Goal: Task Accomplishment & Management: Manage account settings

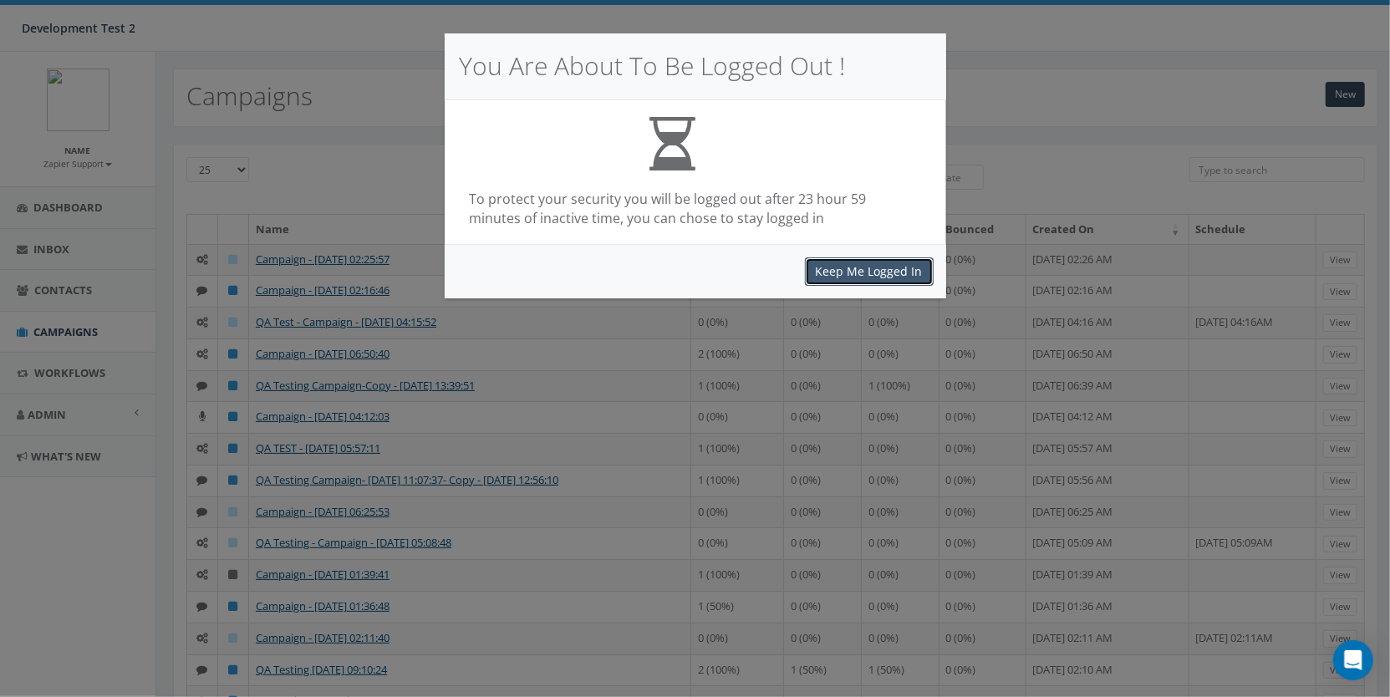
click at [897, 275] on button "Keep Me Logged In" at bounding box center [869, 271] width 129 height 28
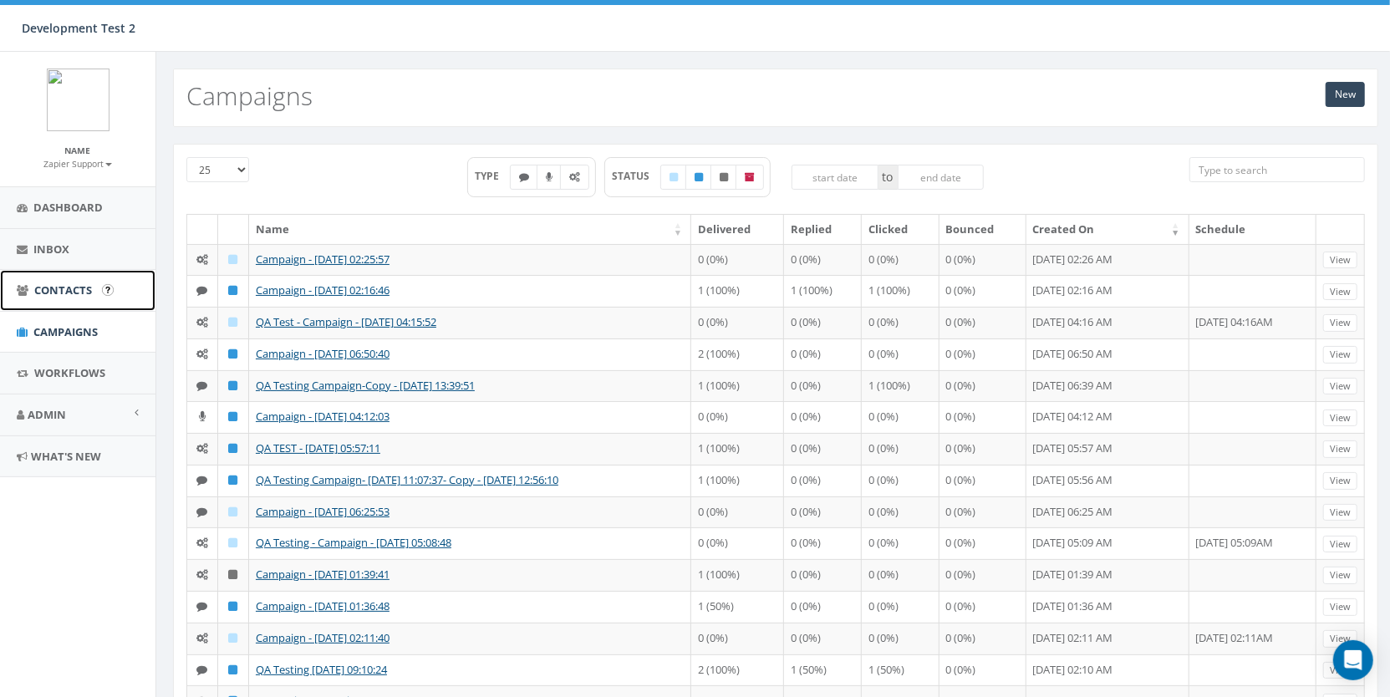
click at [60, 286] on span "Contacts" at bounding box center [63, 289] width 58 height 15
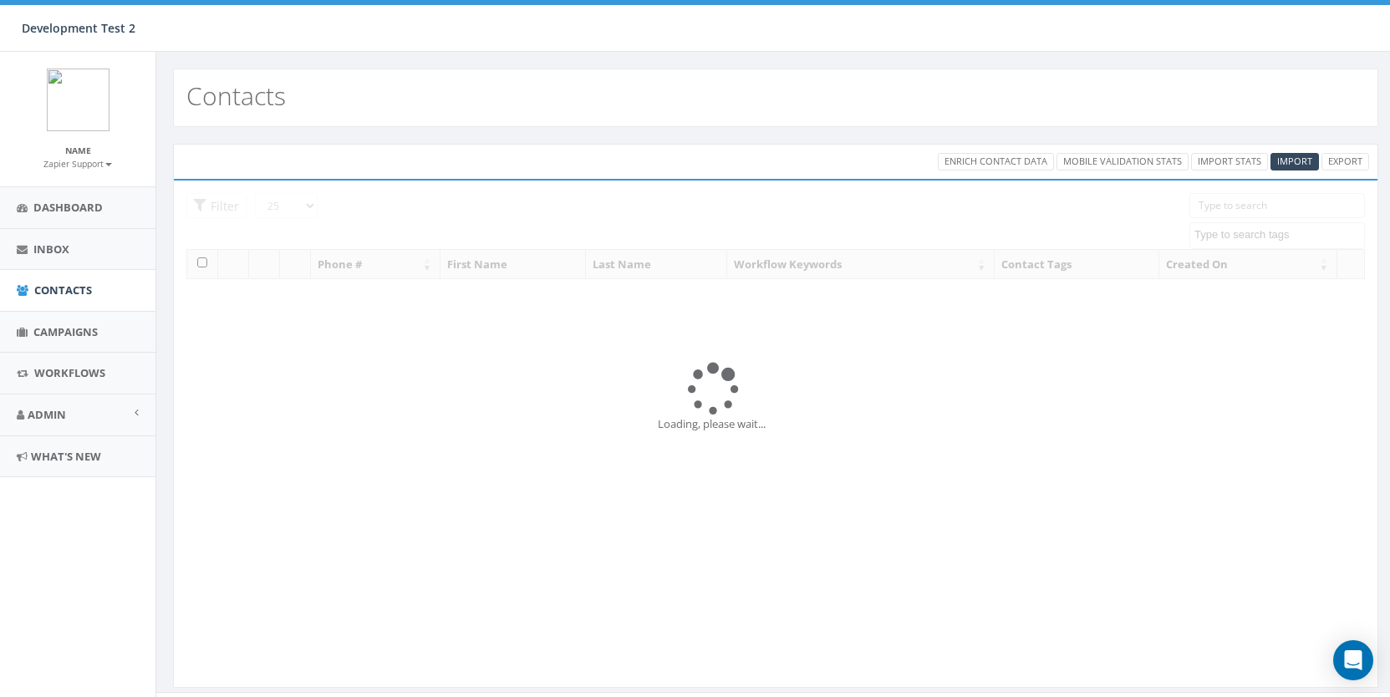
select select
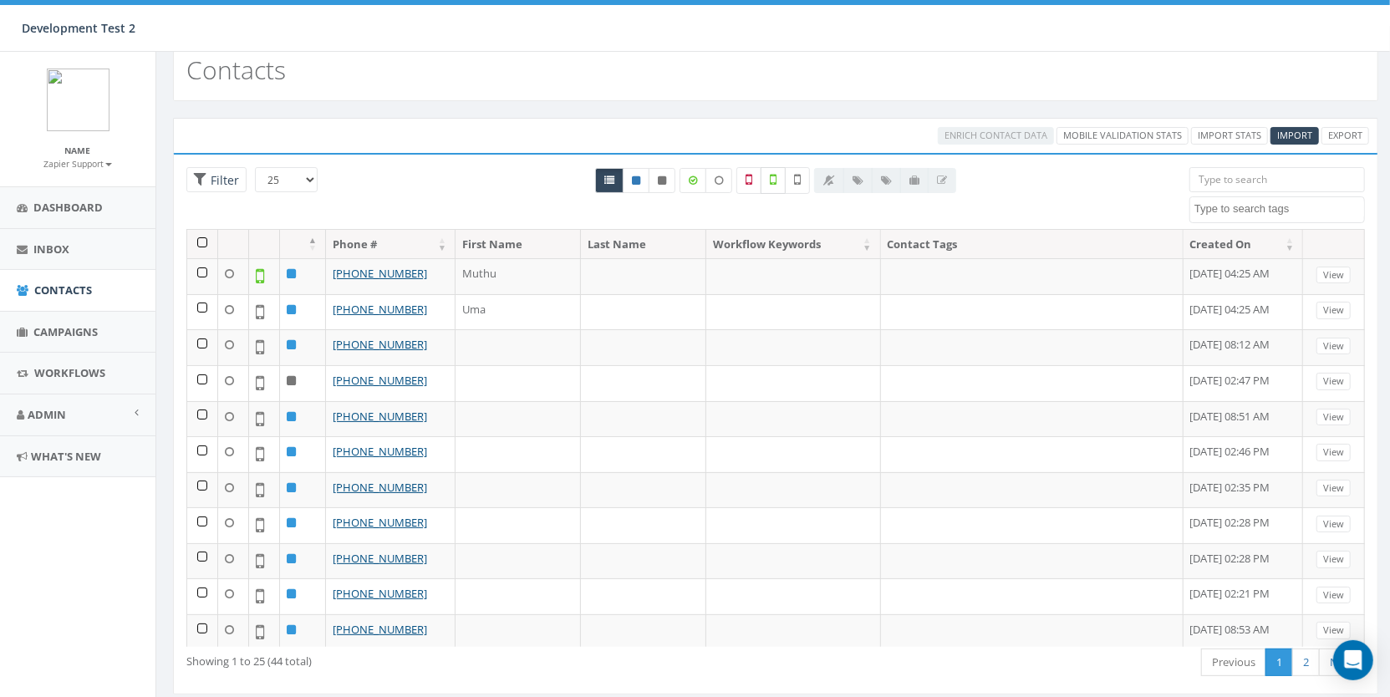
click at [780, 167] on label at bounding box center [772, 180] width 25 height 27
checkbox input "true"
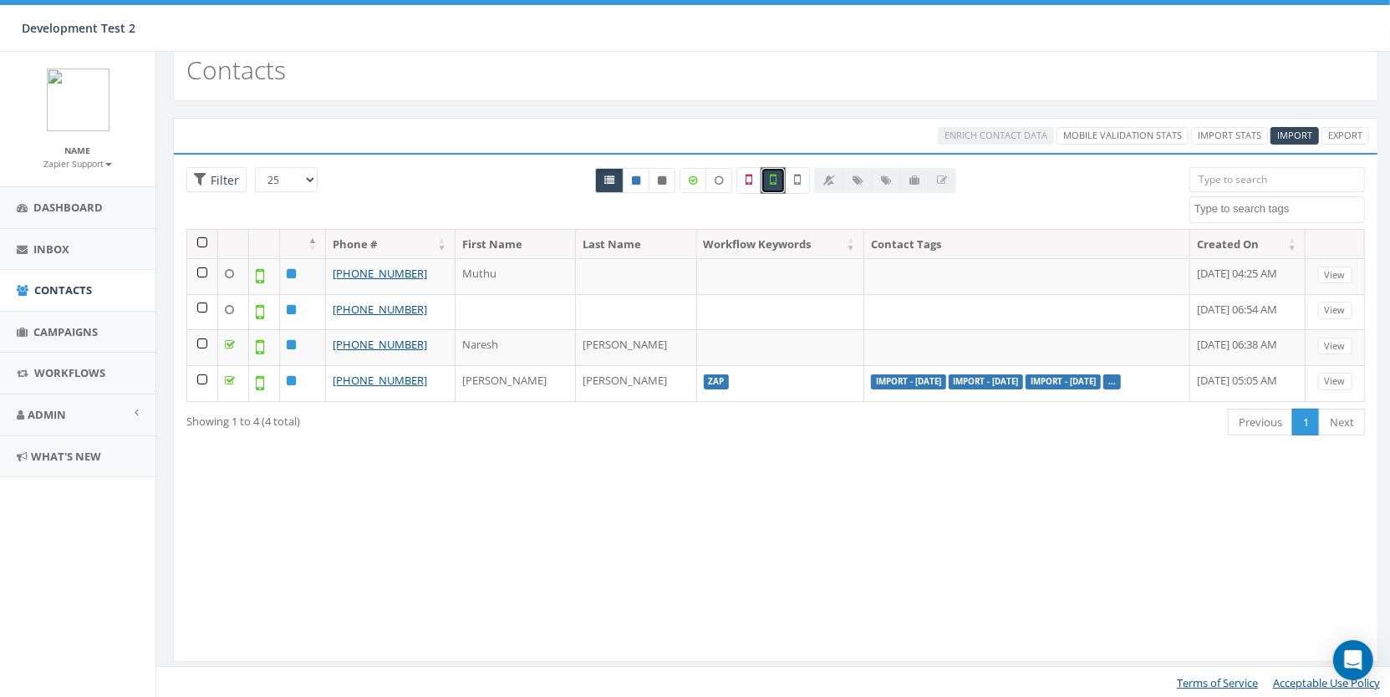
click at [201, 231] on th at bounding box center [202, 244] width 31 height 29
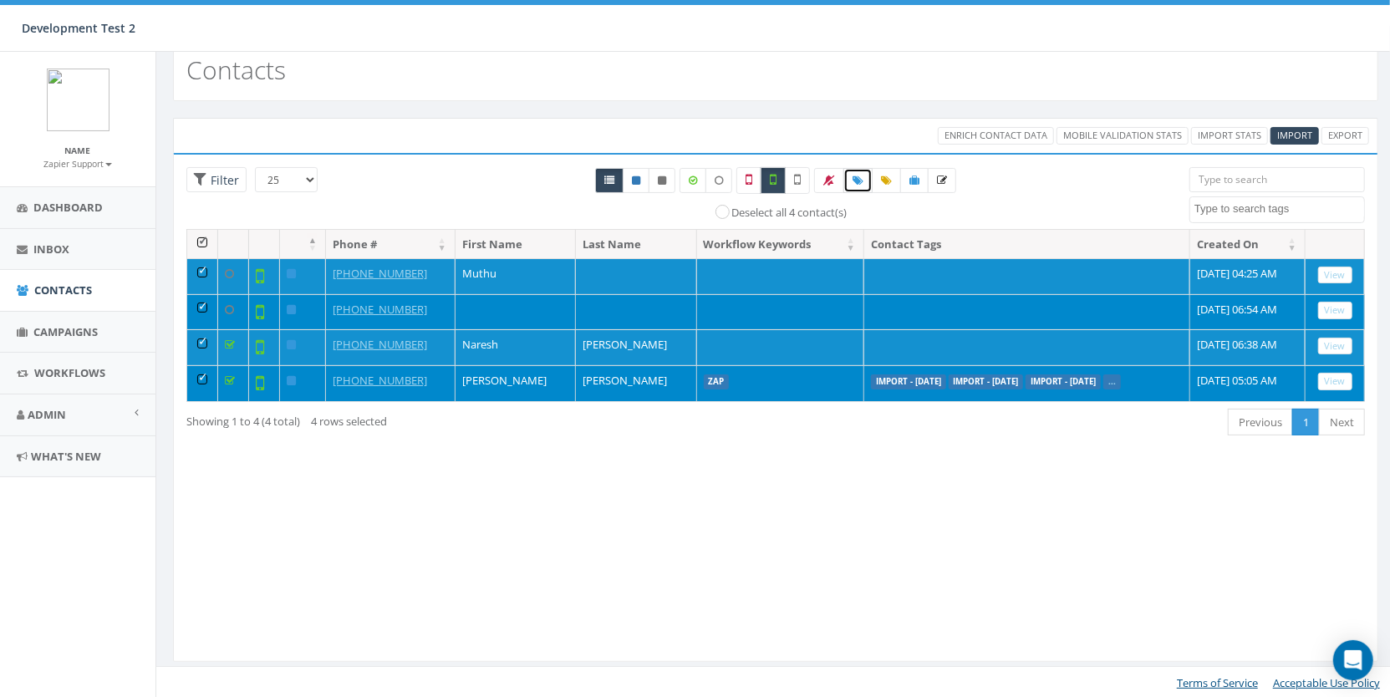
click at [844, 175] on link at bounding box center [857, 180] width 29 height 25
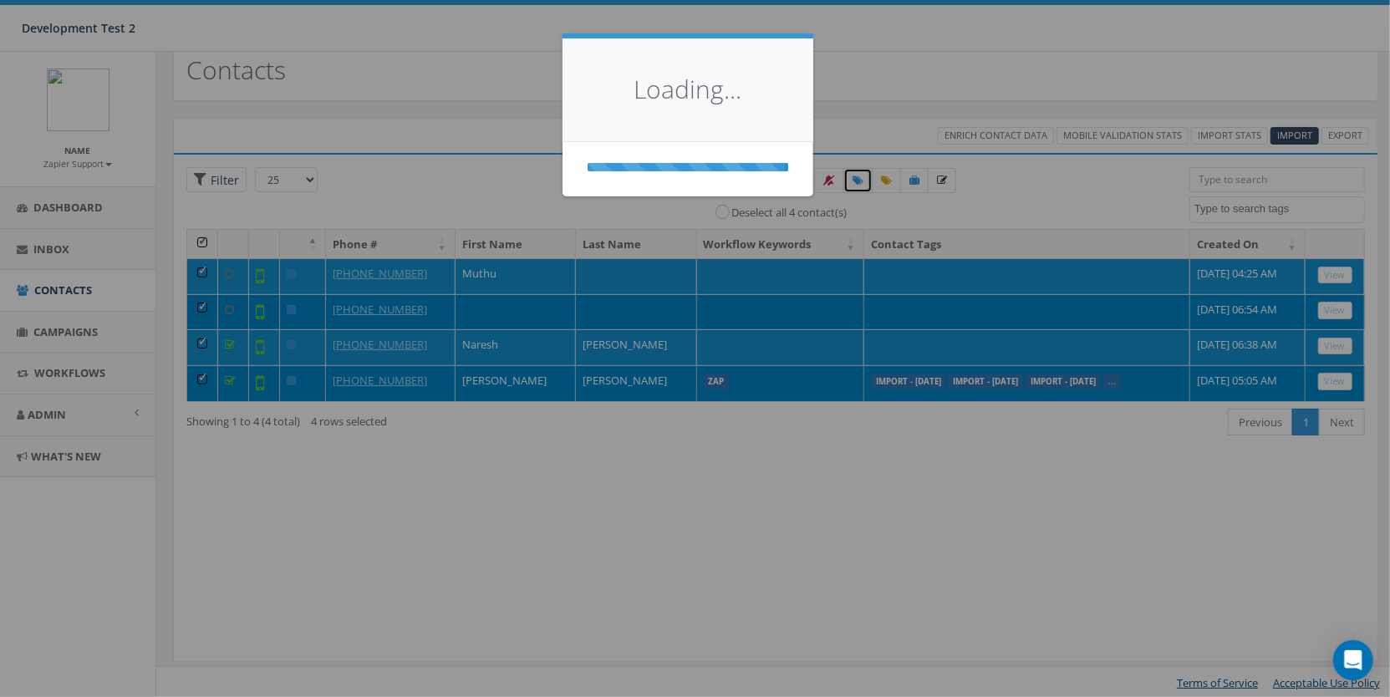
select select
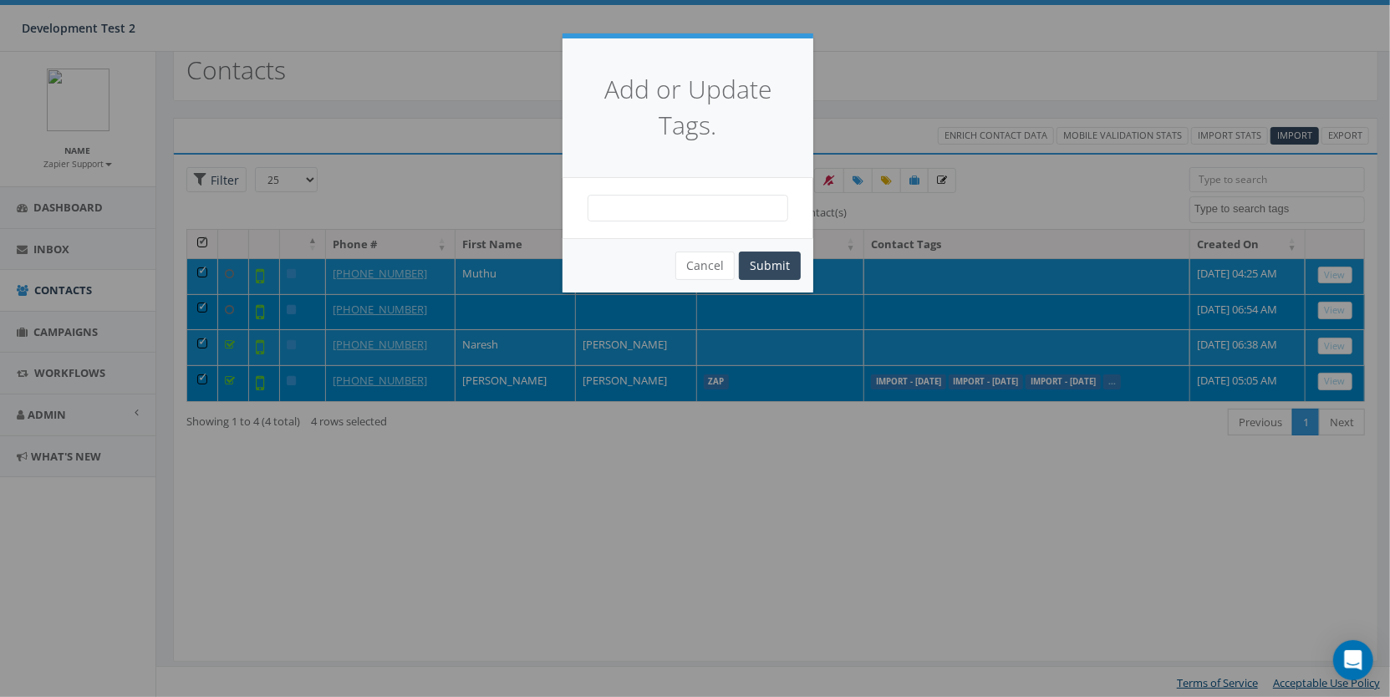
click at [681, 206] on span at bounding box center [687, 208] width 201 height 27
type textarea "t"
type textarea "enrichtesting"
select select "enrichtesting"
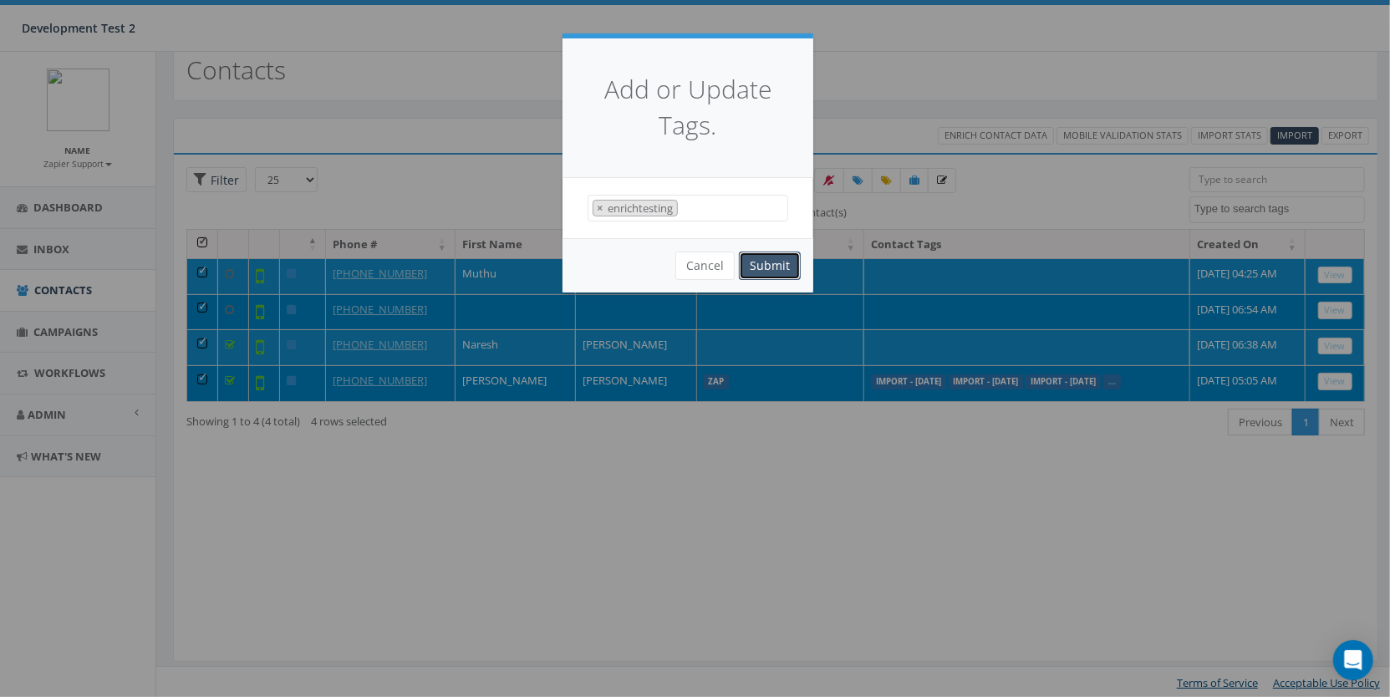
click at [758, 265] on button "Submit" at bounding box center [770, 265] width 62 height 28
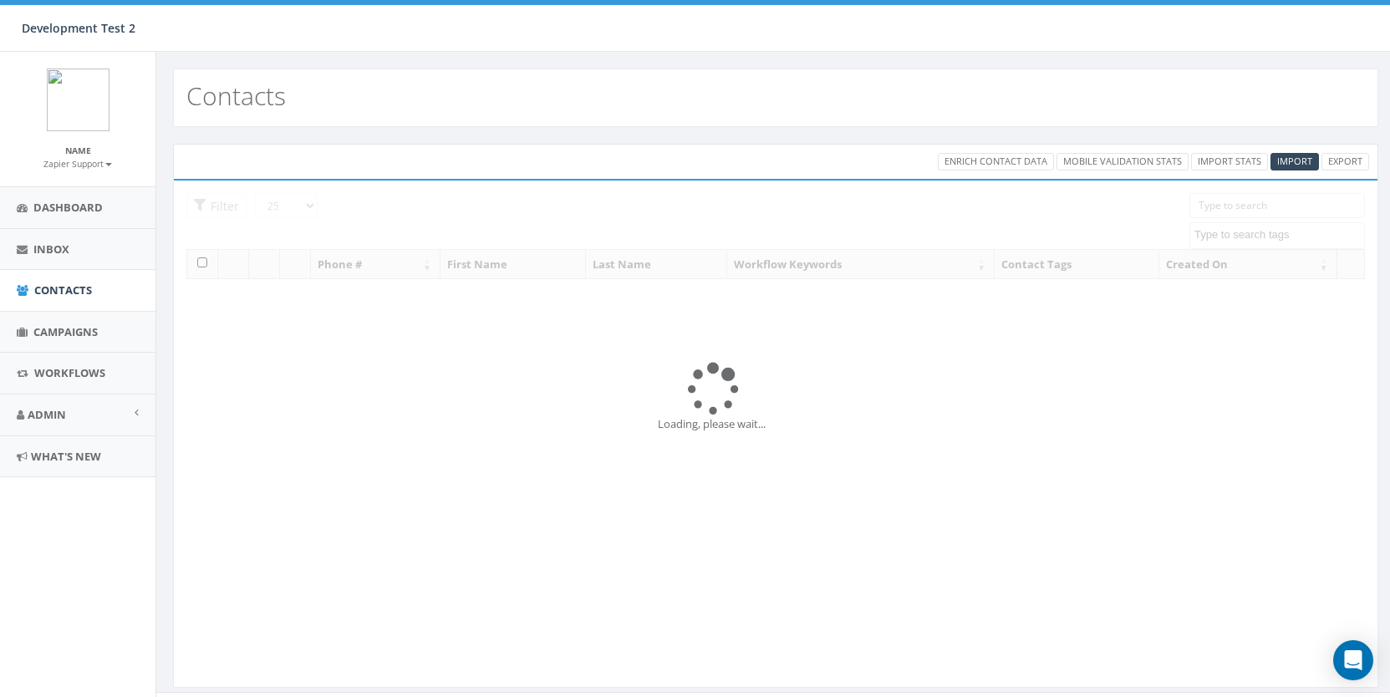
select select
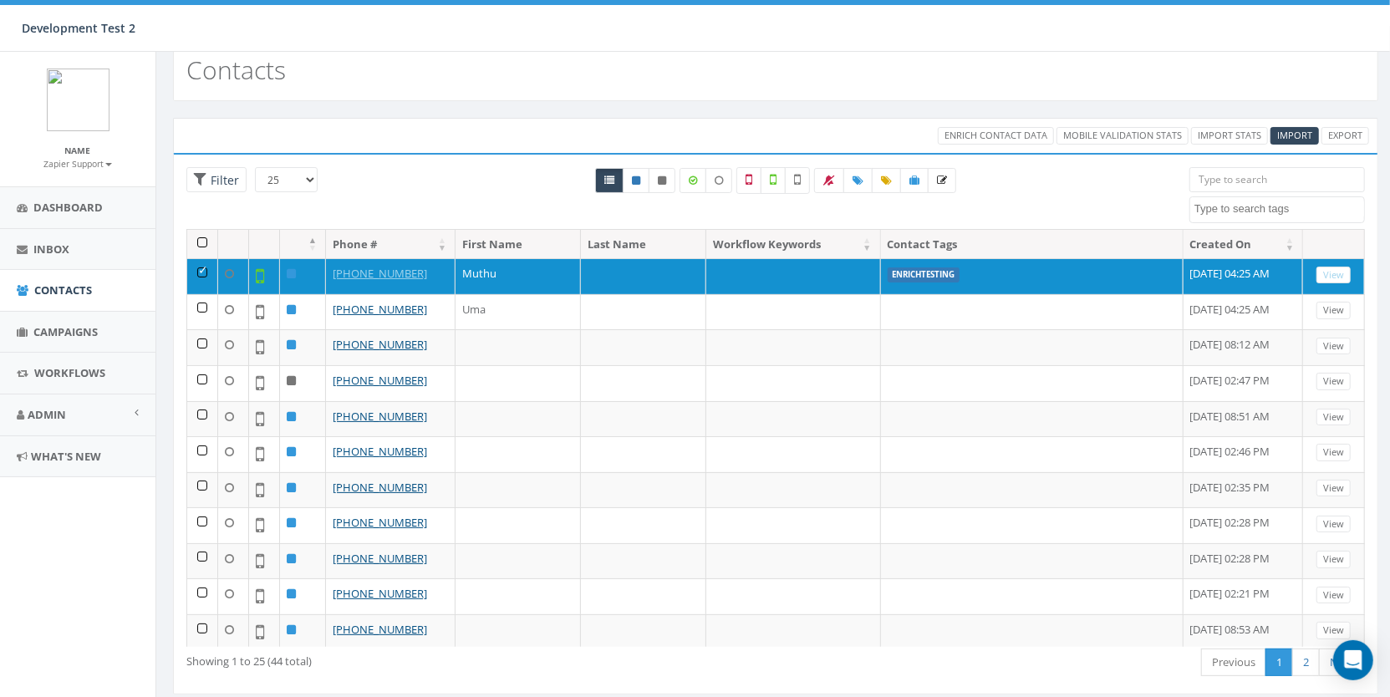
click at [1247, 203] on textarea "Search" at bounding box center [1279, 208] width 170 height 15
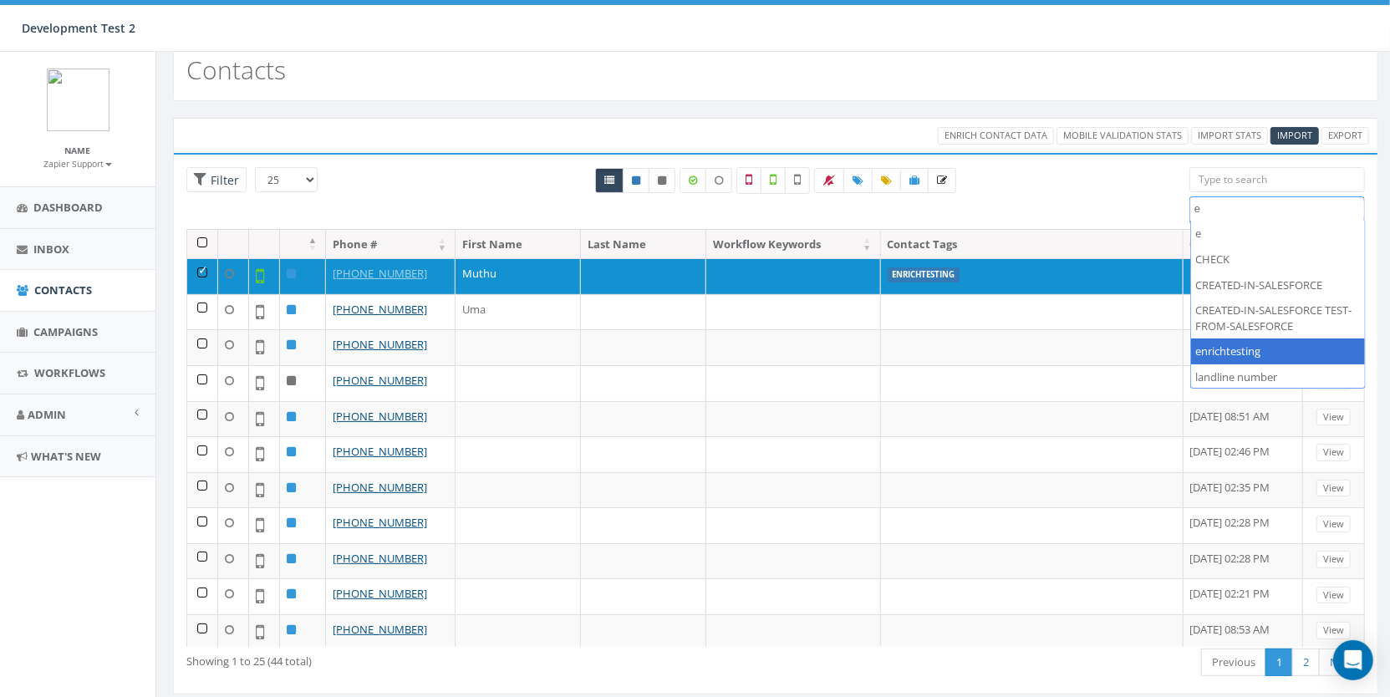
type textarea "e"
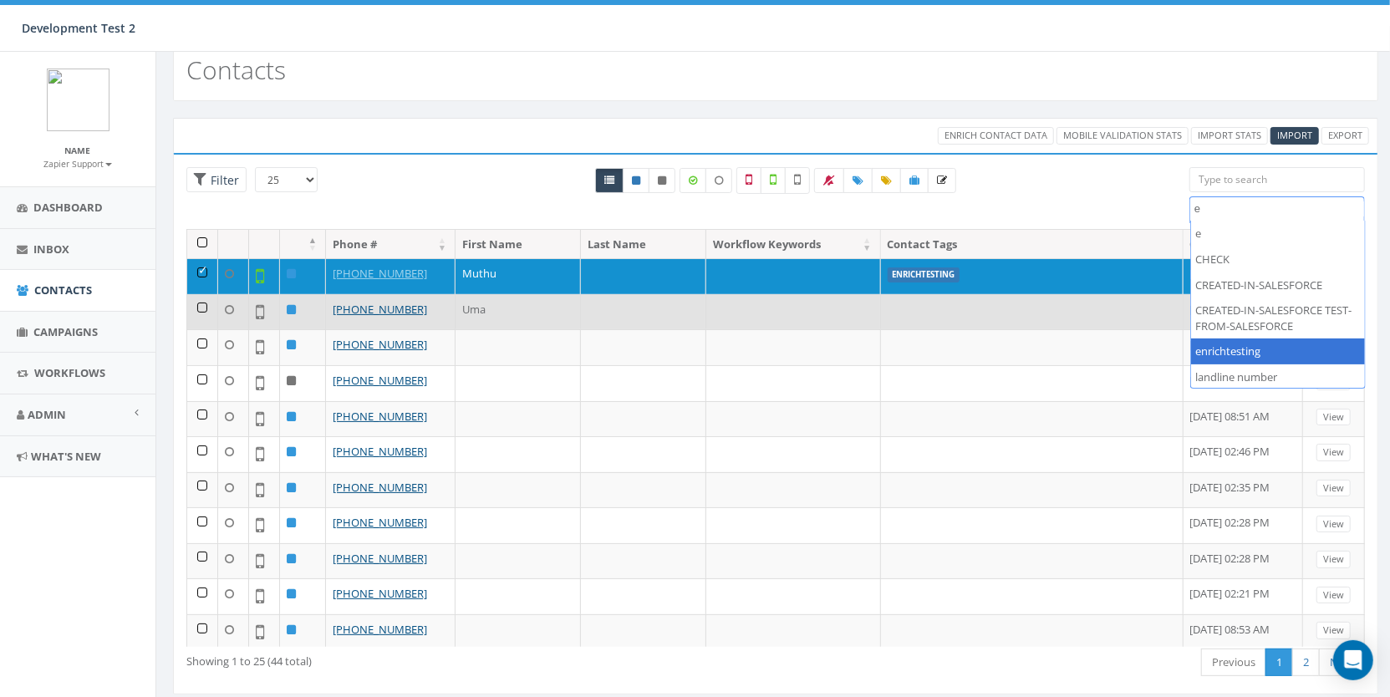
select select "enrichtesting"
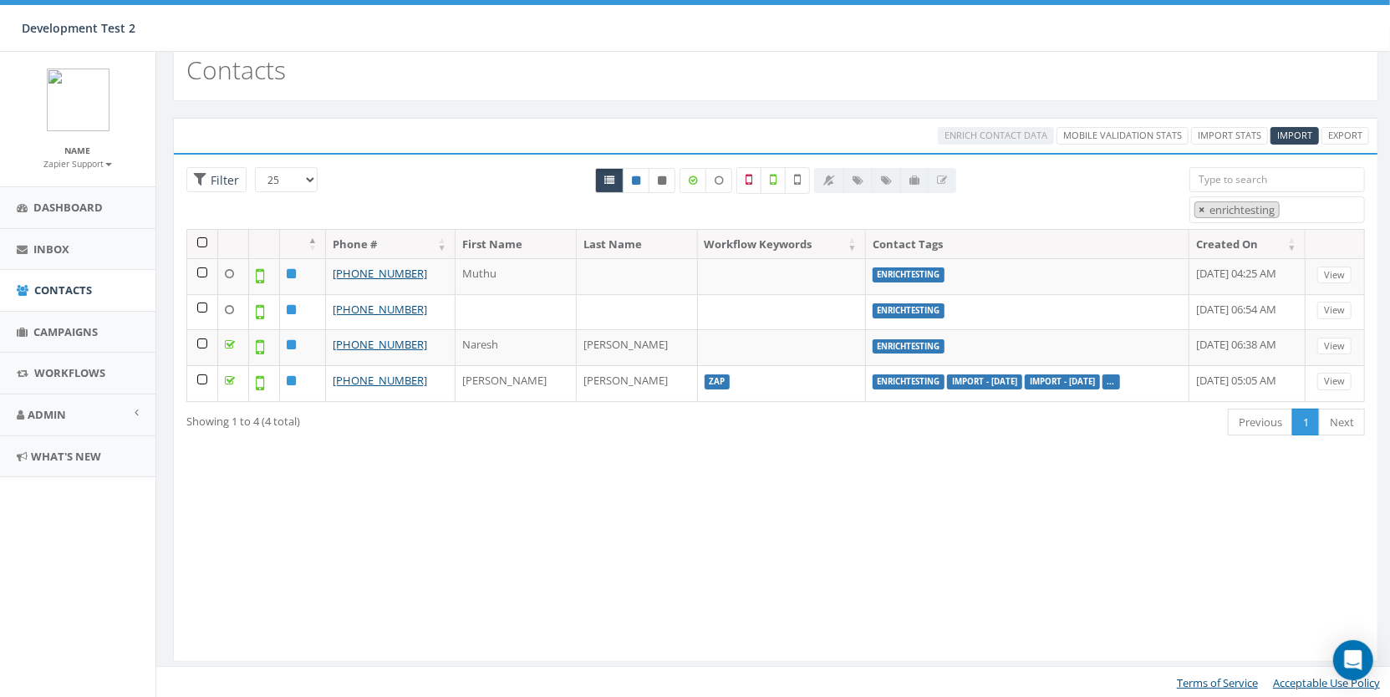
click at [1199, 213] on span "×" at bounding box center [1201, 209] width 6 height 15
select select
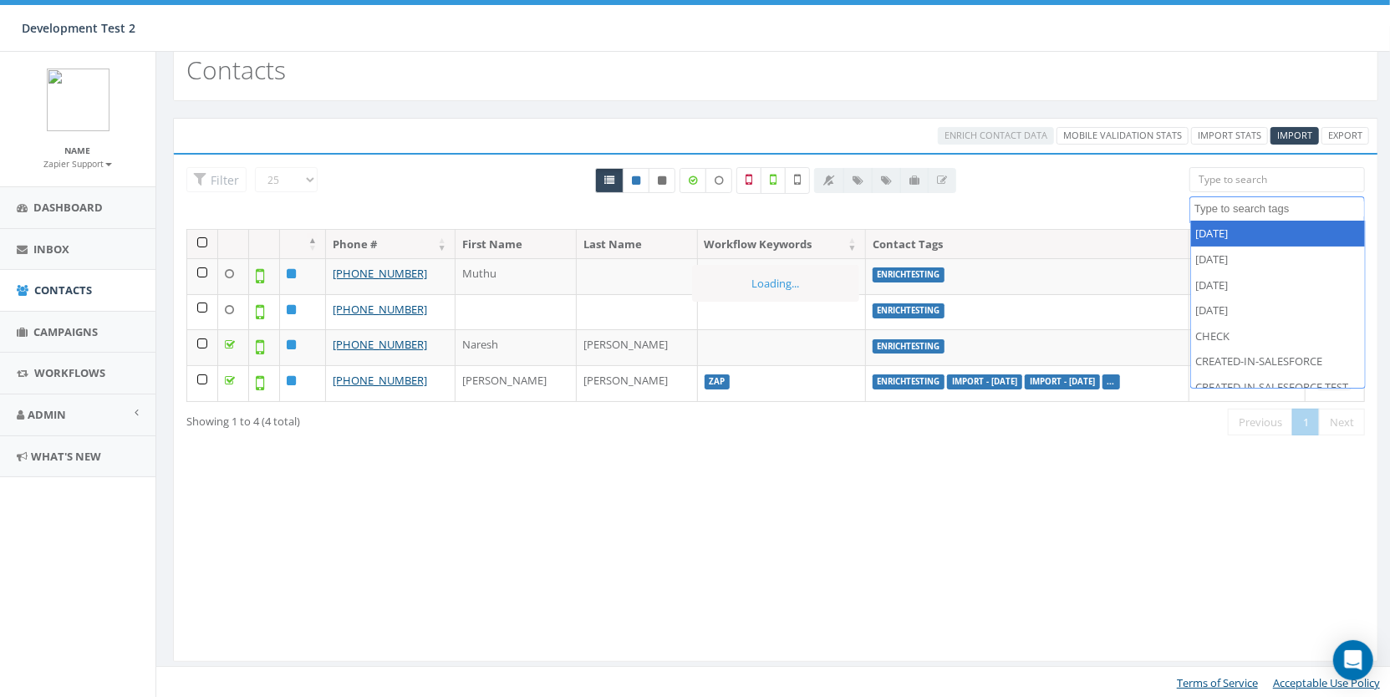
click at [448, 159] on div "Loading the filters, please wait!! Phone Number is is not First Name is is not …" at bounding box center [775, 407] width 1205 height 509
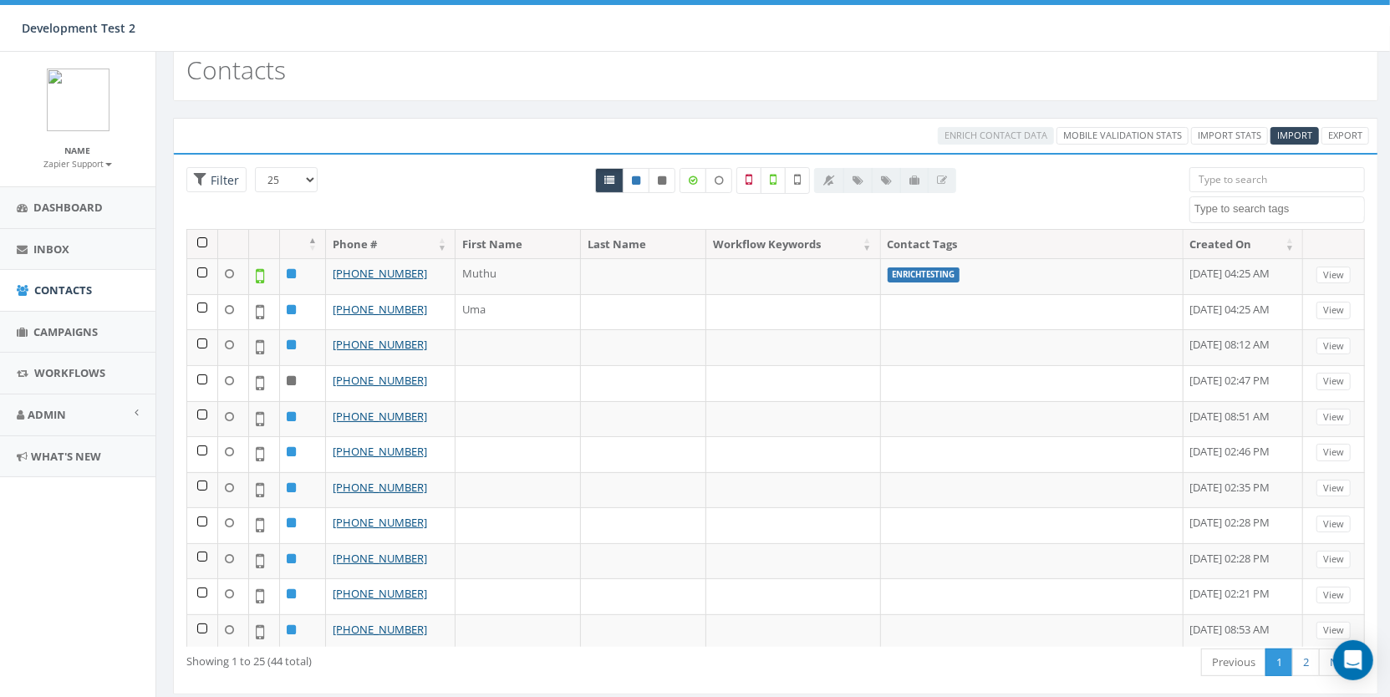
click at [196, 237] on th at bounding box center [202, 244] width 31 height 29
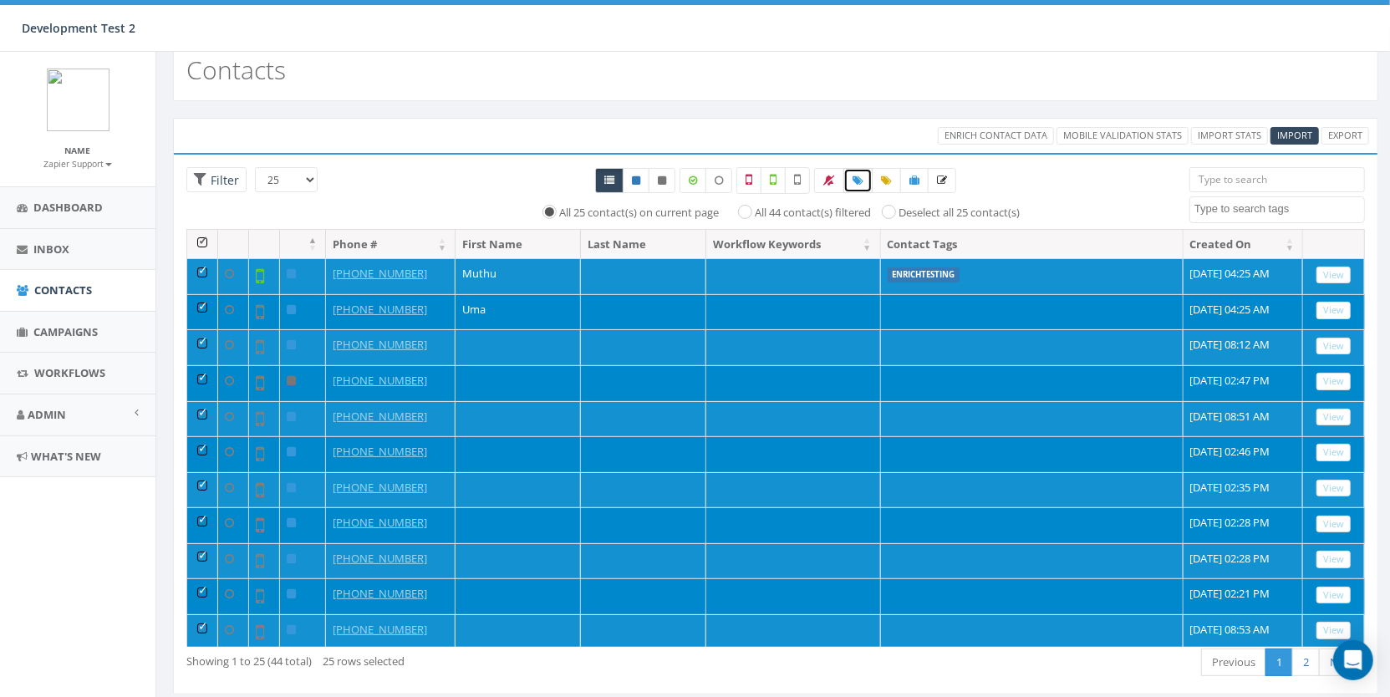
click at [861, 174] on link at bounding box center [857, 180] width 29 height 25
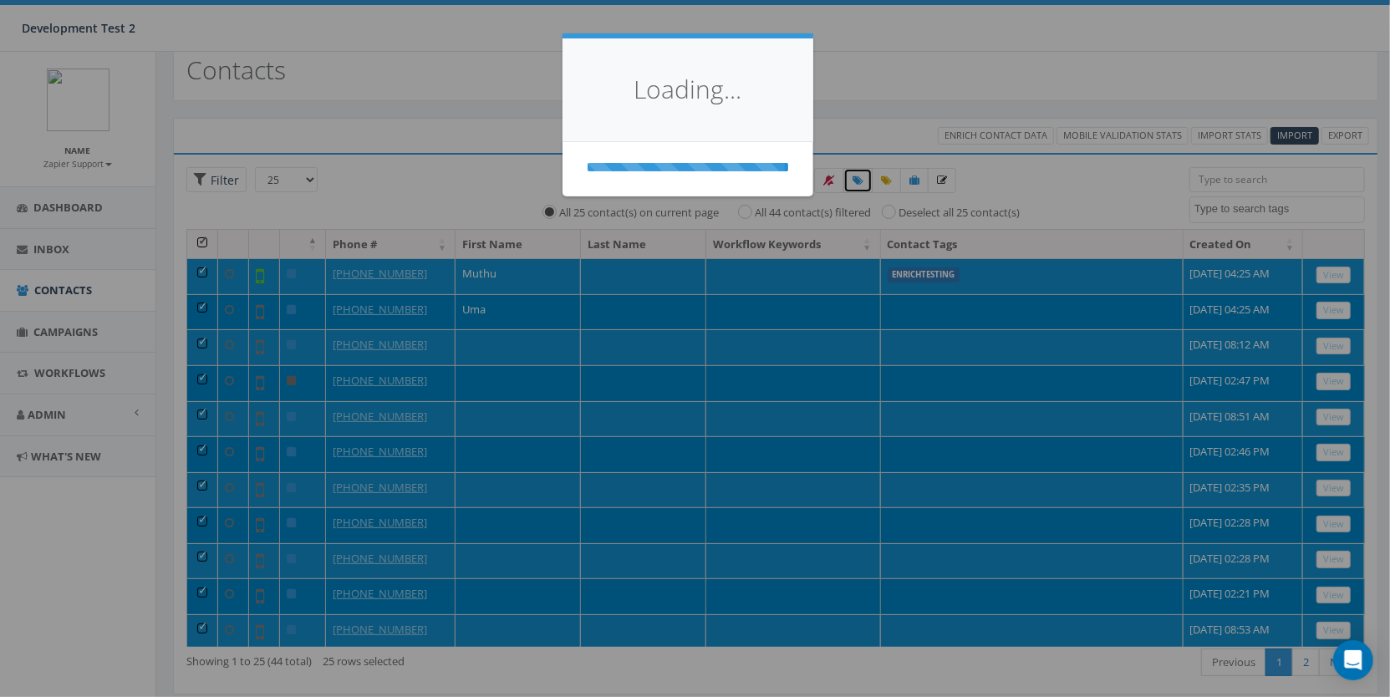
select select
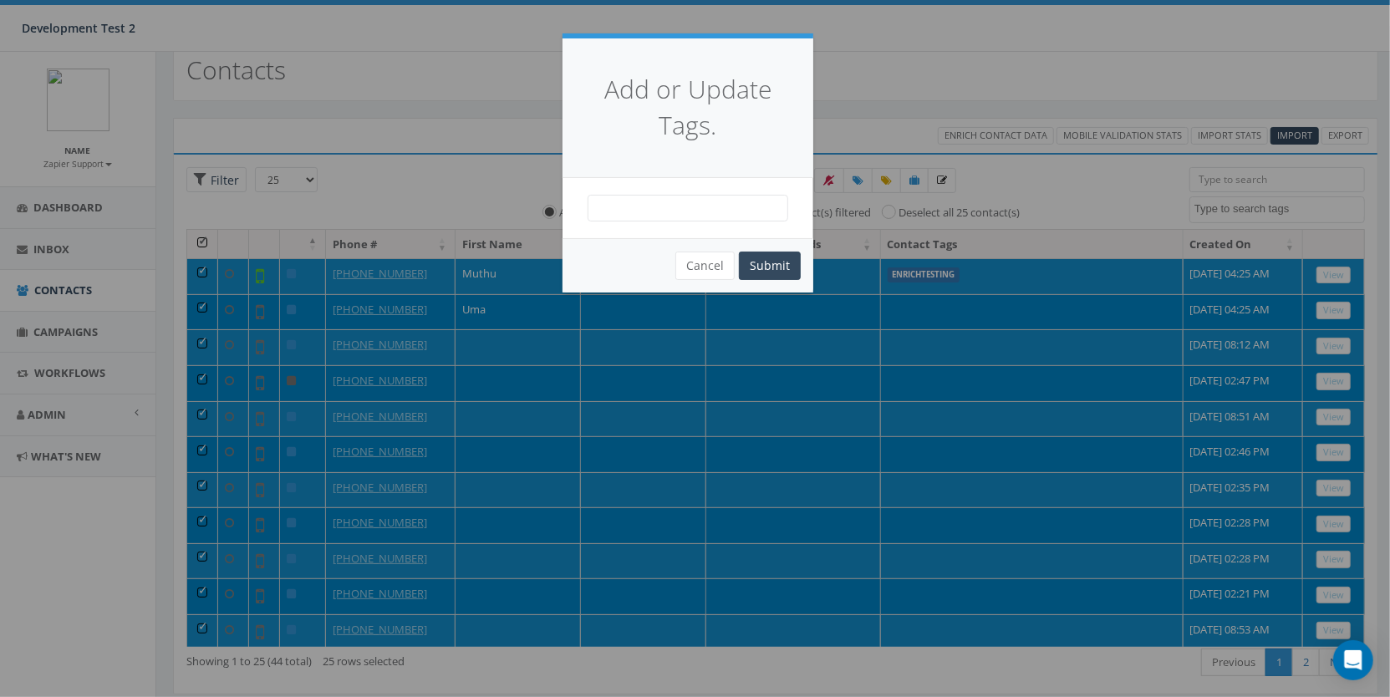
click at [649, 217] on span at bounding box center [687, 208] width 201 height 27
type textarea "all25contacts"
click at [776, 263] on button "Submit" at bounding box center [770, 265] width 62 height 28
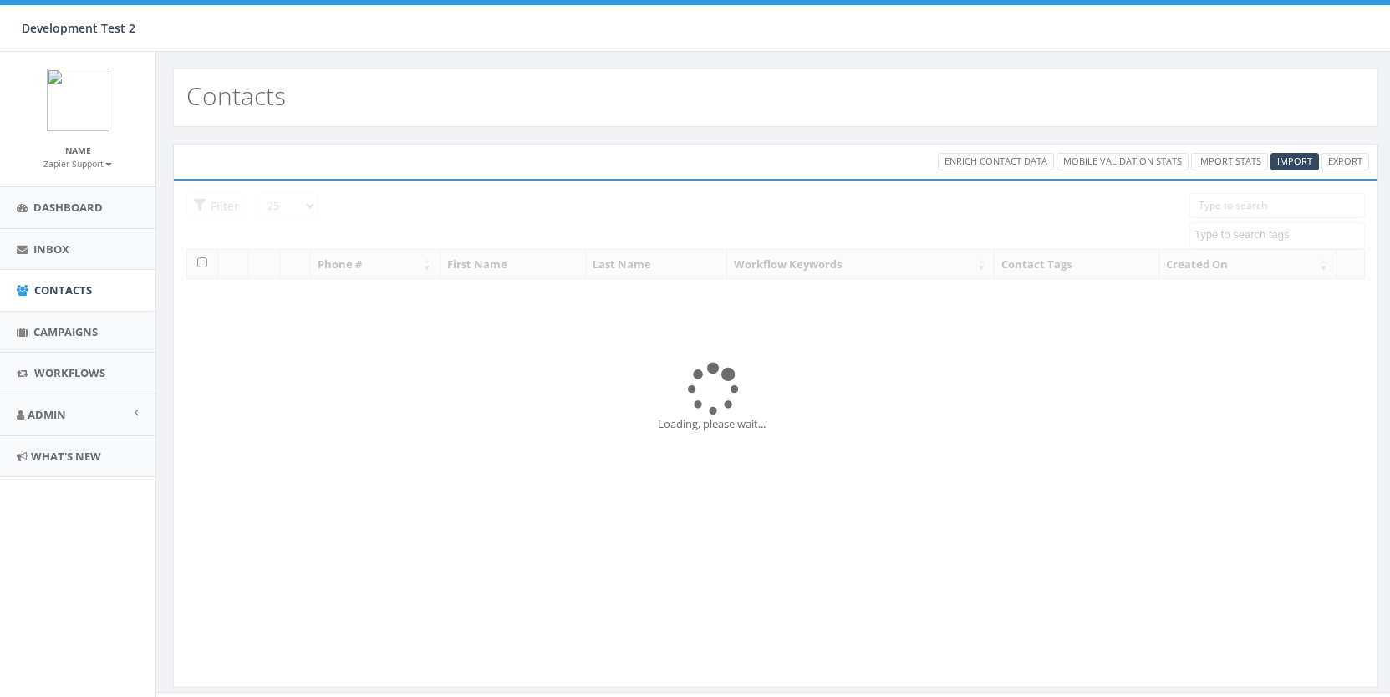
select select
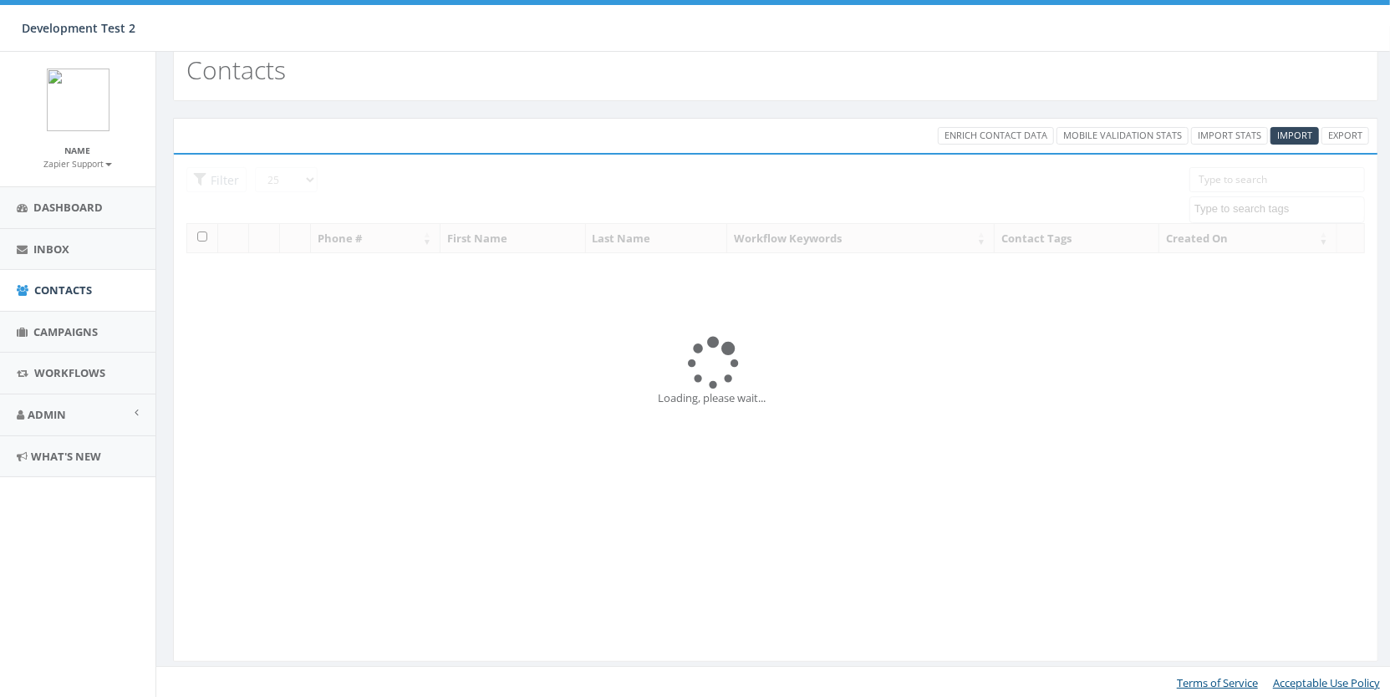
scroll to position [26, 0]
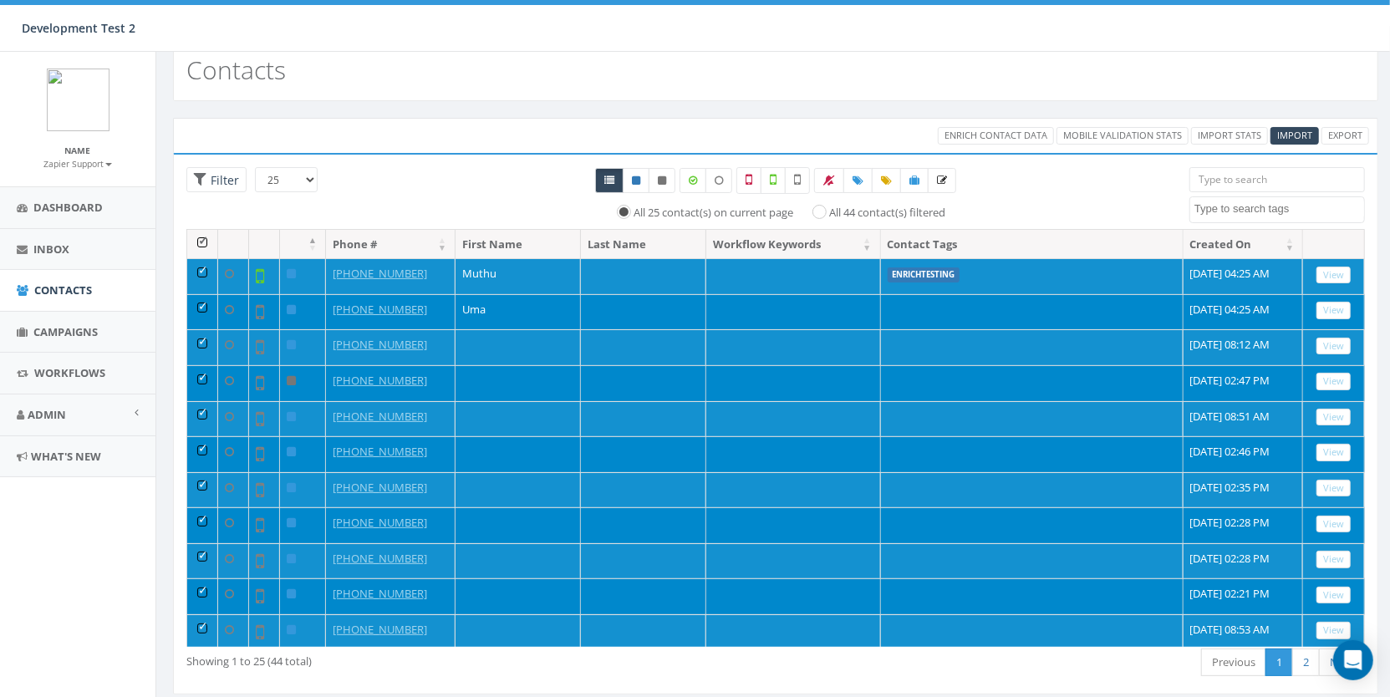
click at [194, 238] on th at bounding box center [202, 244] width 31 height 29
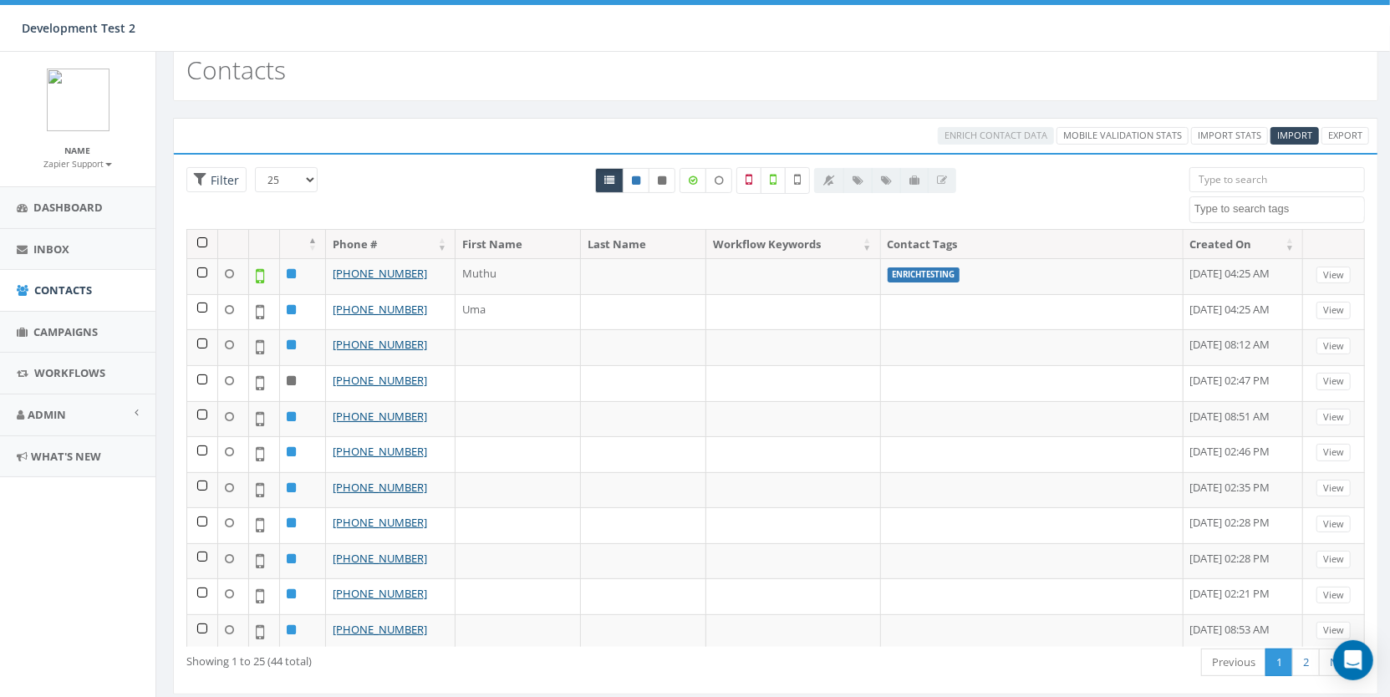
click at [1269, 203] on textarea "Search" at bounding box center [1279, 208] width 170 height 15
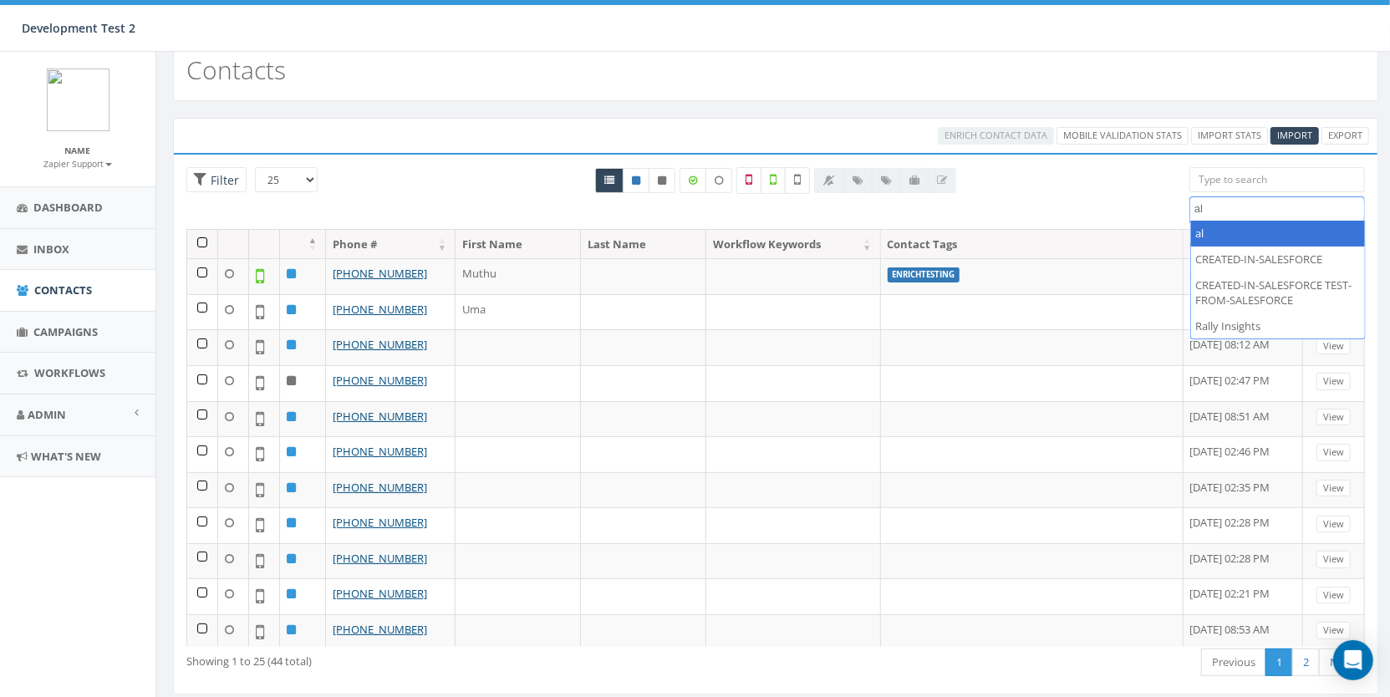
type textarea "a"
type textarea "2"
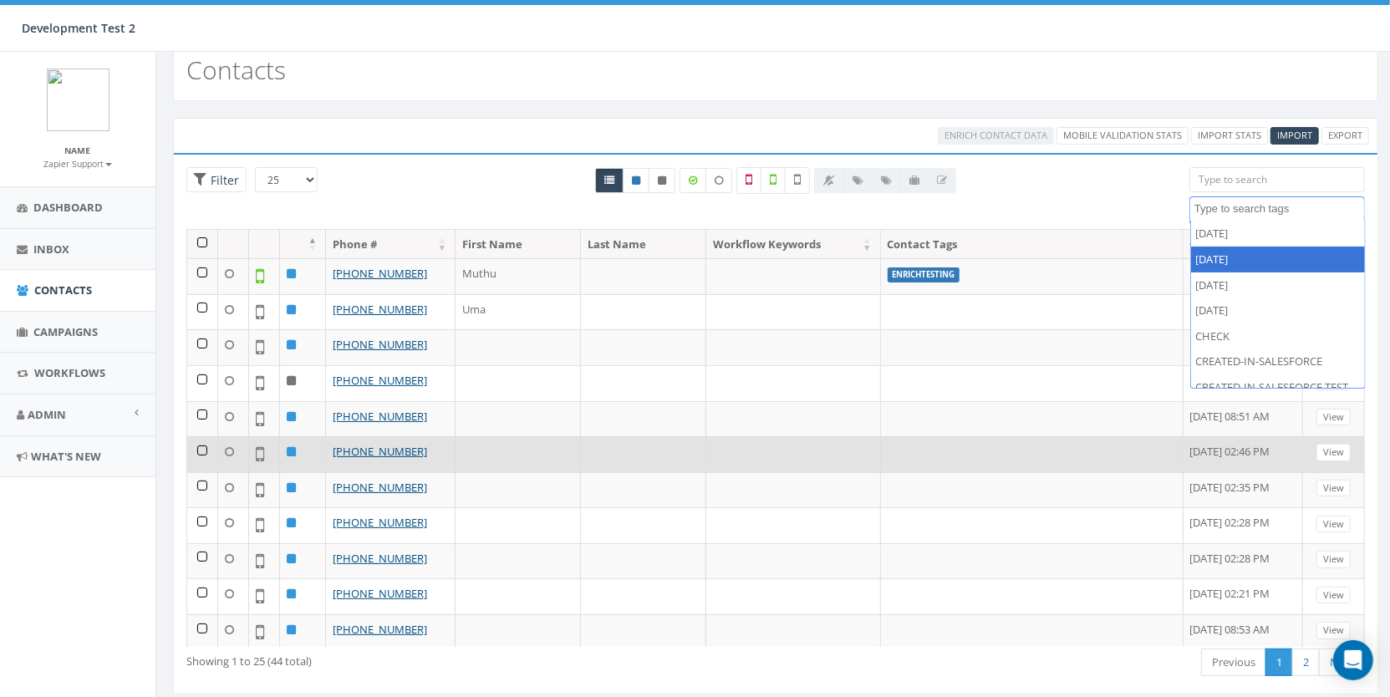
click at [881, 442] on td at bounding box center [1032, 454] width 302 height 36
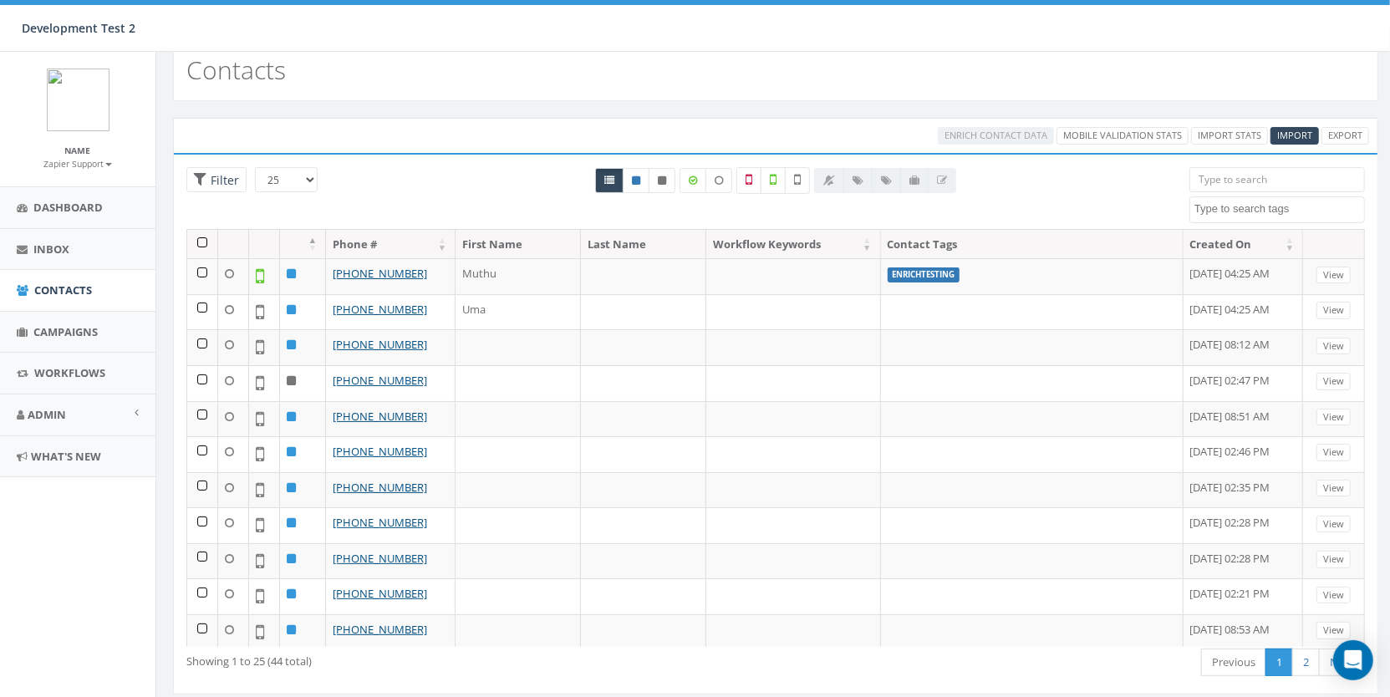
click at [201, 241] on th at bounding box center [202, 244] width 31 height 29
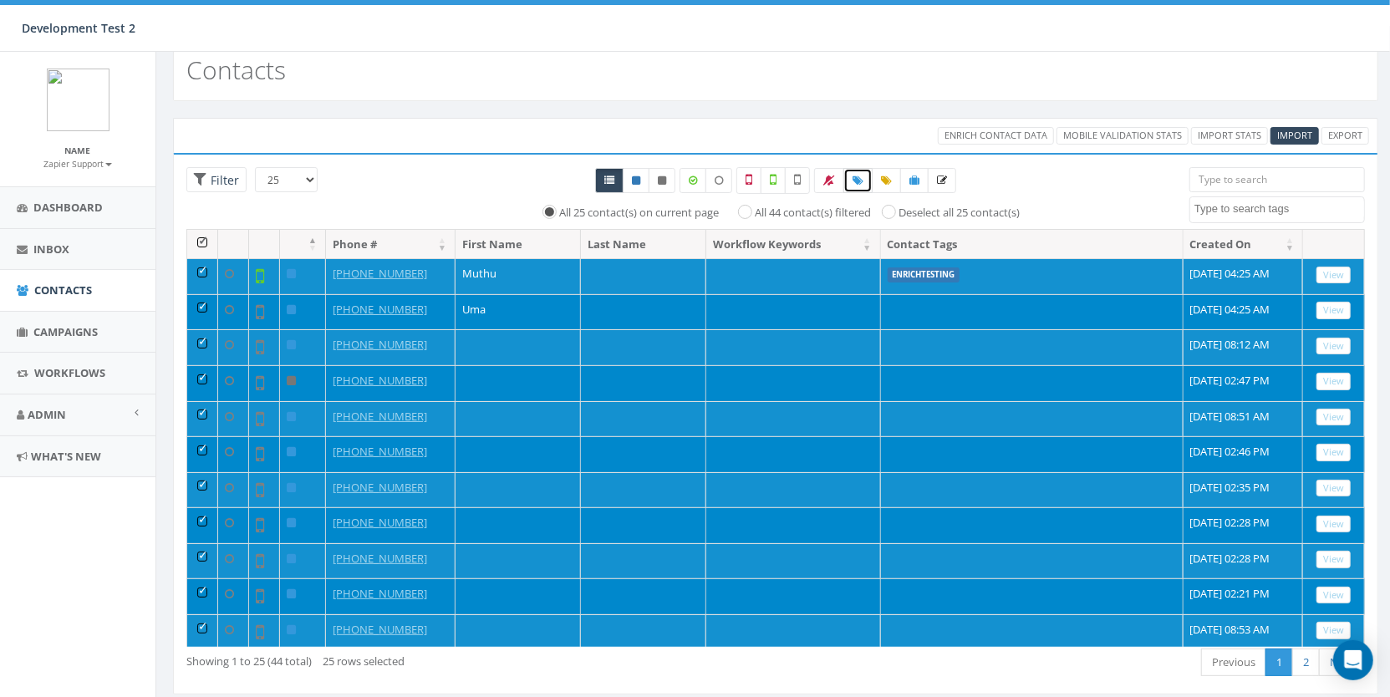
click at [853, 183] on span at bounding box center [857, 180] width 11 height 14
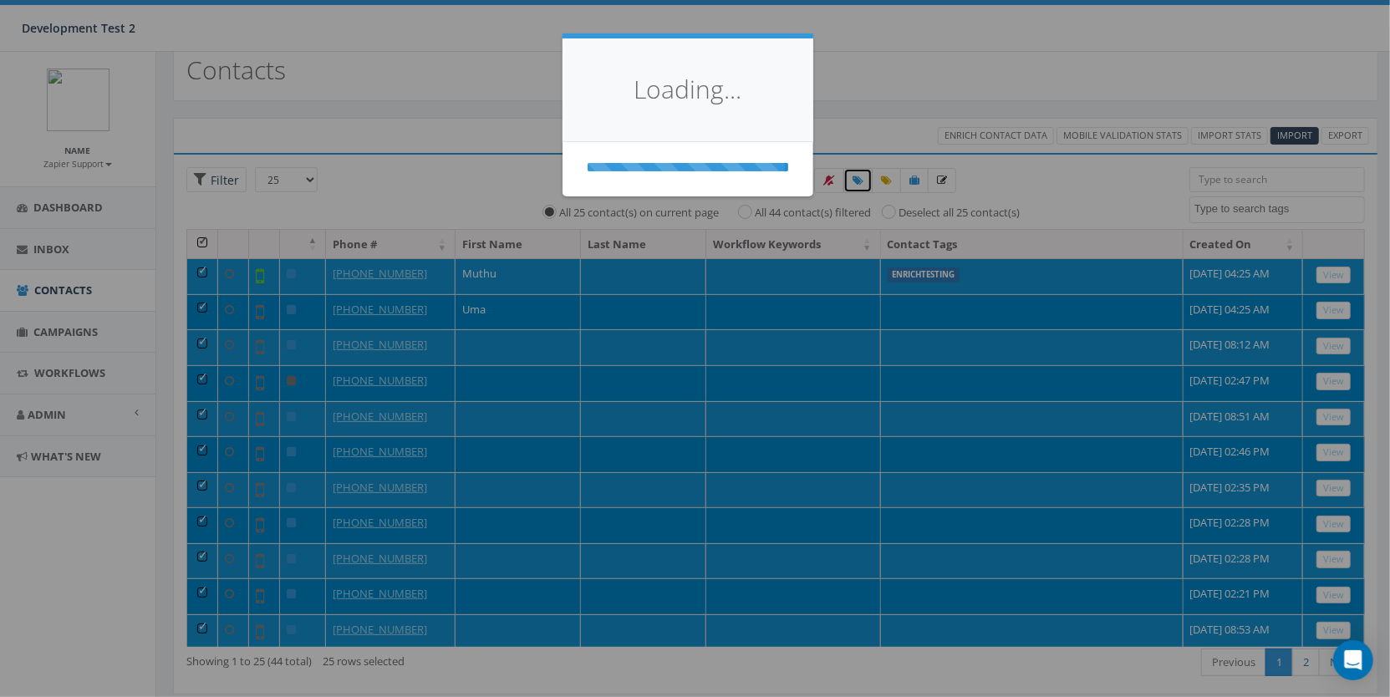
select select
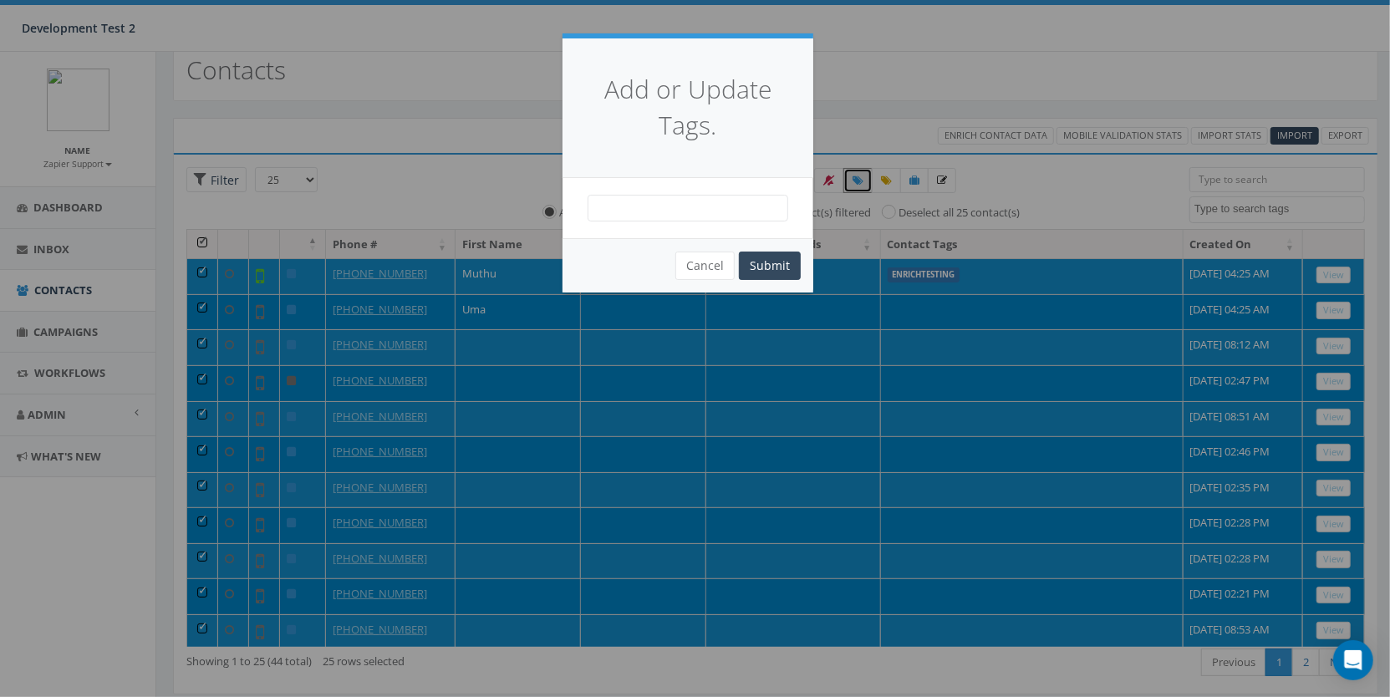
click at [697, 210] on span at bounding box center [687, 208] width 201 height 27
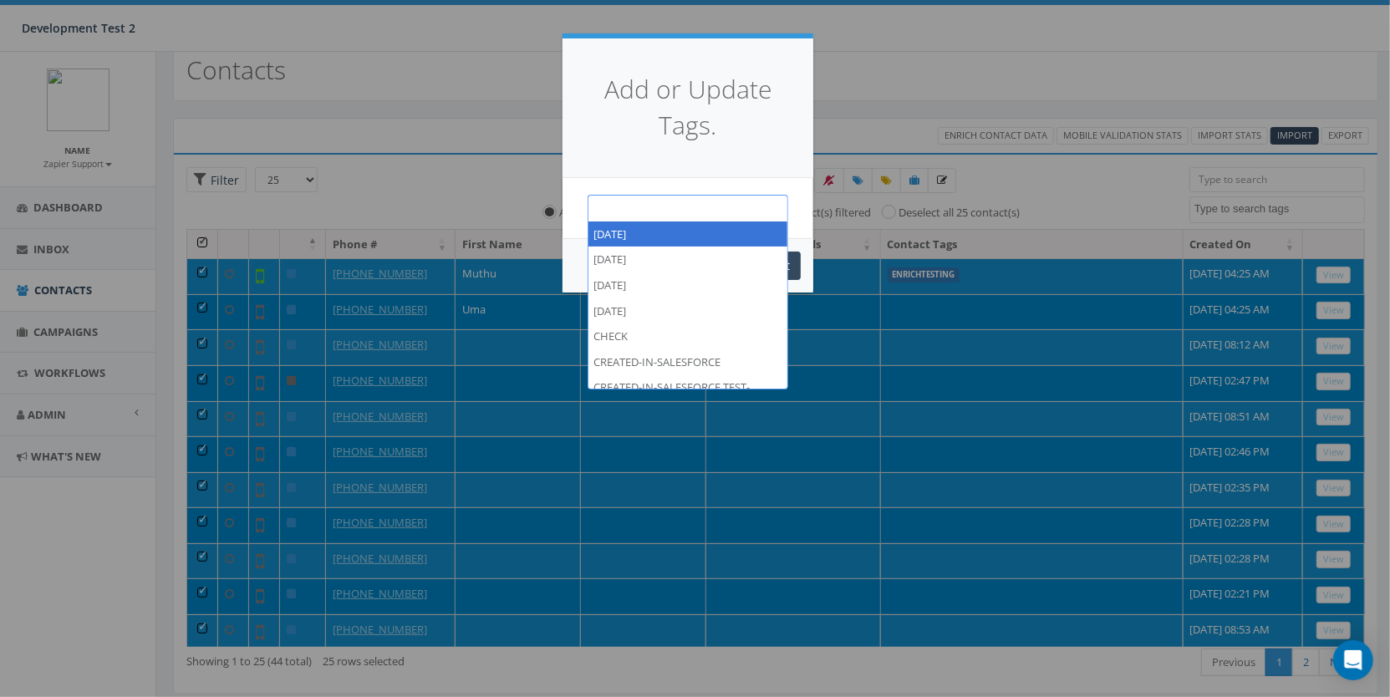
type textarea "a"
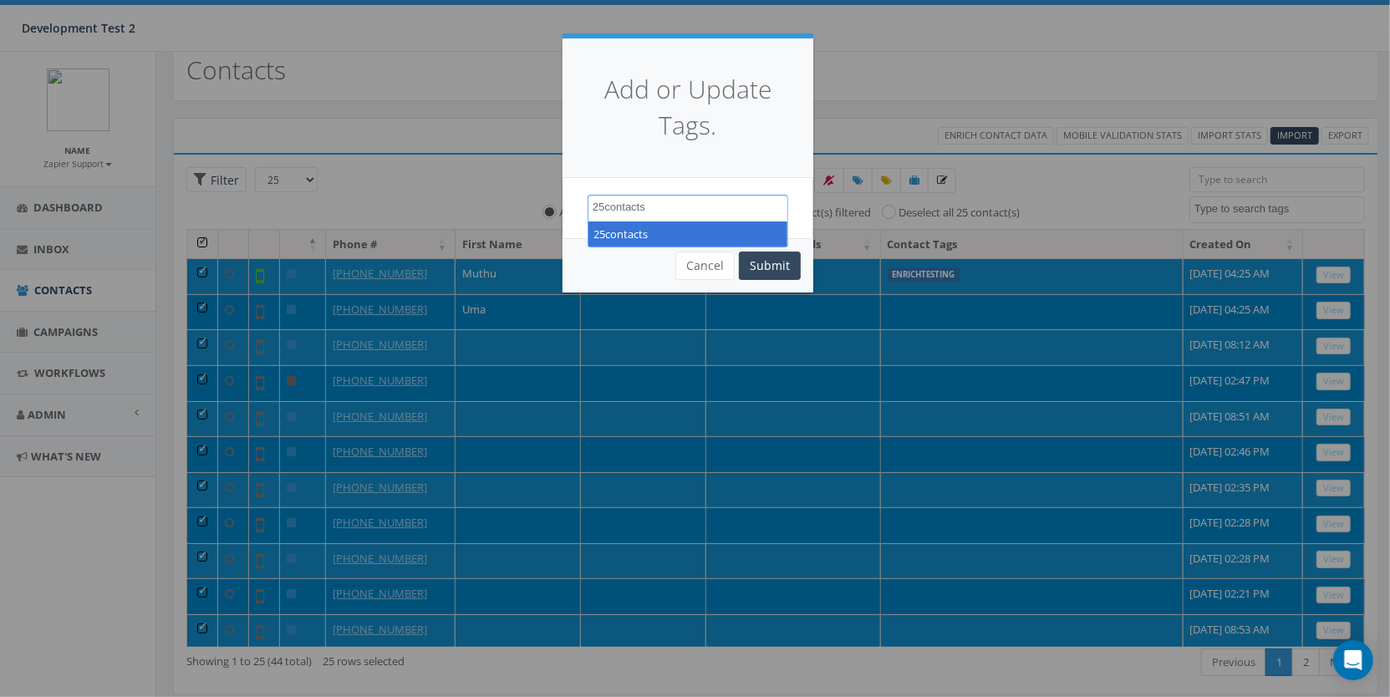
type textarea "25contacts"
select select "25contacts"
click at [770, 272] on button "Submit" at bounding box center [770, 265] width 62 height 28
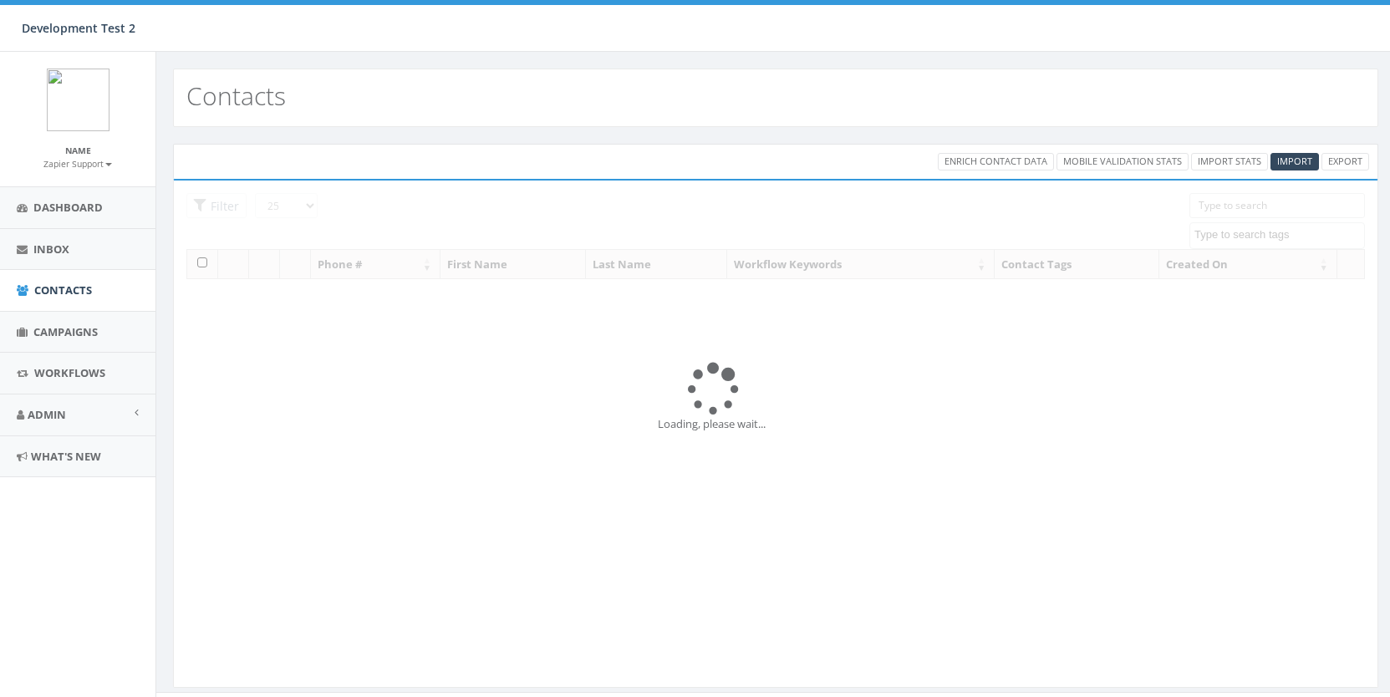
select select
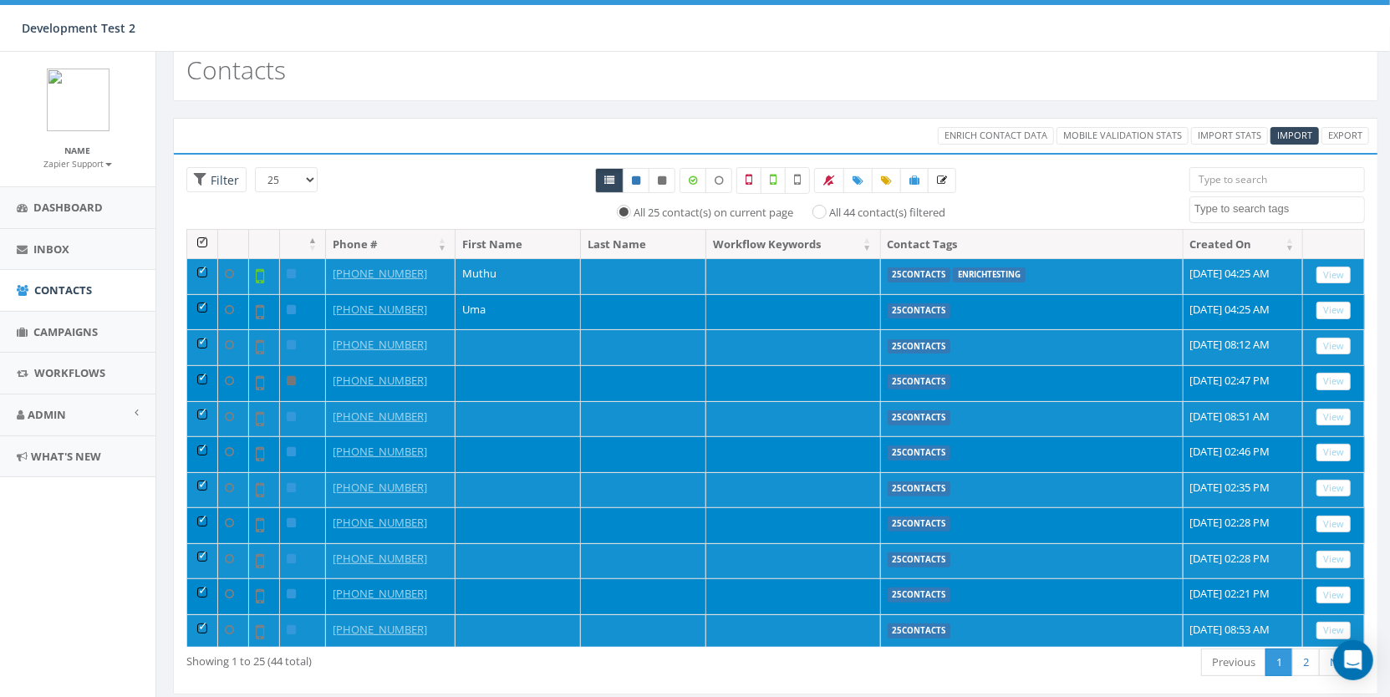
click at [1205, 213] on span at bounding box center [1276, 209] width 175 height 27
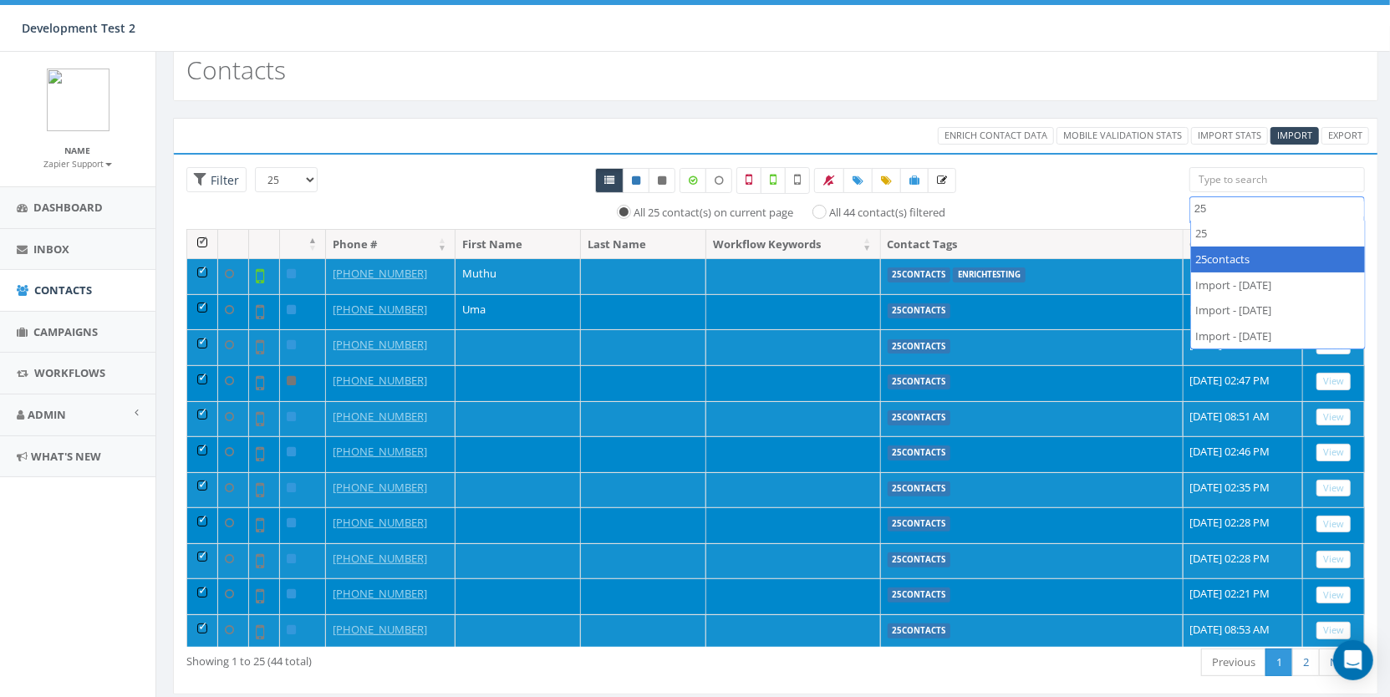
type textarea "25"
select select "25contacts"
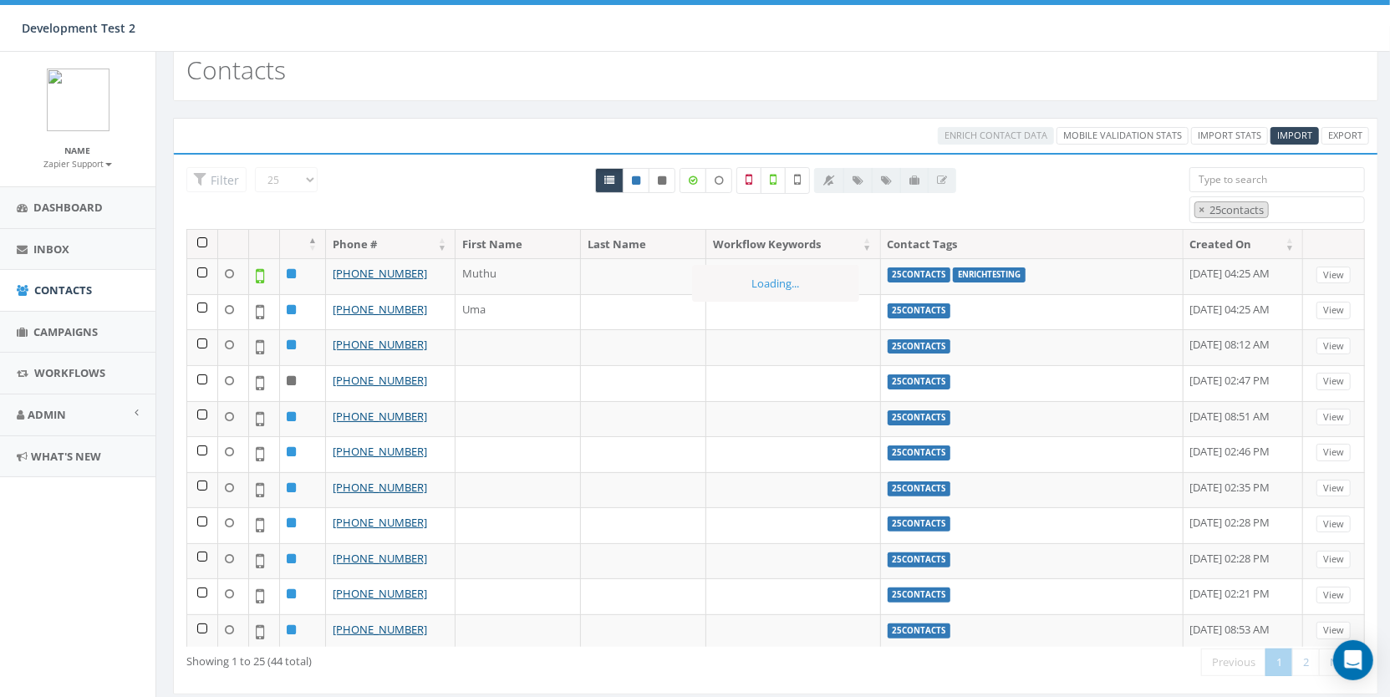
scroll to position [57, 0]
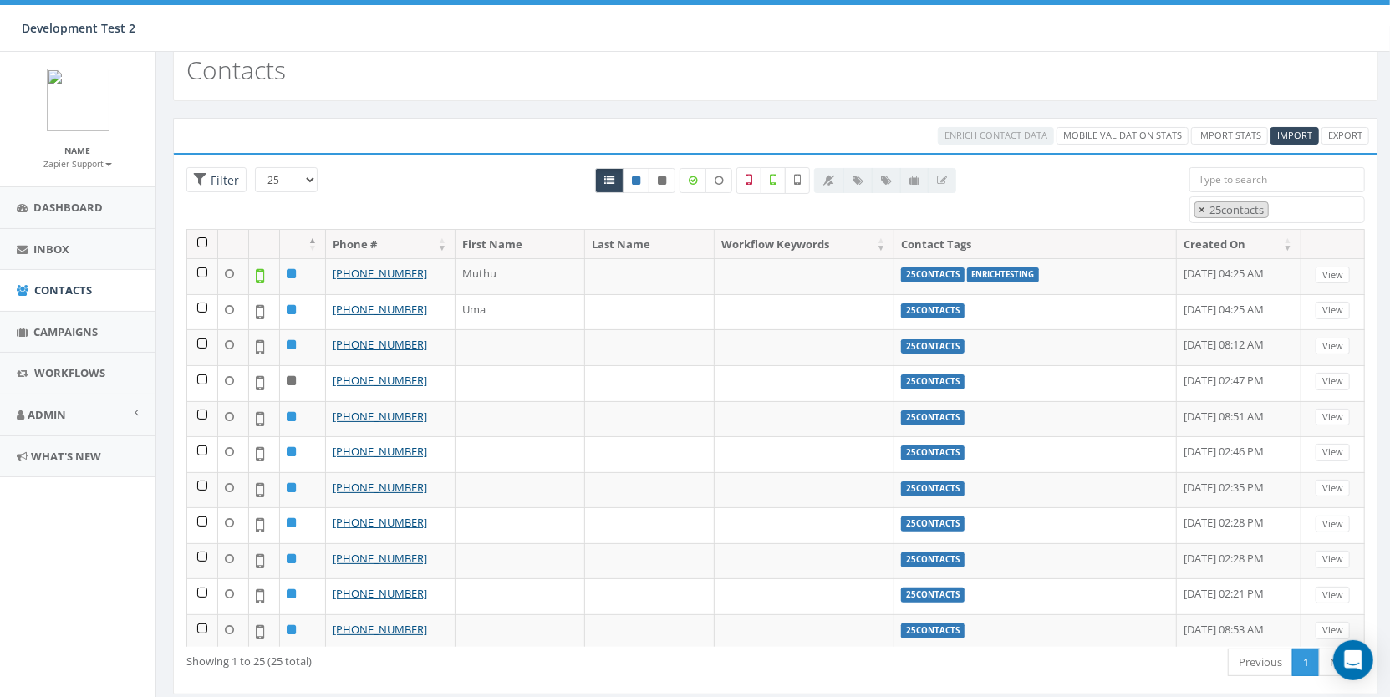
click at [1205, 206] on button "×" at bounding box center [1201, 210] width 13 height 16
select select
click at [619, 109] on div "Enrich Contact Data Mobile Validation Stats Import Stats Import Export Loading …" at bounding box center [775, 416] width 1238 height 631
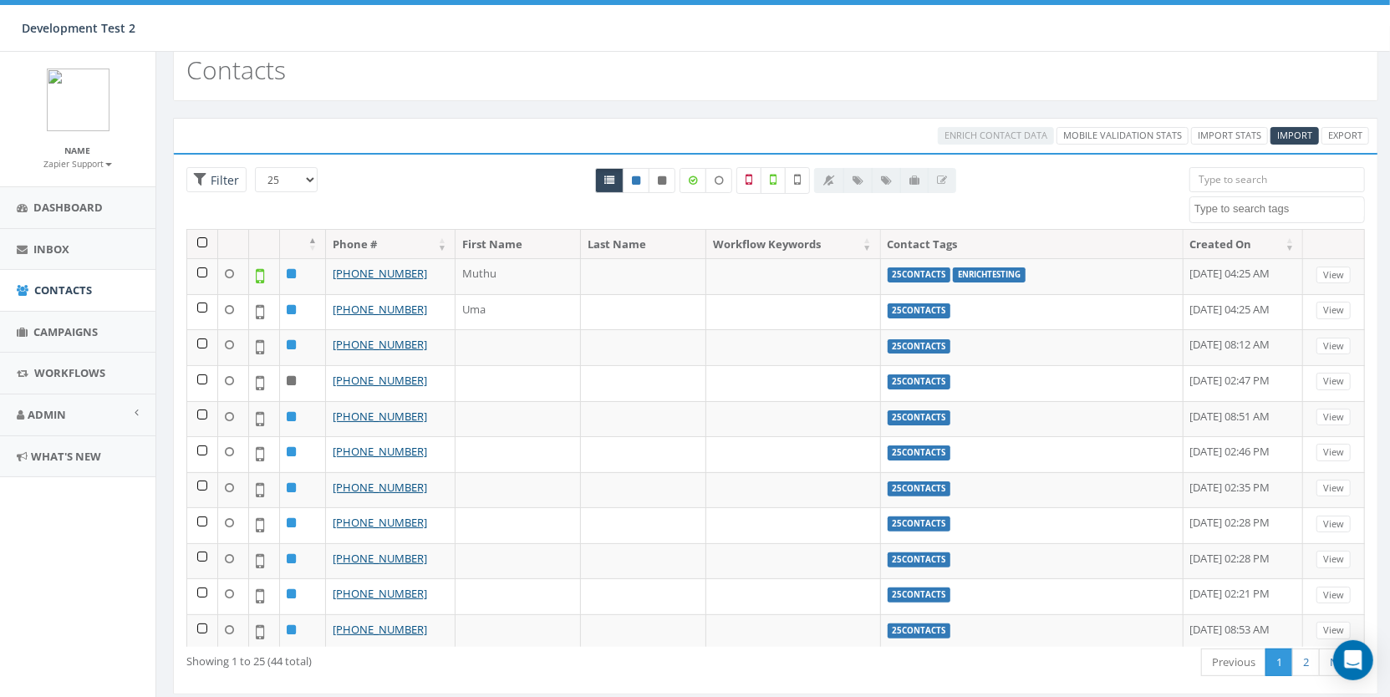
click at [202, 239] on th at bounding box center [202, 244] width 31 height 29
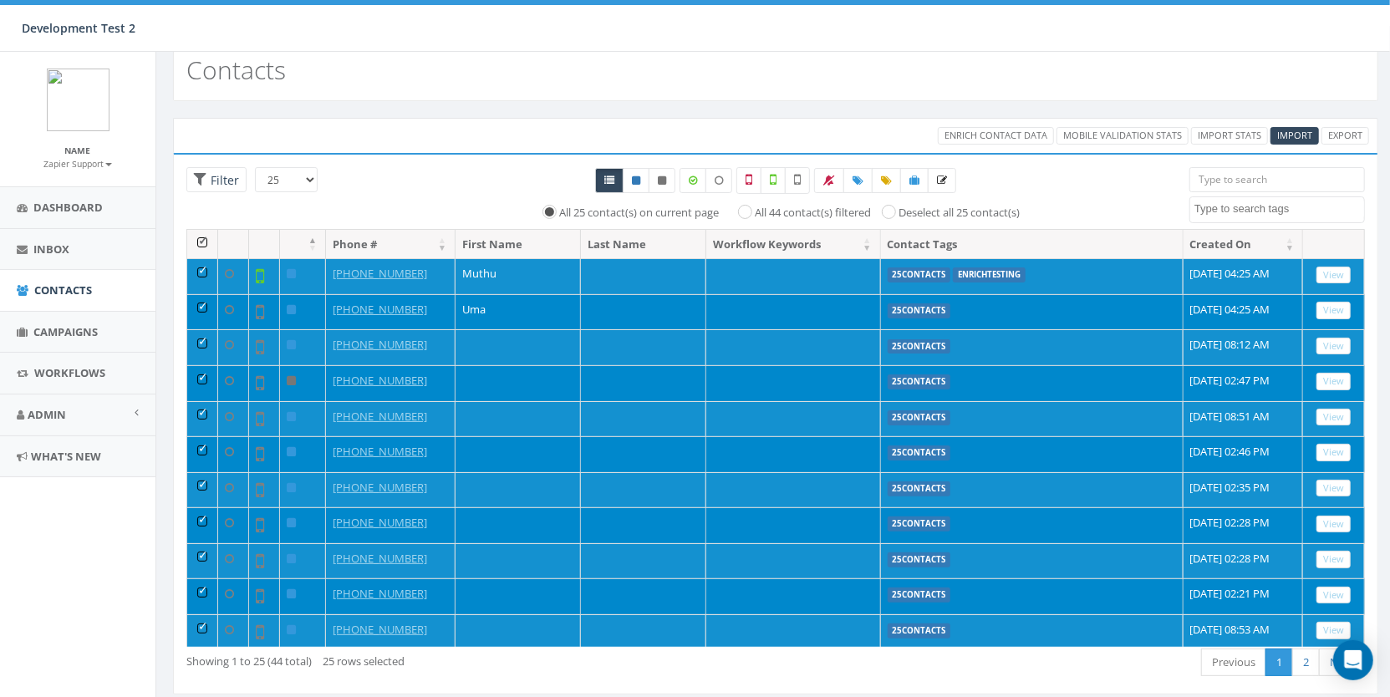
click at [754, 208] on label "All 44 contact(s) filtered" at bounding box center [812, 213] width 116 height 17
click at [744, 208] on input "All 44 contact(s) filtered" at bounding box center [749, 211] width 11 height 11
radio input "true"
click at [866, 180] on link at bounding box center [857, 180] width 29 height 25
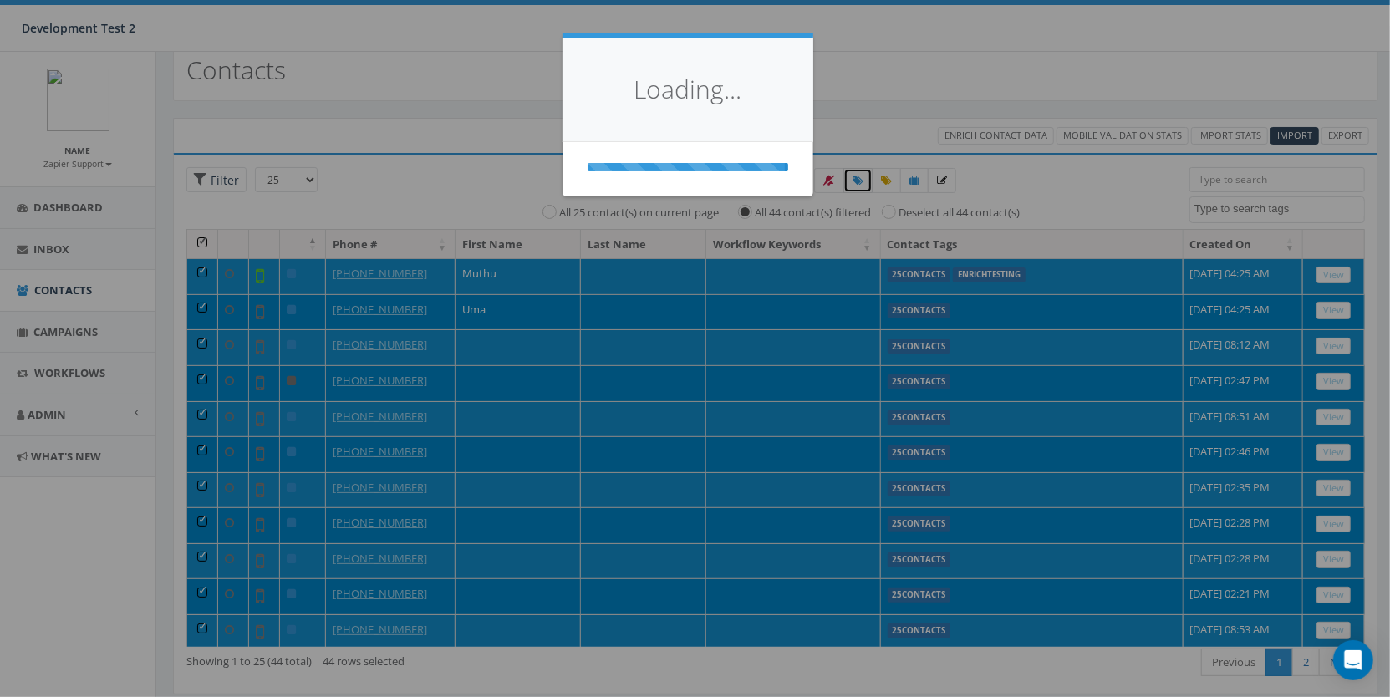
select select
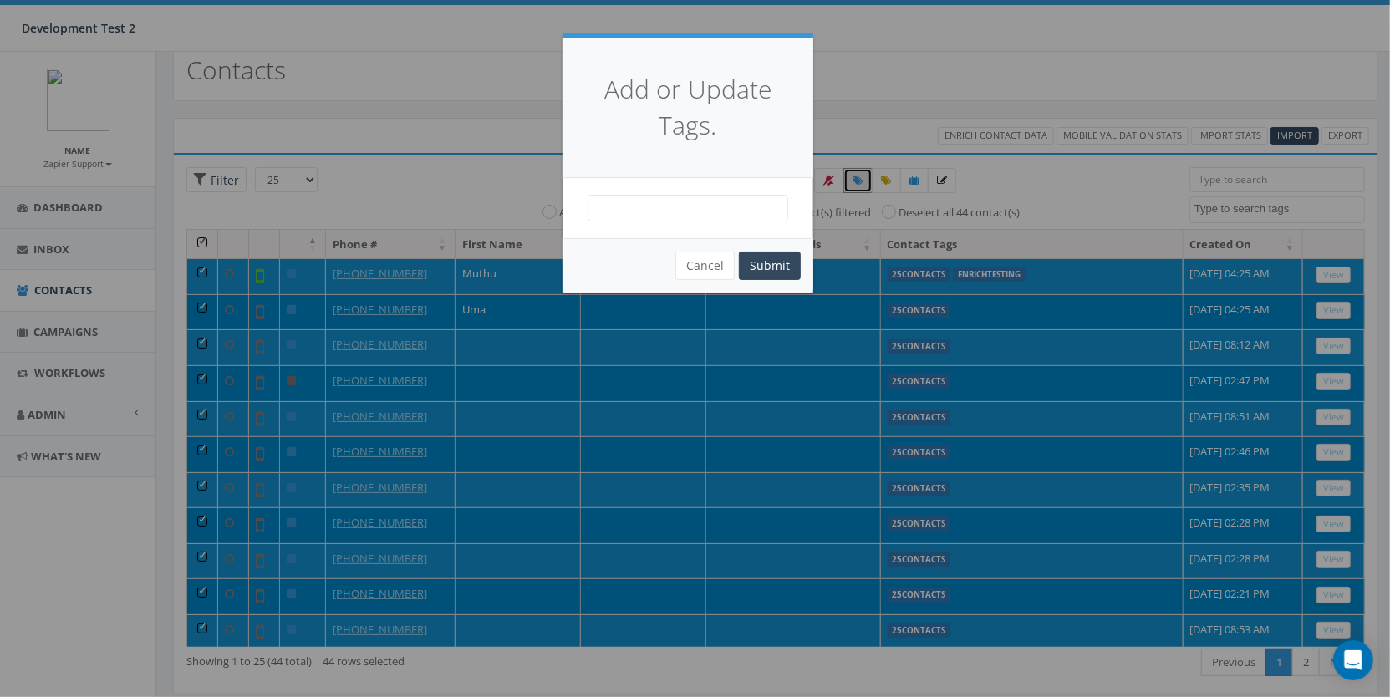
click at [718, 211] on span at bounding box center [687, 208] width 201 height 27
type textarea "44contacts"
select select "44contacts"
click at [763, 260] on button "Submit" at bounding box center [770, 265] width 62 height 28
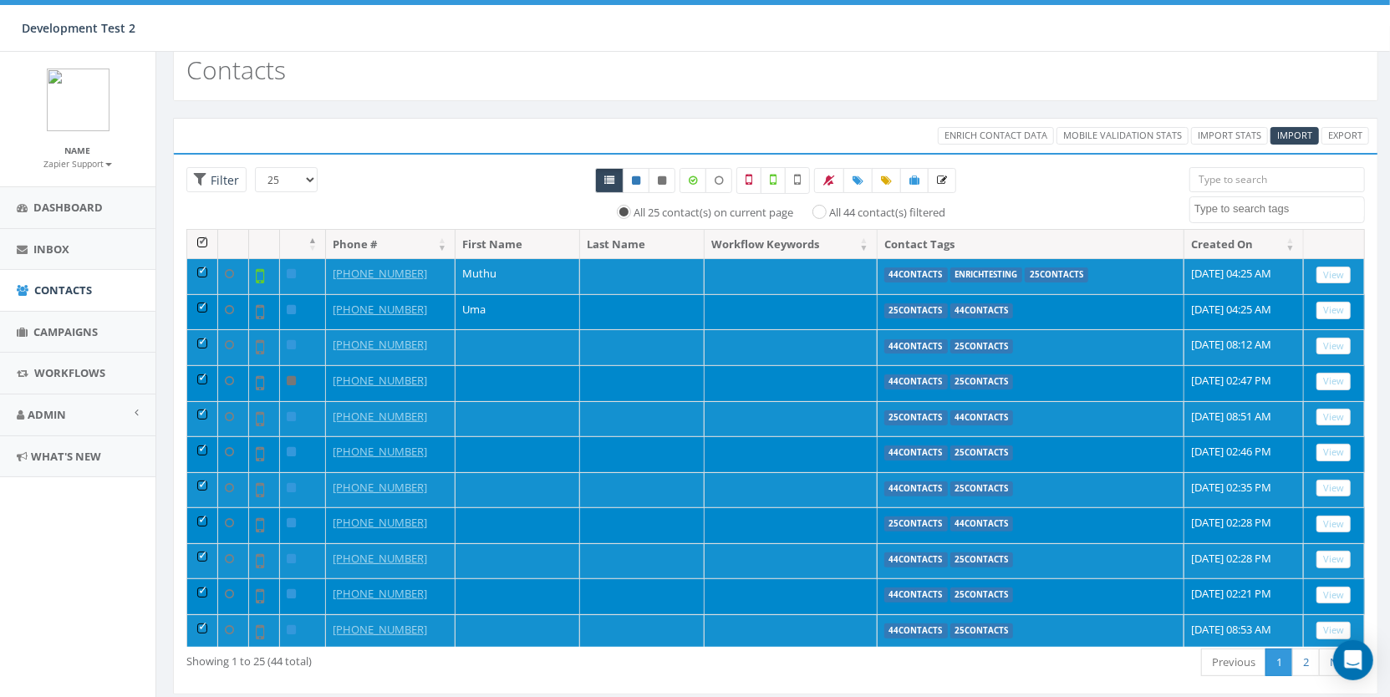
click at [209, 239] on th at bounding box center [202, 244] width 31 height 29
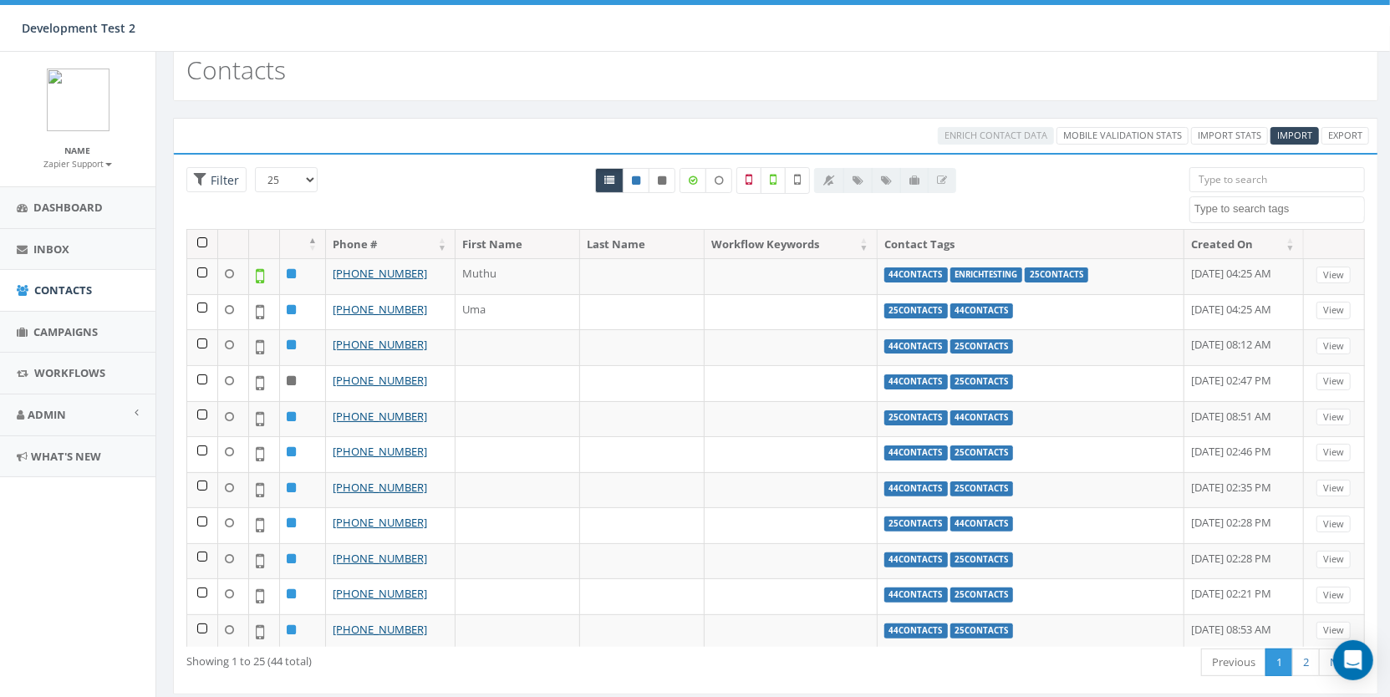
click at [1252, 213] on span at bounding box center [1276, 209] width 175 height 27
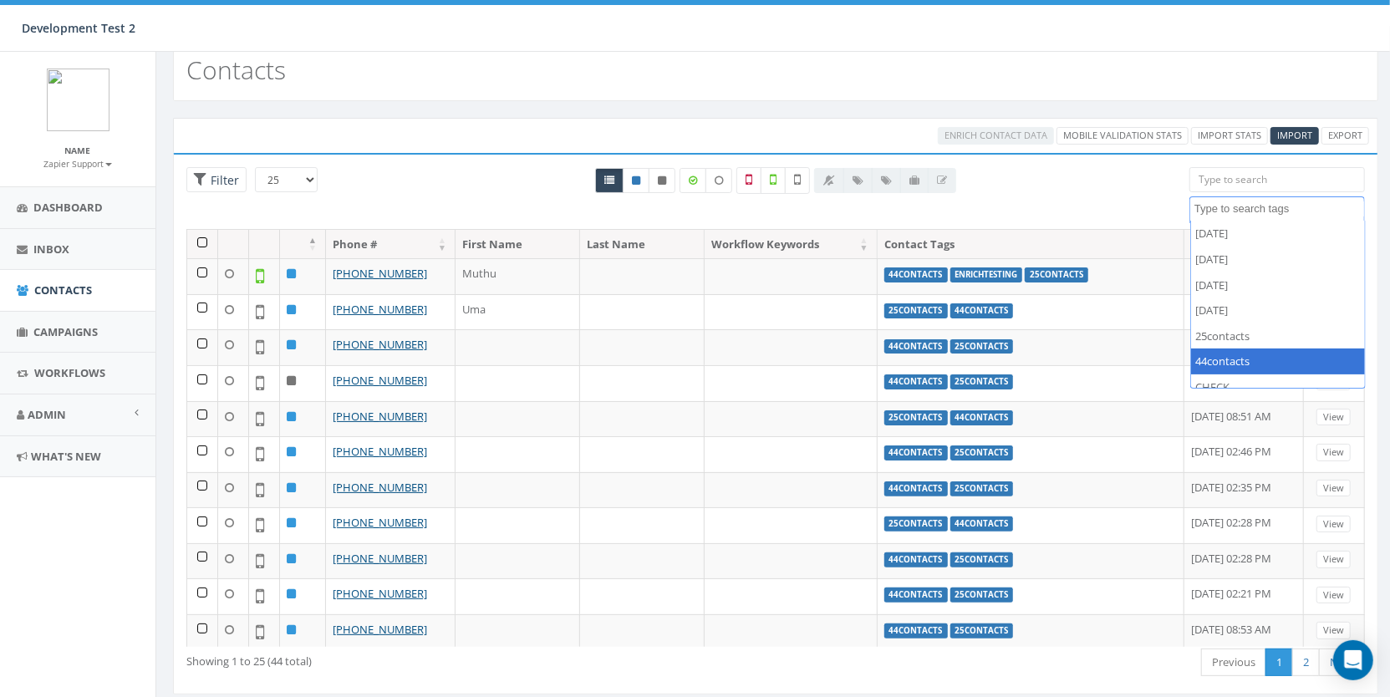
select select "44contacts"
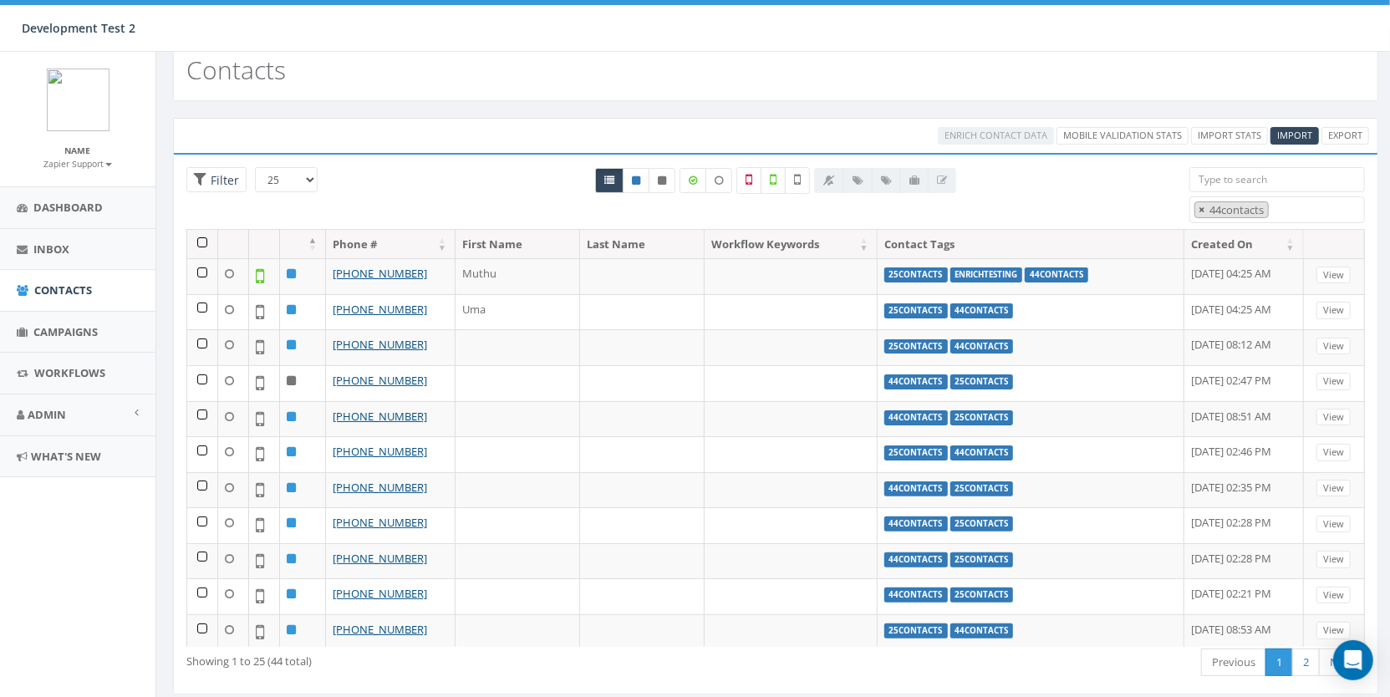
click at [1199, 210] on span "×" at bounding box center [1201, 209] width 6 height 15
click at [1067, 185] on div "All 0 contact(s) on current page All 44 contact(s) filtered" at bounding box center [775, 198] width 802 height 62
click at [1202, 214] on span at bounding box center [1276, 209] width 175 height 27
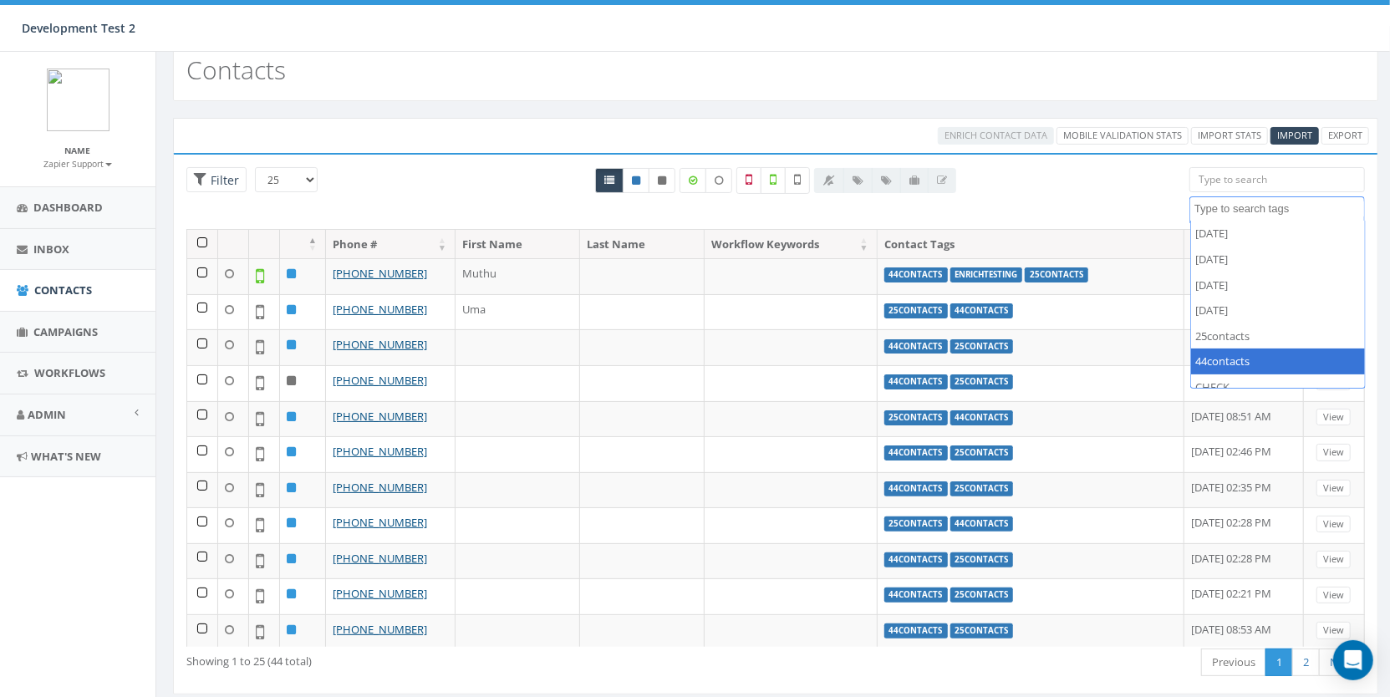
select select "44contacts"
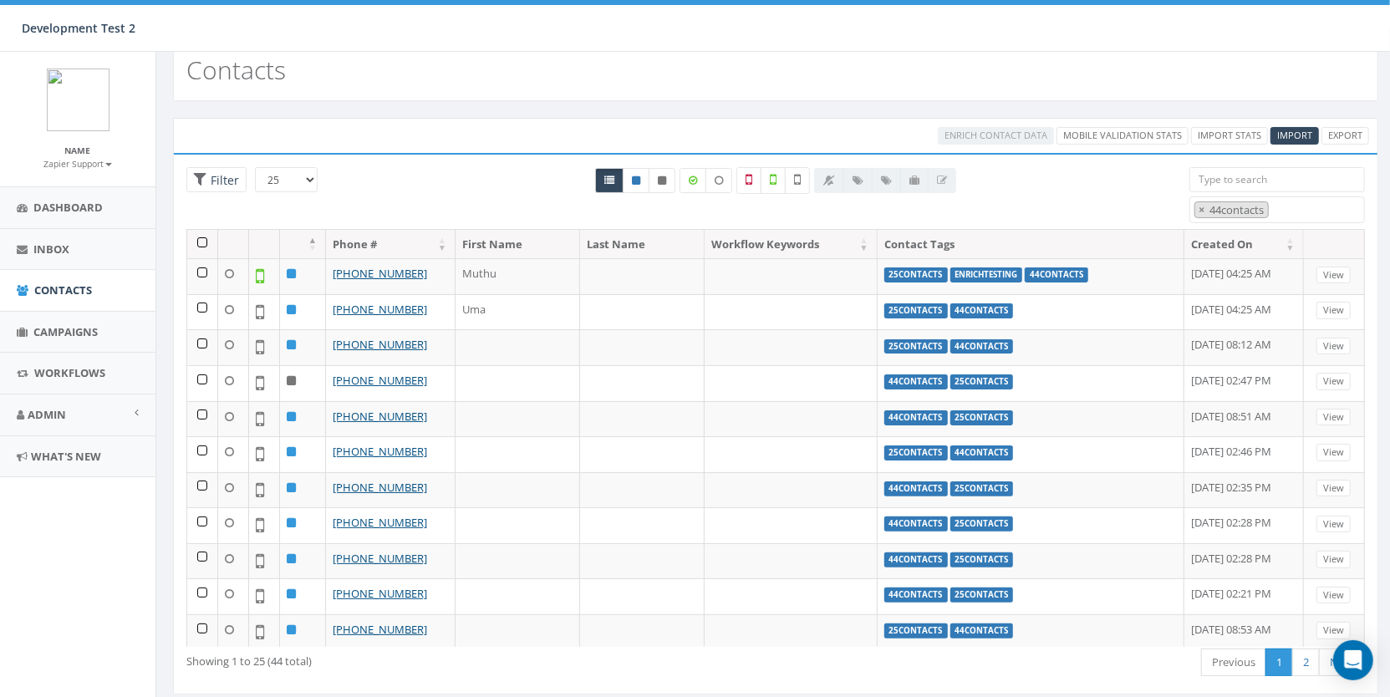
click at [191, 235] on th at bounding box center [202, 244] width 31 height 29
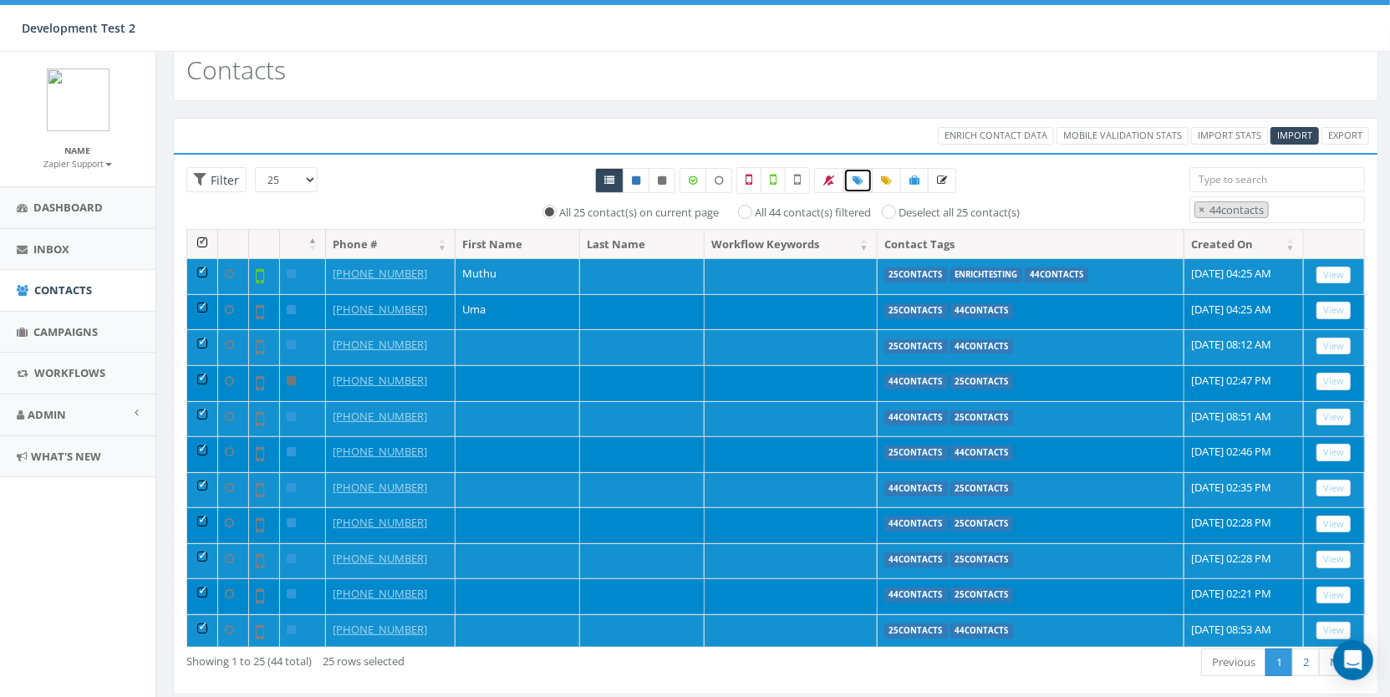
click at [856, 180] on icon at bounding box center [857, 180] width 11 height 10
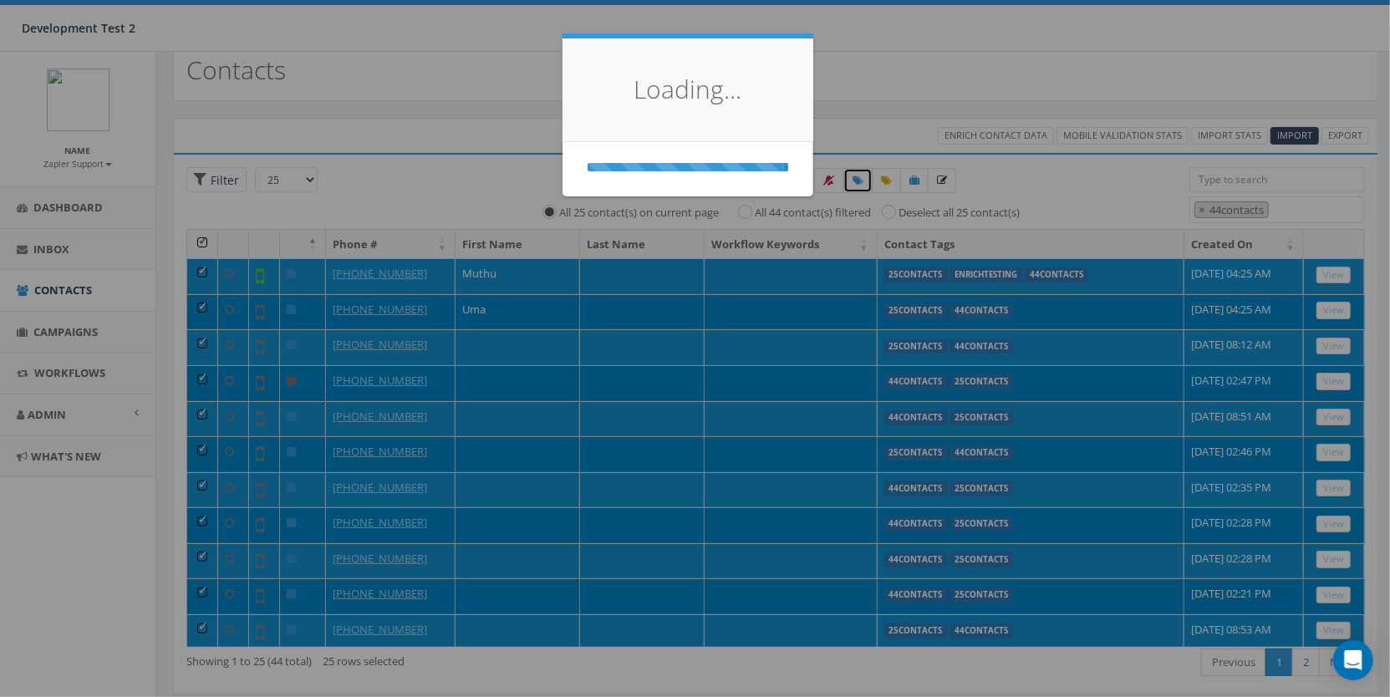
select select
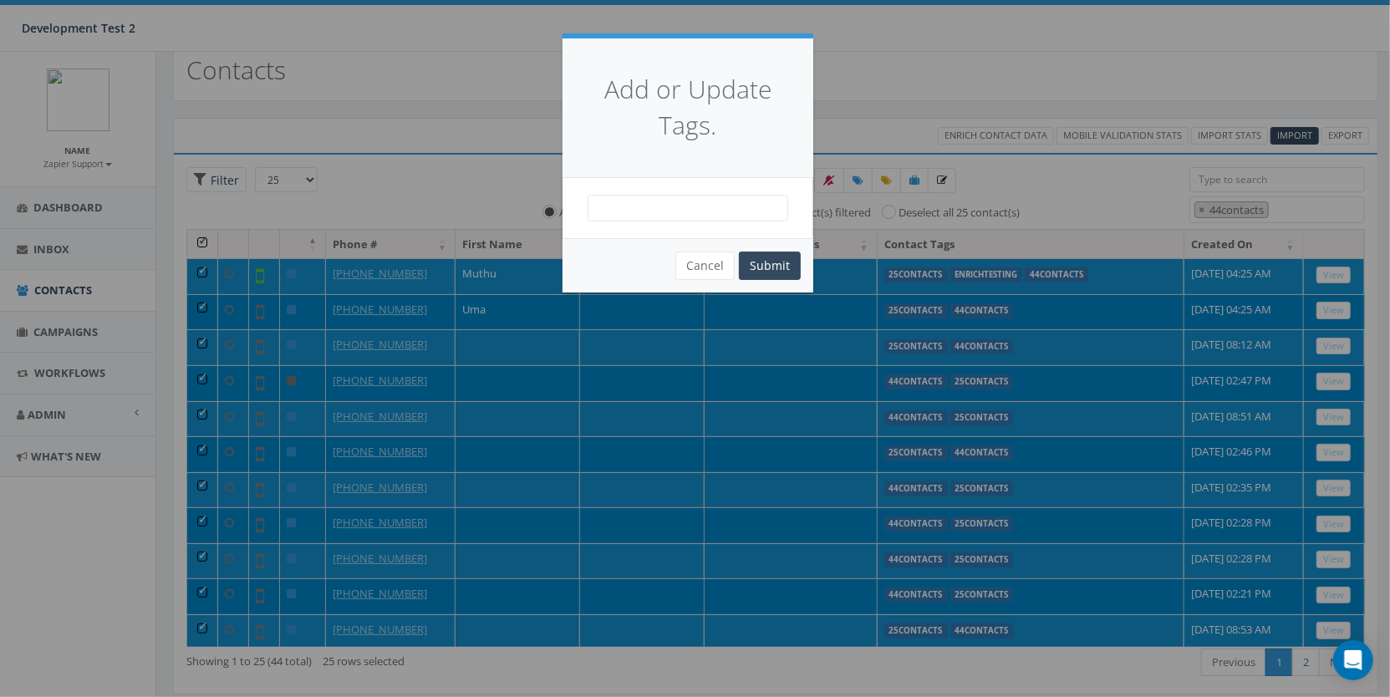
click at [675, 207] on span at bounding box center [687, 208] width 201 height 27
click at [677, 175] on div "Add or Update Tags." at bounding box center [687, 108] width 251 height 140
click at [682, 198] on span at bounding box center [687, 208] width 201 height 27
type textarea "test44contacts"
select select "test44contacts"
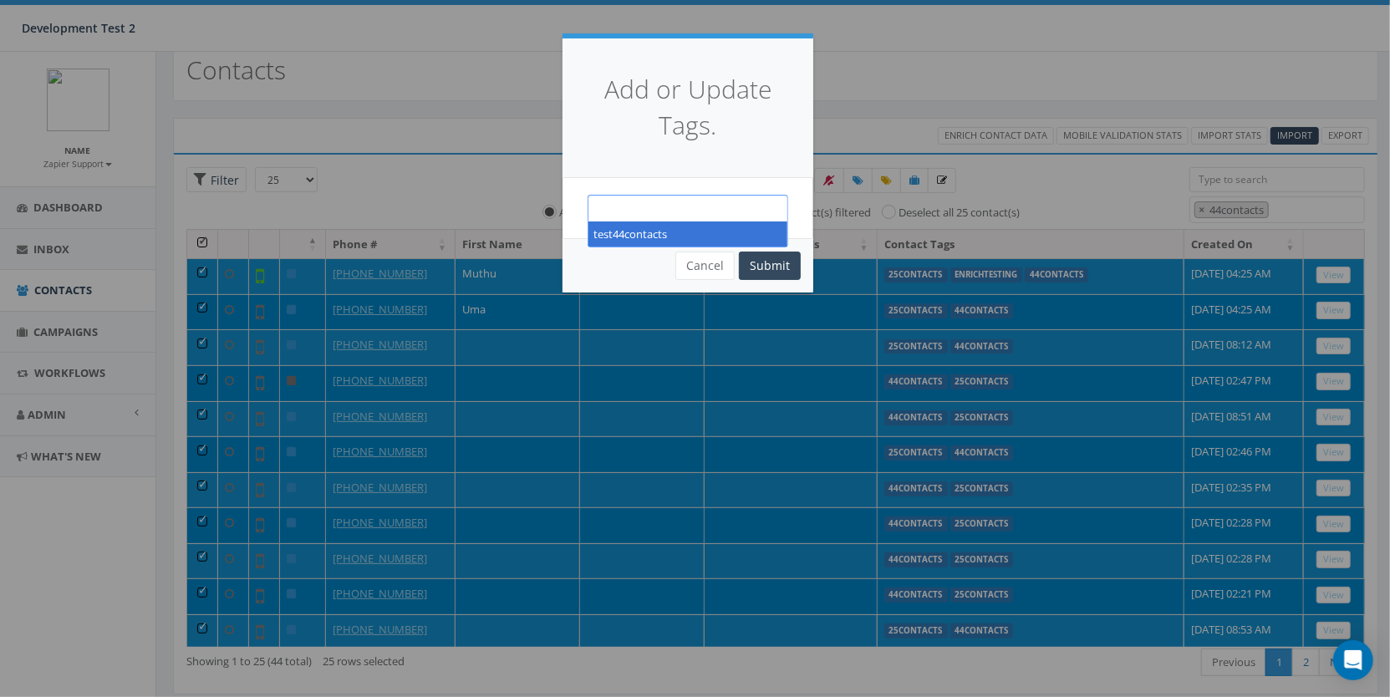
scroll to position [614, 0]
click at [769, 269] on button "Submit" at bounding box center [770, 265] width 62 height 28
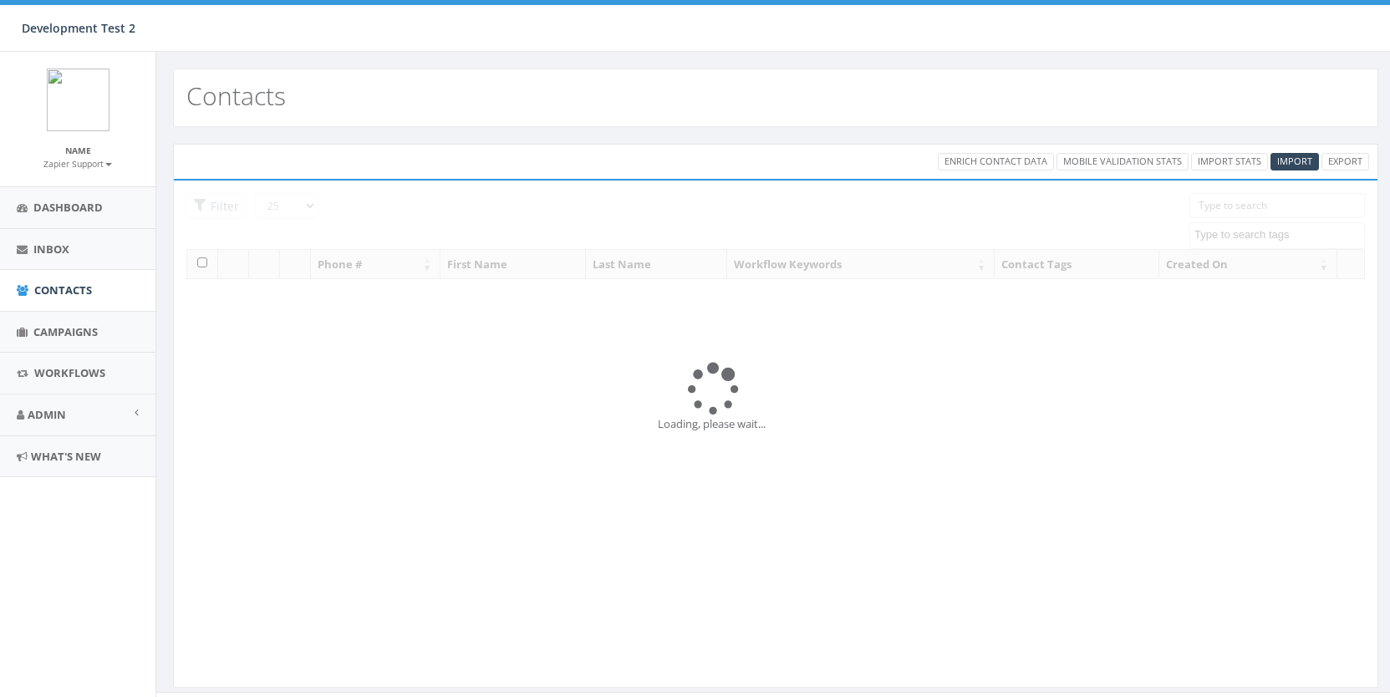
select select
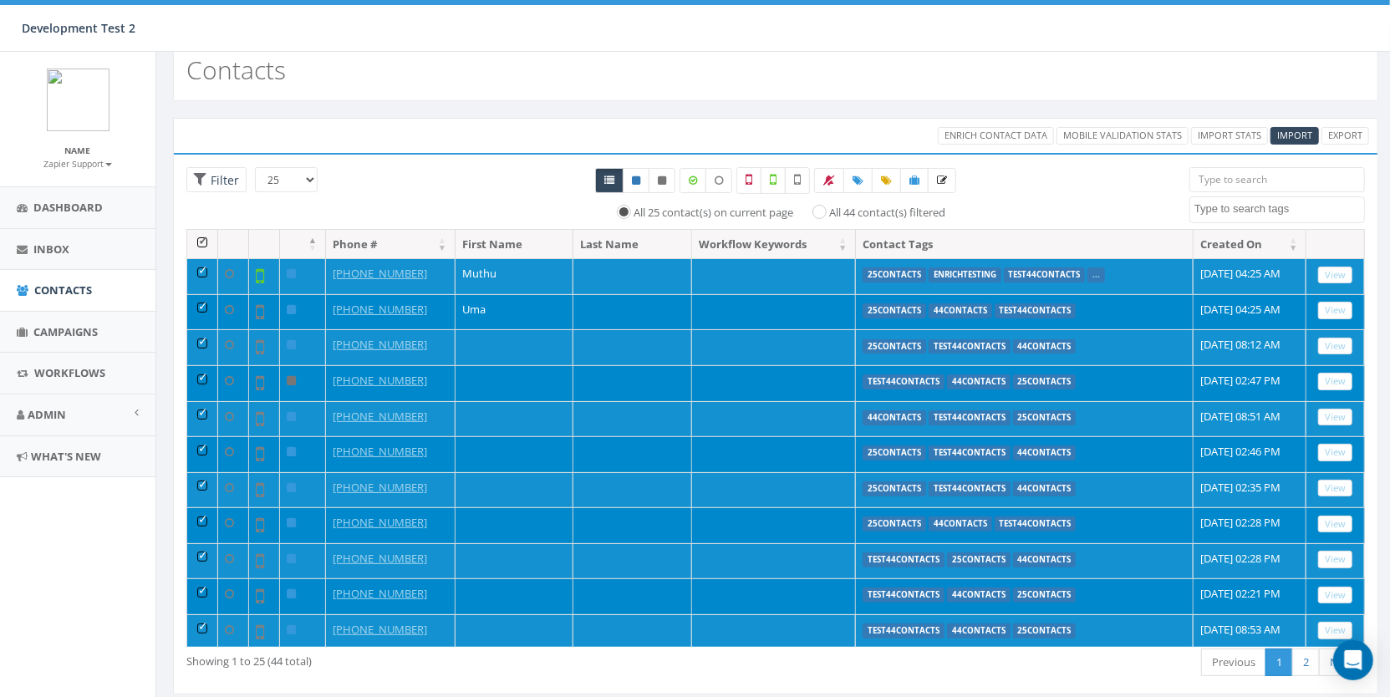
click at [1232, 211] on textarea "Search" at bounding box center [1279, 208] width 170 height 15
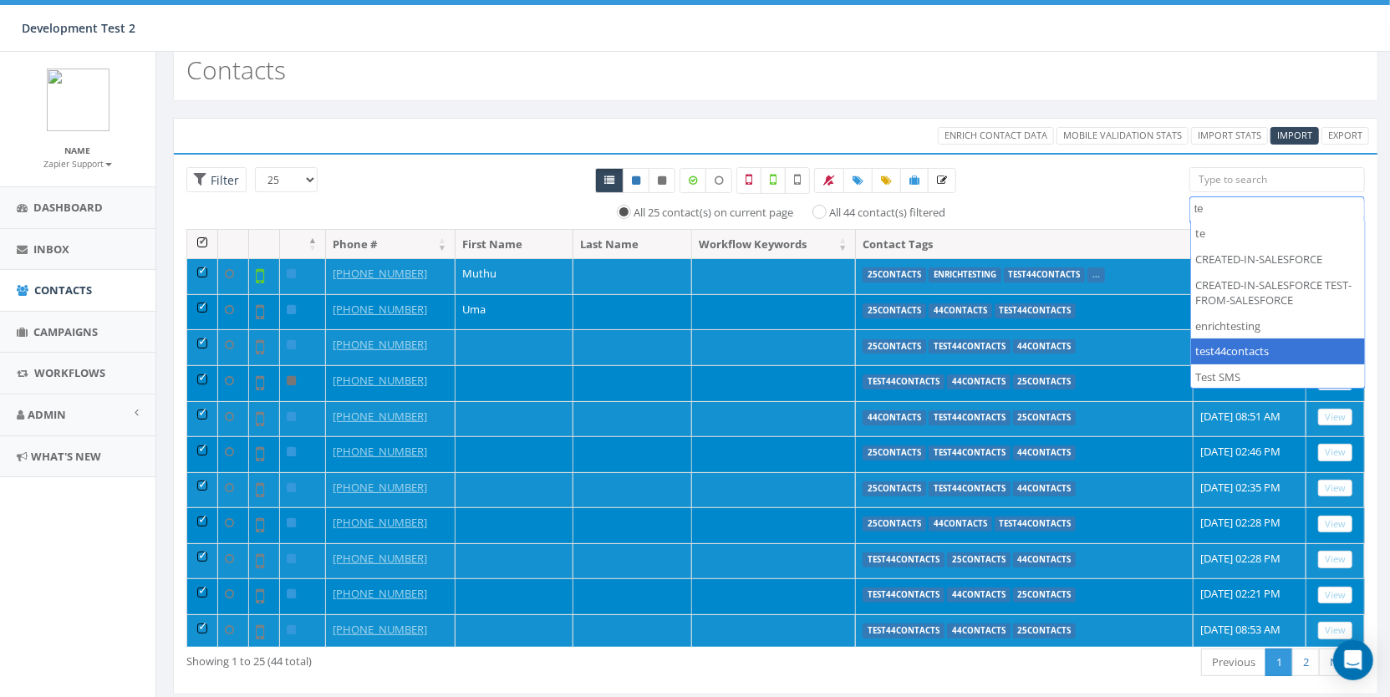
type textarea "te"
select select "test44contacts"
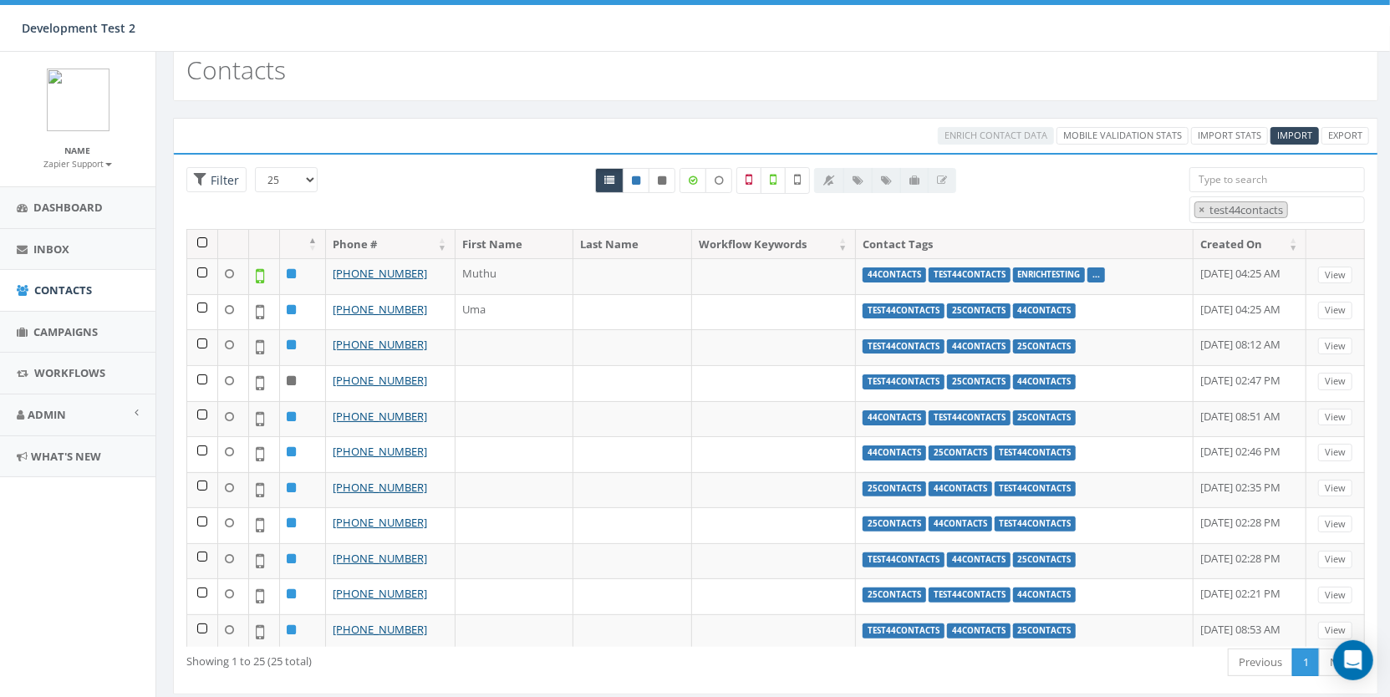
click at [295, 178] on select "25 50 100" at bounding box center [286, 179] width 63 height 25
select select "50"
click at [1199, 206] on span "×" at bounding box center [1201, 209] width 6 height 15
select select
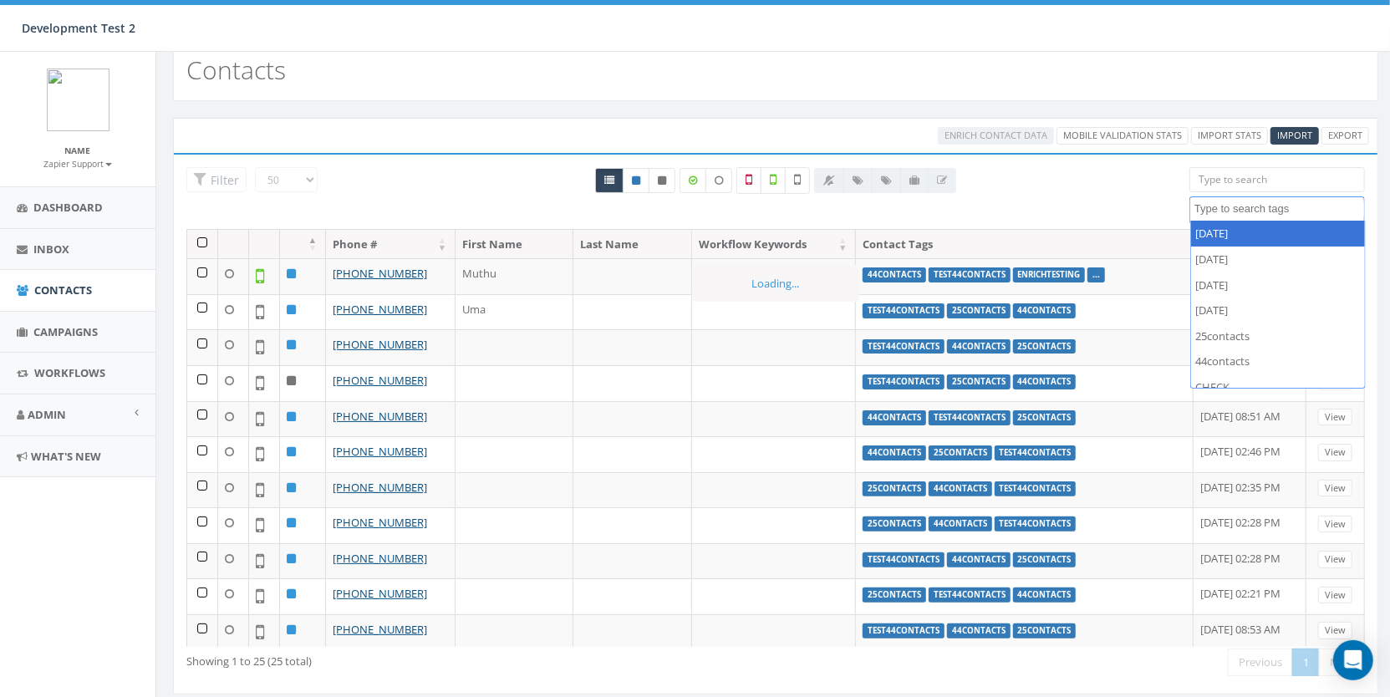
click at [1084, 192] on div "All 0 contact(s) on current page All 25 contact(s) filtered" at bounding box center [775, 198] width 802 height 62
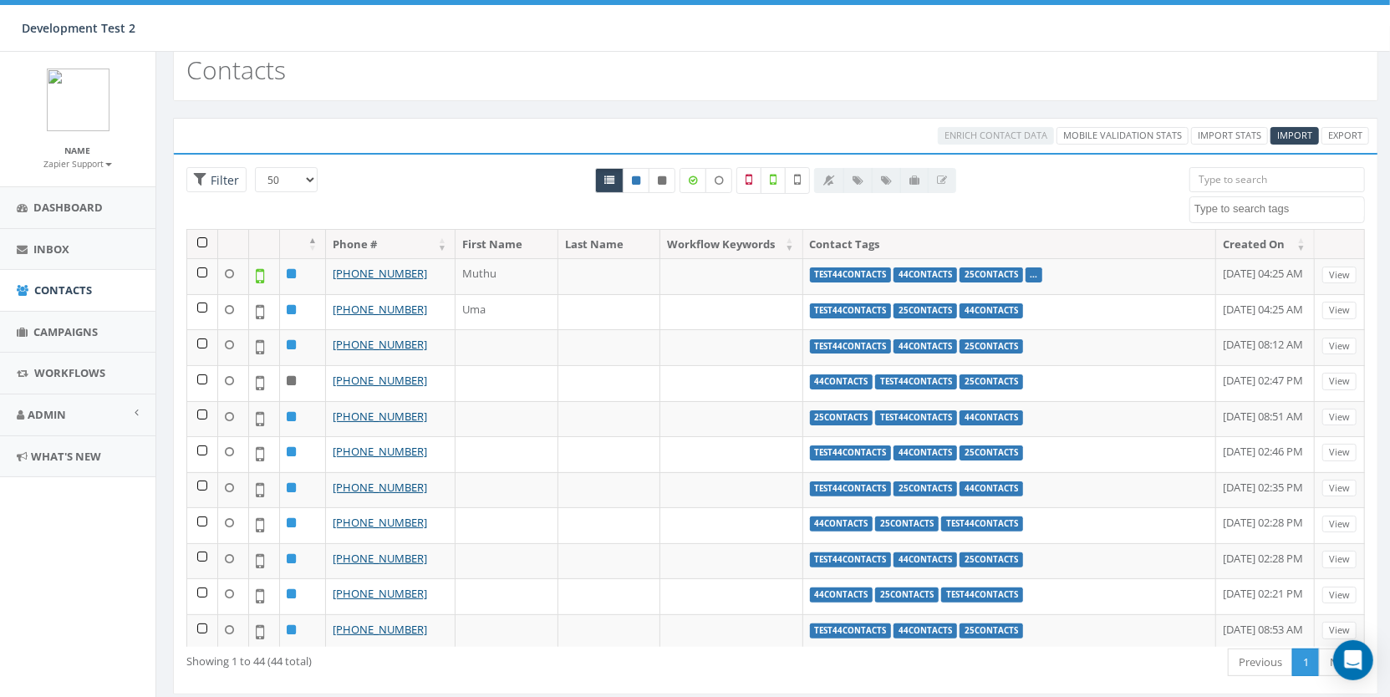
click at [205, 236] on th at bounding box center [202, 244] width 31 height 29
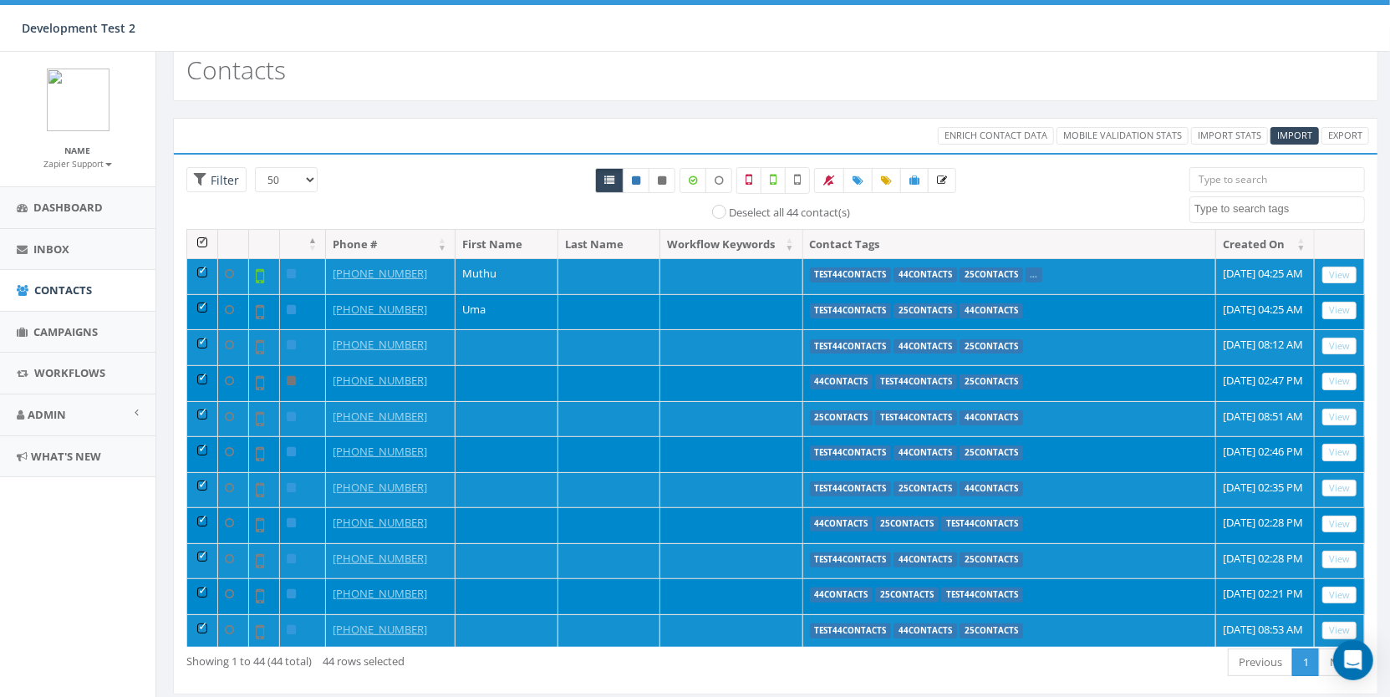
click at [304, 178] on select "25 50 100" at bounding box center [286, 179] width 63 height 25
select select "25"
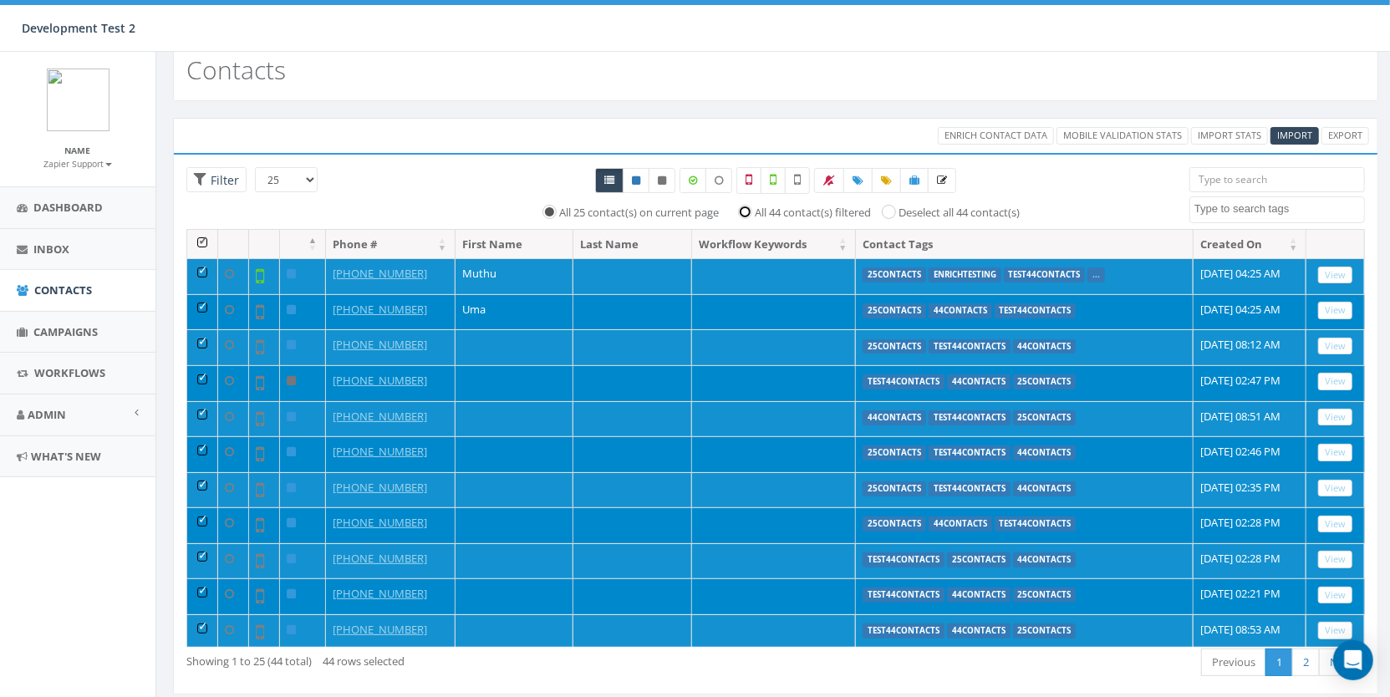
click at [746, 207] on input "All 44 contact(s) filtered" at bounding box center [749, 211] width 11 height 11
radio input "true"
click at [861, 183] on span at bounding box center [857, 180] width 11 height 14
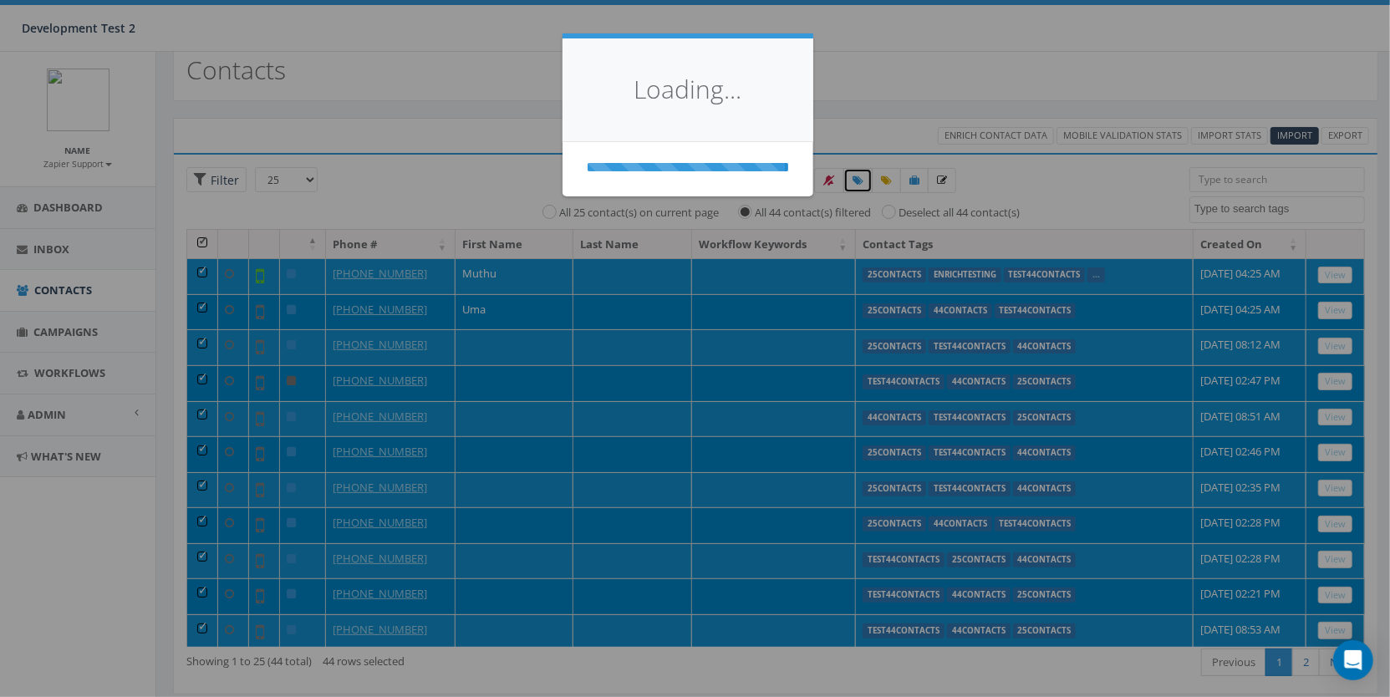
select select
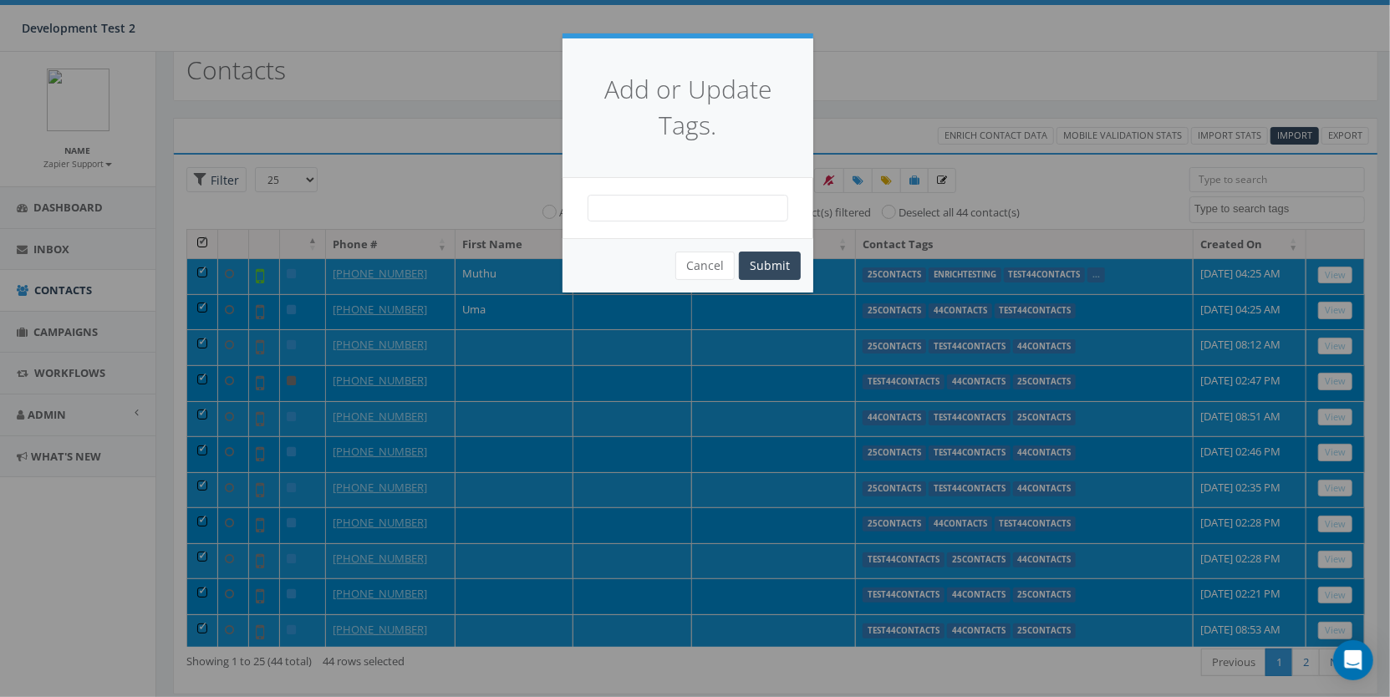
click at [690, 207] on span at bounding box center [687, 208] width 201 height 27
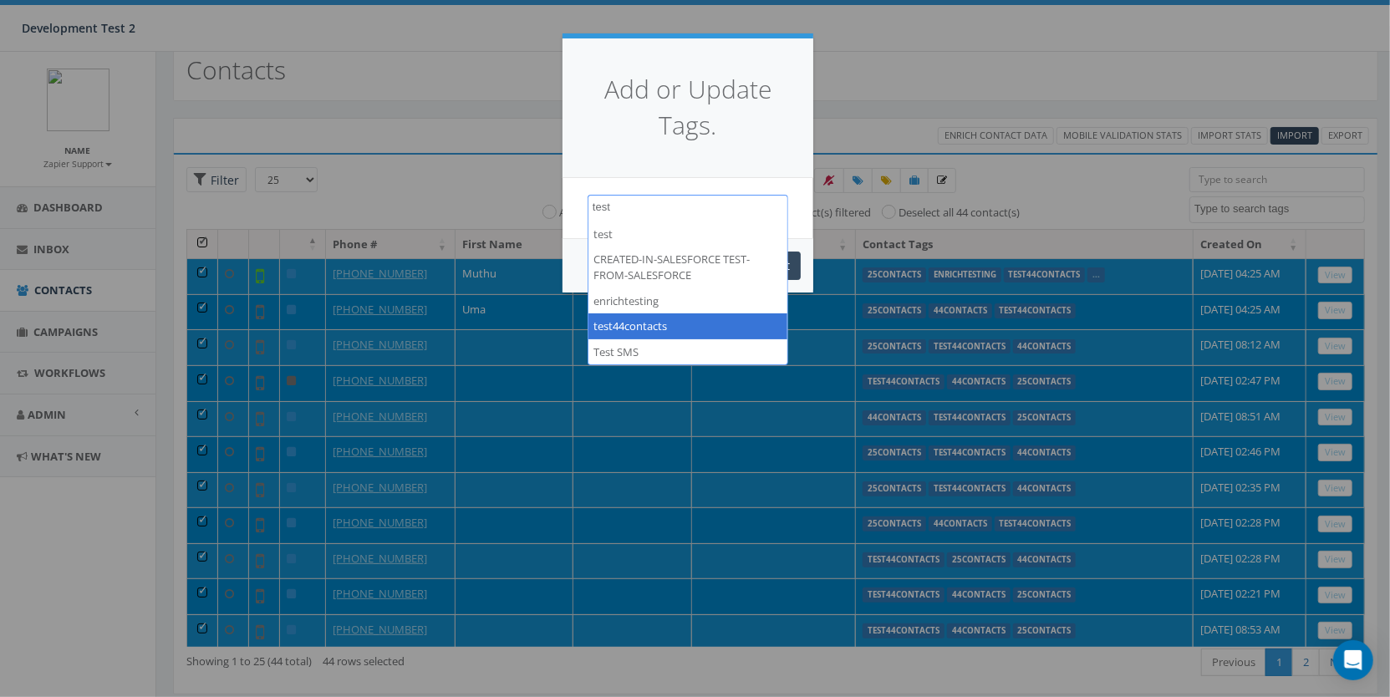
type textarea "test"
select select "test44contacts"
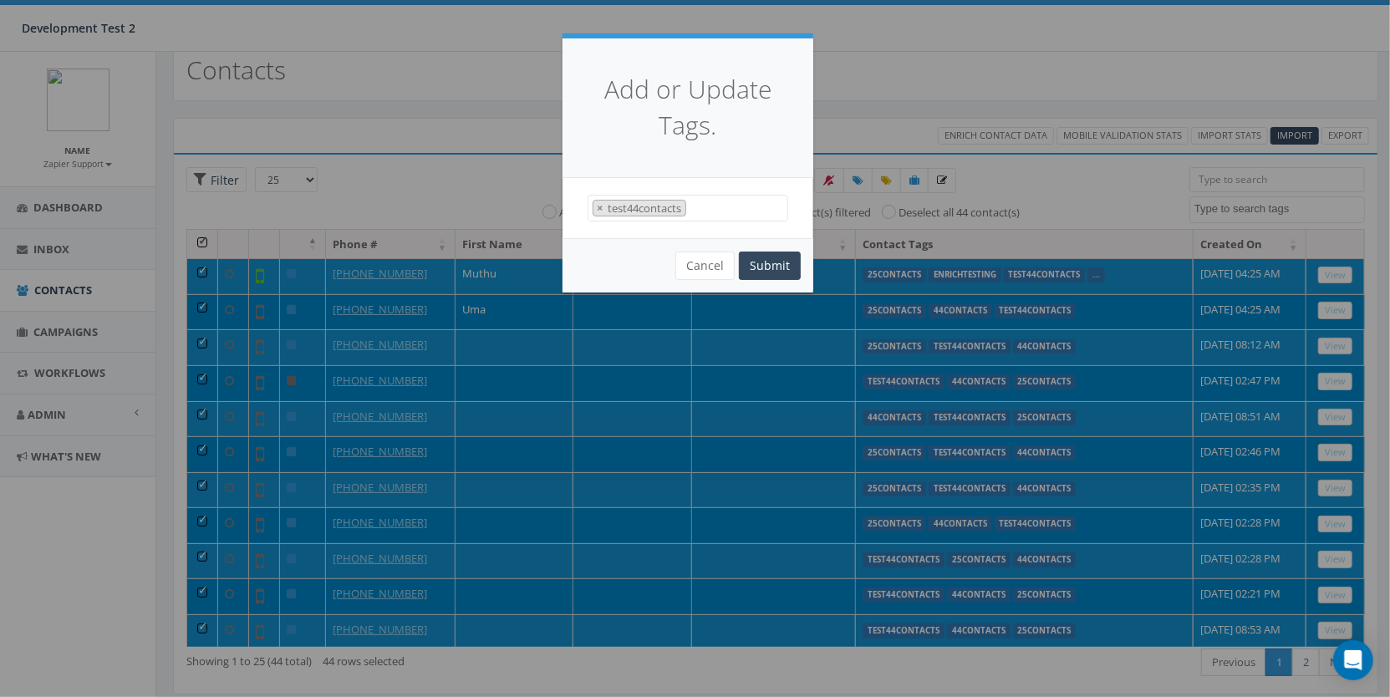
scroll to position [515, 0]
click at [774, 272] on button "Submit" at bounding box center [770, 265] width 62 height 28
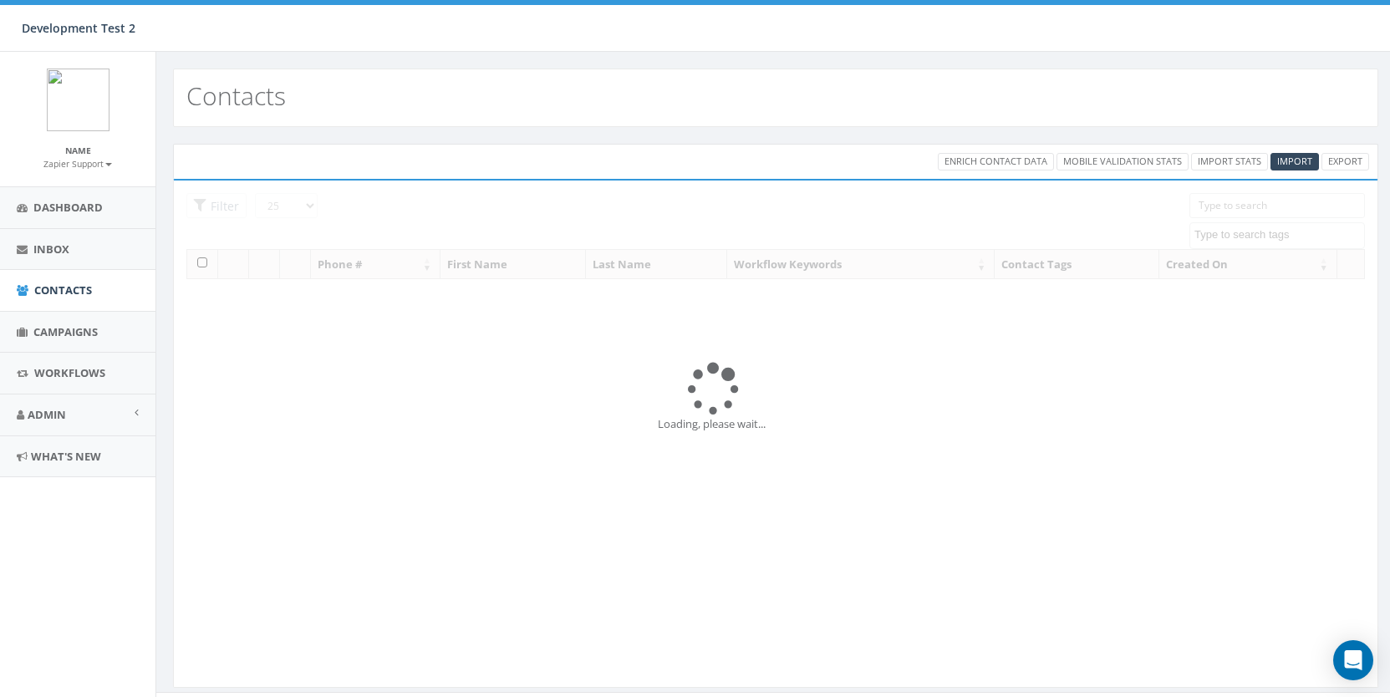
select select
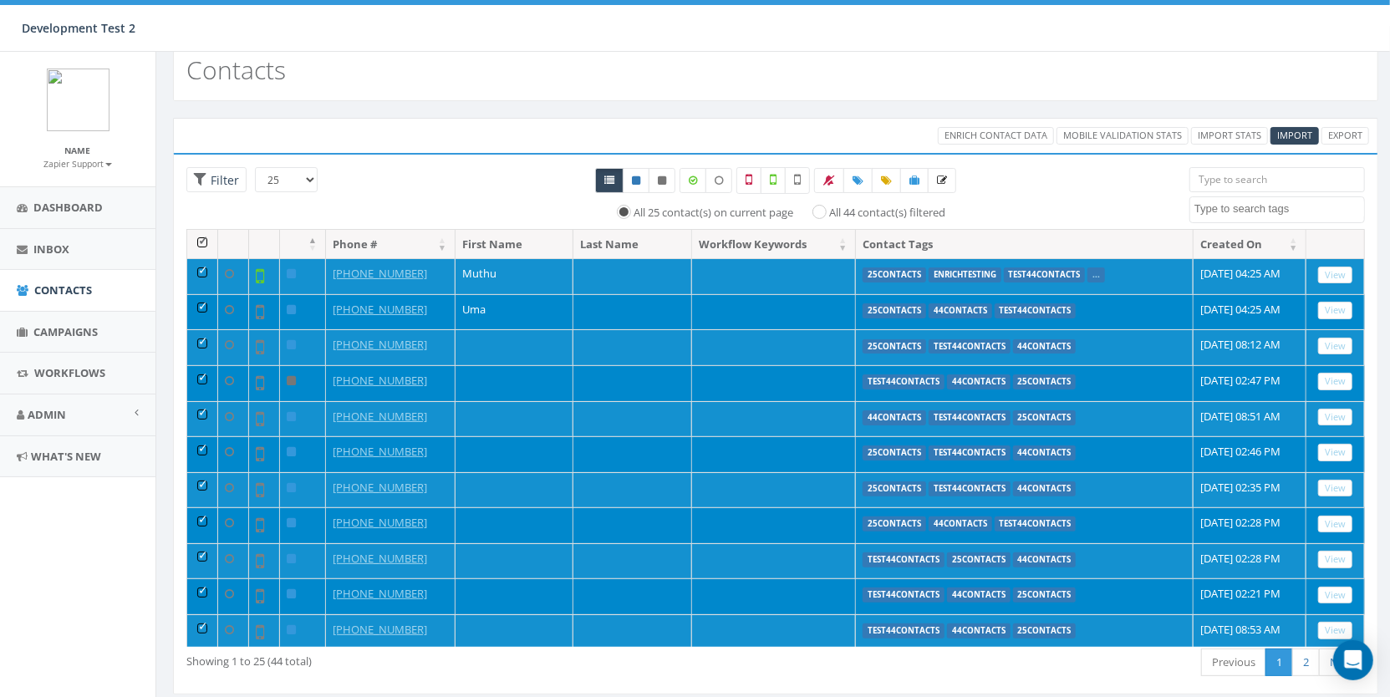
click at [1247, 207] on textarea "Search" at bounding box center [1279, 208] width 170 height 15
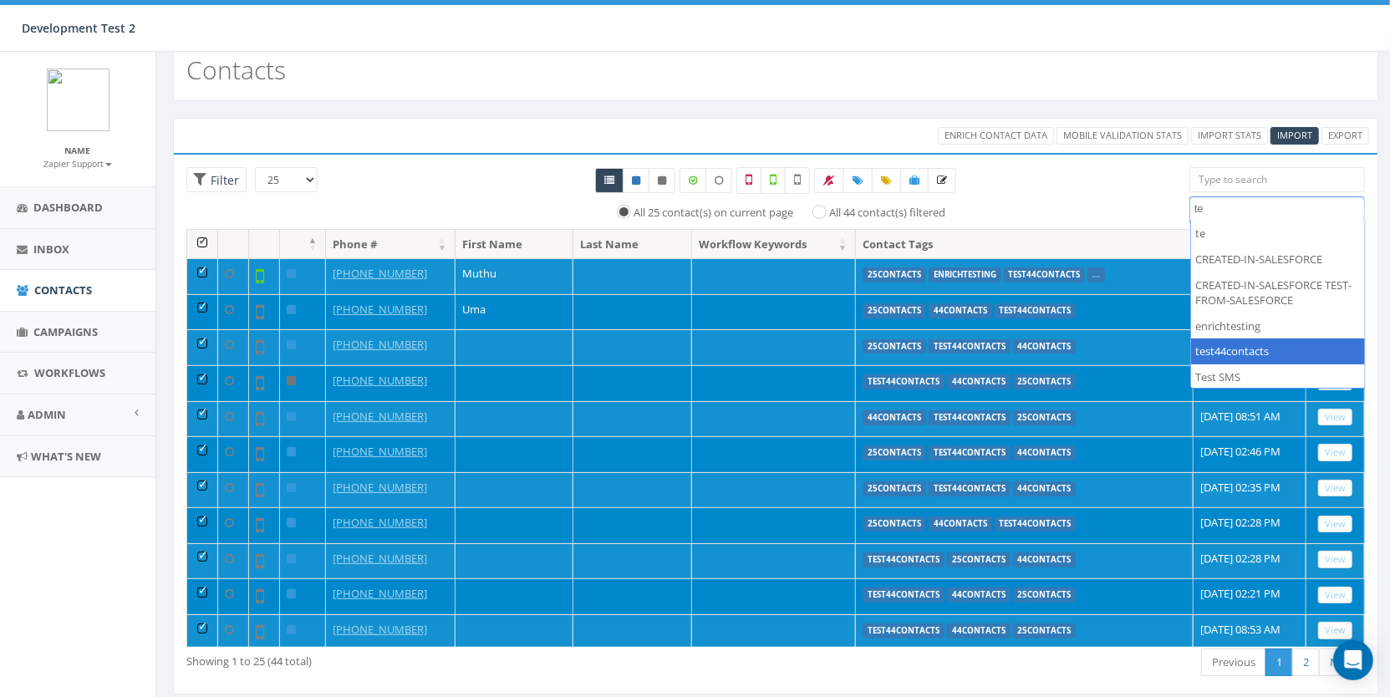
type textarea "te"
select select "test44contacts"
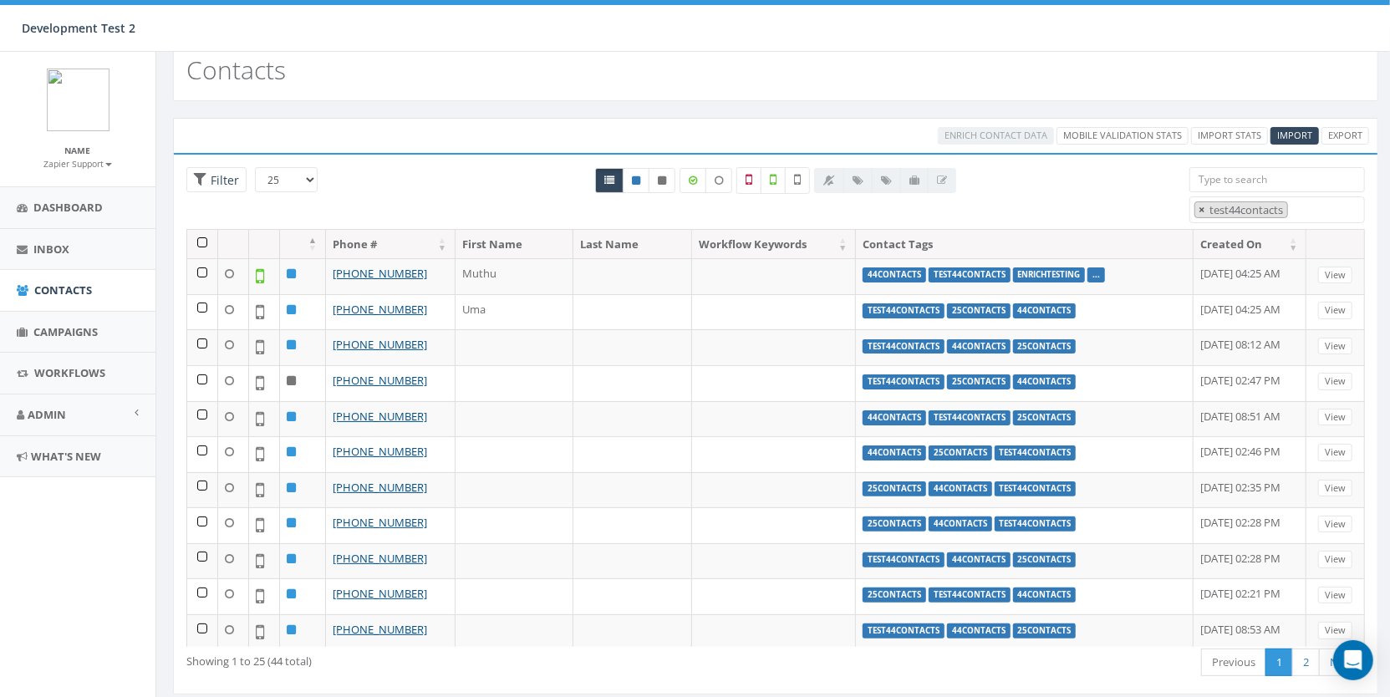
click at [1205, 207] on button "×" at bounding box center [1201, 210] width 13 height 16
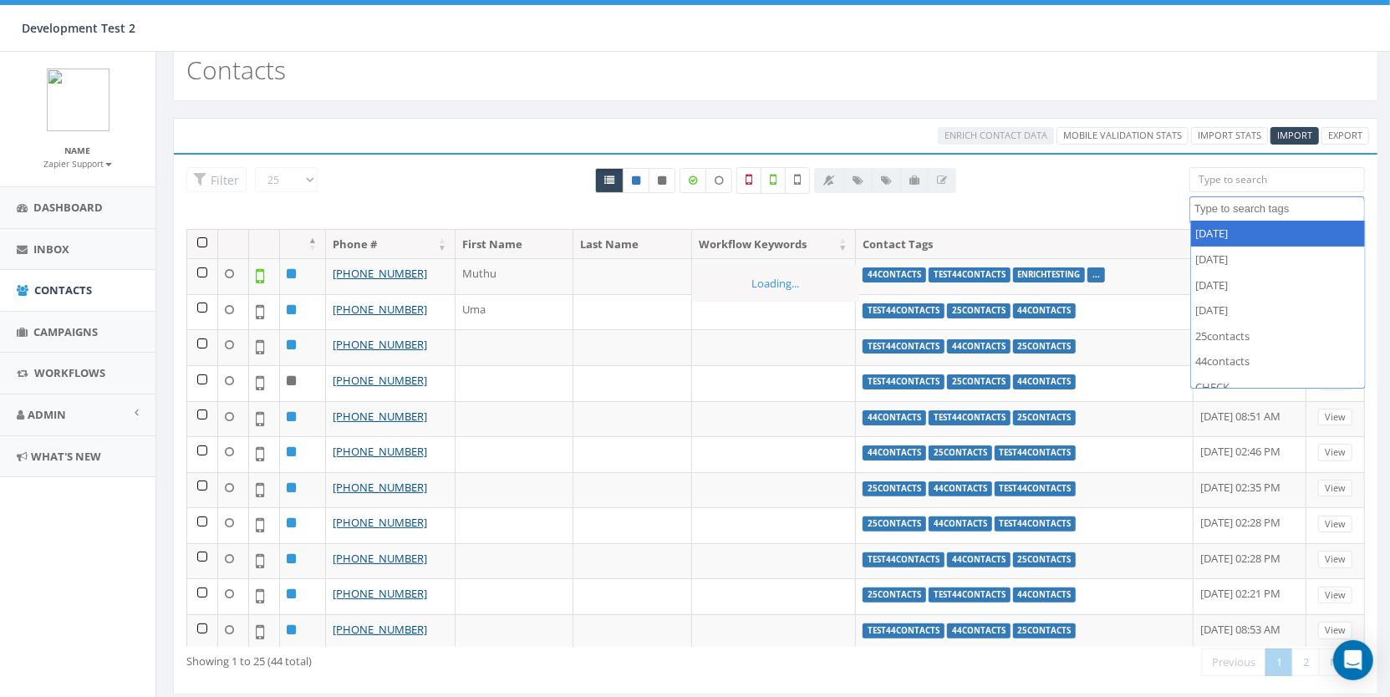
click at [1038, 178] on div "All 0 contact(s) on current page All 44 contact(s) filtered" at bounding box center [775, 198] width 802 height 62
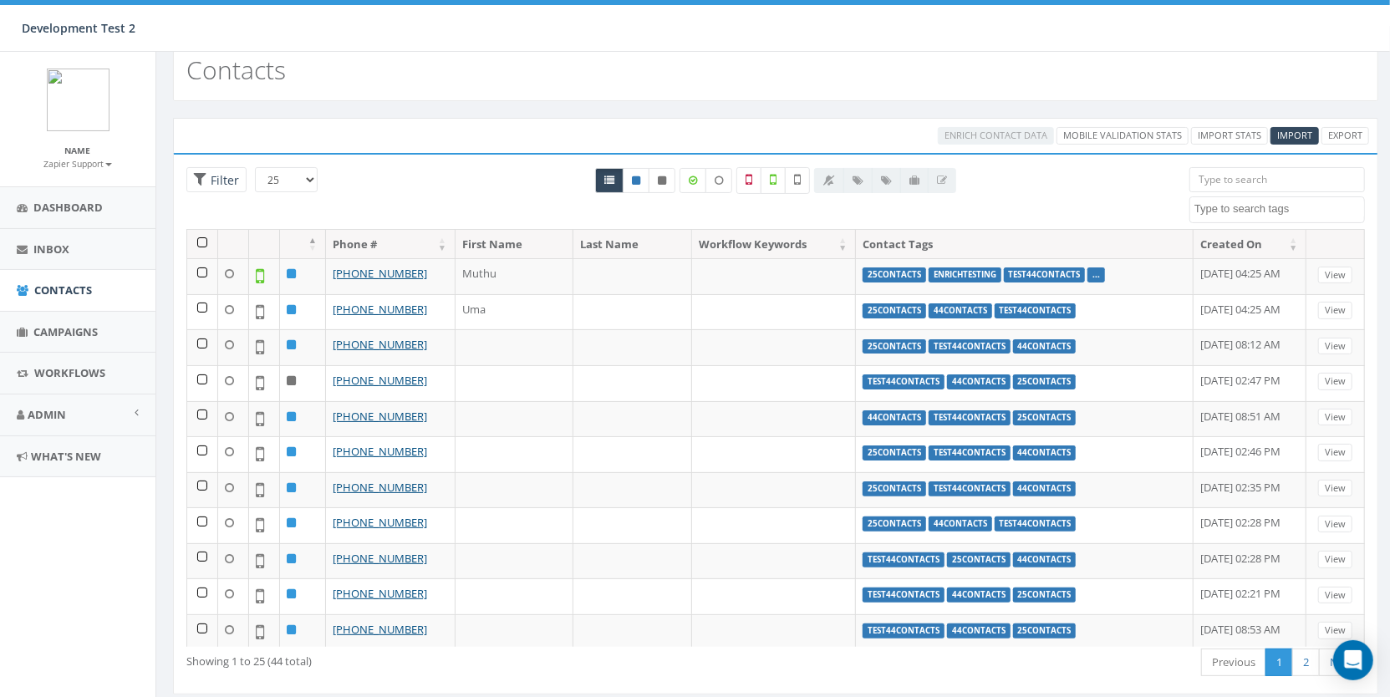
click at [1234, 209] on textarea "Search" at bounding box center [1279, 208] width 170 height 15
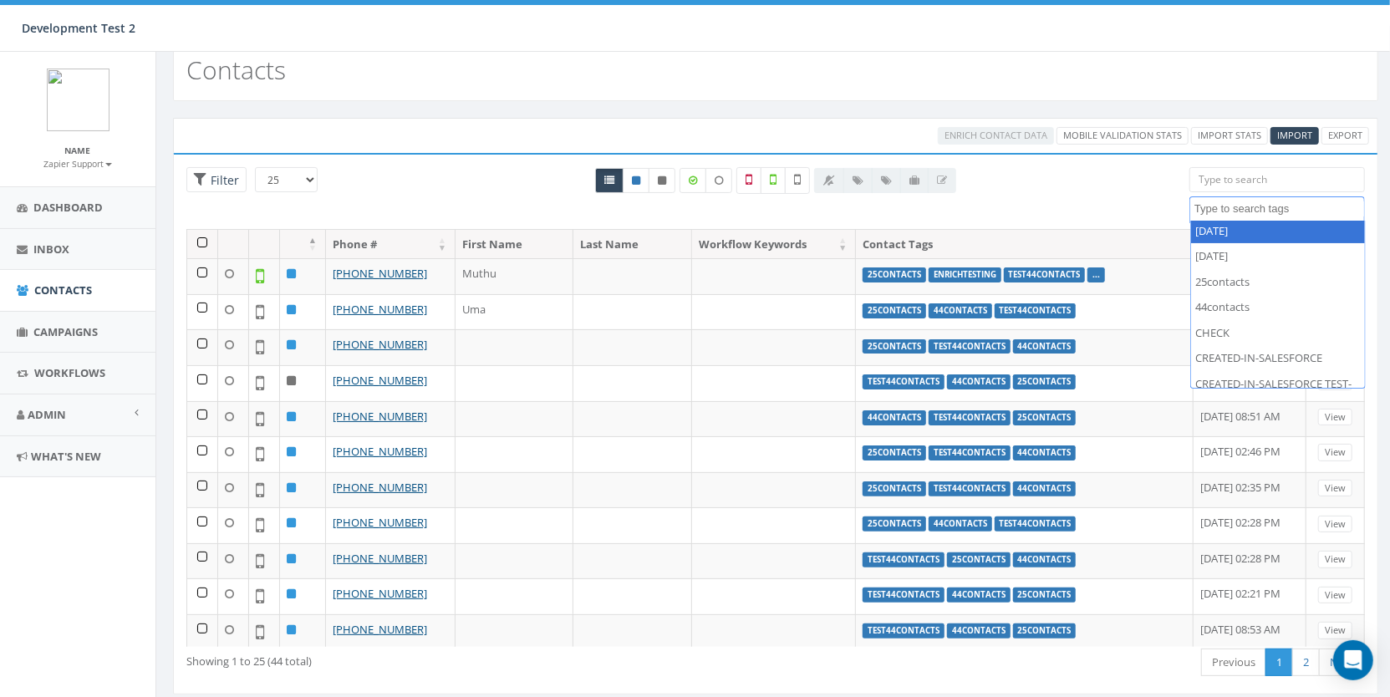
scroll to position [163, 0]
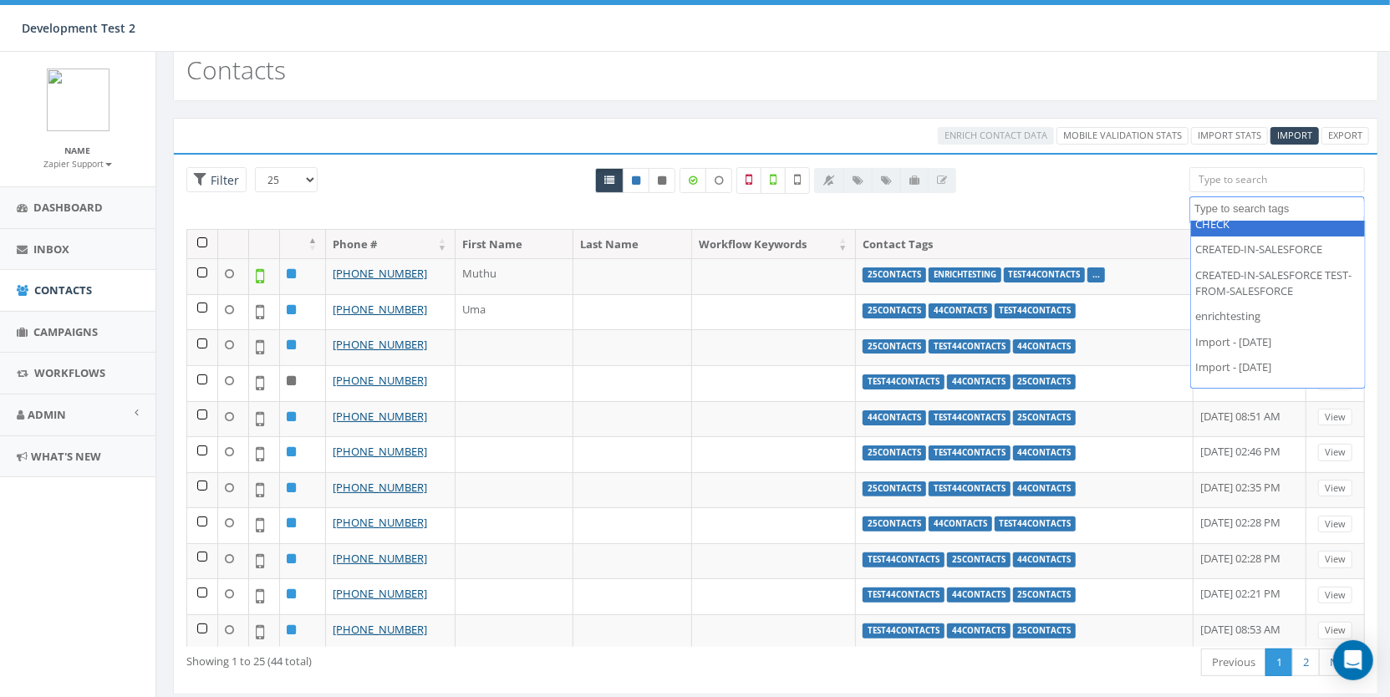
select select "CHECK"
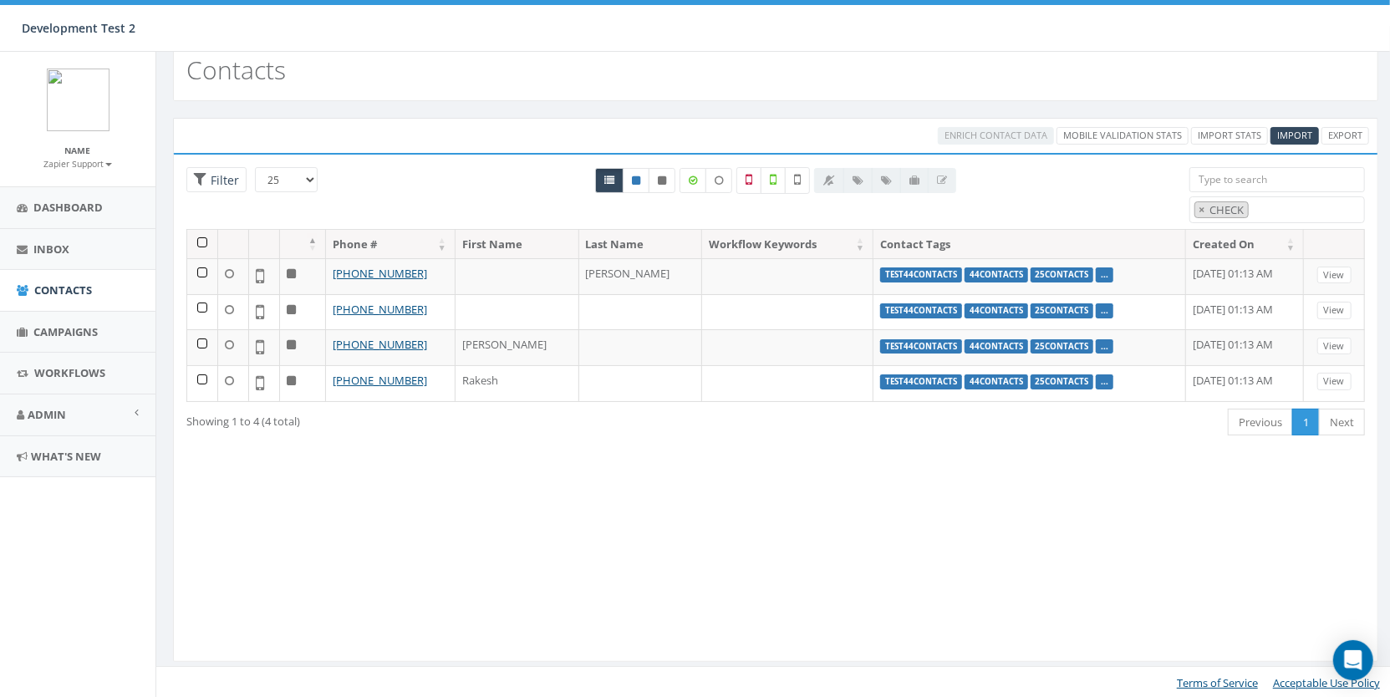
click at [203, 236] on th at bounding box center [202, 244] width 31 height 29
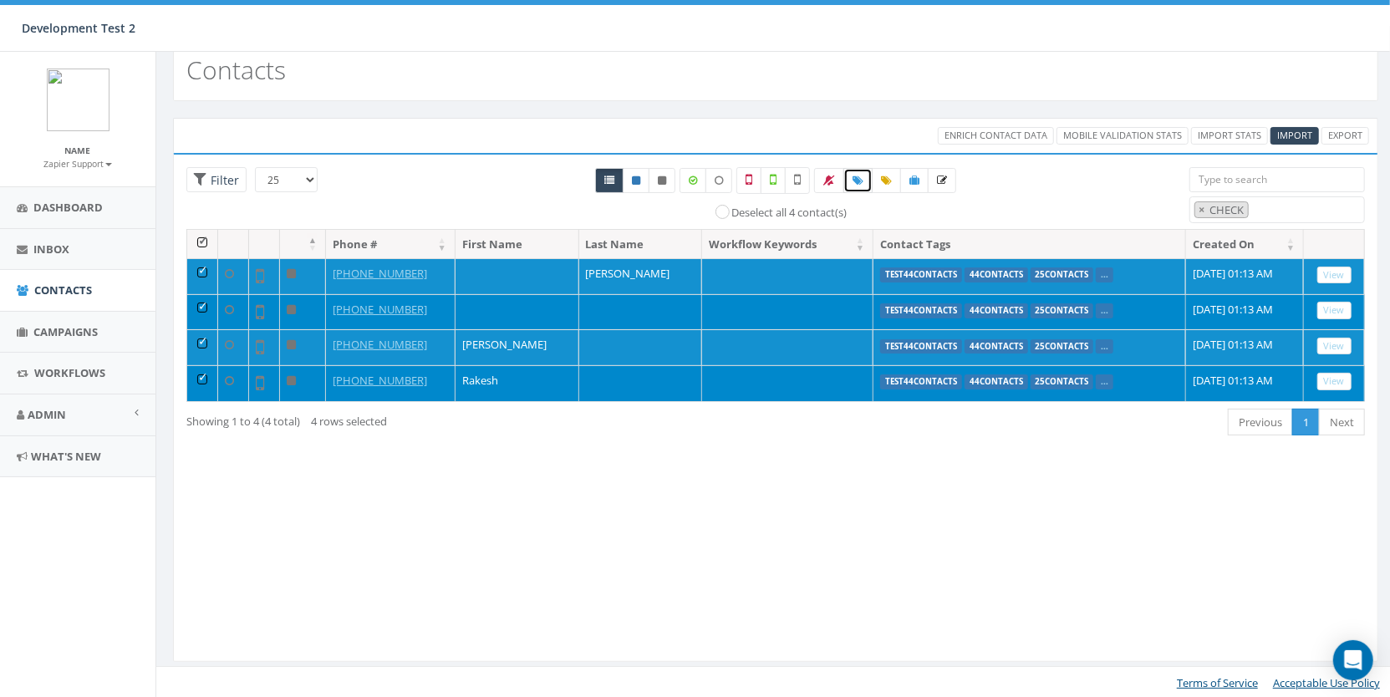
click at [860, 181] on icon at bounding box center [857, 180] width 11 height 10
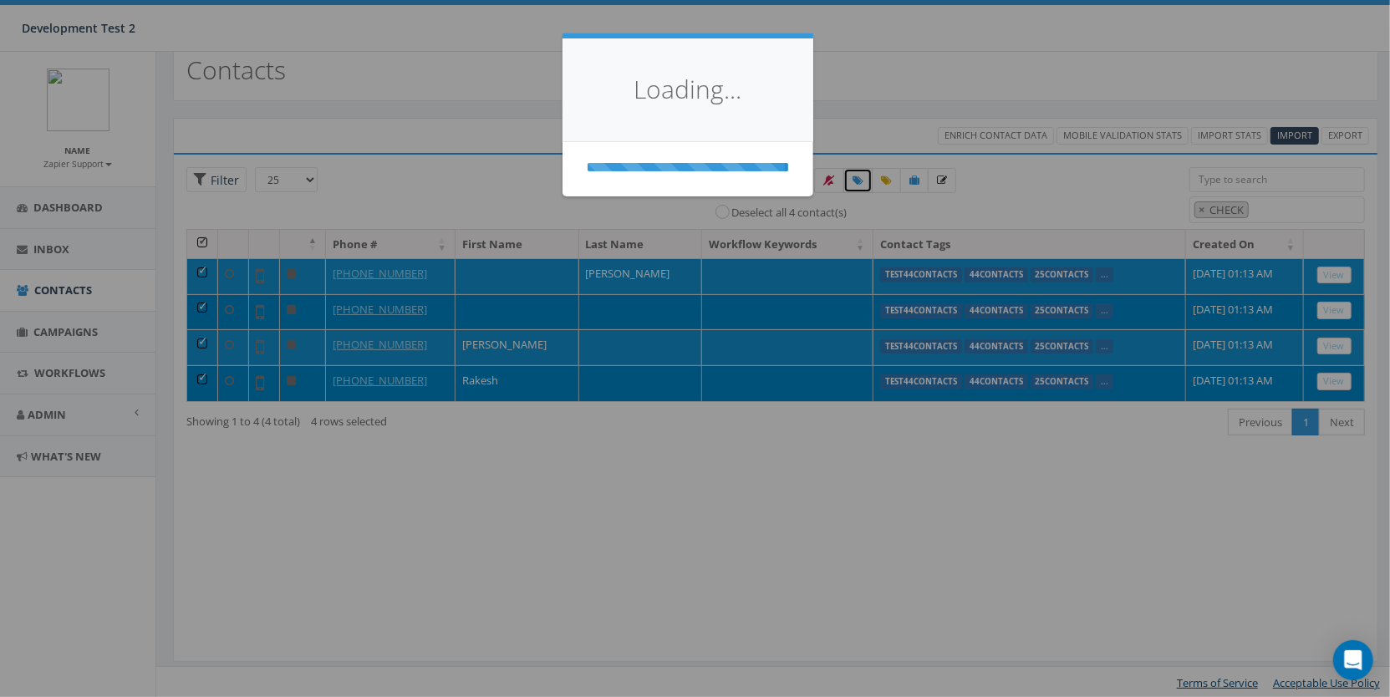
select select
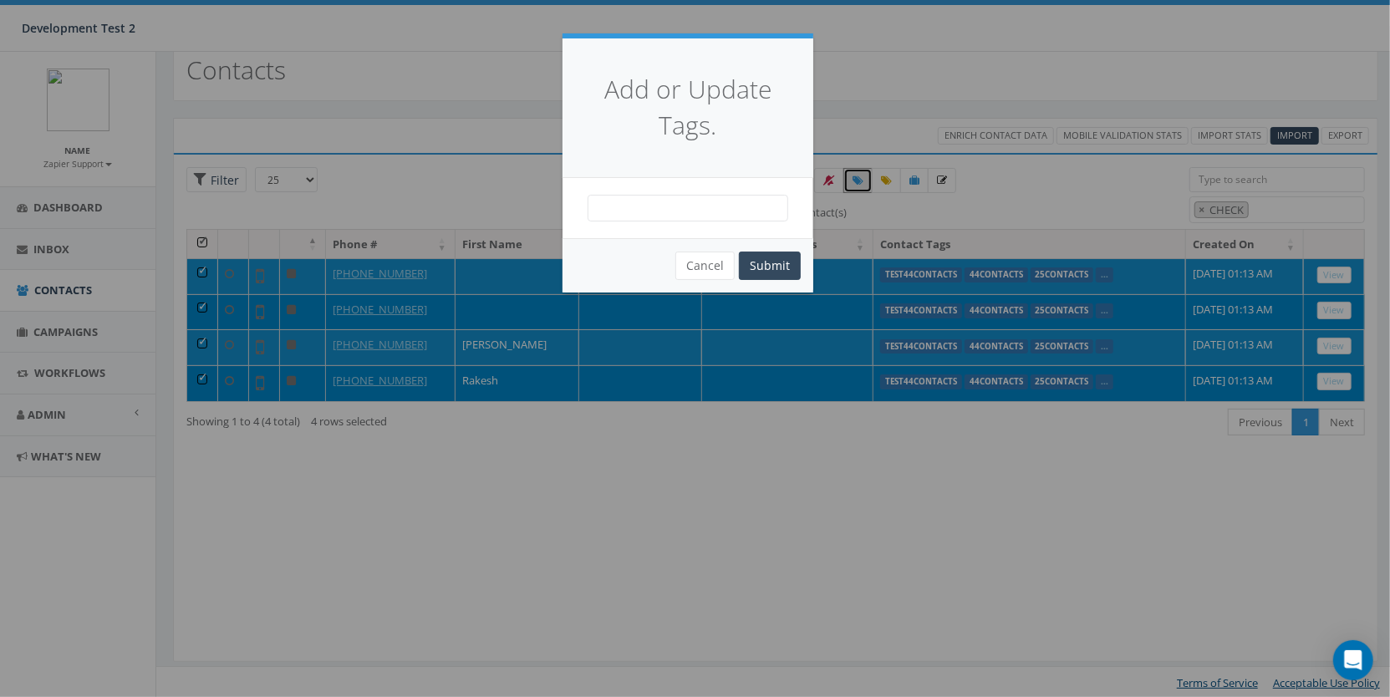
click at [653, 211] on span at bounding box center [687, 208] width 201 height 27
type textarea "checkoptout"
select select "checkoptout"
click at [768, 260] on button "Submit" at bounding box center [770, 265] width 62 height 28
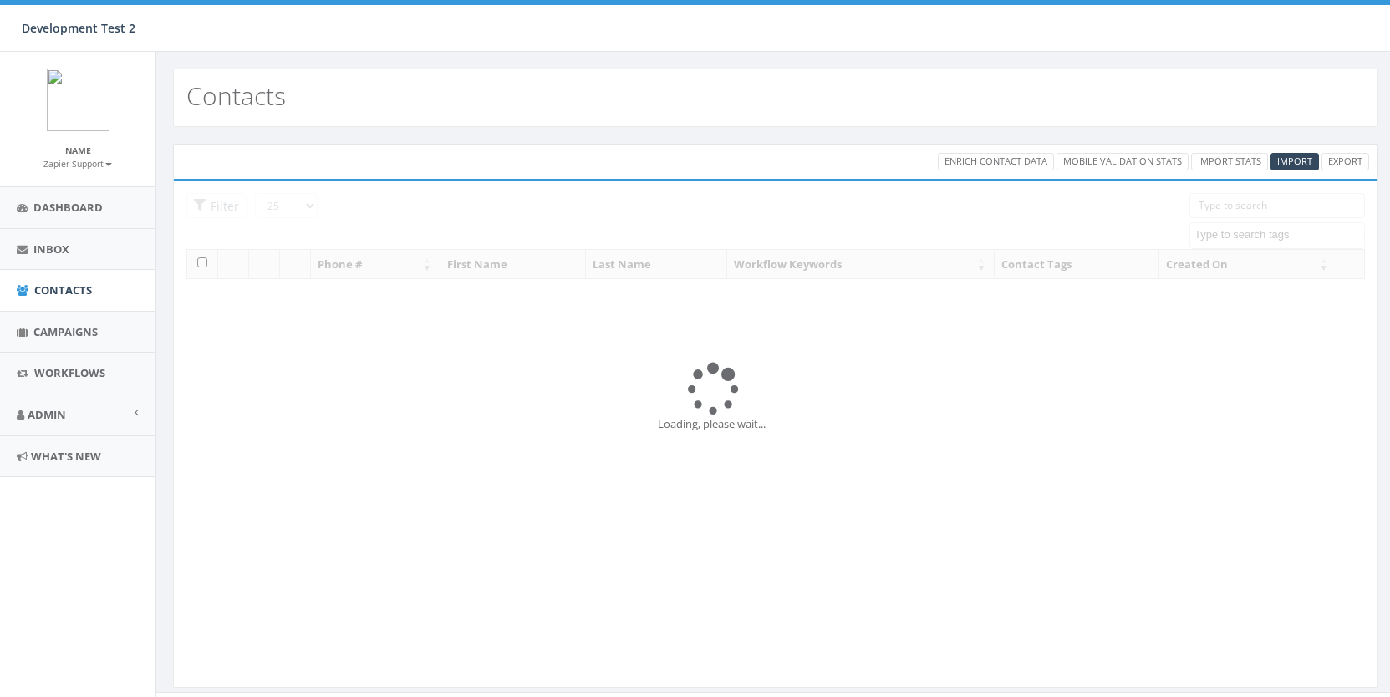
select select
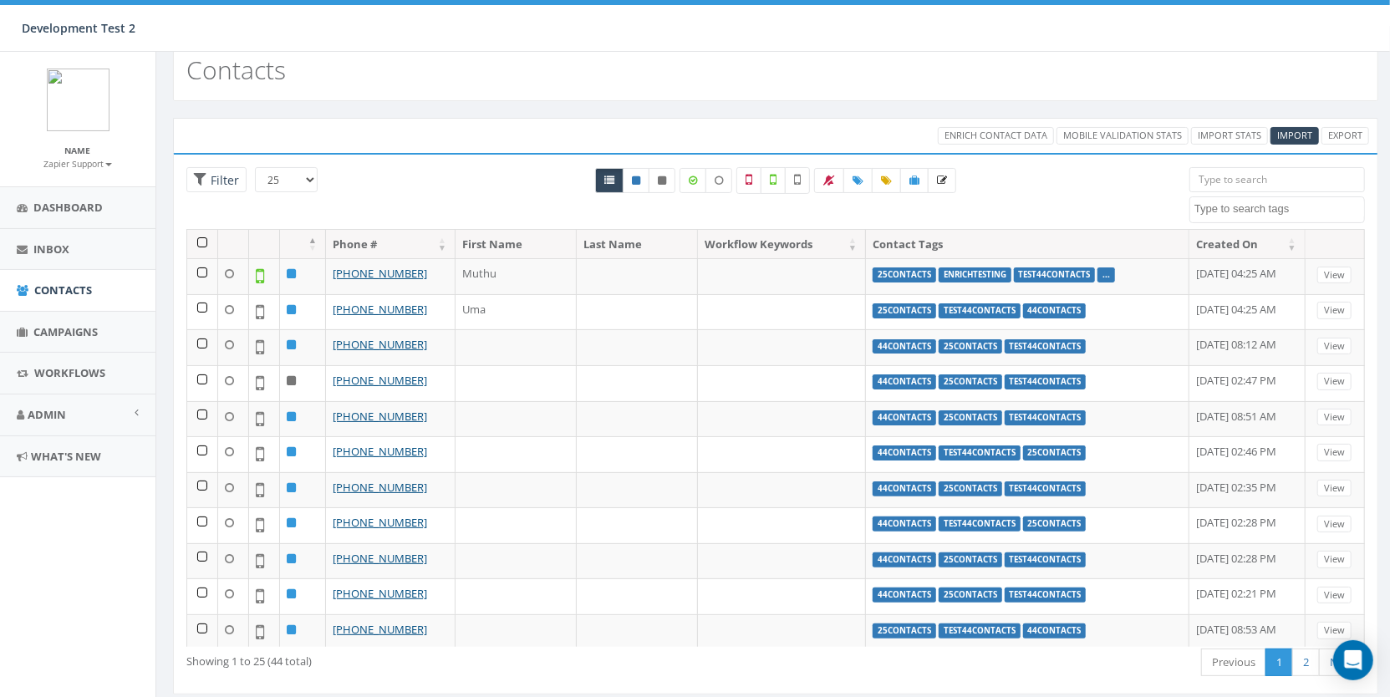
click at [1252, 206] on textarea "Search" at bounding box center [1279, 208] width 170 height 15
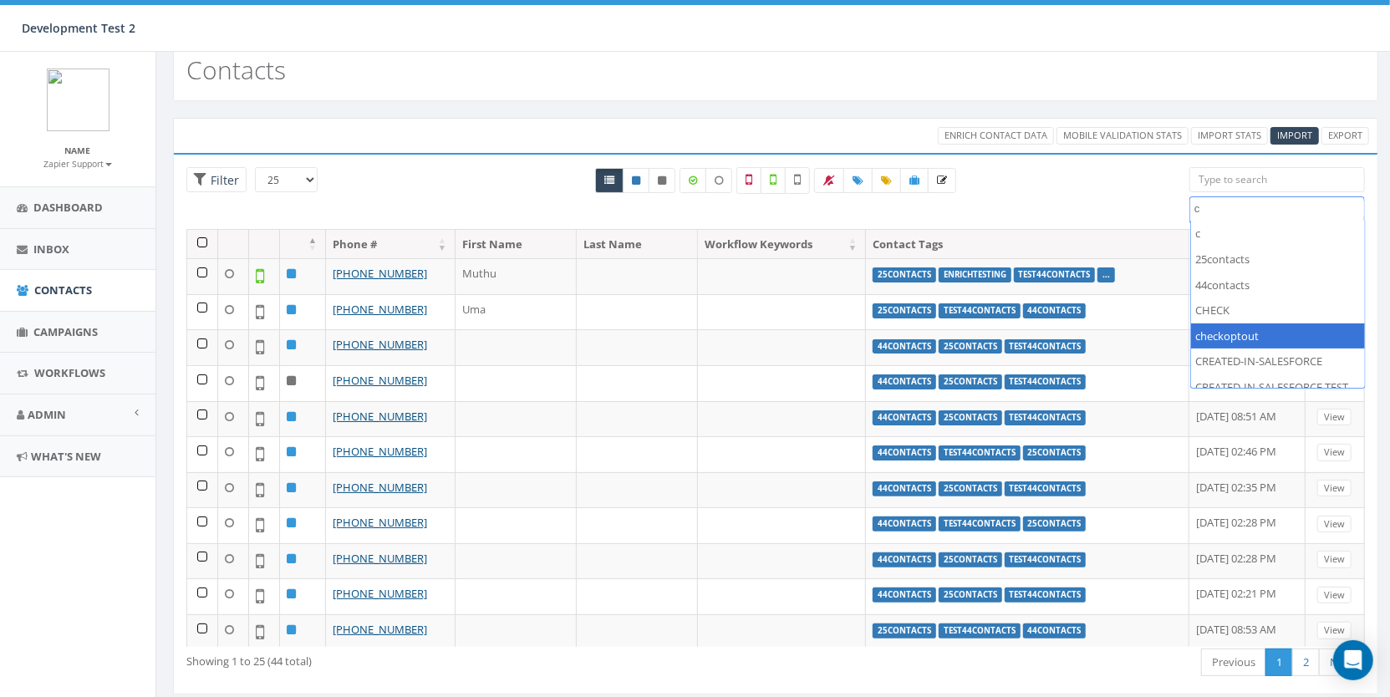
type textarea "c"
select select "checkoptout"
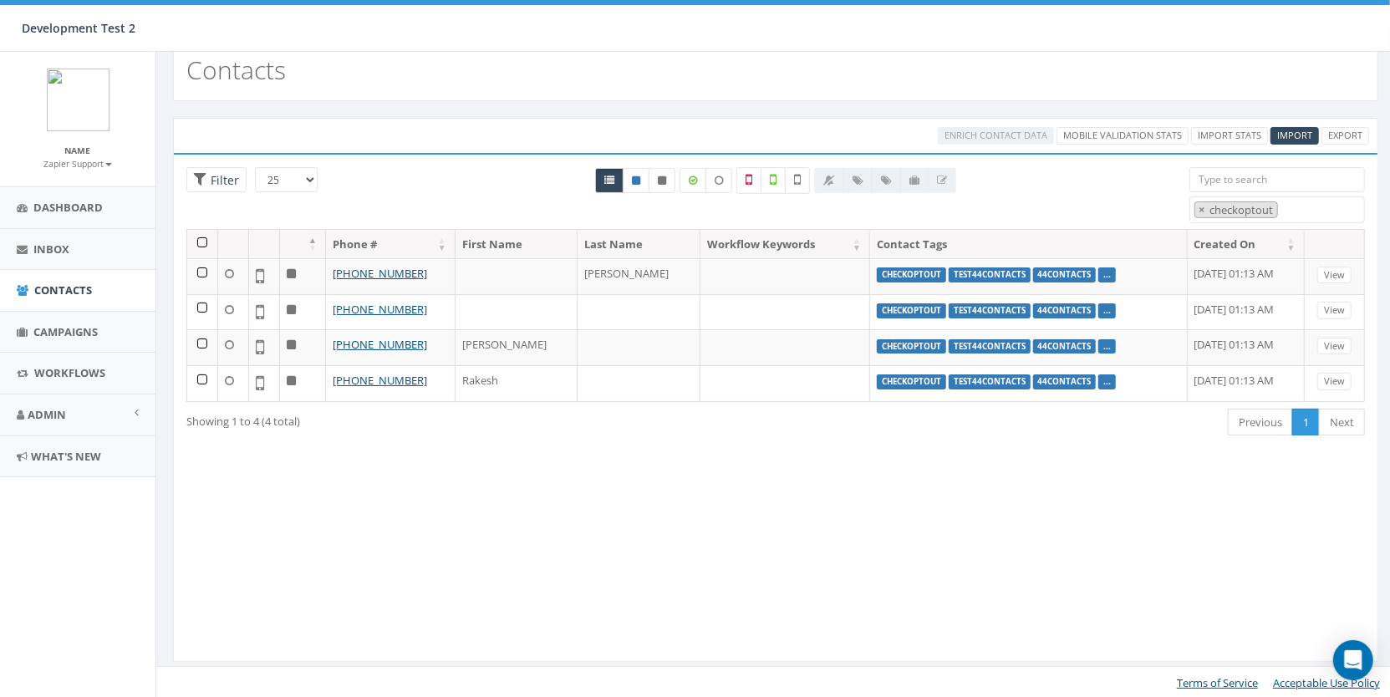
click at [603, 455] on div "Loading the filters, please wait!! Phone Number is is not First Name is is not …" at bounding box center [775, 407] width 1205 height 509
click at [92, 417] on link "Admin" at bounding box center [77, 414] width 155 height 41
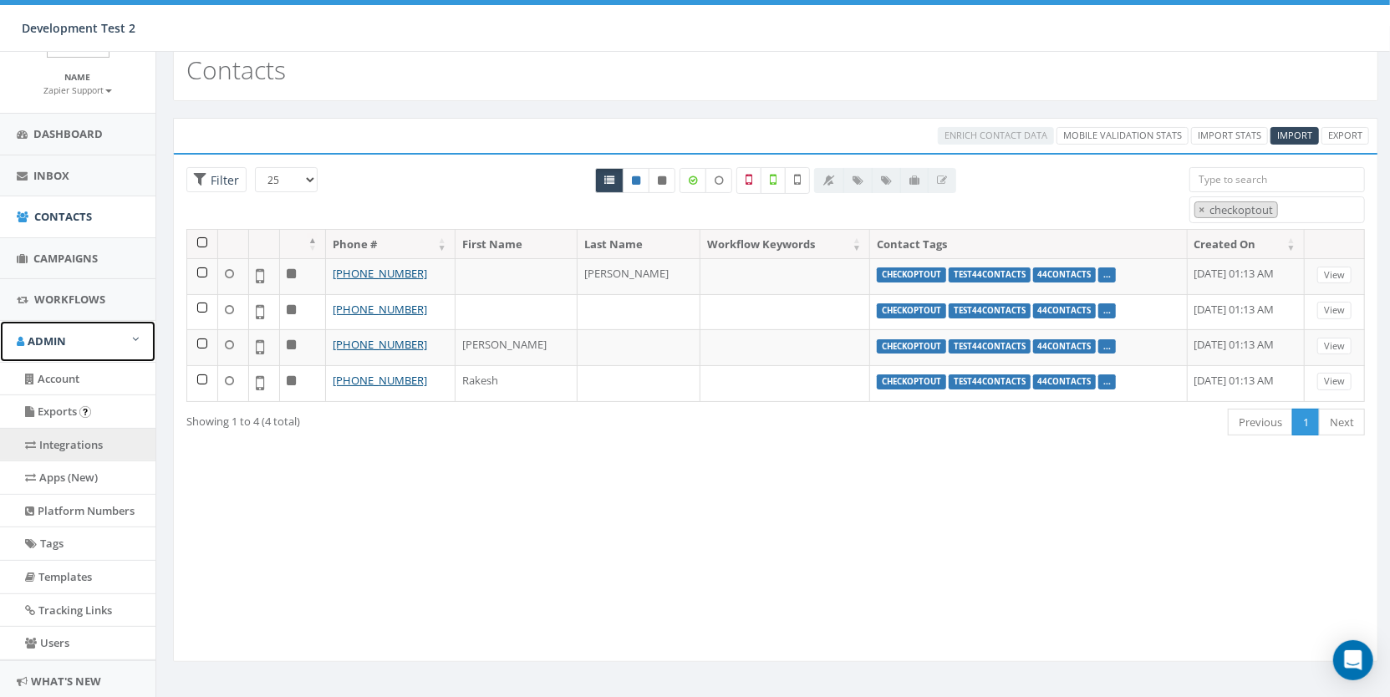
scroll to position [134, 0]
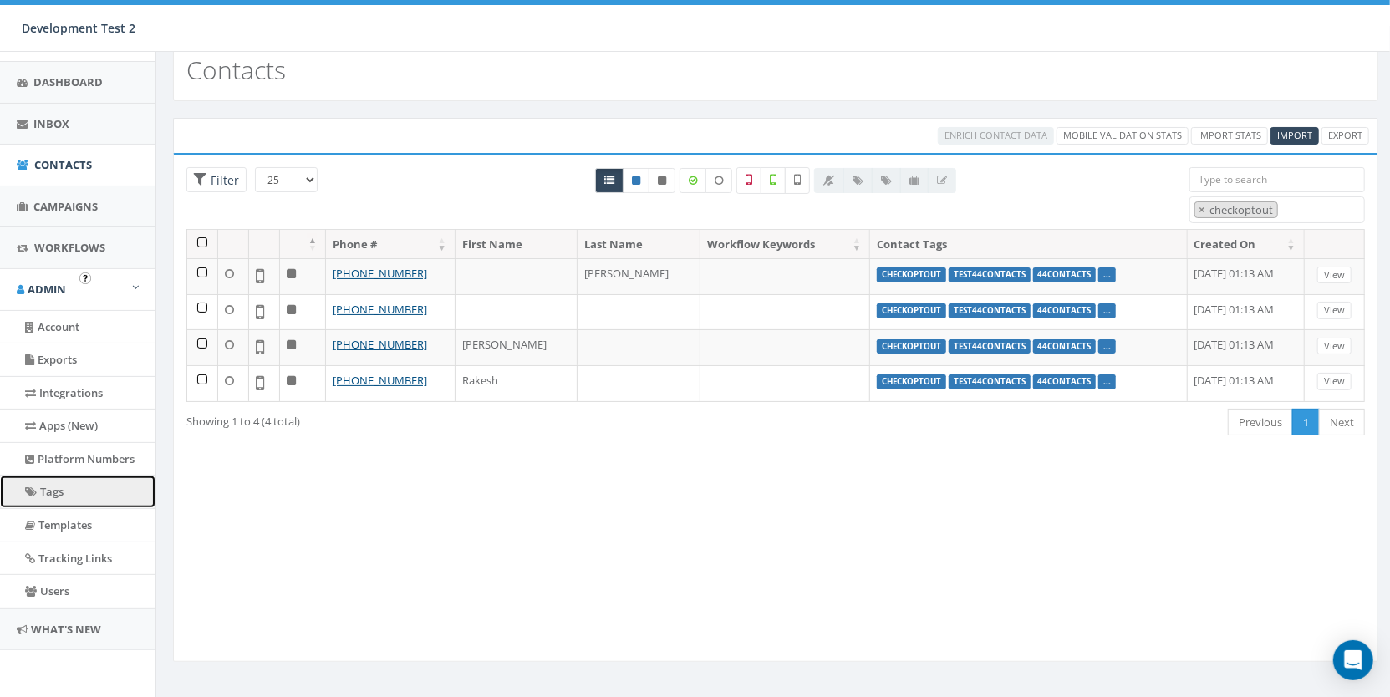
click at [78, 495] on link "Tags" at bounding box center [77, 491] width 155 height 33
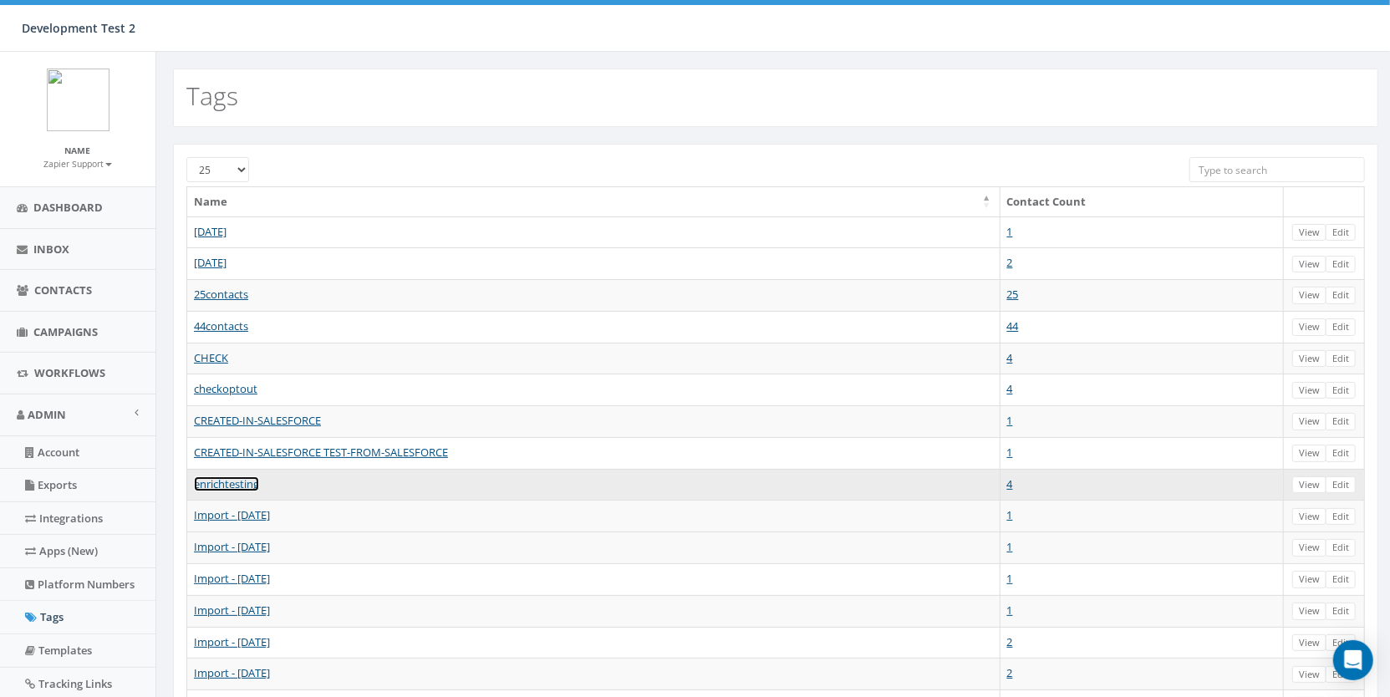
click at [233, 476] on link "enrichtesting" at bounding box center [226, 483] width 65 height 15
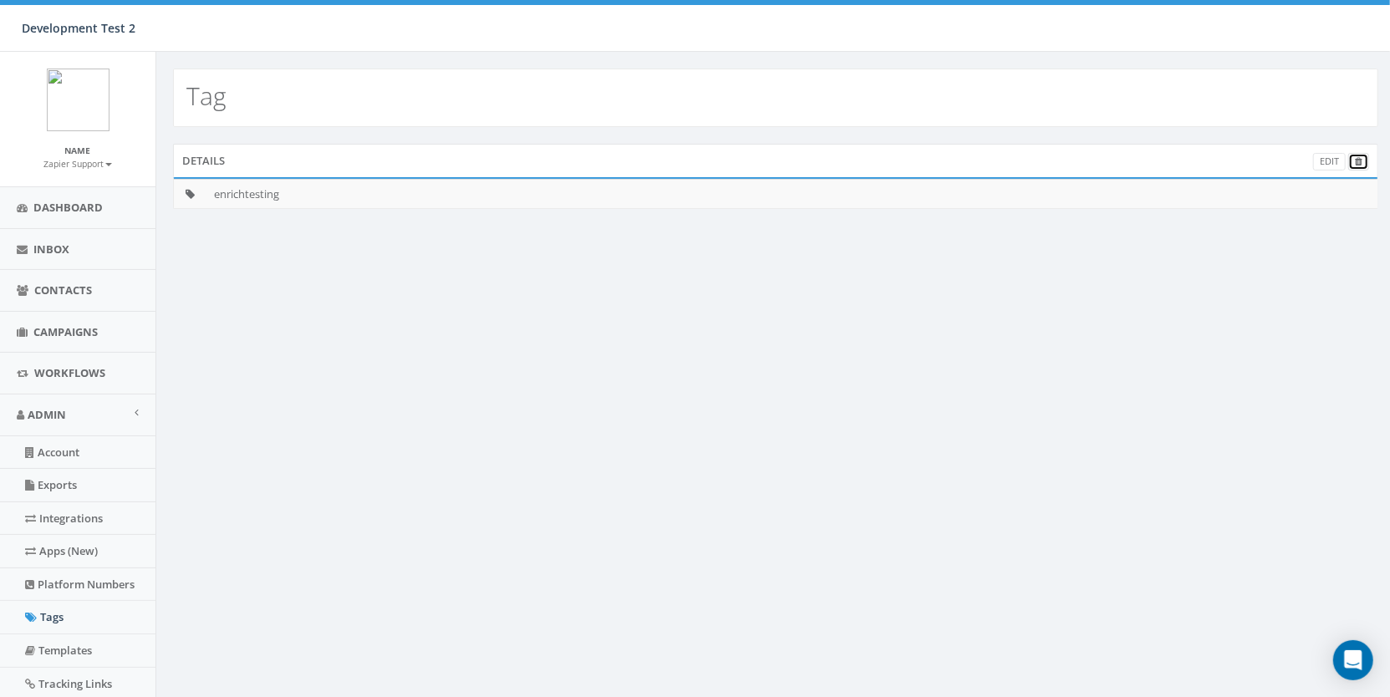
click at [1365, 162] on link at bounding box center [1358, 162] width 21 height 18
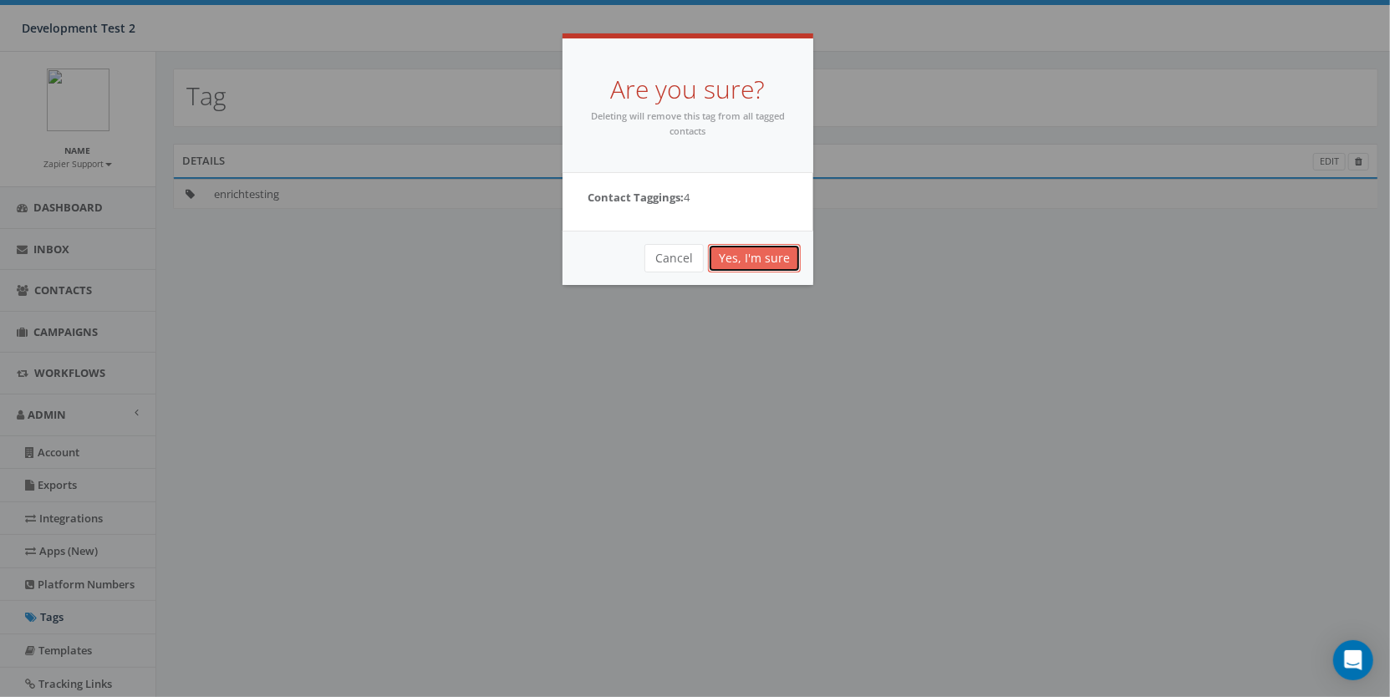
click at [756, 261] on link "Yes, I'm sure" at bounding box center [754, 258] width 93 height 28
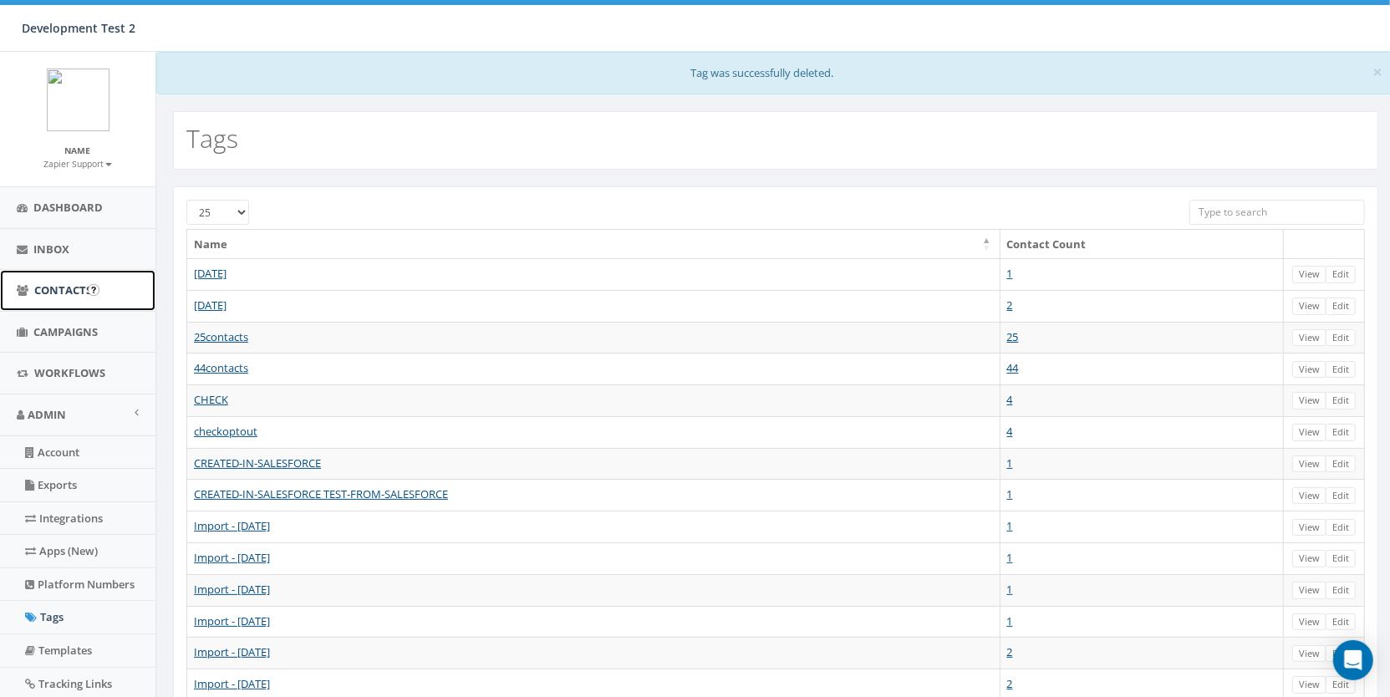
click at [78, 287] on span "Contacts" at bounding box center [63, 289] width 58 height 15
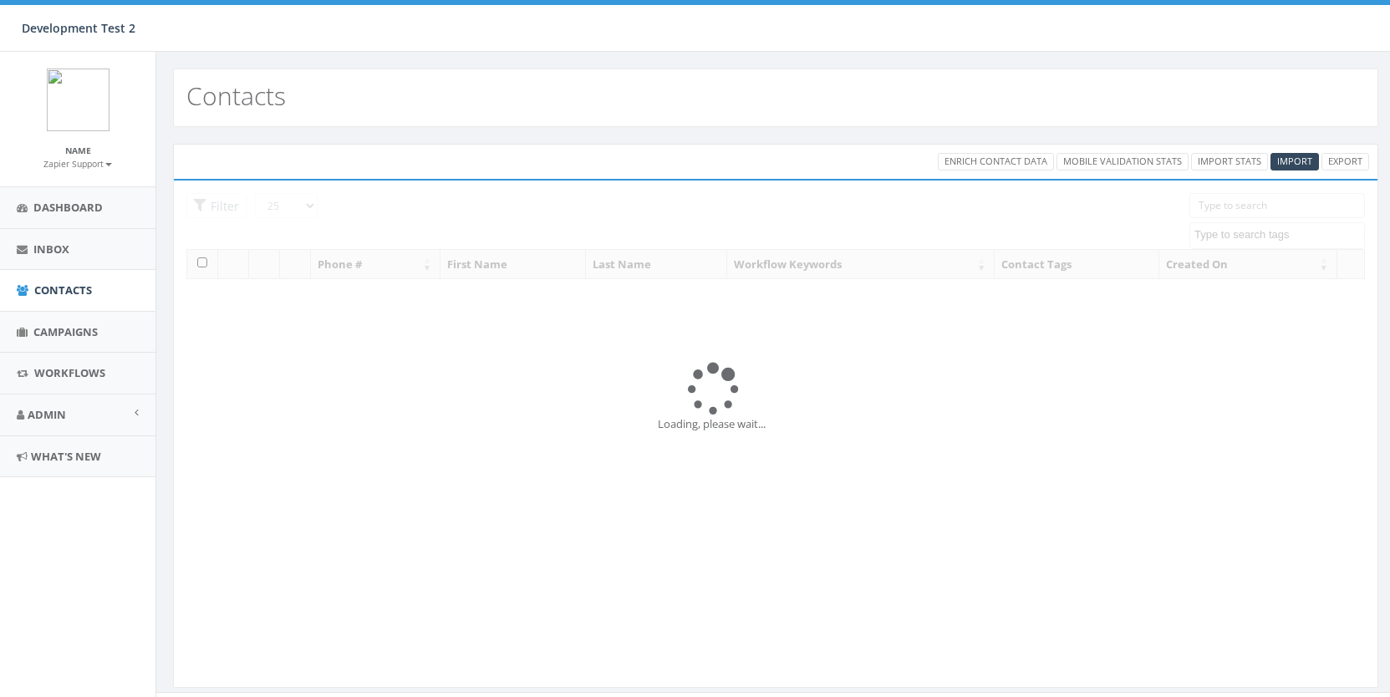
select select
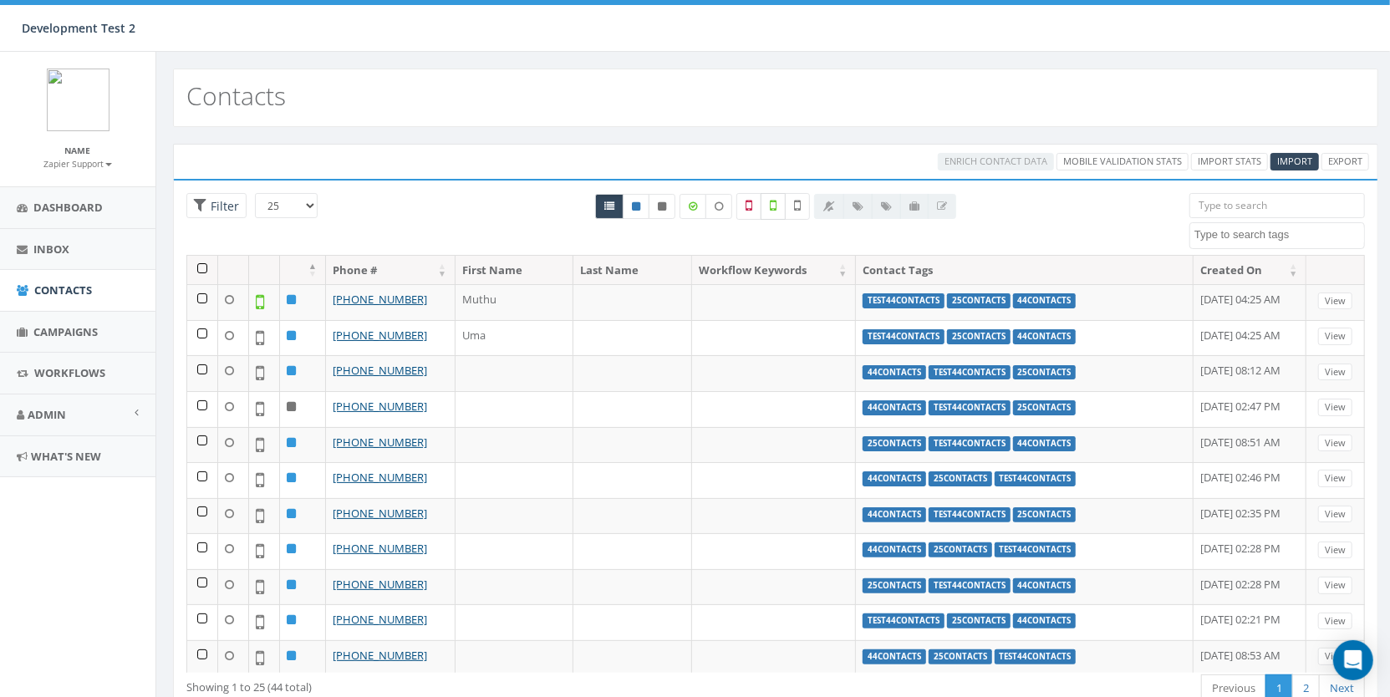
click at [766, 206] on label at bounding box center [772, 206] width 25 height 27
checkbox input "true"
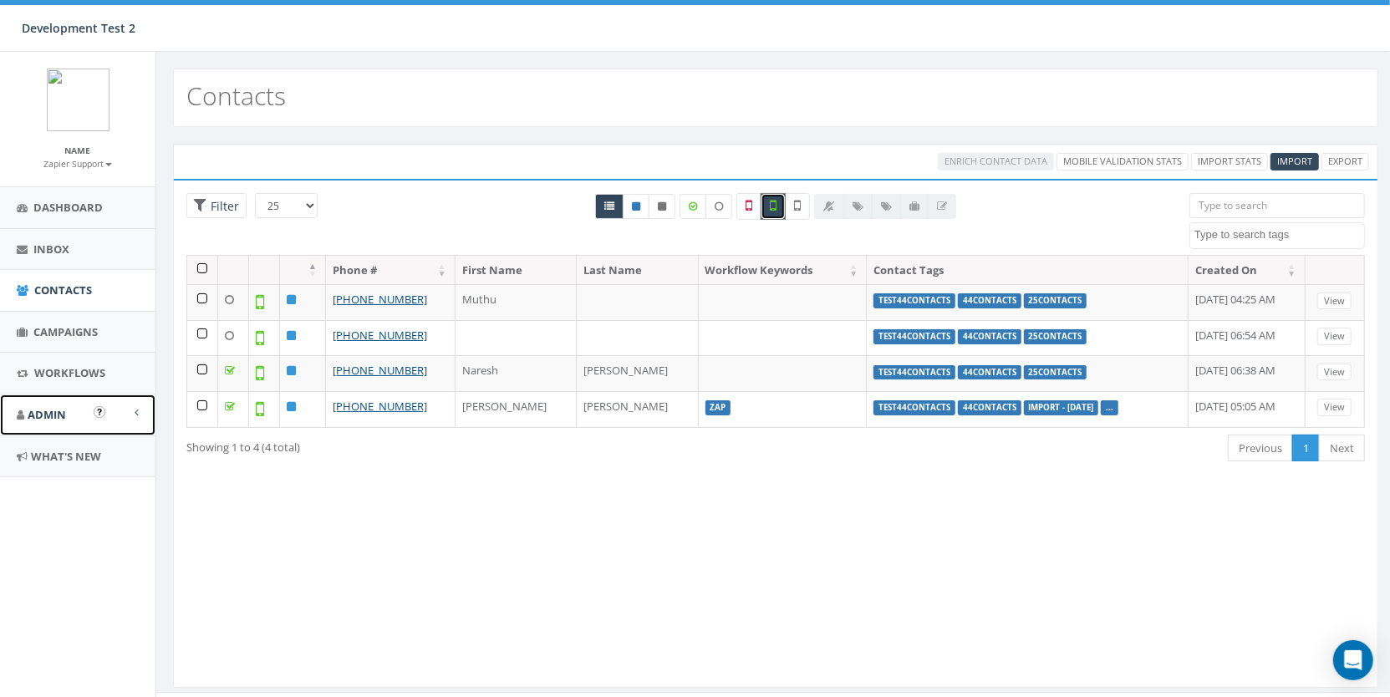
click at [74, 418] on link "Admin" at bounding box center [77, 414] width 155 height 41
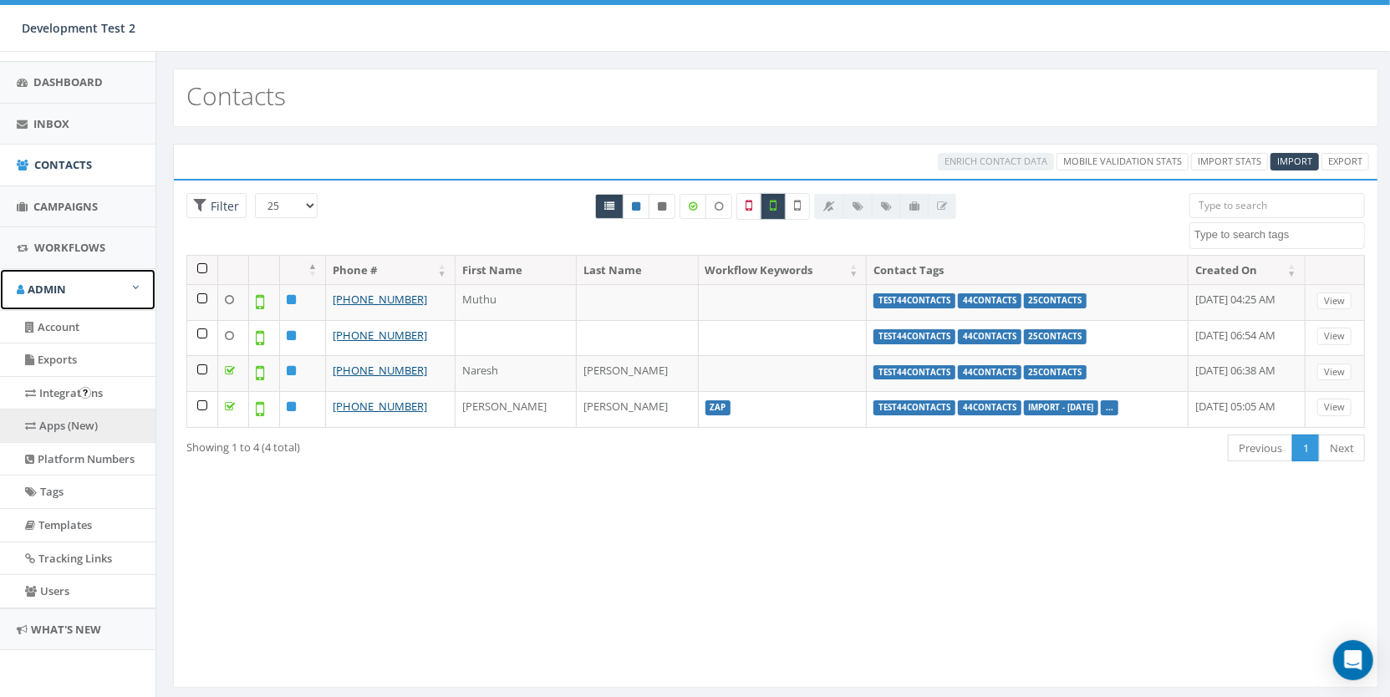
scroll to position [134, 0]
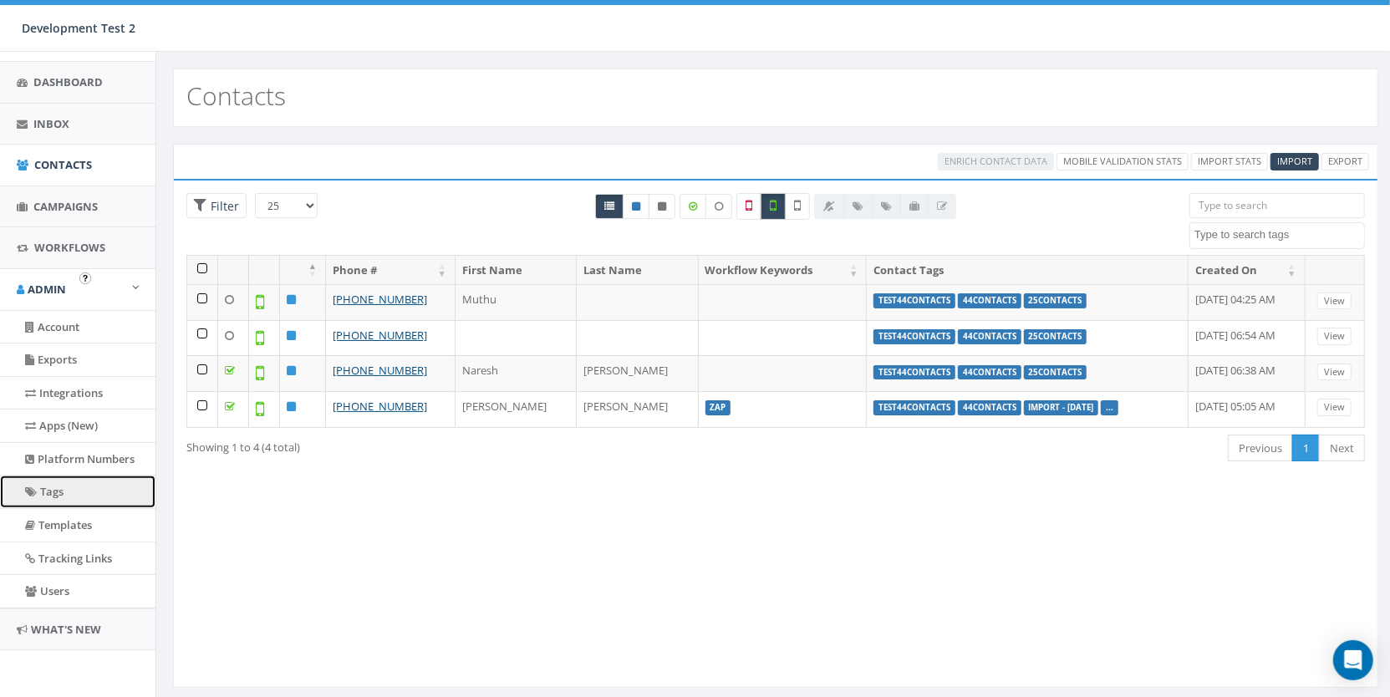
click at [58, 507] on link "Tags" at bounding box center [77, 491] width 155 height 33
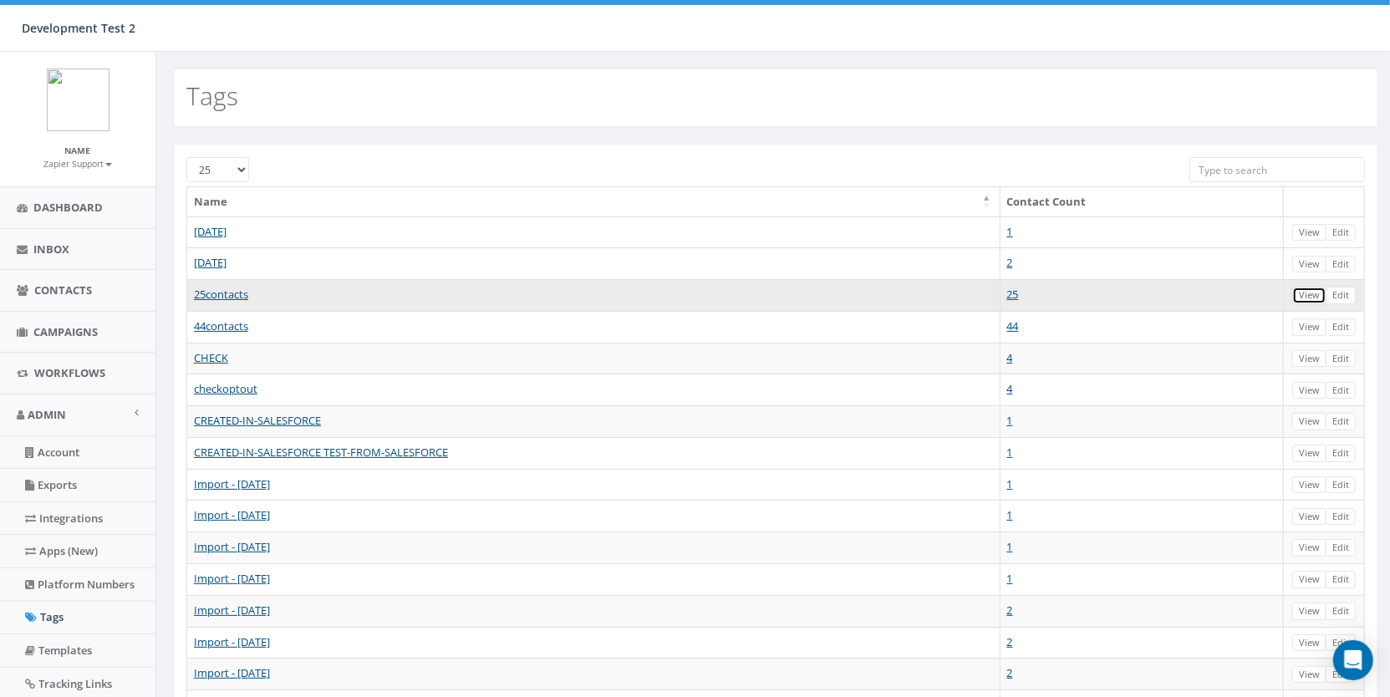
click at [1313, 291] on link "View" at bounding box center [1309, 296] width 34 height 18
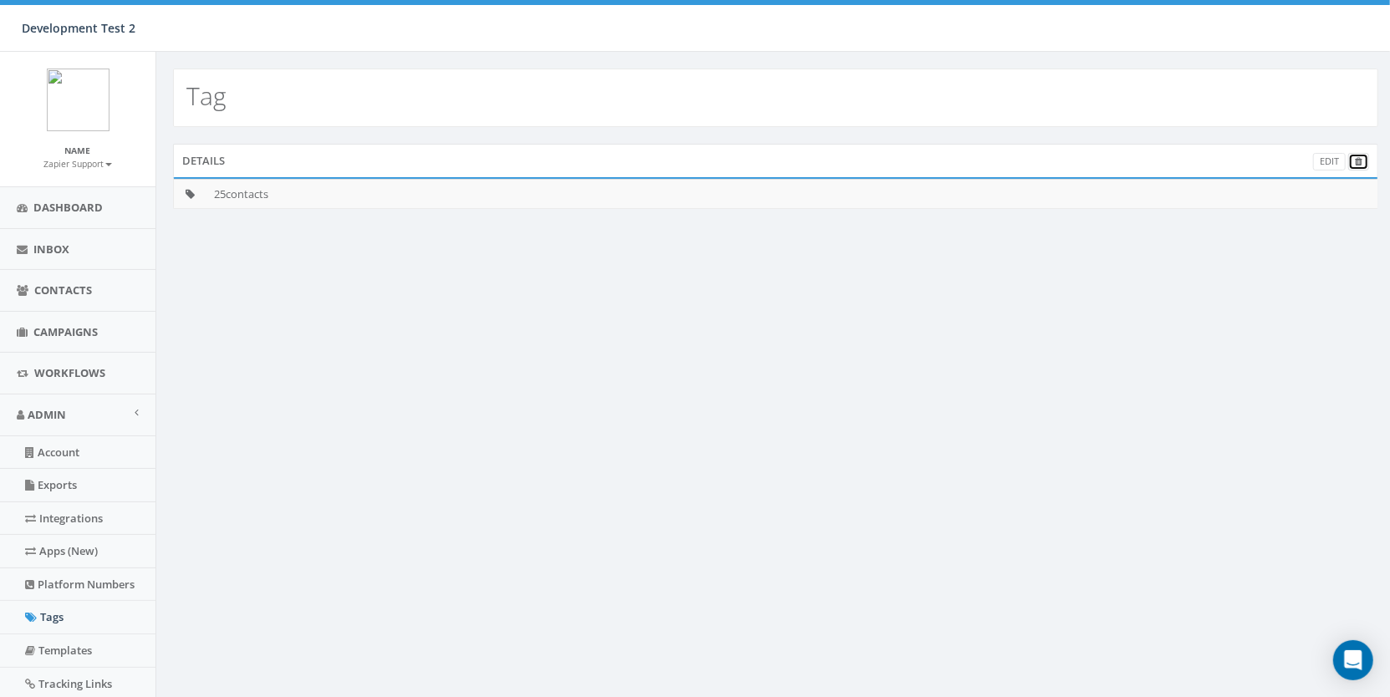
click at [1367, 162] on link at bounding box center [1358, 162] width 21 height 18
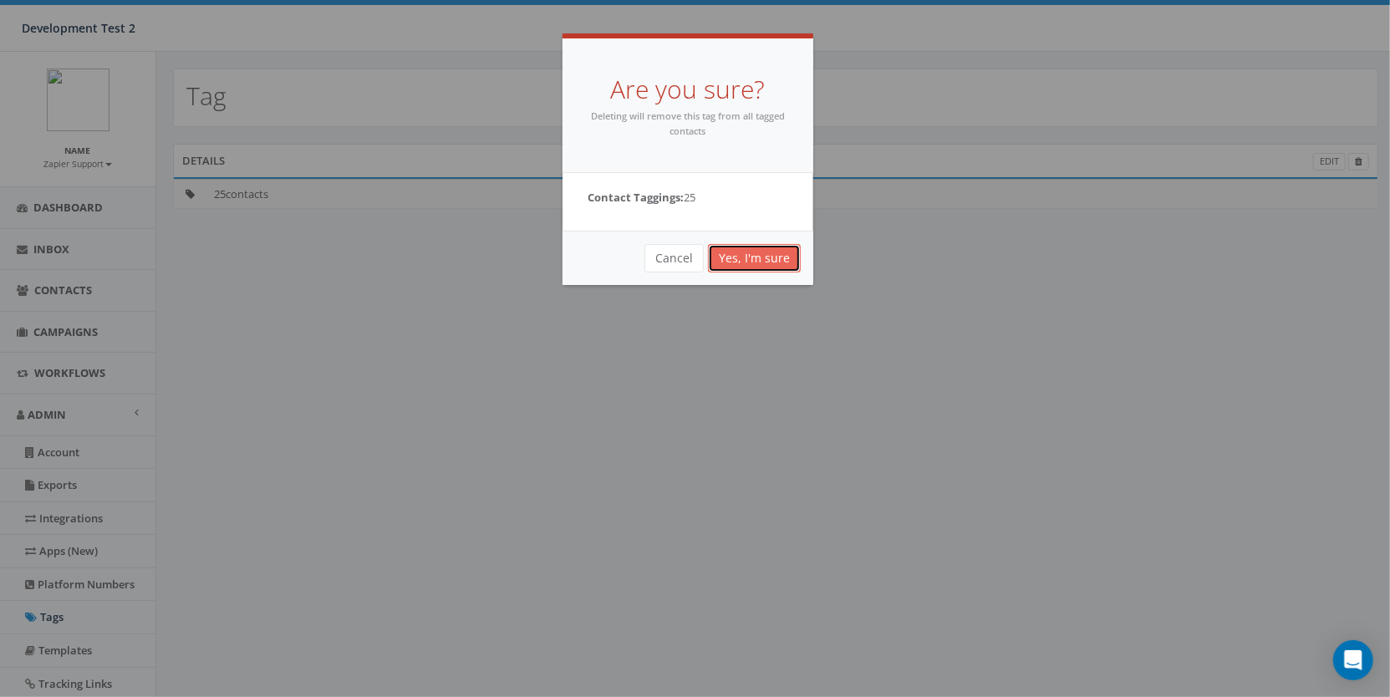
click at [780, 257] on link "Yes, I'm sure" at bounding box center [754, 258] width 93 height 28
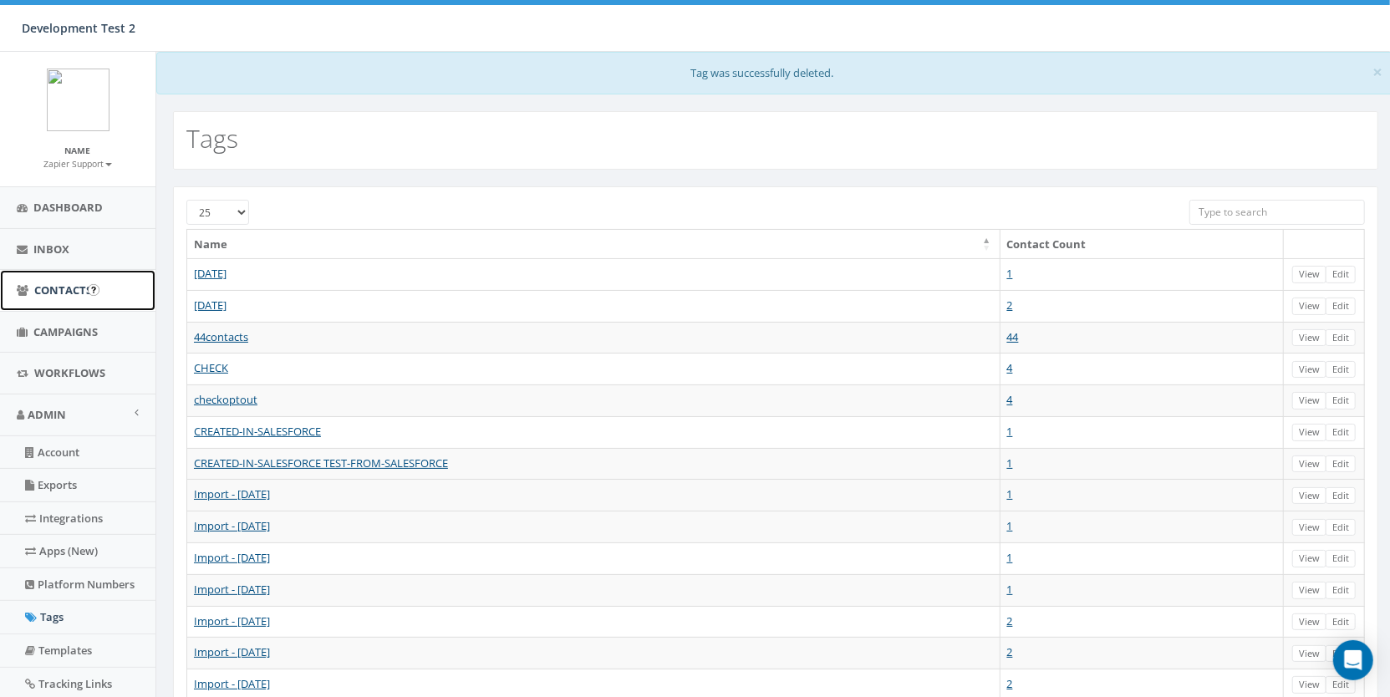
click at [86, 301] on link "Contacts" at bounding box center [77, 290] width 155 height 41
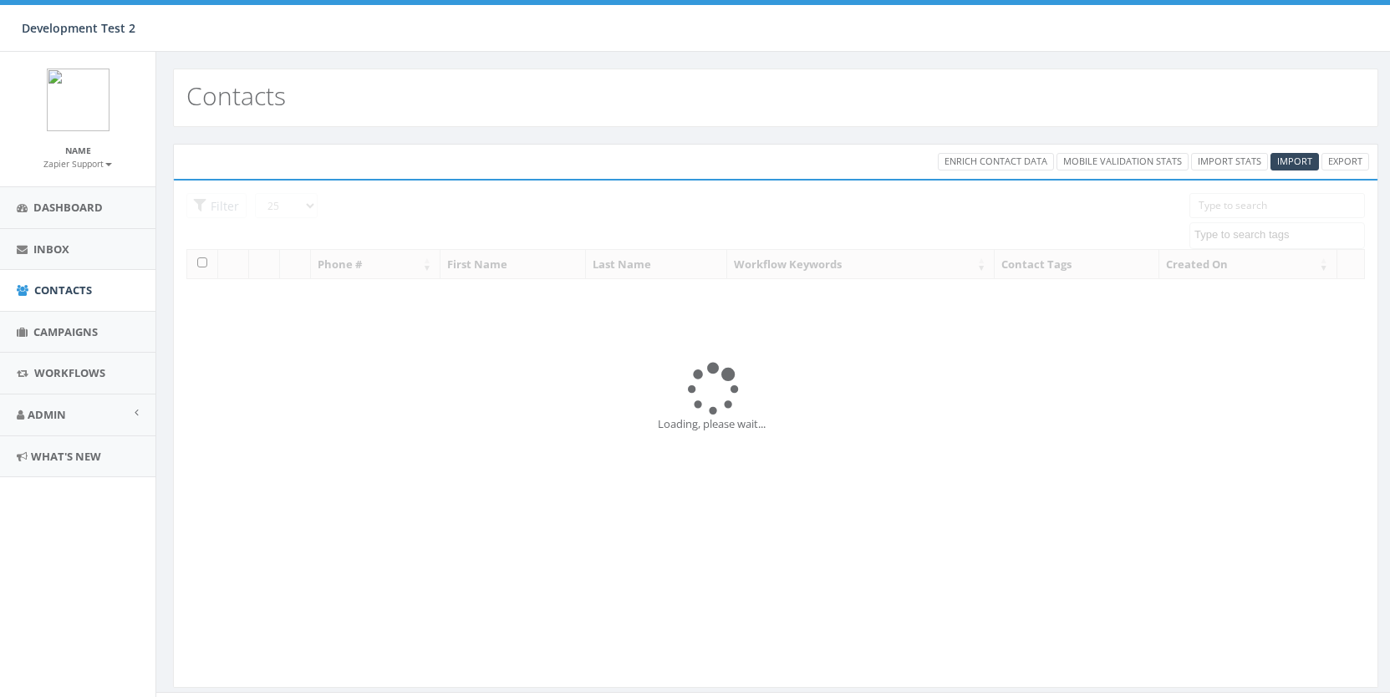
select select
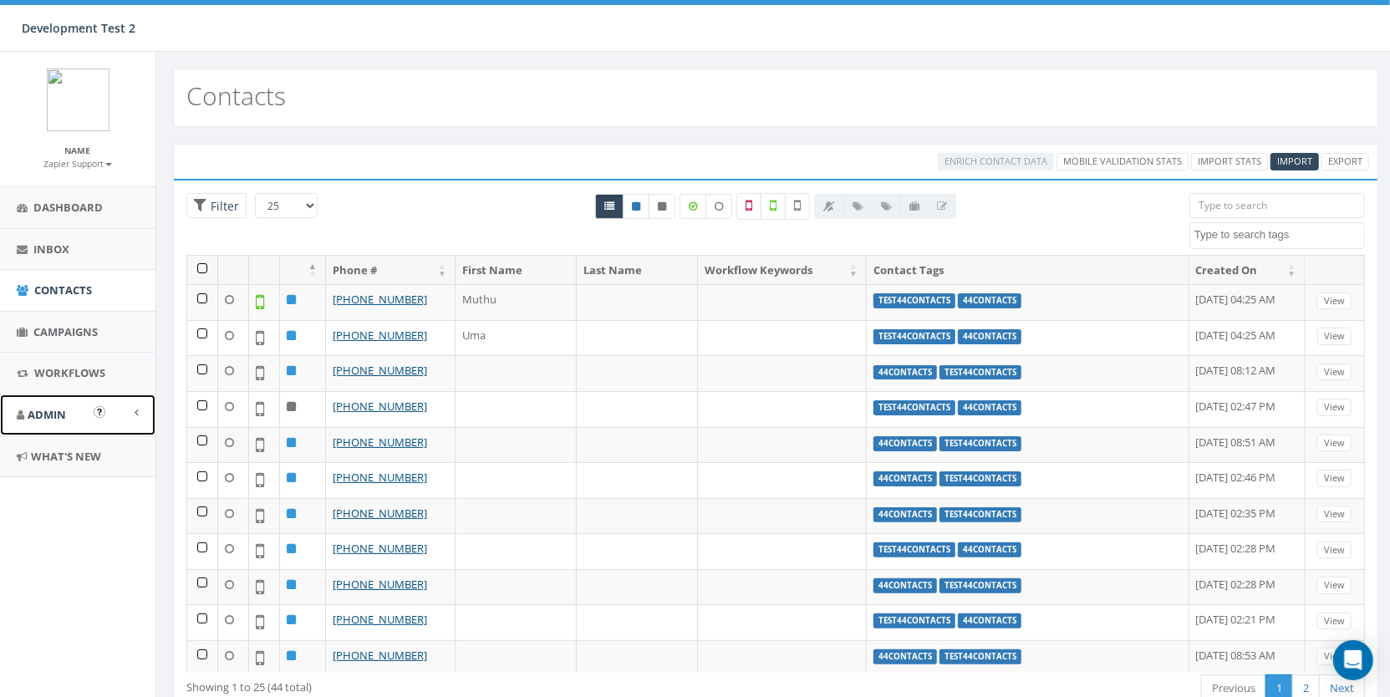
click at [55, 419] on span "Admin" at bounding box center [47, 414] width 38 height 15
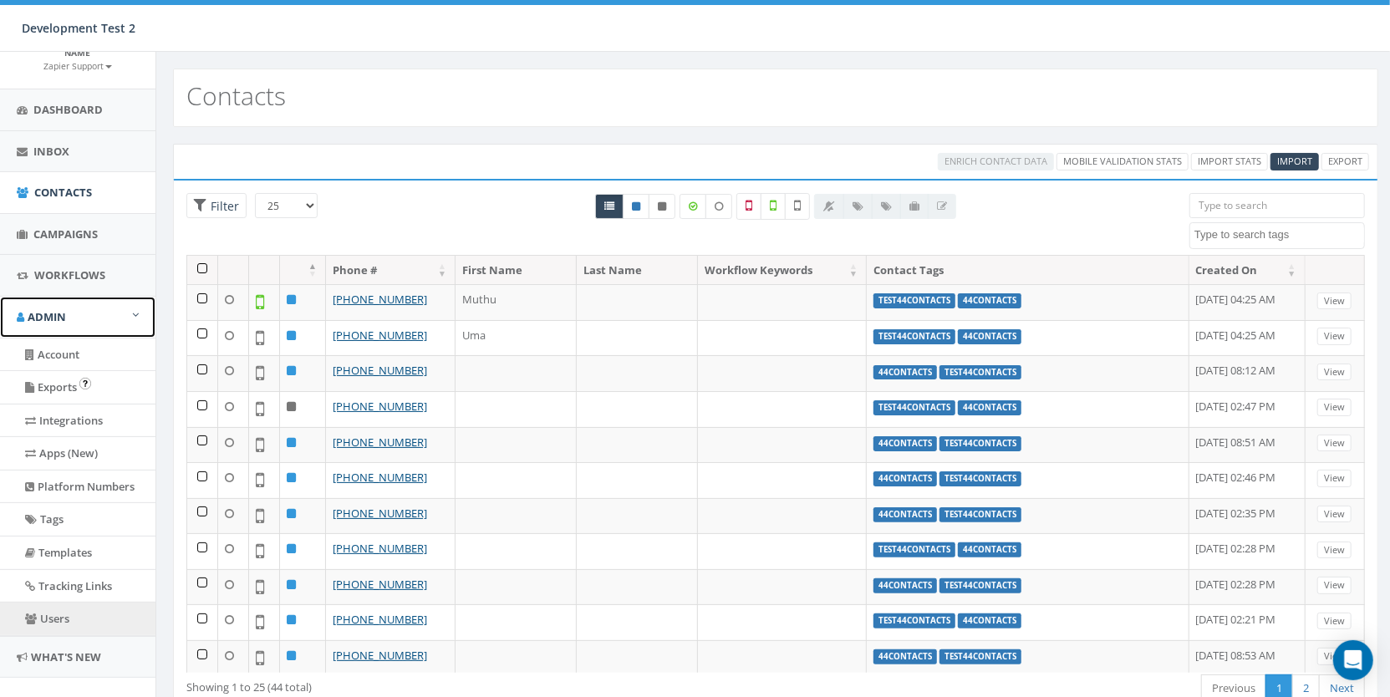
scroll to position [122, 0]
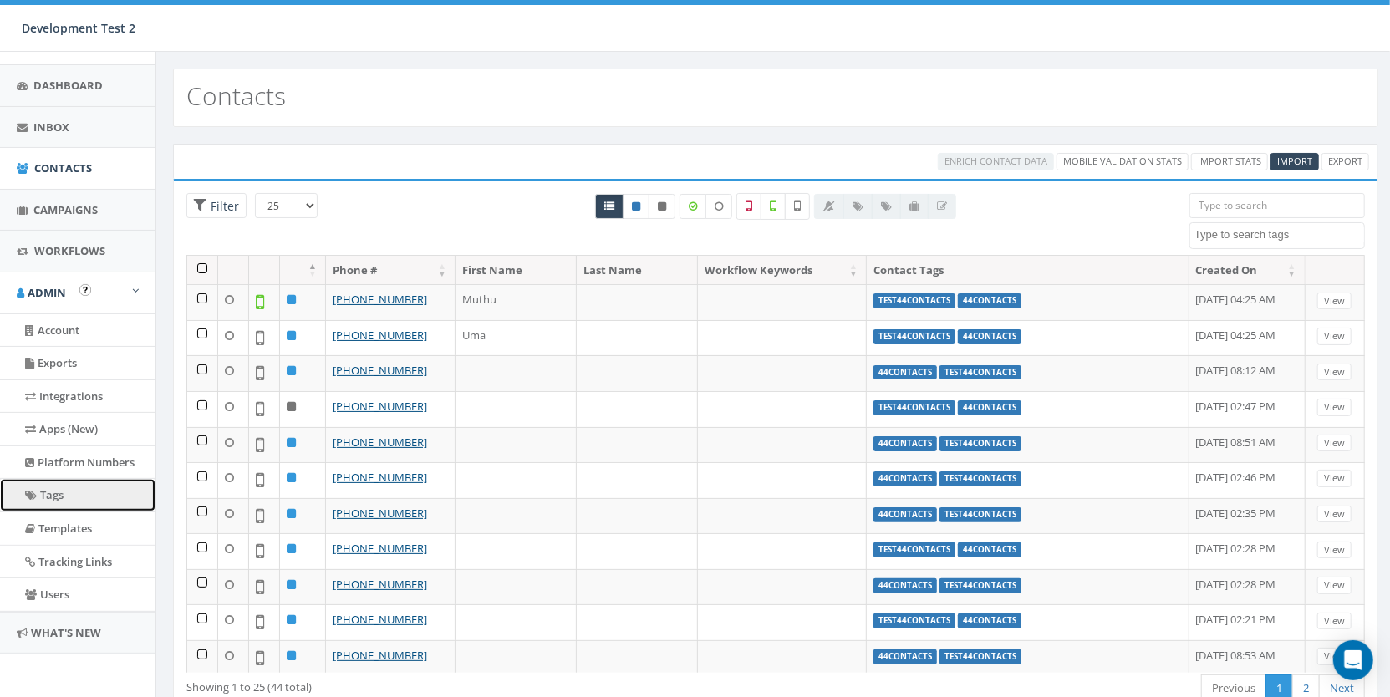
click at [74, 511] on link "Tags" at bounding box center [77, 495] width 155 height 33
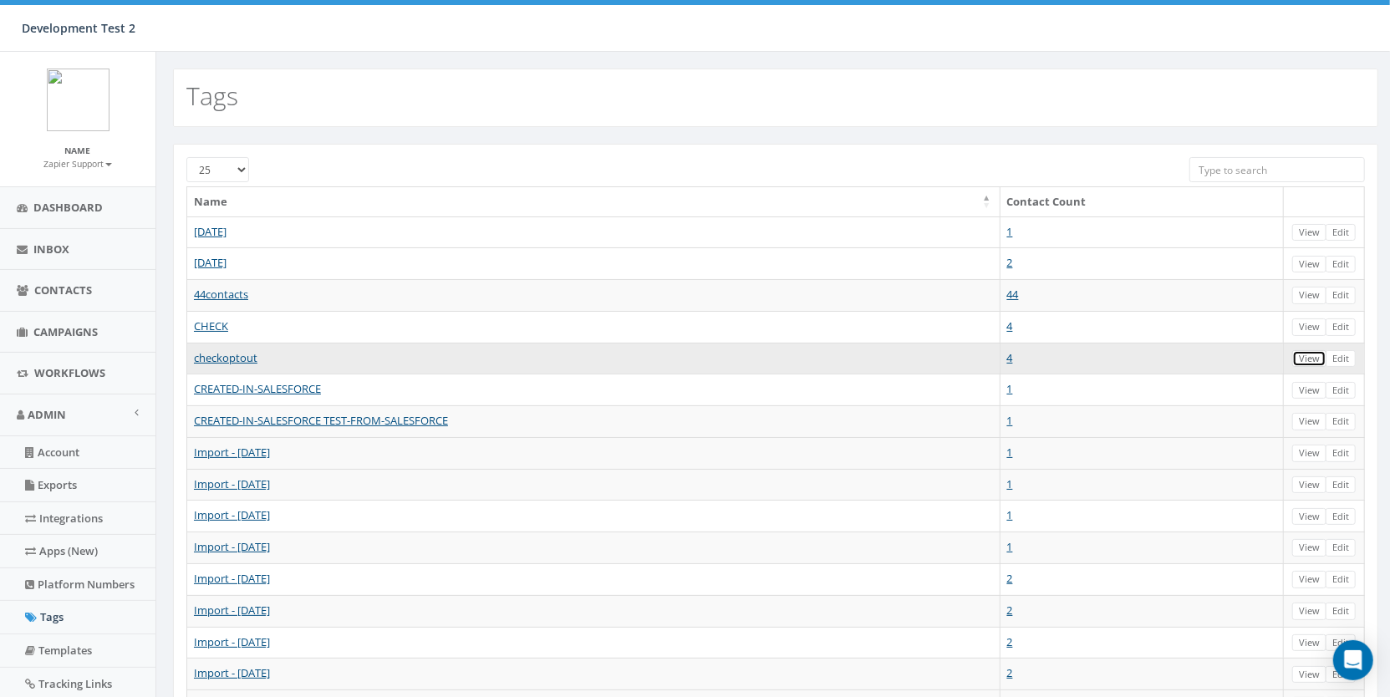
click at [1317, 355] on link "View" at bounding box center [1309, 359] width 34 height 18
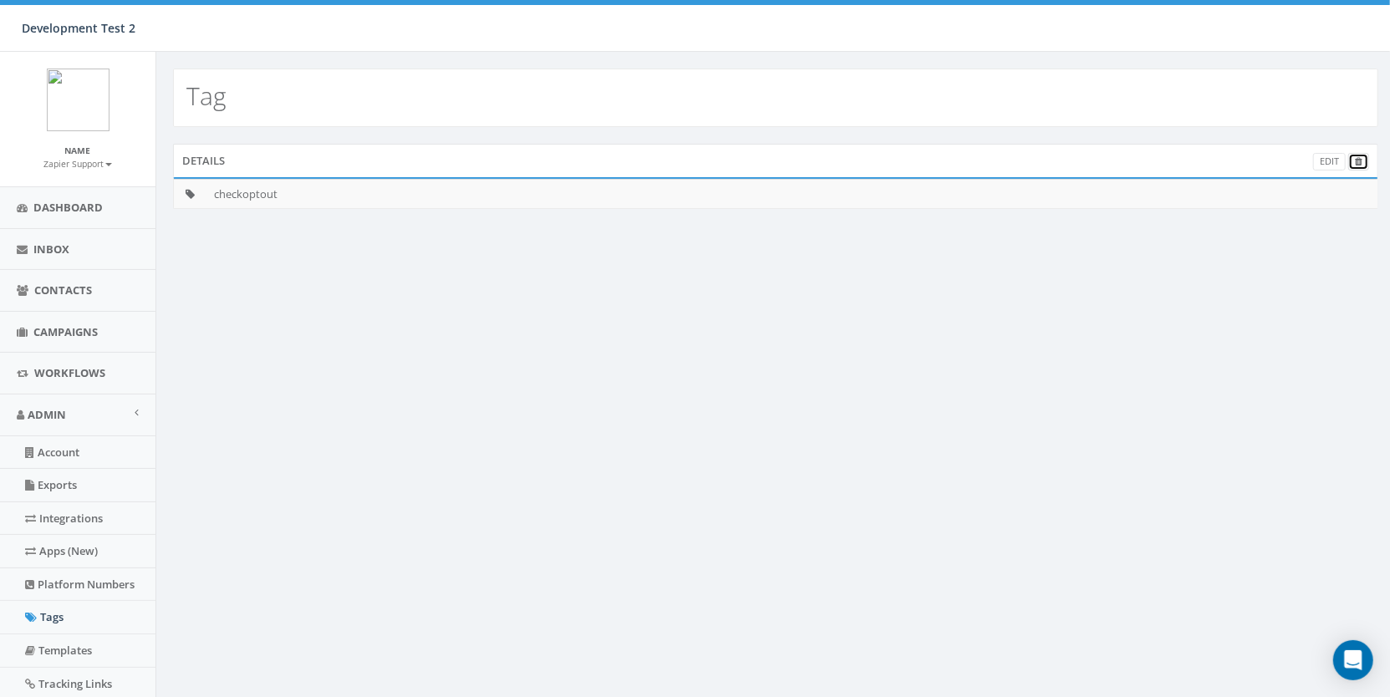
click at [1358, 165] on icon at bounding box center [1358, 161] width 8 height 9
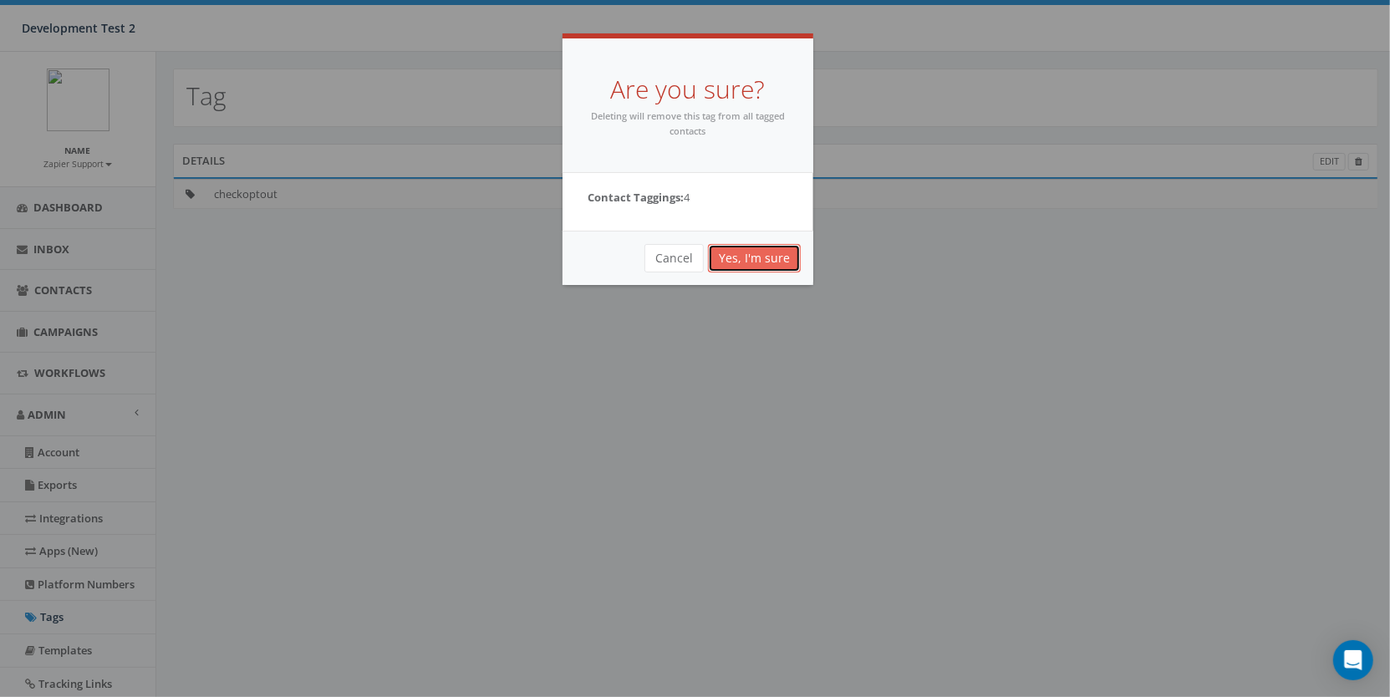
click at [765, 267] on link "Yes, I'm sure" at bounding box center [754, 258] width 93 height 28
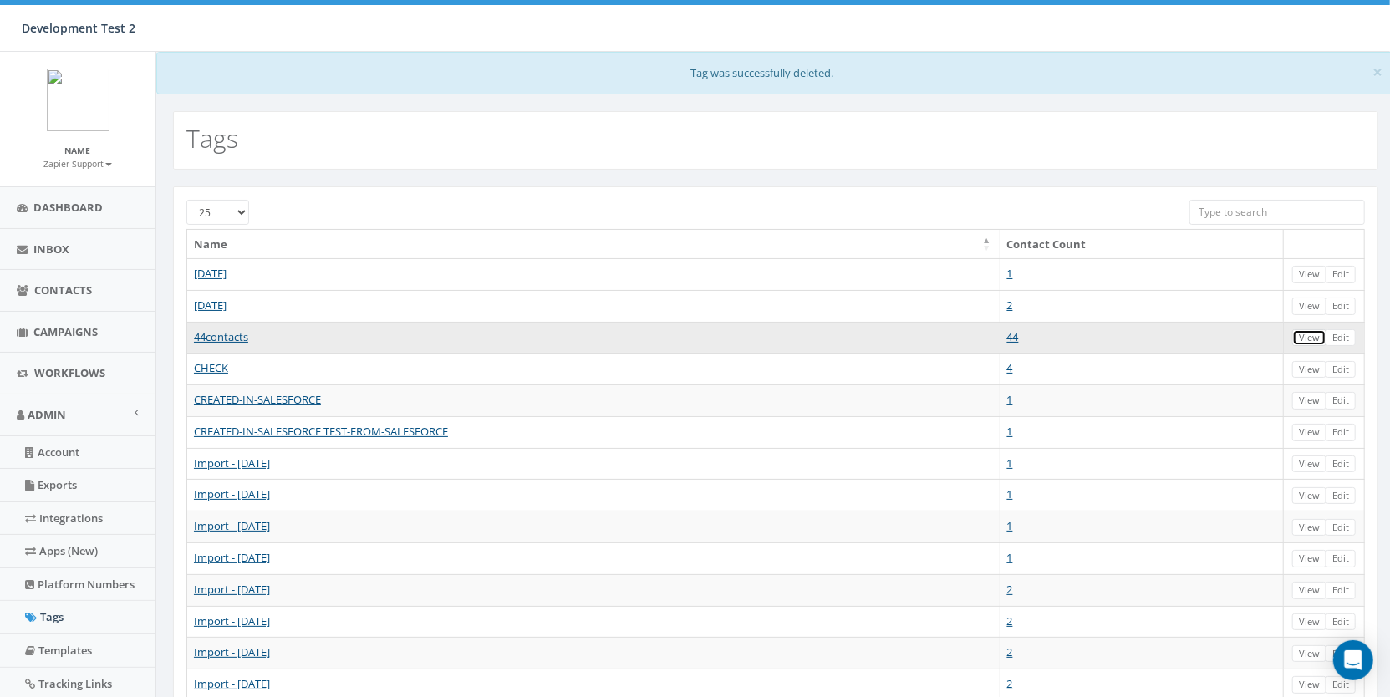
click at [1314, 334] on link "View" at bounding box center [1309, 338] width 34 height 18
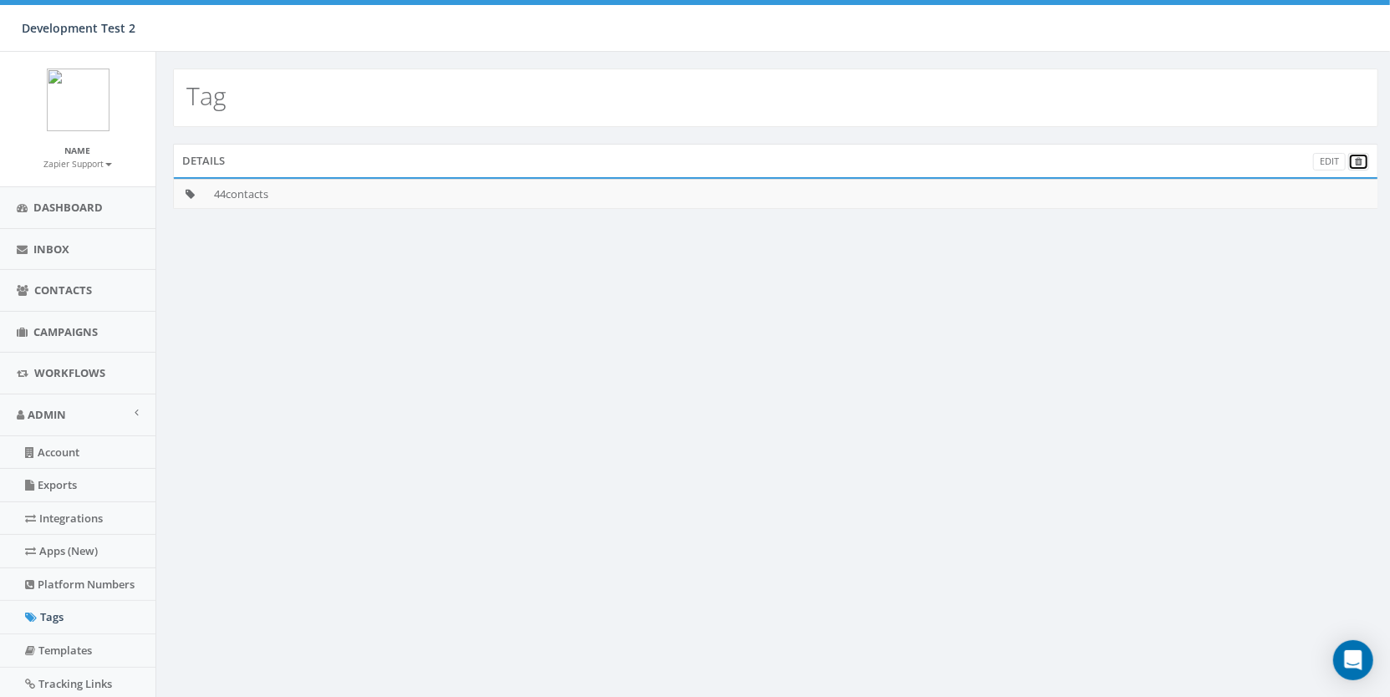
click at [1359, 160] on icon at bounding box center [1358, 161] width 8 height 9
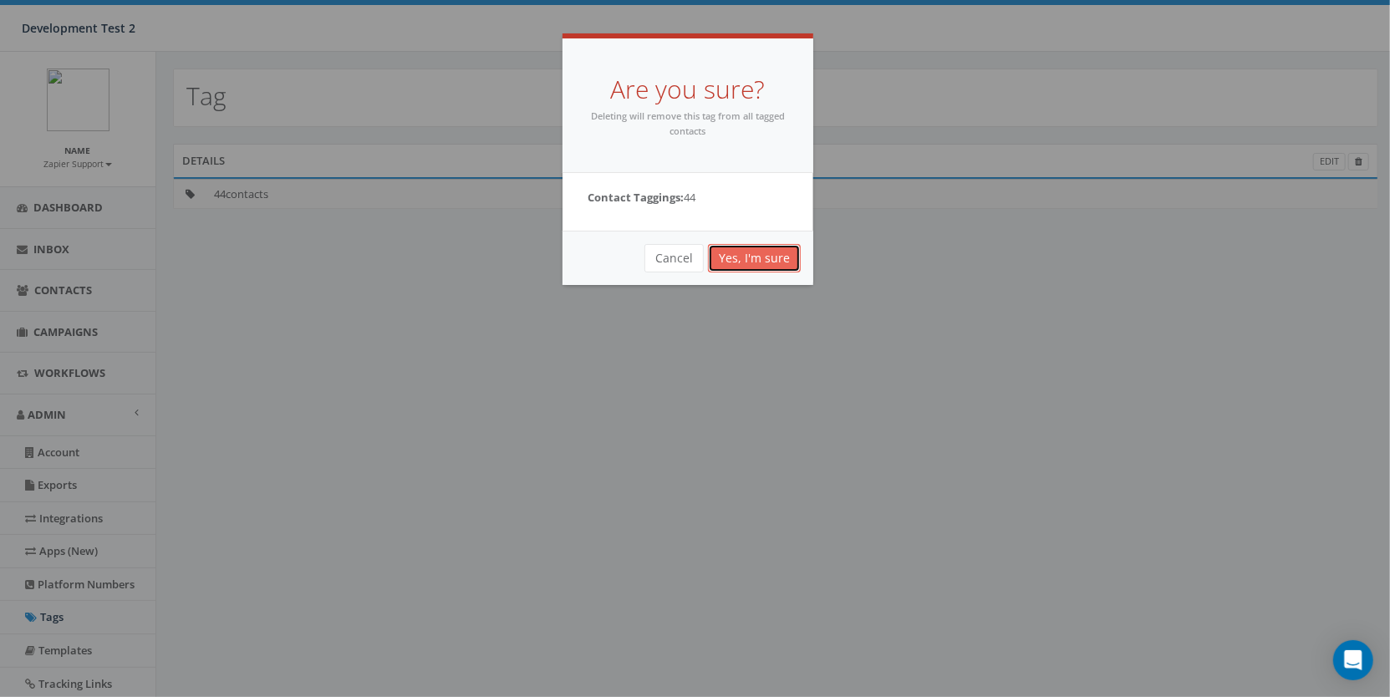
click at [774, 263] on link "Yes, I'm sure" at bounding box center [754, 258] width 93 height 28
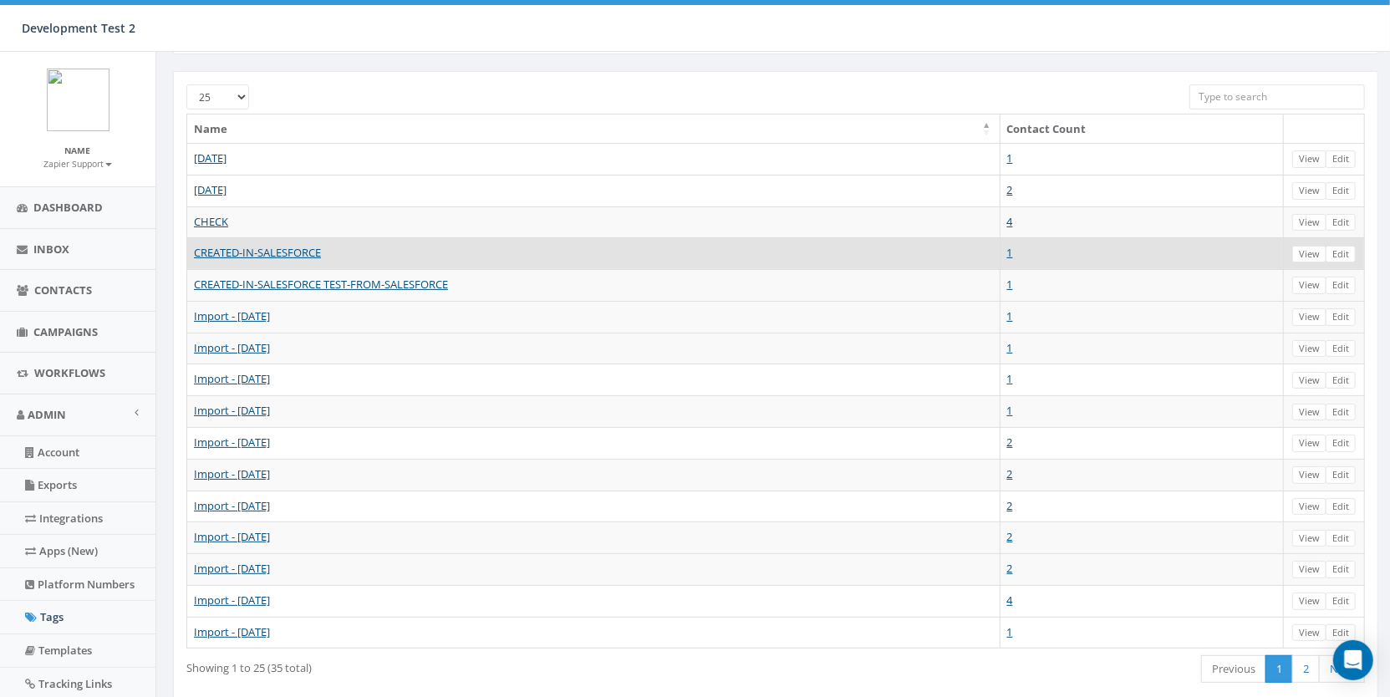
scroll to position [140, 0]
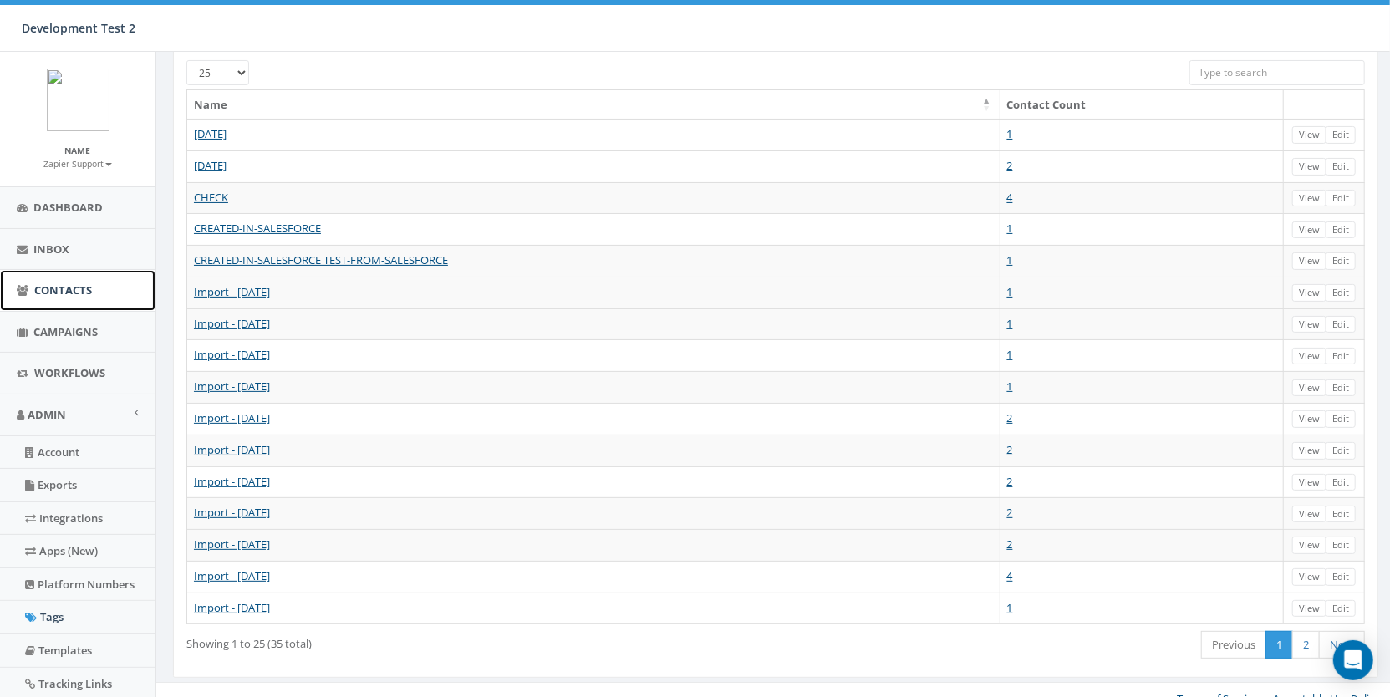
click at [73, 293] on span "Contacts" at bounding box center [63, 289] width 58 height 15
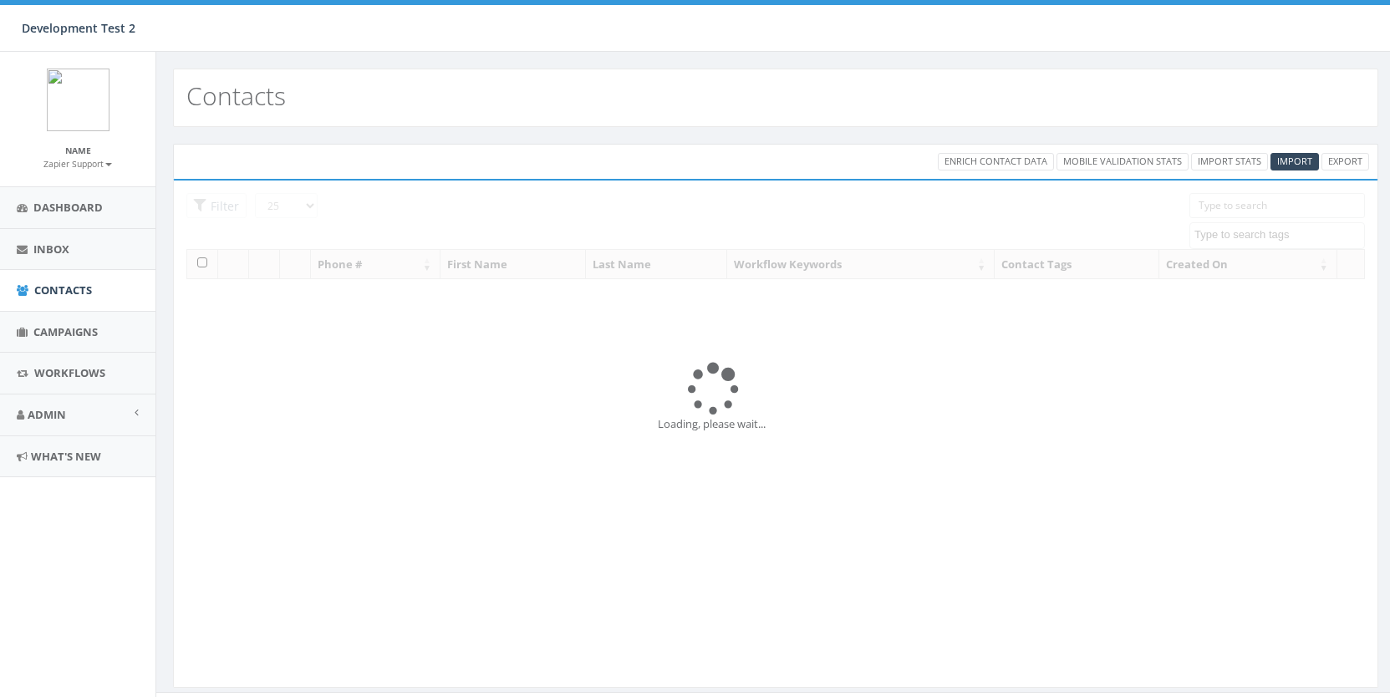
select select
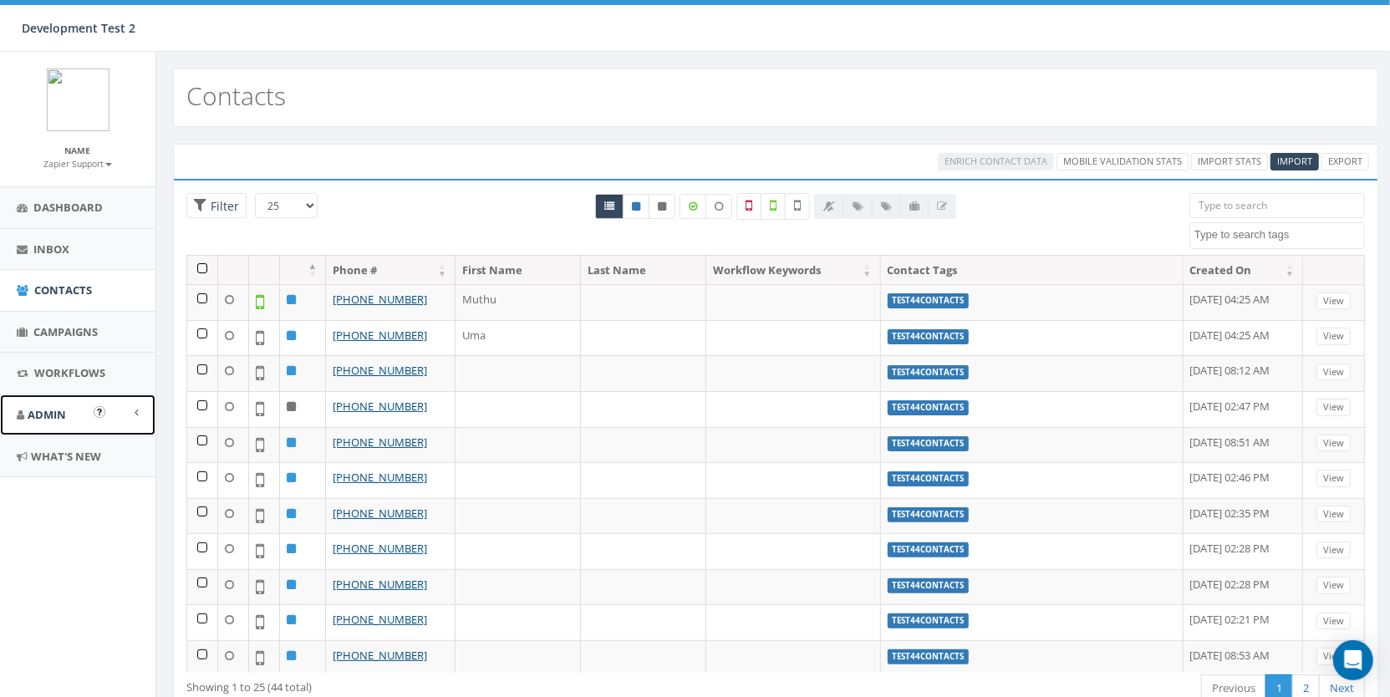
click at [88, 427] on link "Admin" at bounding box center [77, 414] width 155 height 41
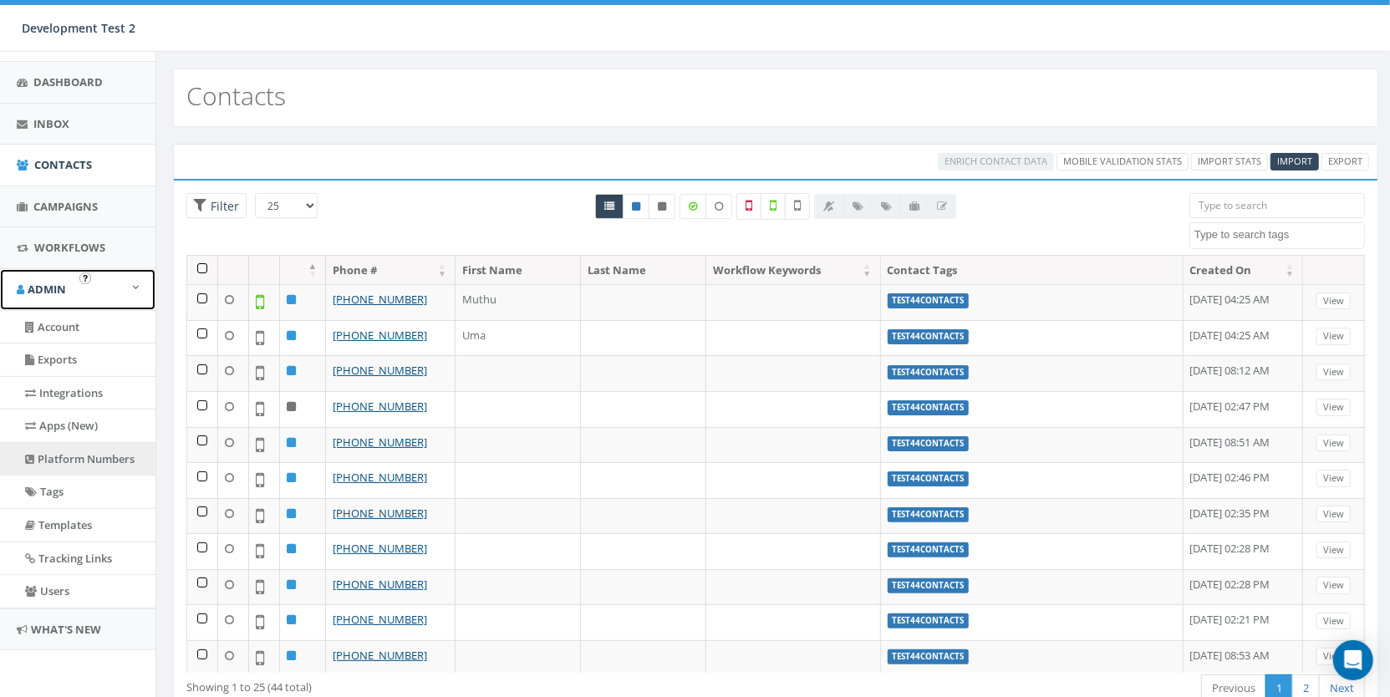
scroll to position [134, 0]
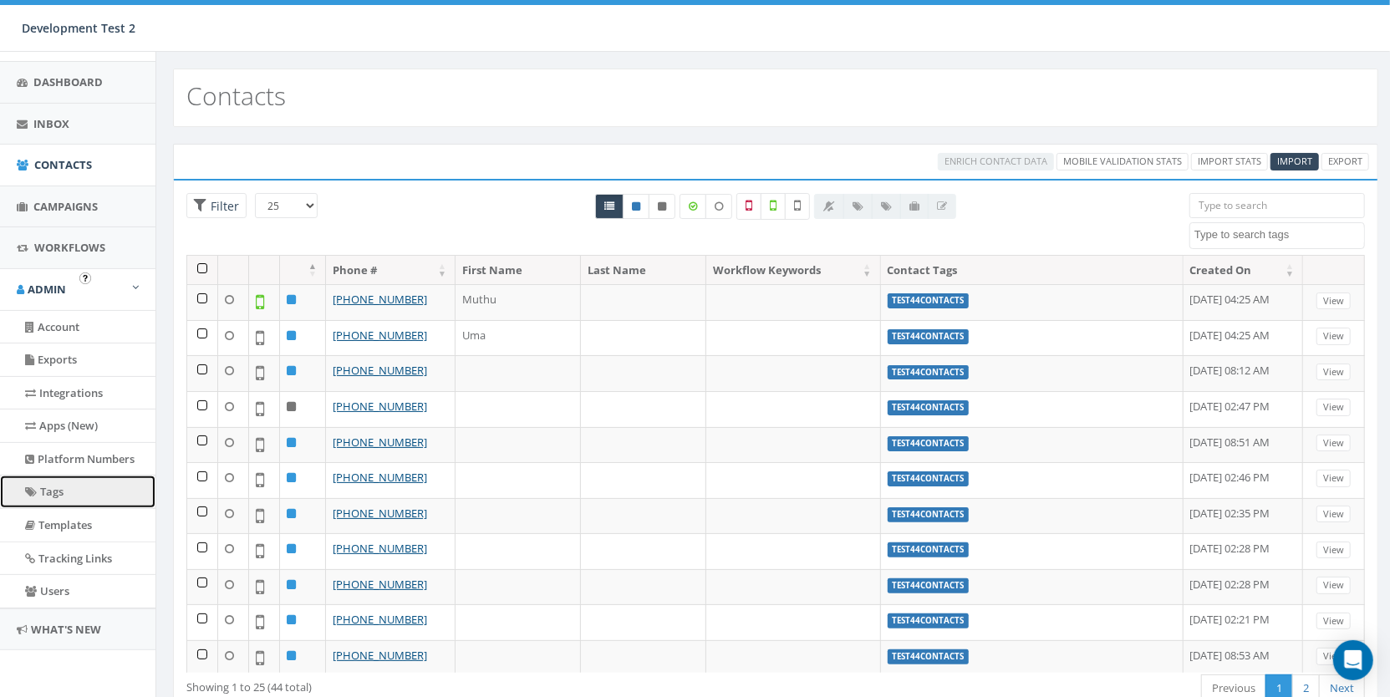
click at [70, 501] on link "Tags" at bounding box center [77, 491] width 155 height 33
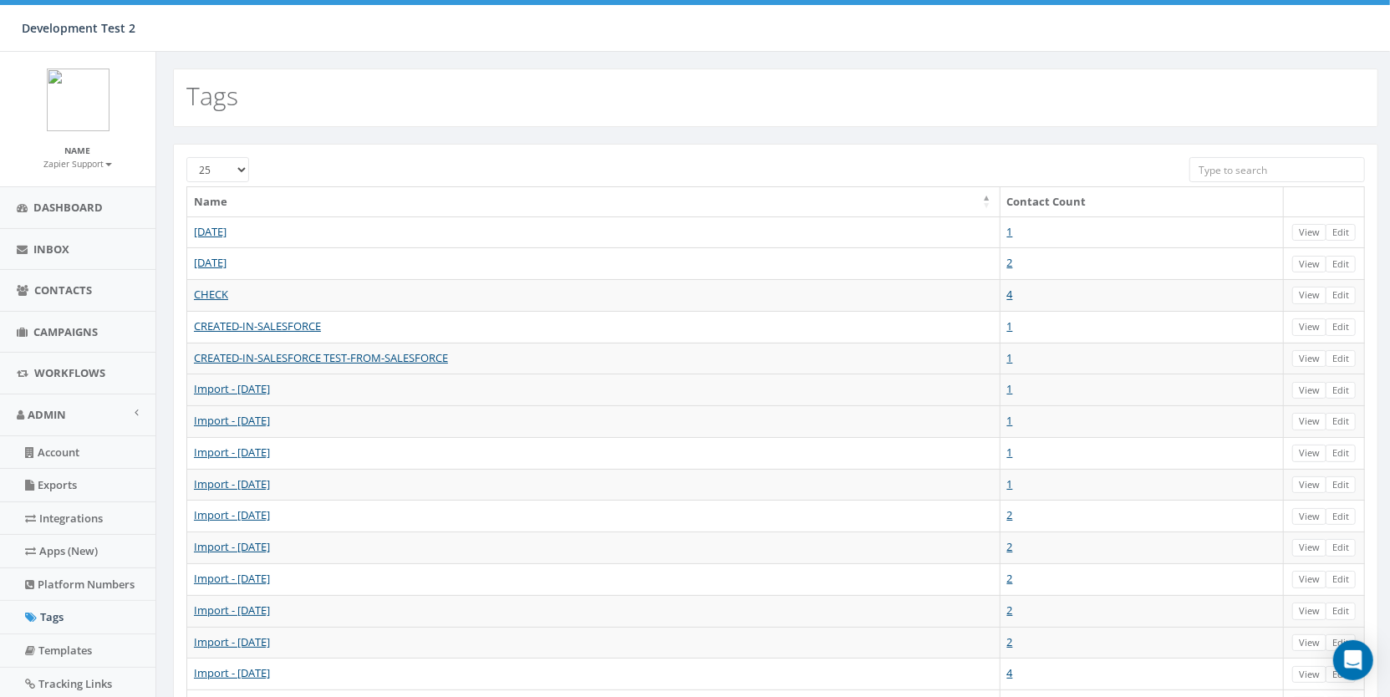
click at [225, 180] on select "25 50 100" at bounding box center [217, 169] width 63 height 25
select select "50"
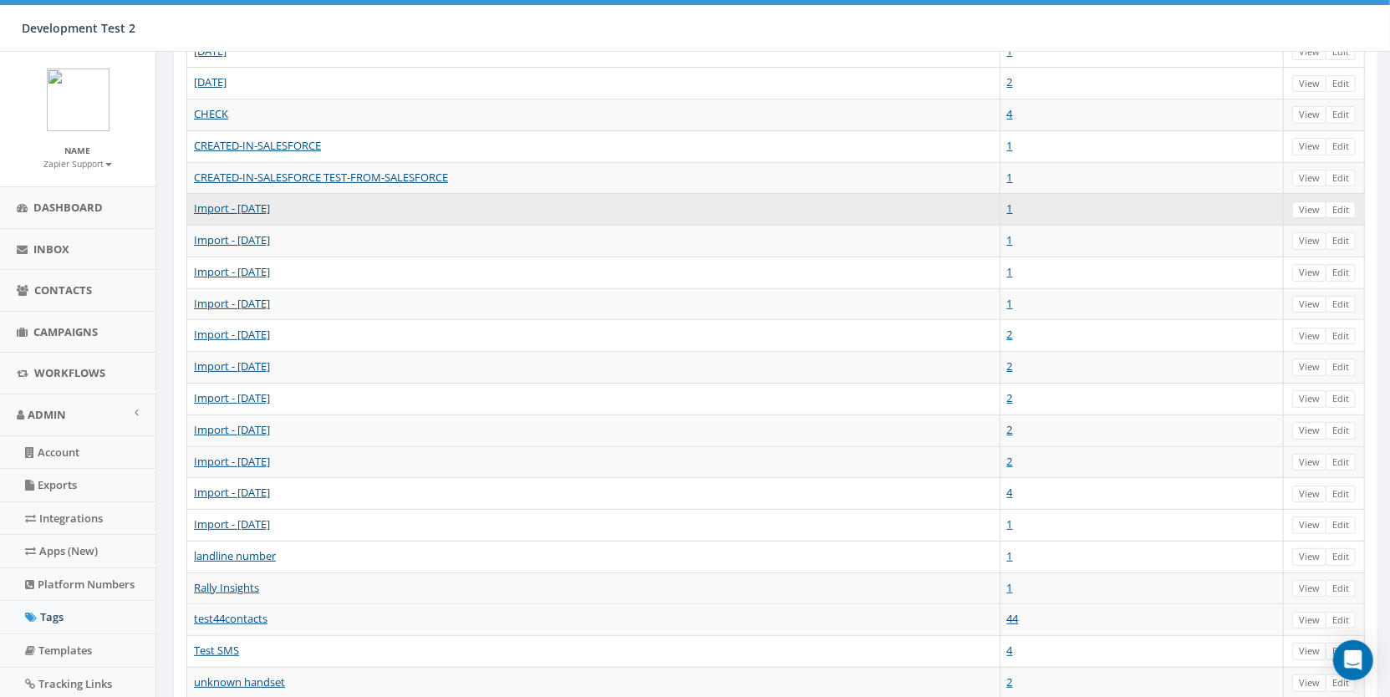
scroll to position [282, 0]
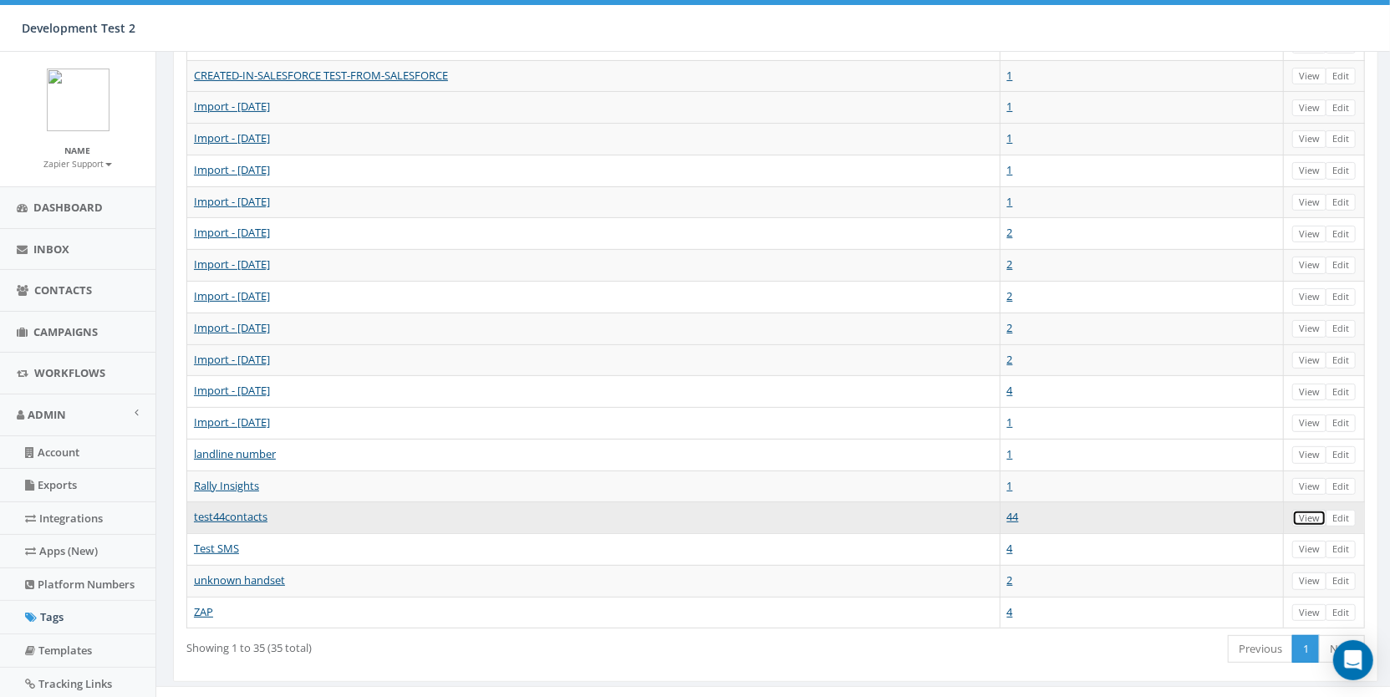
click at [1312, 510] on link "View" at bounding box center [1309, 519] width 34 height 18
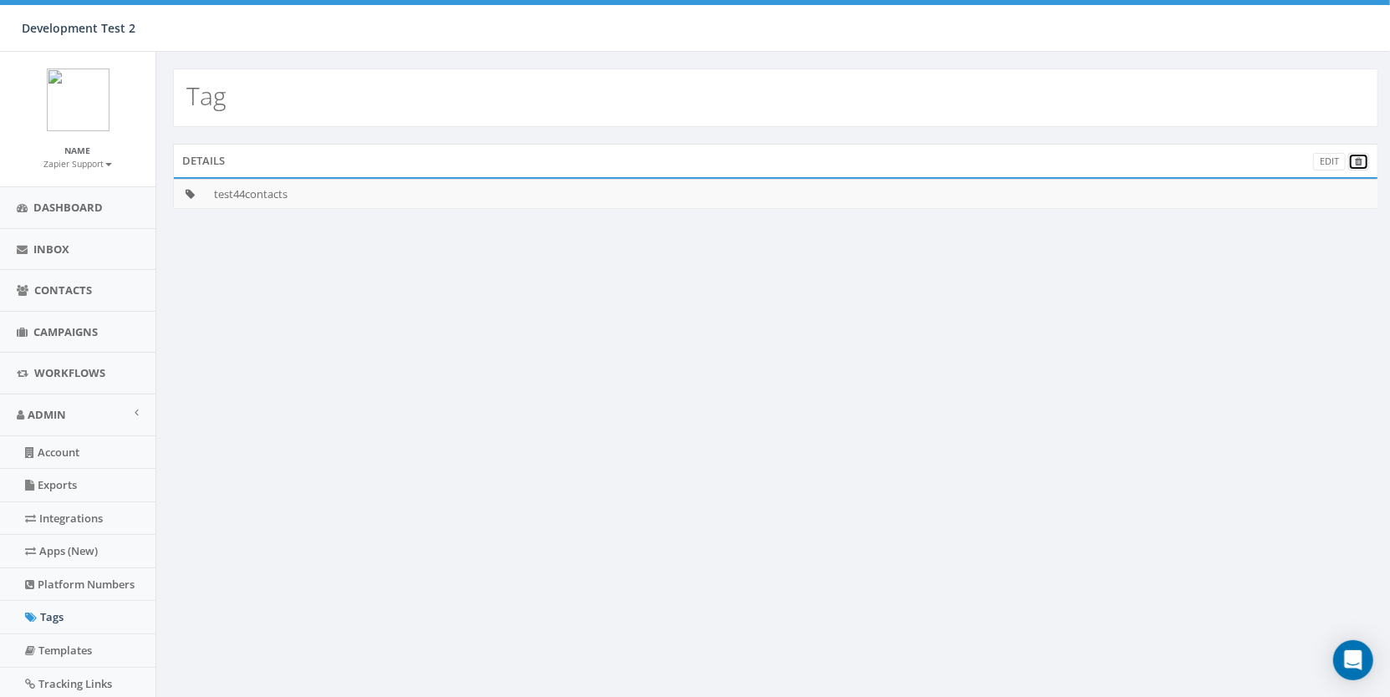
click at [1363, 161] on link at bounding box center [1358, 162] width 21 height 18
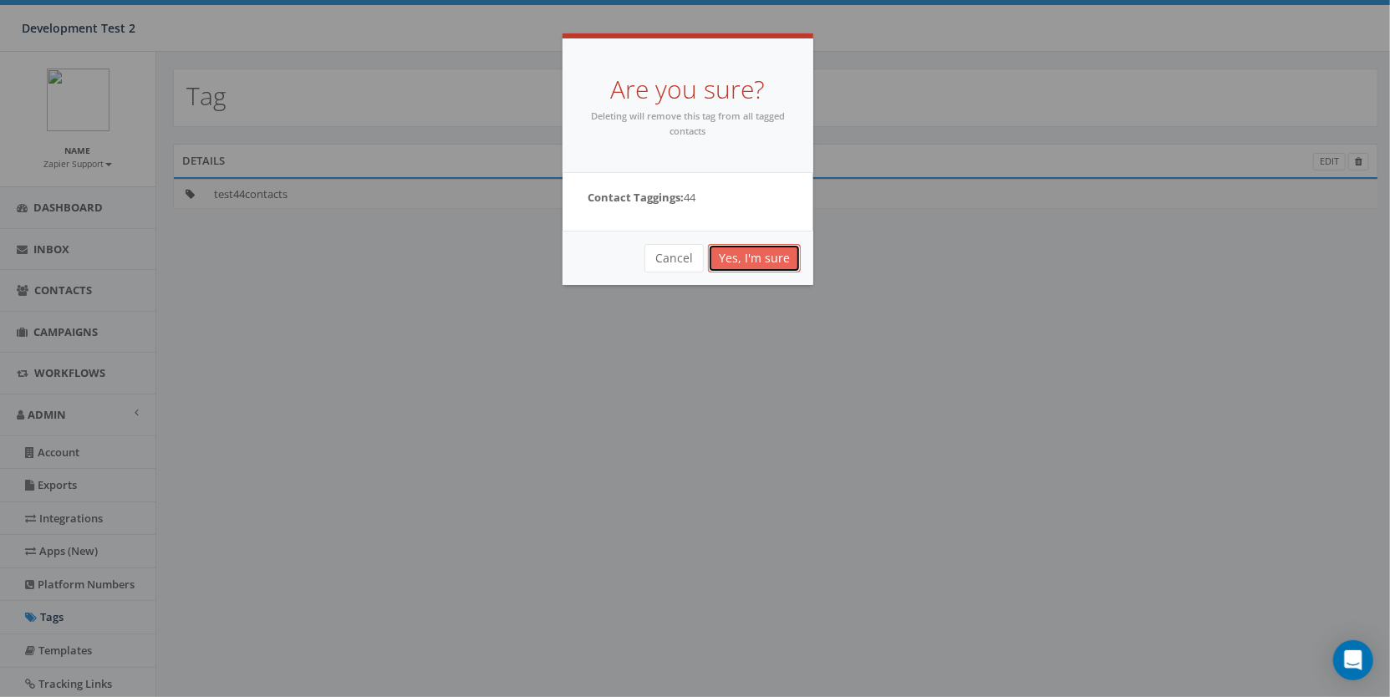
click at [749, 248] on link "Yes, I'm sure" at bounding box center [754, 258] width 93 height 28
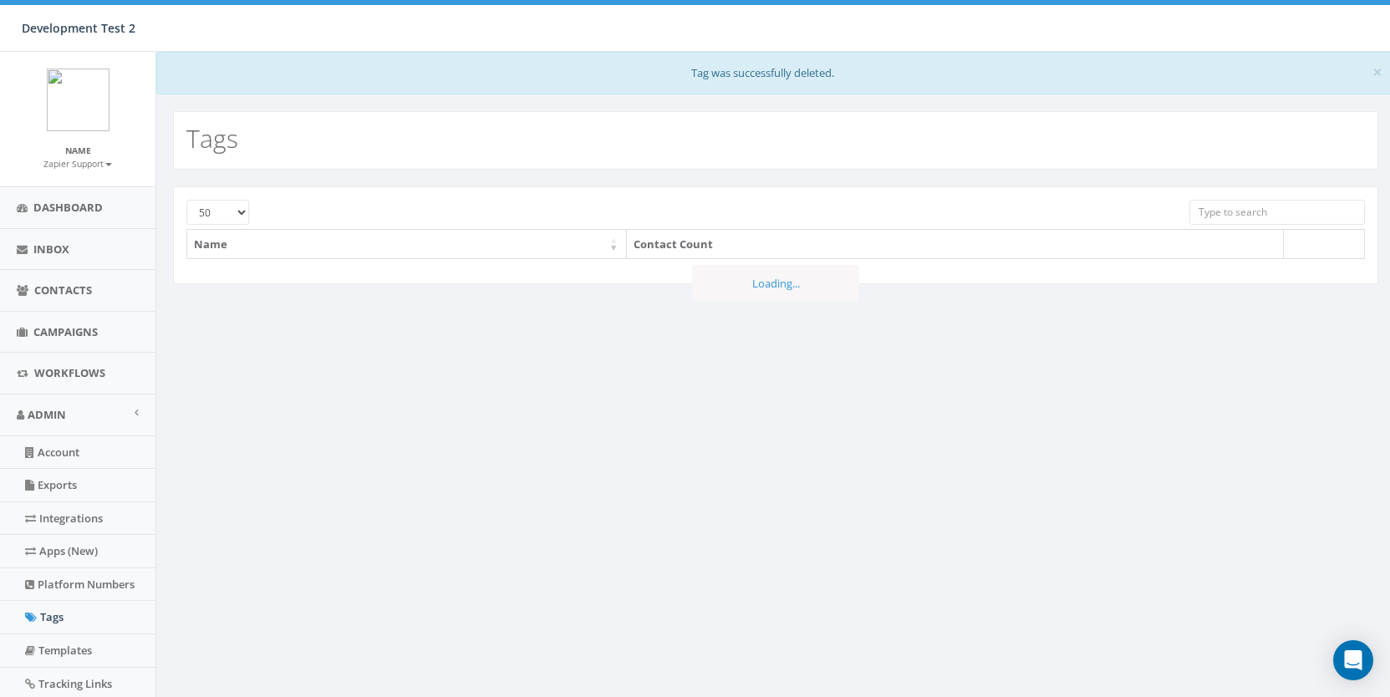
select select "50"
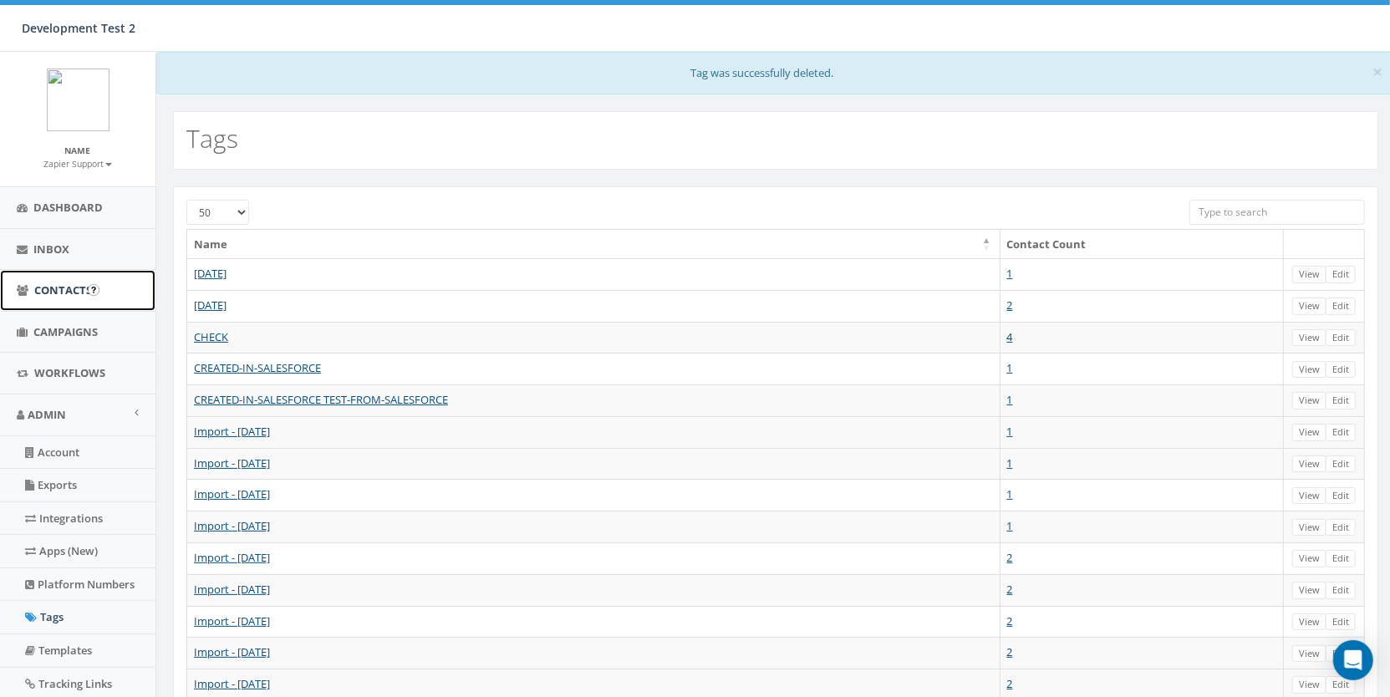
click at [79, 295] on span "Contacts" at bounding box center [63, 289] width 58 height 15
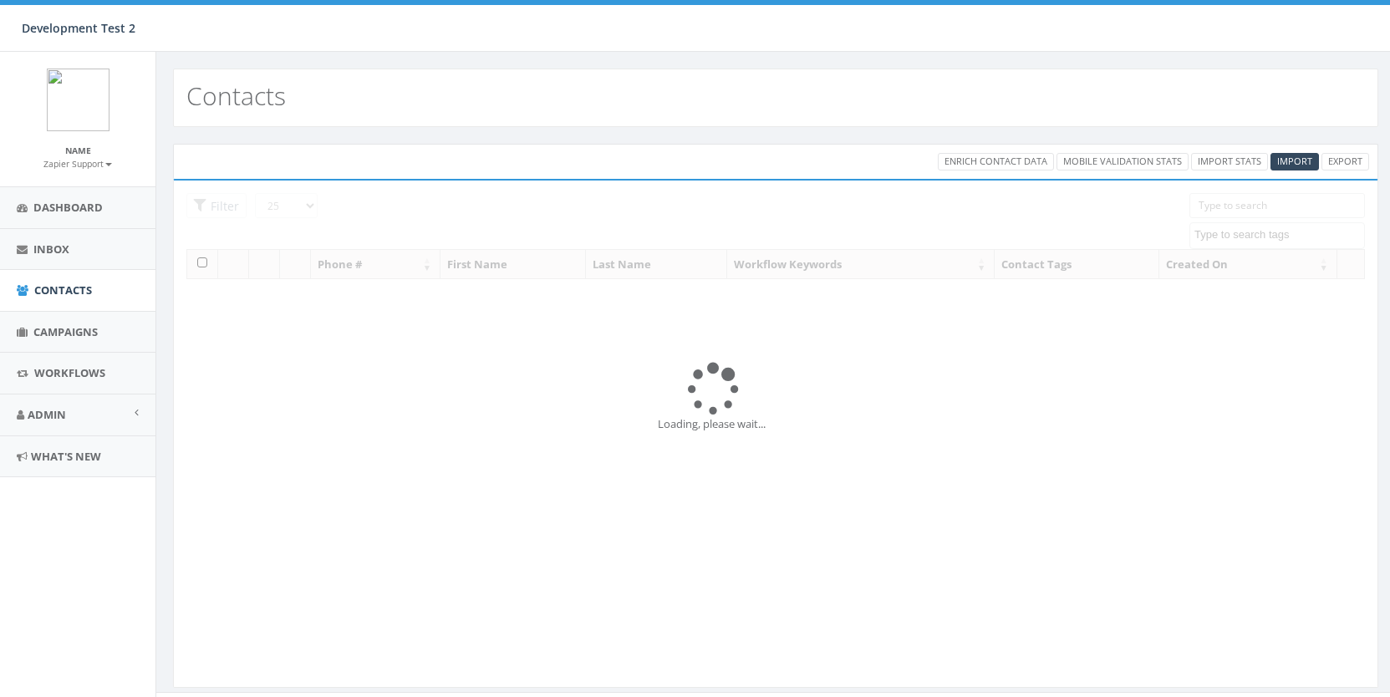
select select
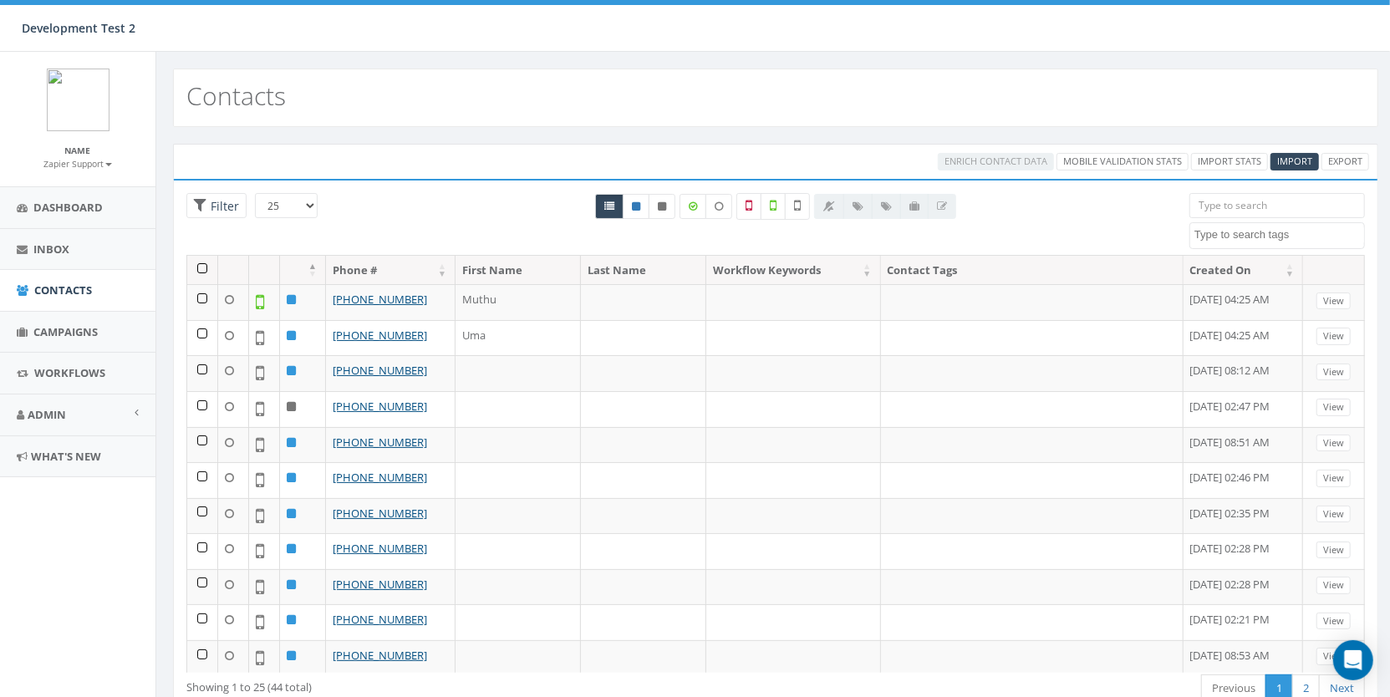
click at [1252, 205] on input "search" at bounding box center [1276, 205] width 175 height 25
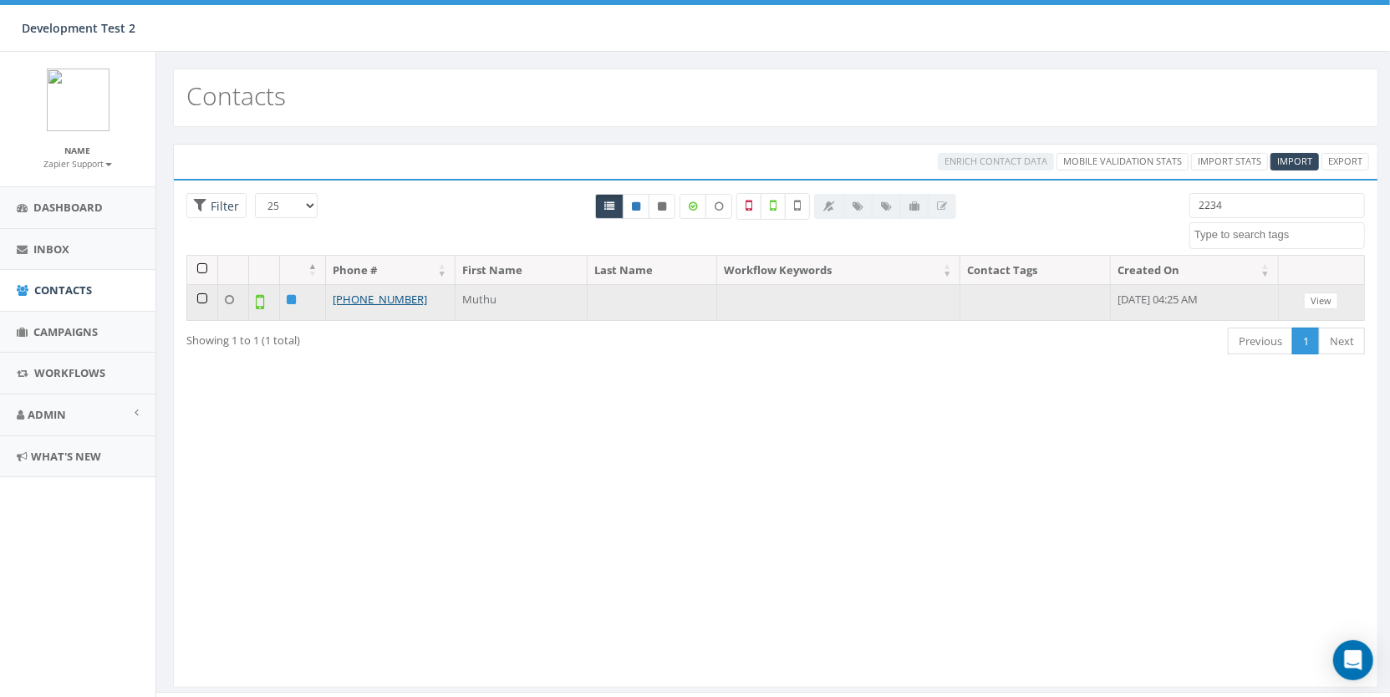
type input "2234"
click at [194, 293] on td at bounding box center [202, 302] width 31 height 36
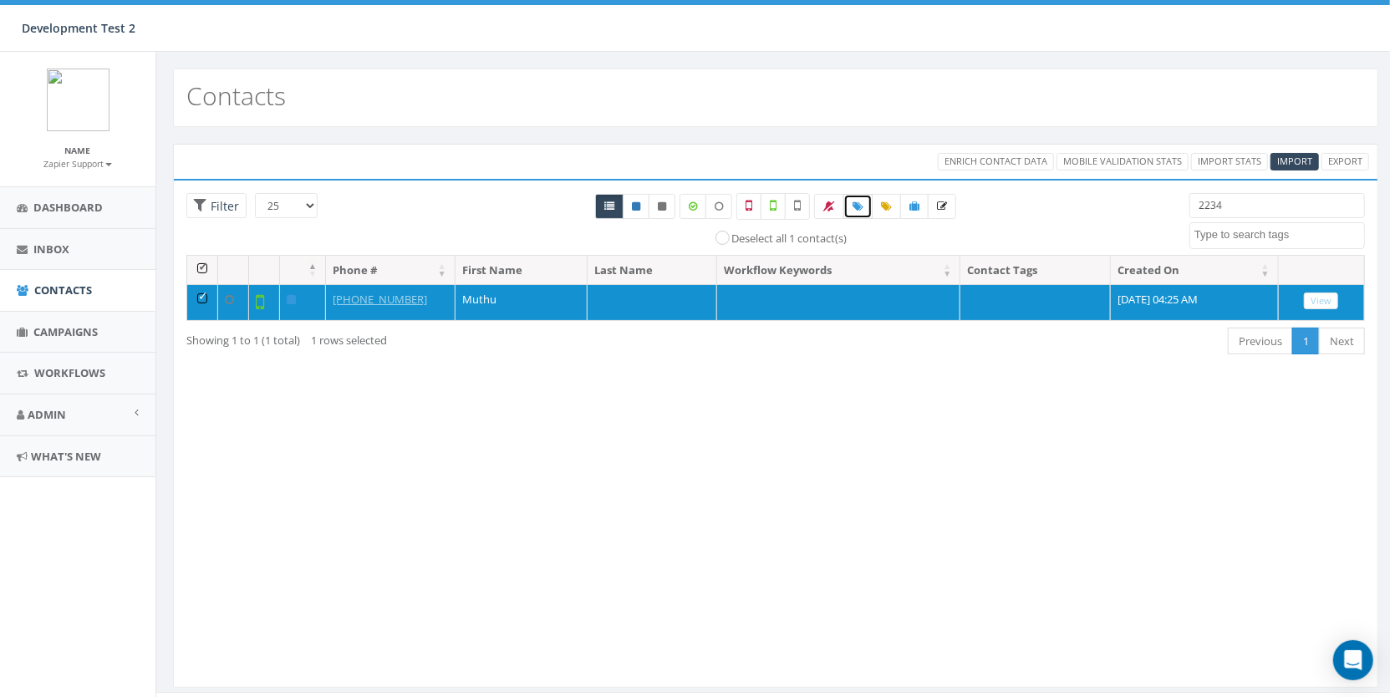
click at [852, 203] on icon at bounding box center [857, 206] width 11 height 10
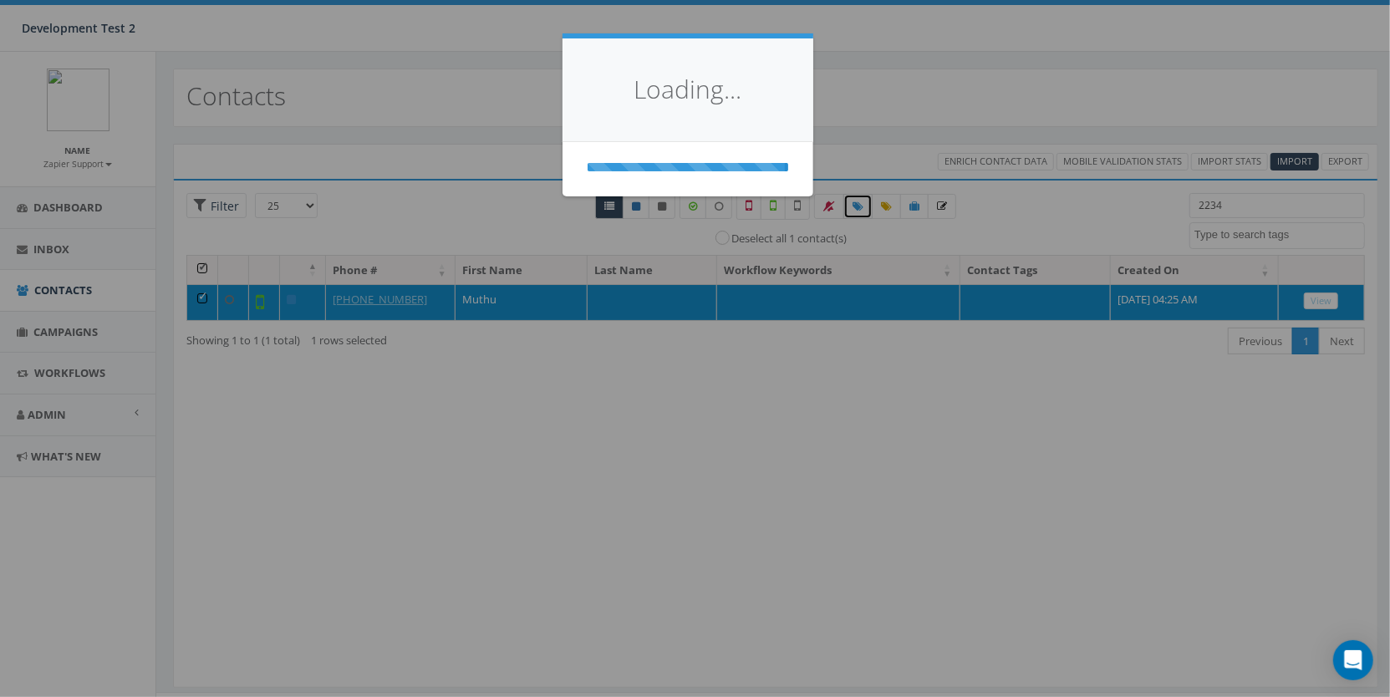
select select
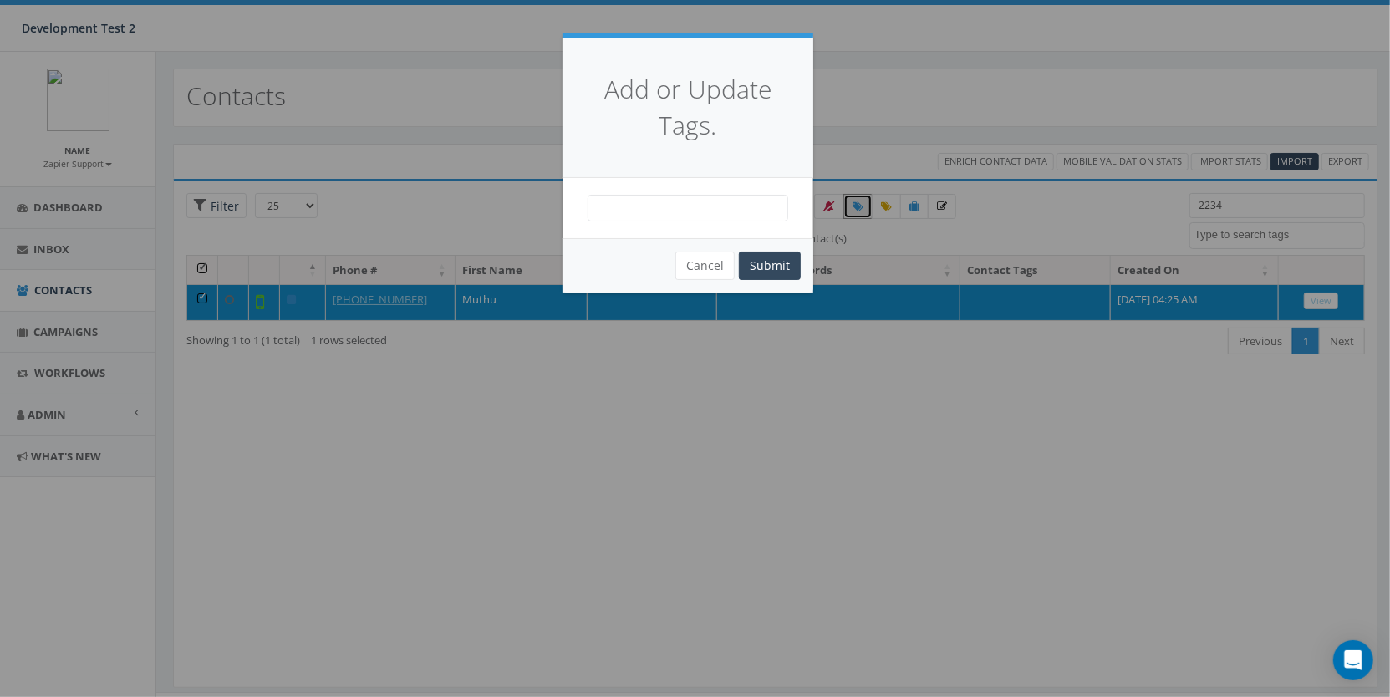
click at [658, 206] on span at bounding box center [687, 208] width 201 height 27
type textarea "nopresent"
select select "nopresent"
click at [784, 271] on button "Submit" at bounding box center [770, 265] width 62 height 28
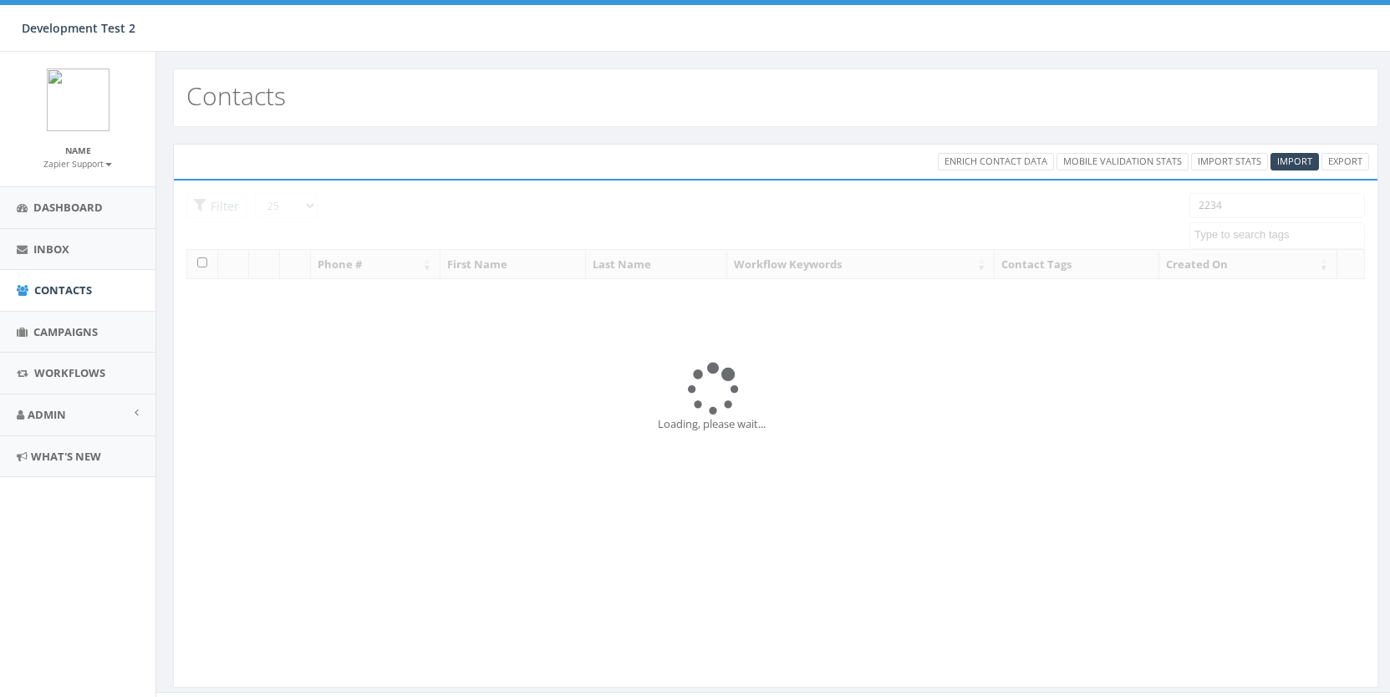
select select
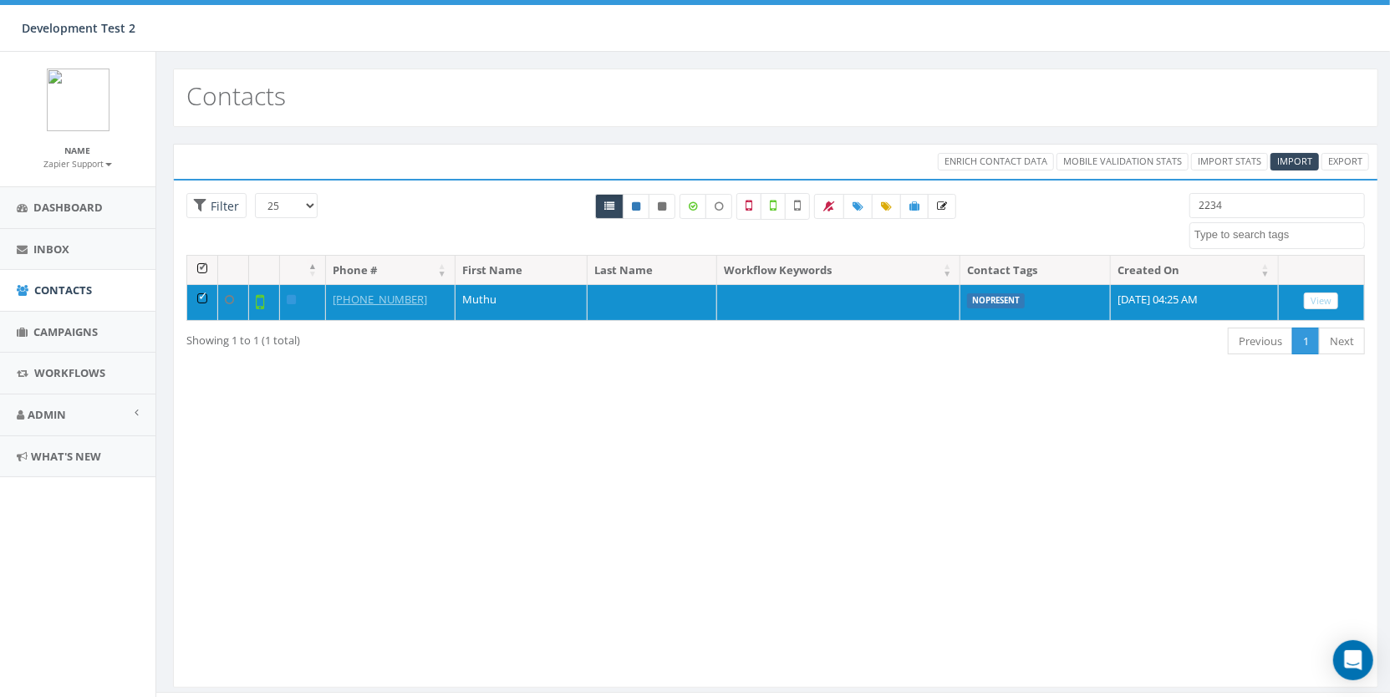
click at [1228, 210] on input "2234" at bounding box center [1276, 205] width 175 height 25
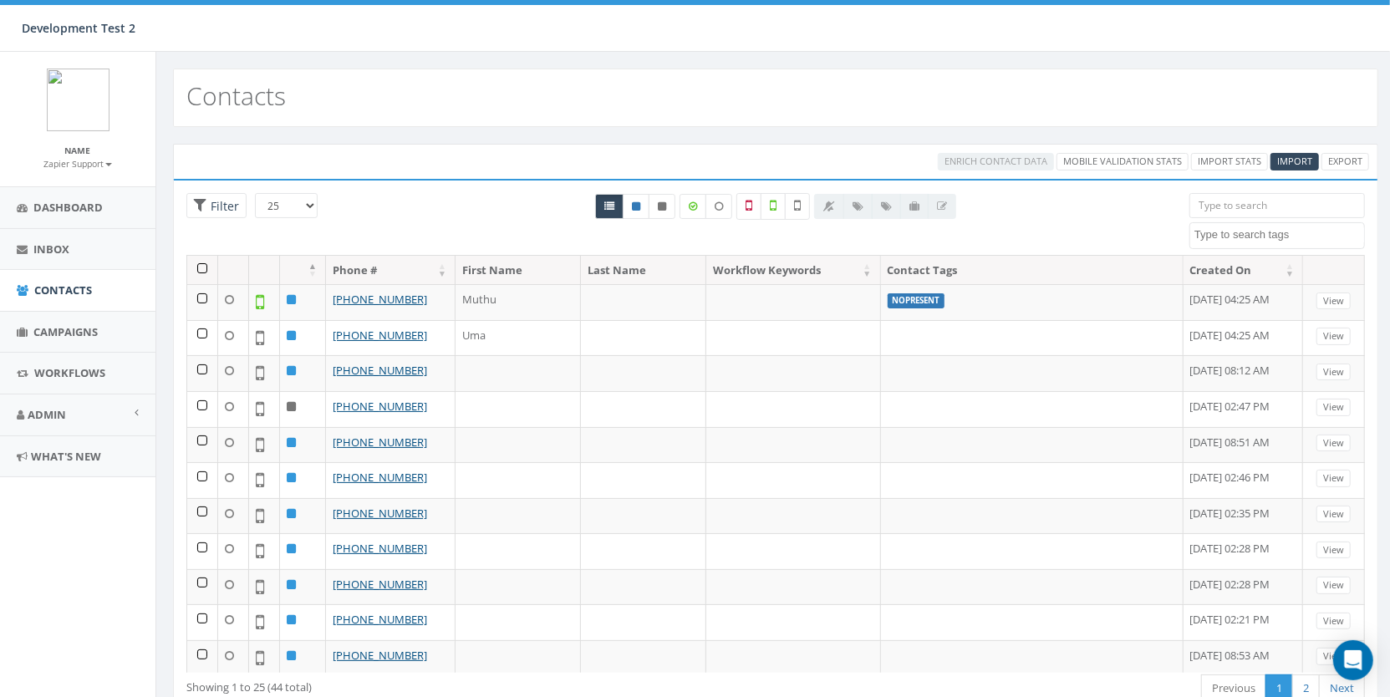
click at [1254, 231] on textarea "Search" at bounding box center [1279, 234] width 170 height 15
type textarea "no"
select select "nopresent"
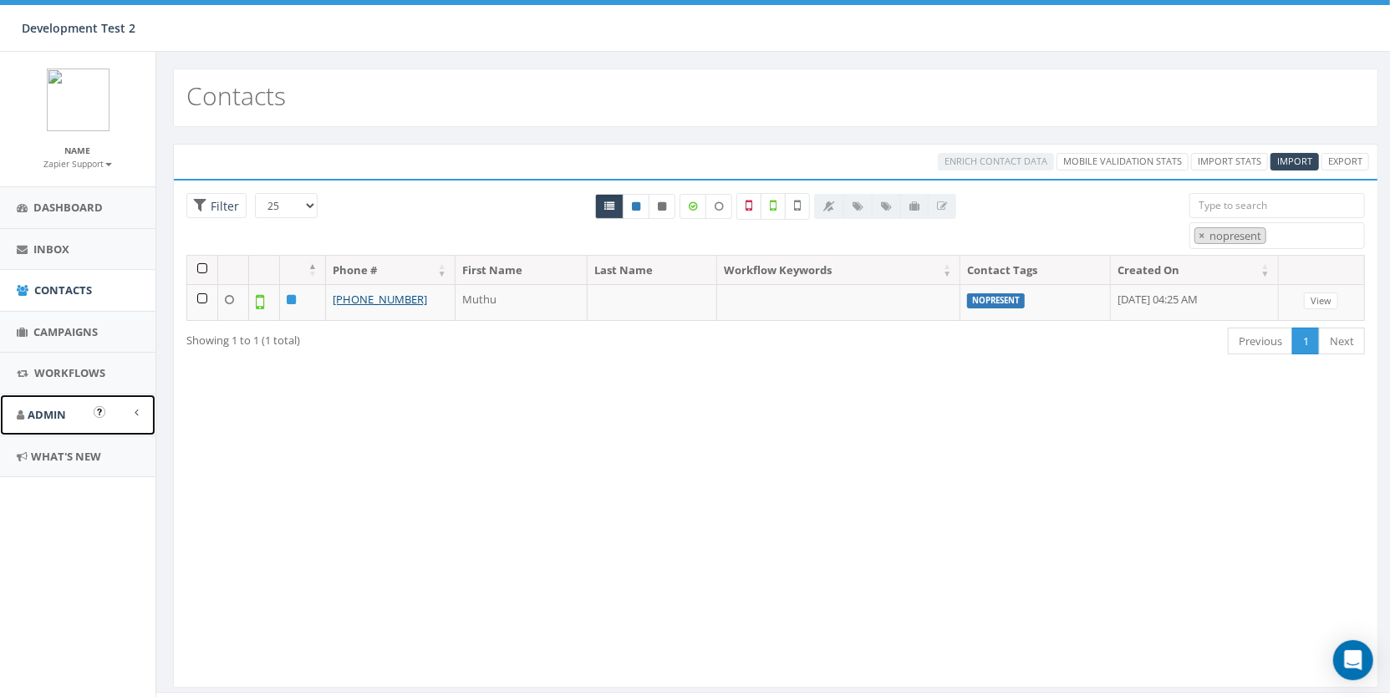
click at [75, 424] on link "Admin" at bounding box center [77, 414] width 155 height 41
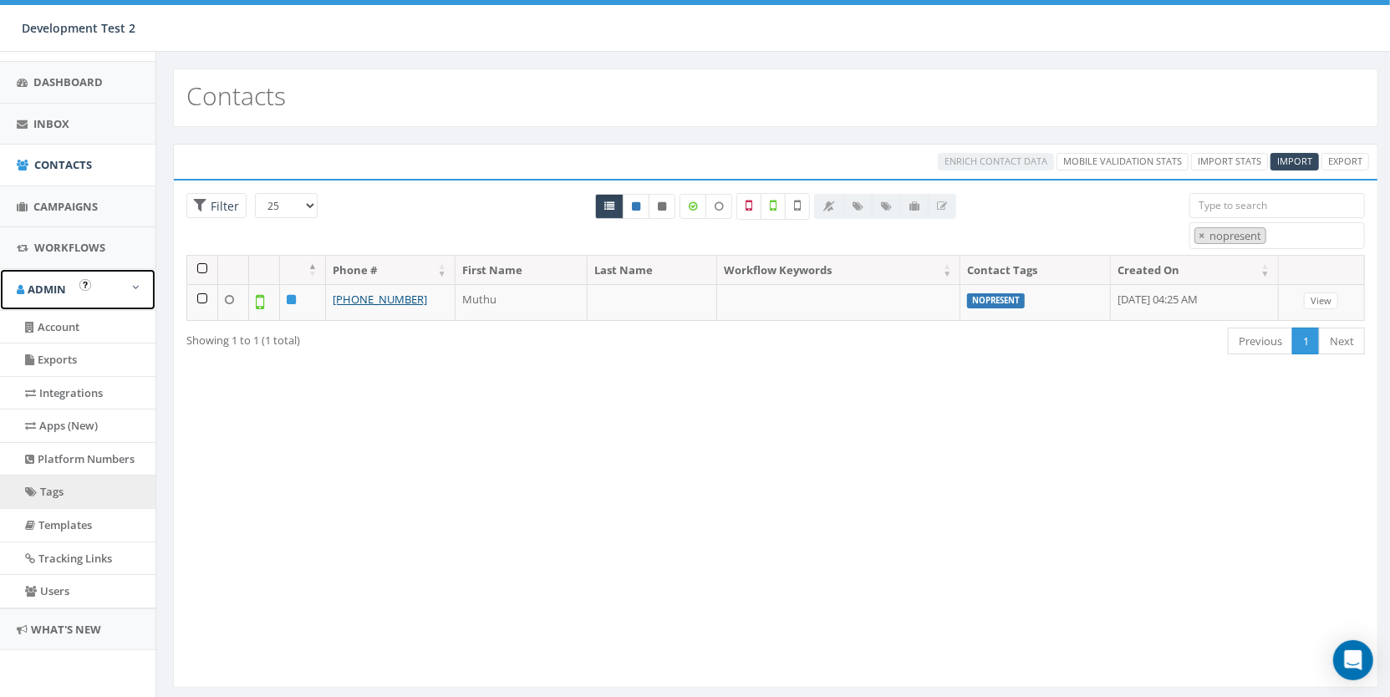
scroll to position [134, 0]
click at [74, 498] on link "Tags" at bounding box center [77, 491] width 155 height 33
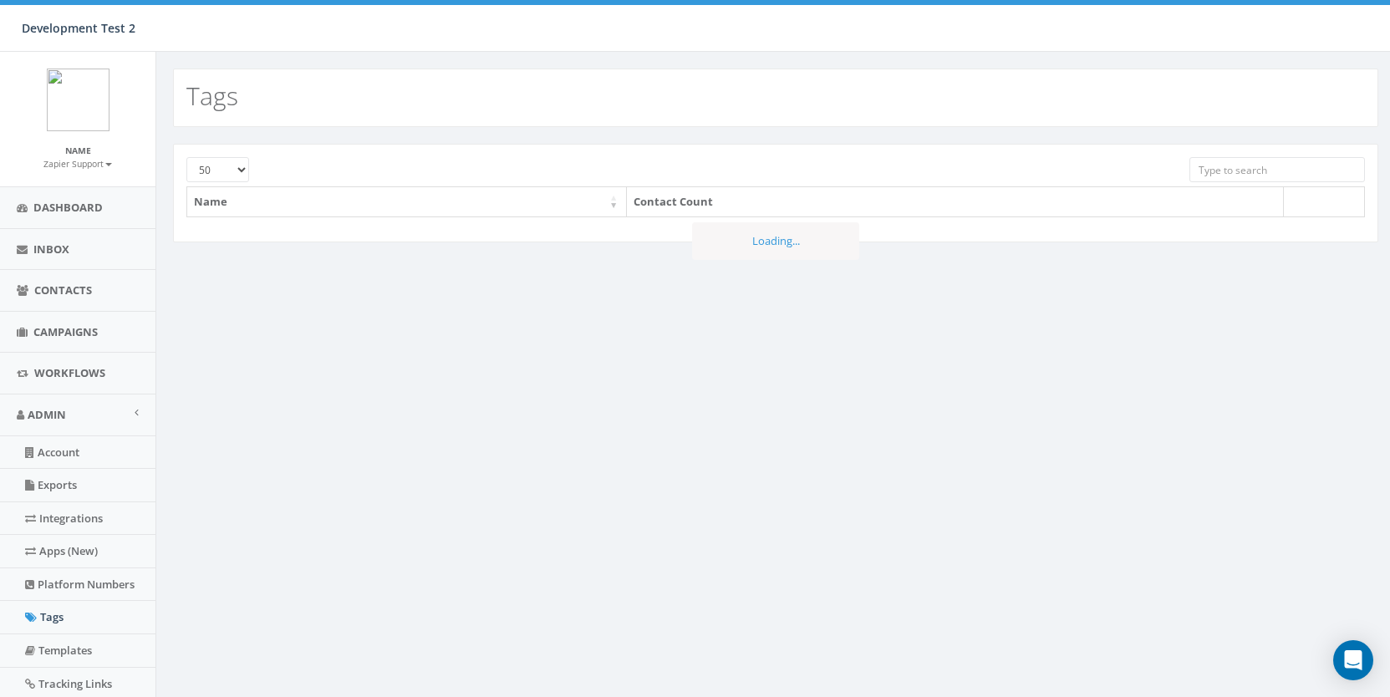
select select "50"
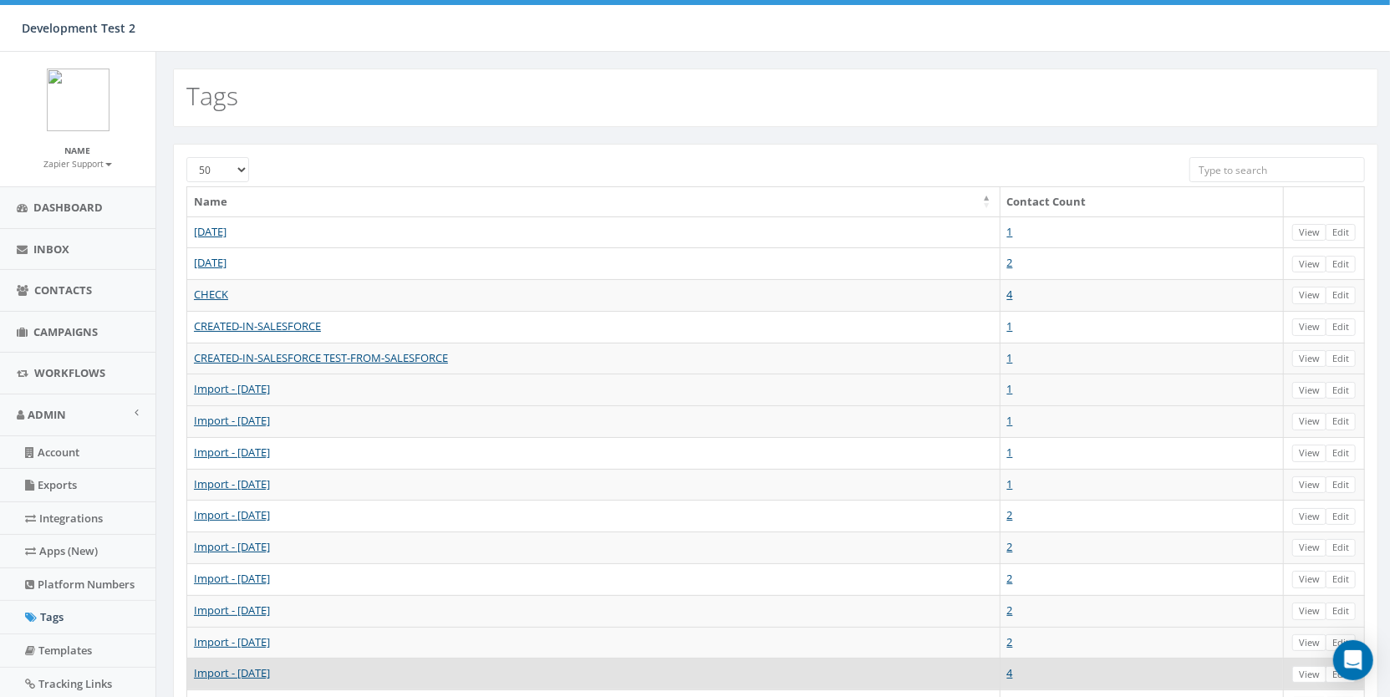
scroll to position [282, 0]
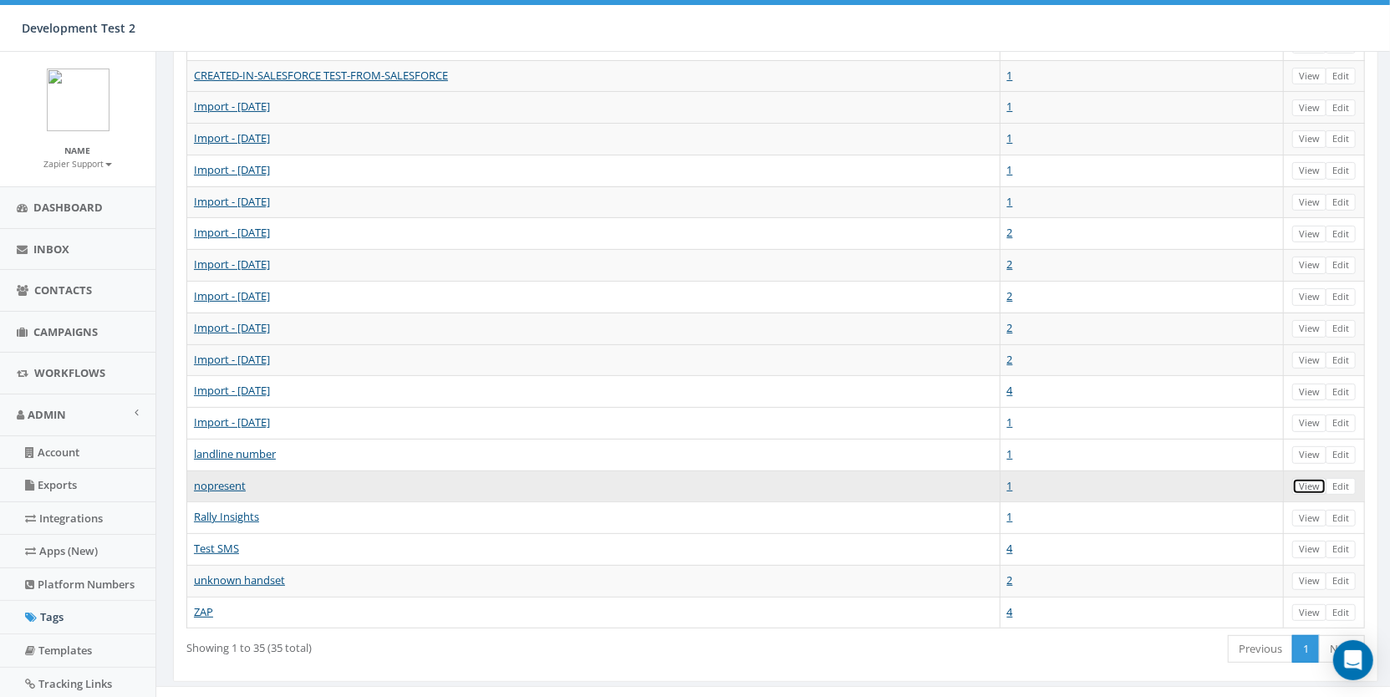
click at [1304, 478] on link "View" at bounding box center [1309, 487] width 34 height 18
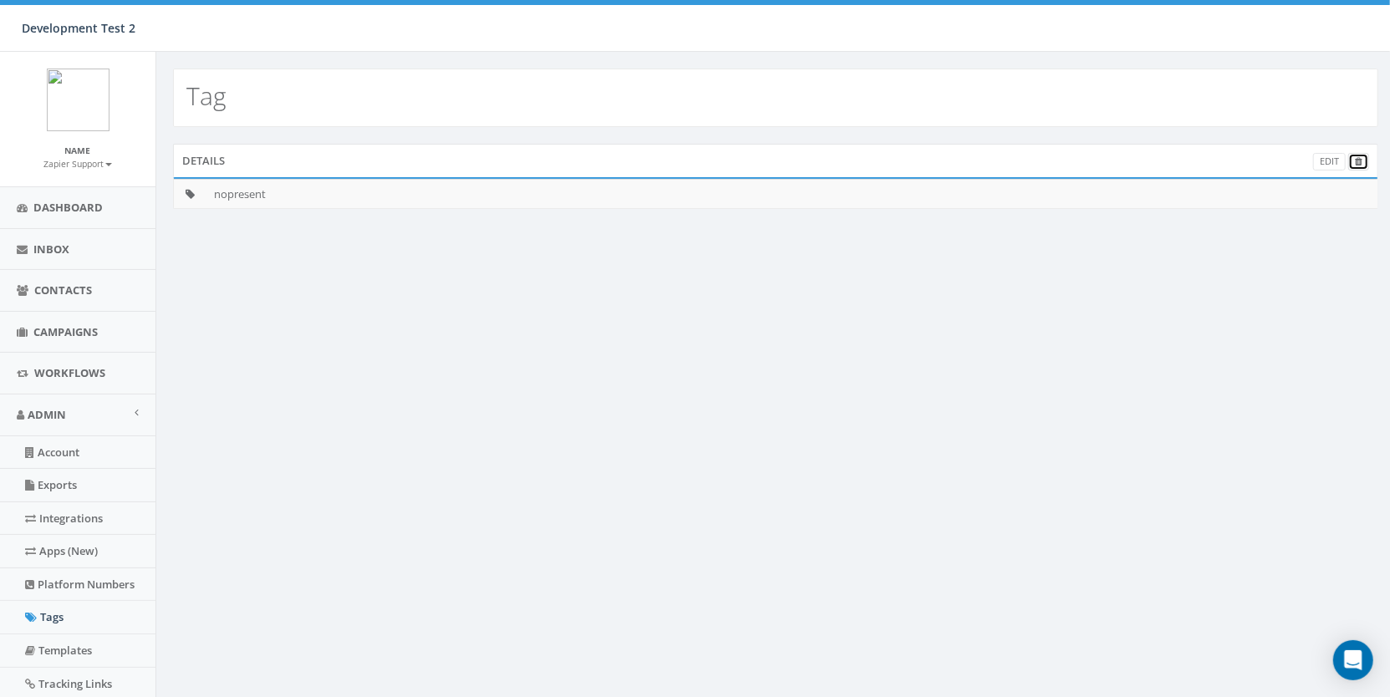
click at [1364, 160] on link at bounding box center [1358, 162] width 21 height 18
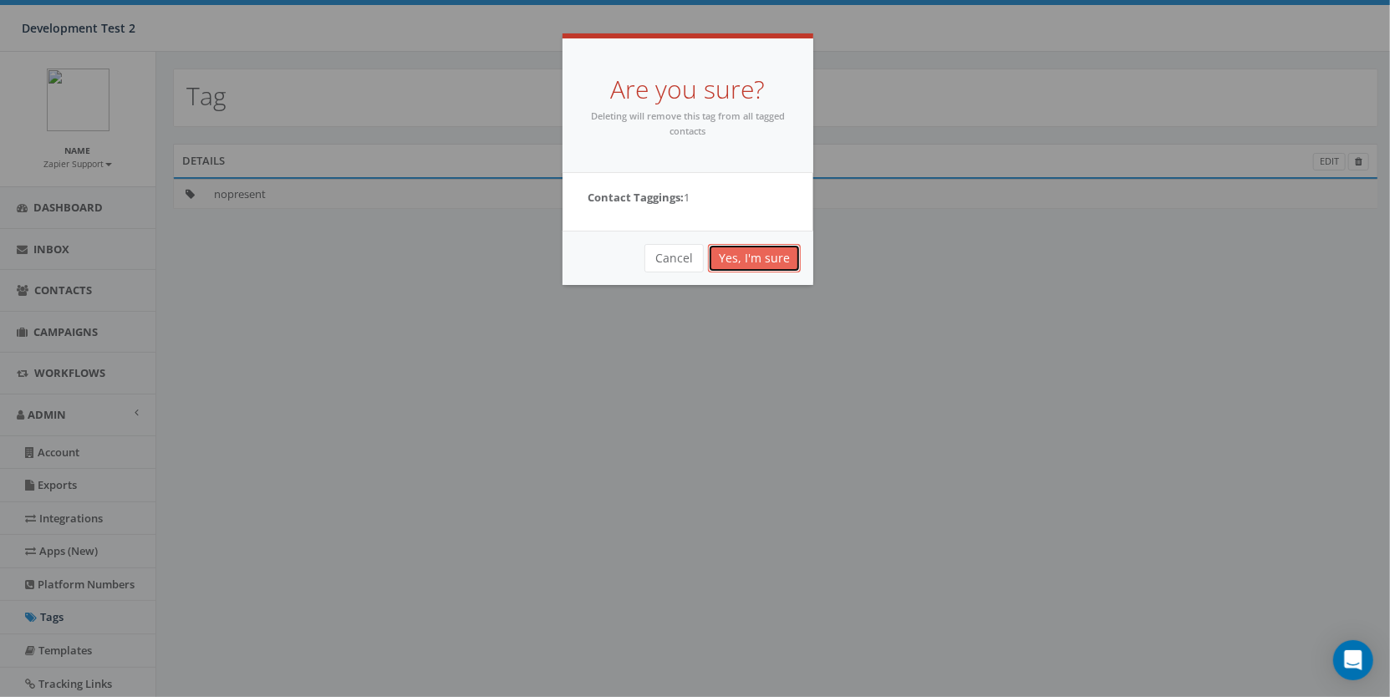
click at [790, 262] on link "Yes, I'm sure" at bounding box center [754, 258] width 93 height 28
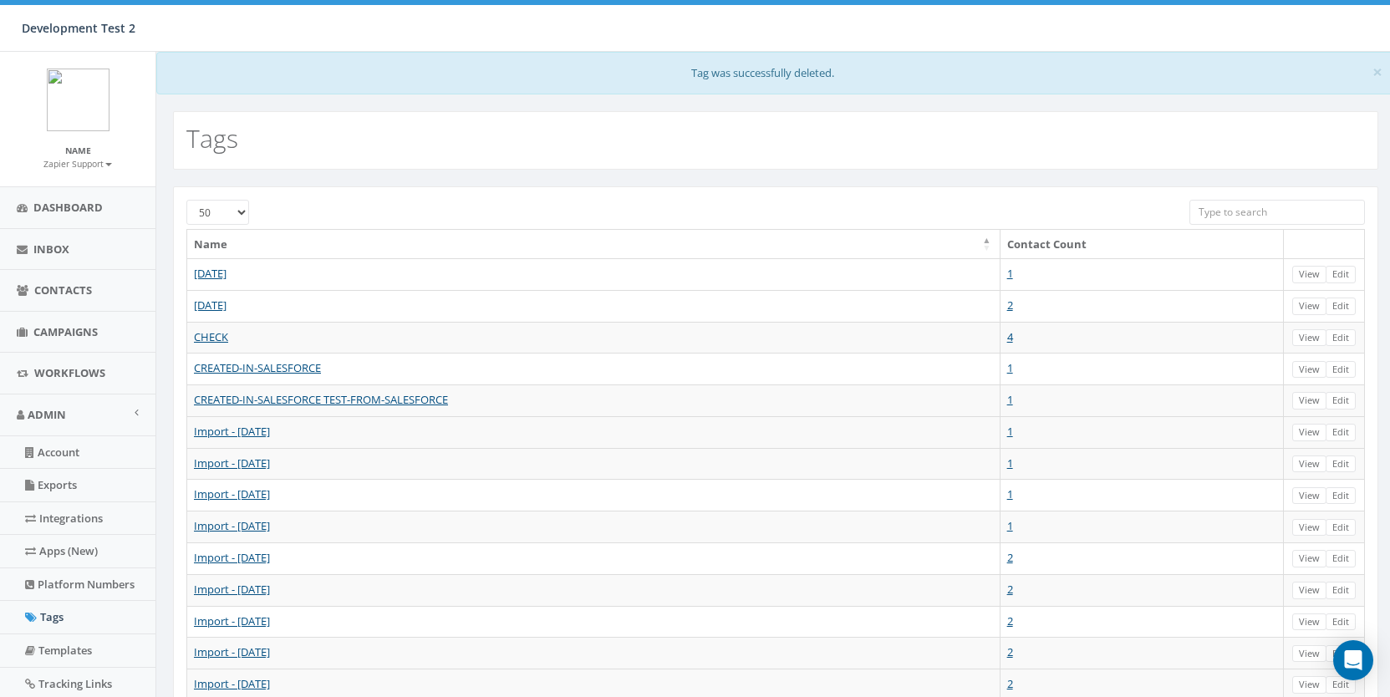
select select "50"
click at [76, 293] on span "Contacts" at bounding box center [63, 289] width 58 height 15
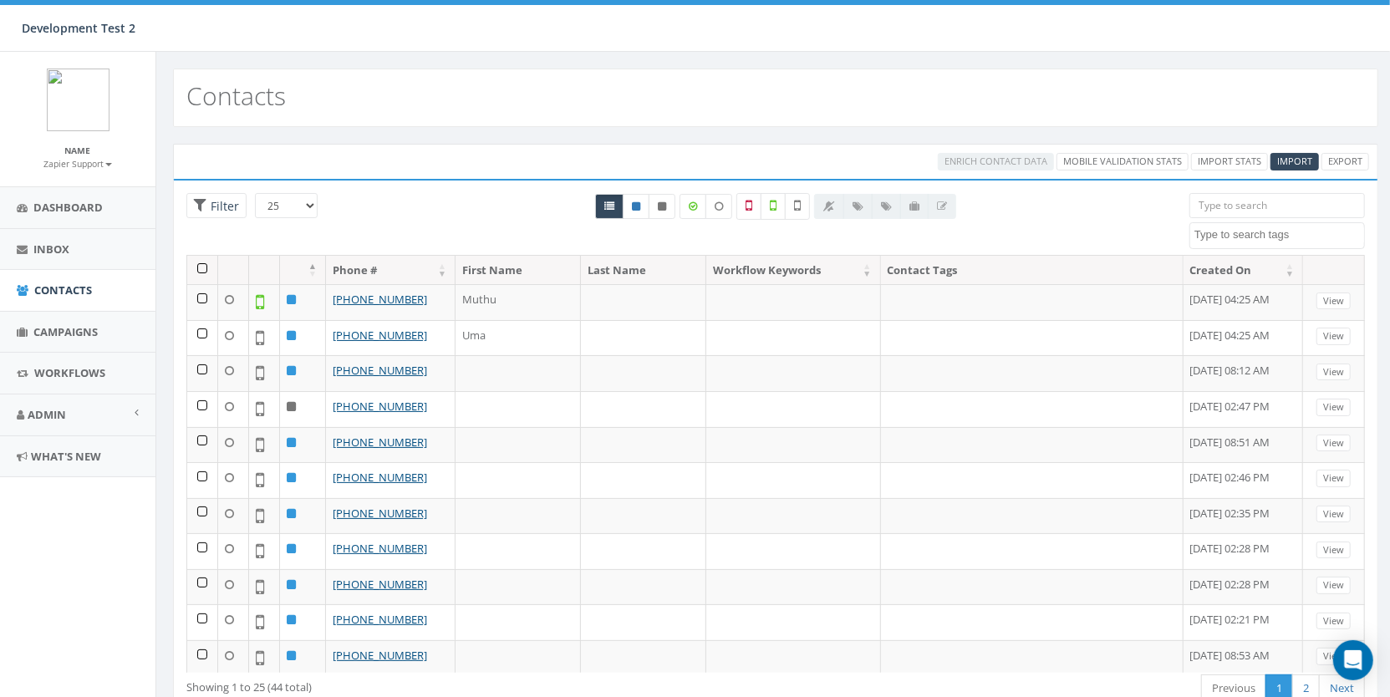
click at [1253, 236] on textarea "Search" at bounding box center [1279, 234] width 170 height 15
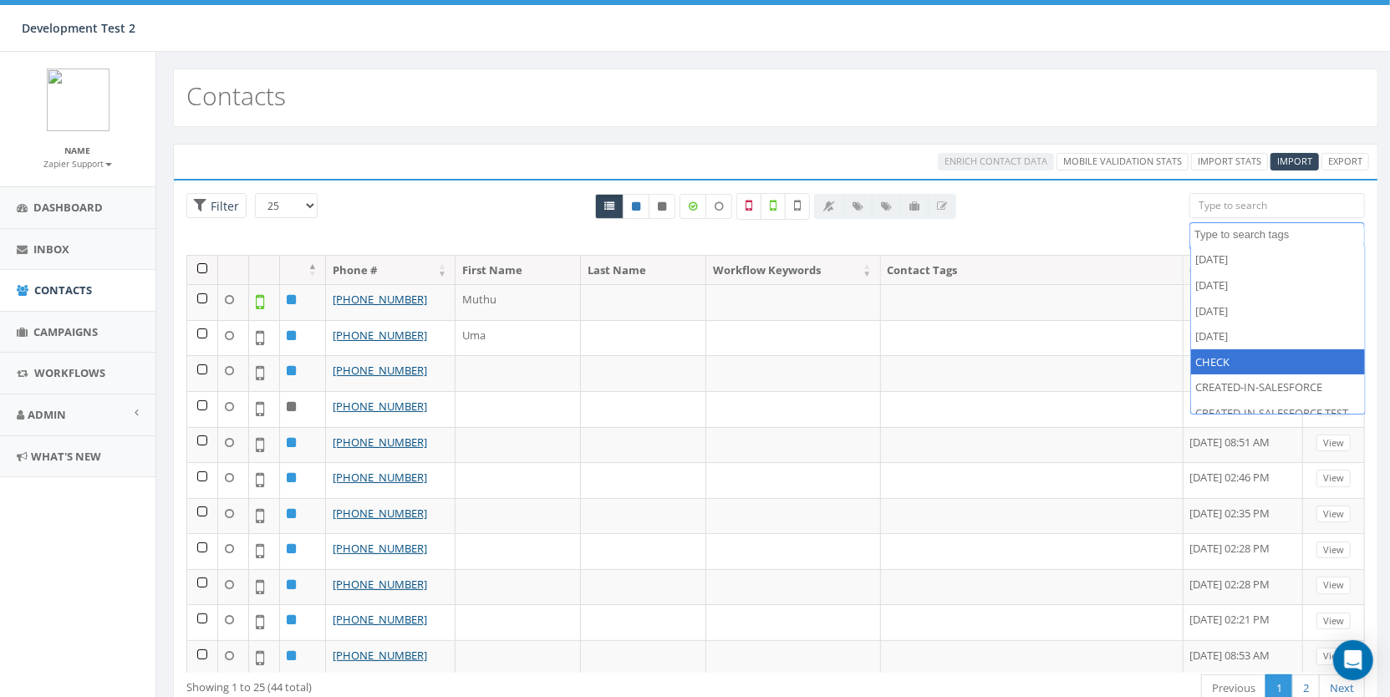
select select "CHECK"
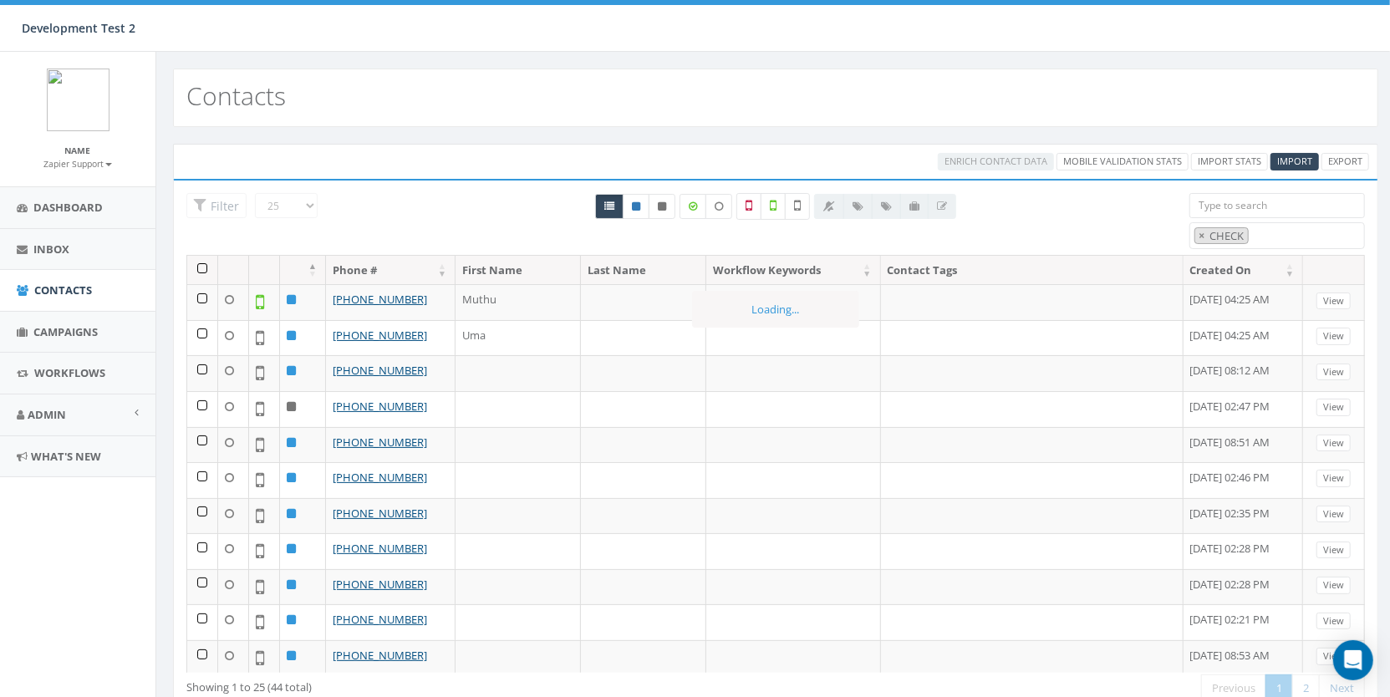
scroll to position [57, 0]
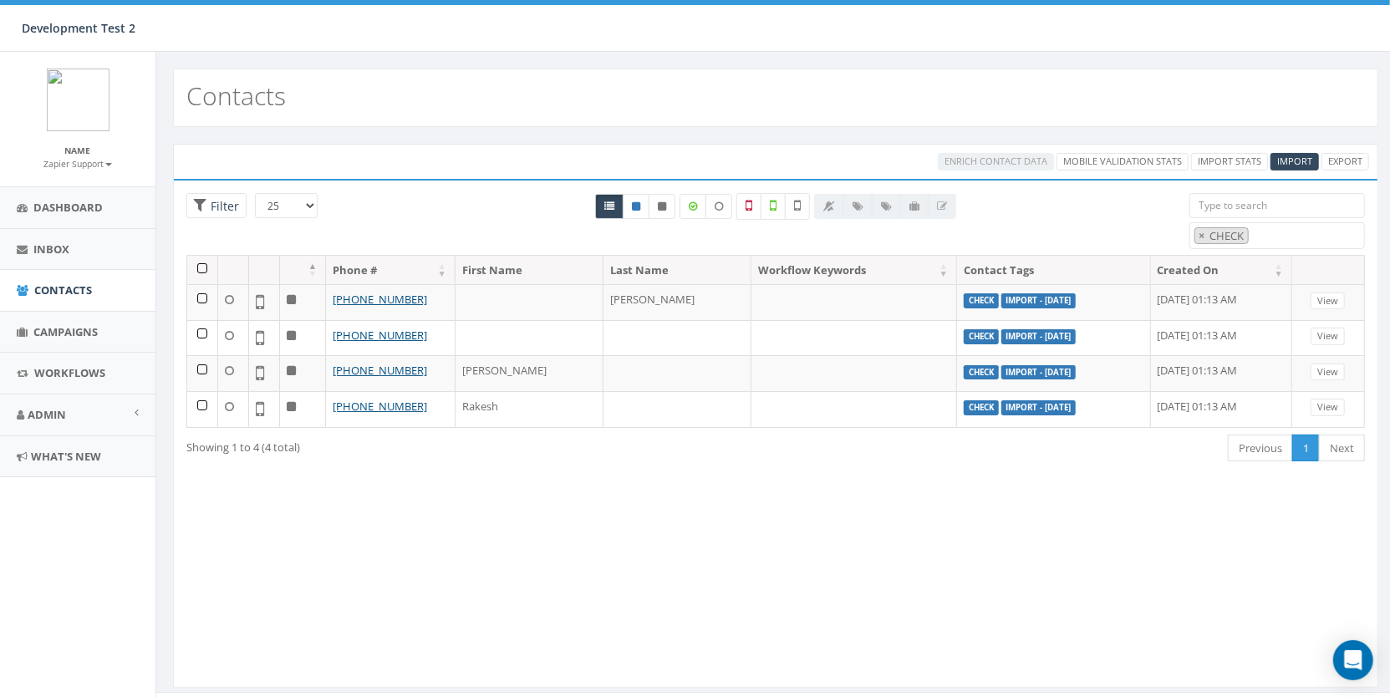
click at [1219, 213] on input "search" at bounding box center [1276, 205] width 175 height 25
type input "2"
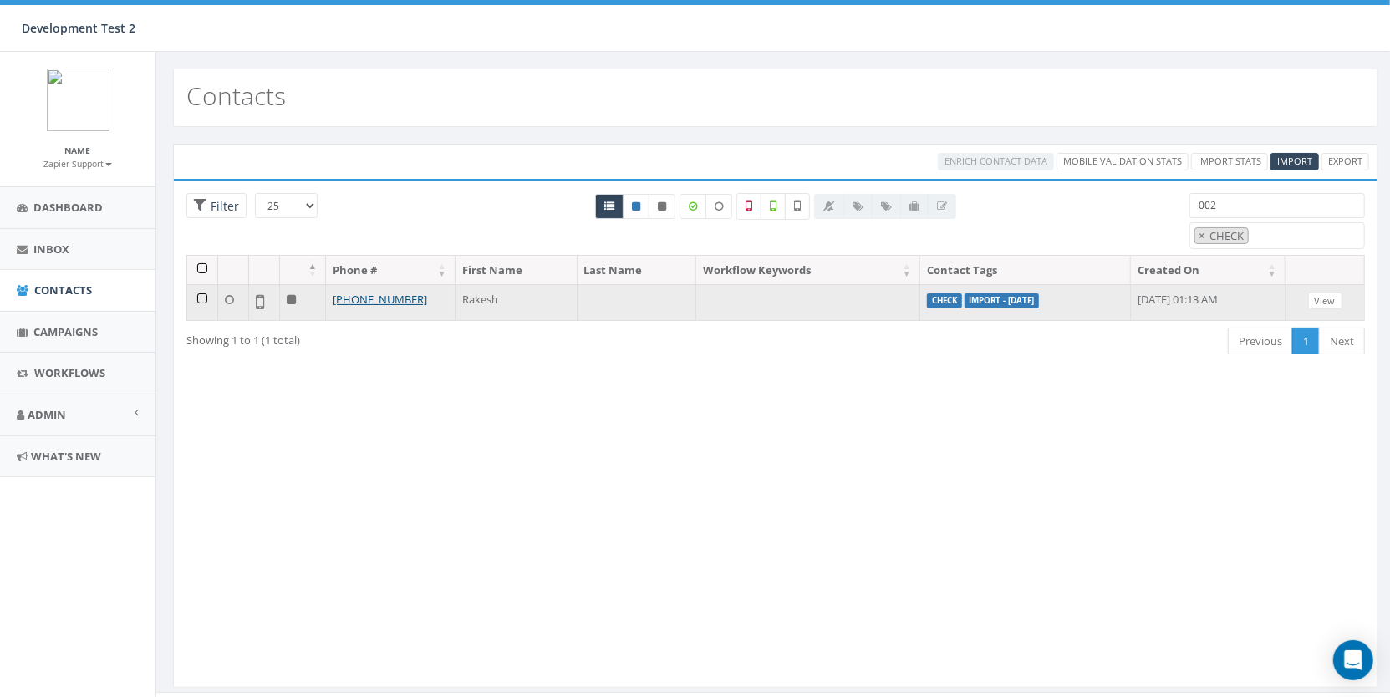
type input "002"
click at [202, 297] on td at bounding box center [202, 302] width 31 height 36
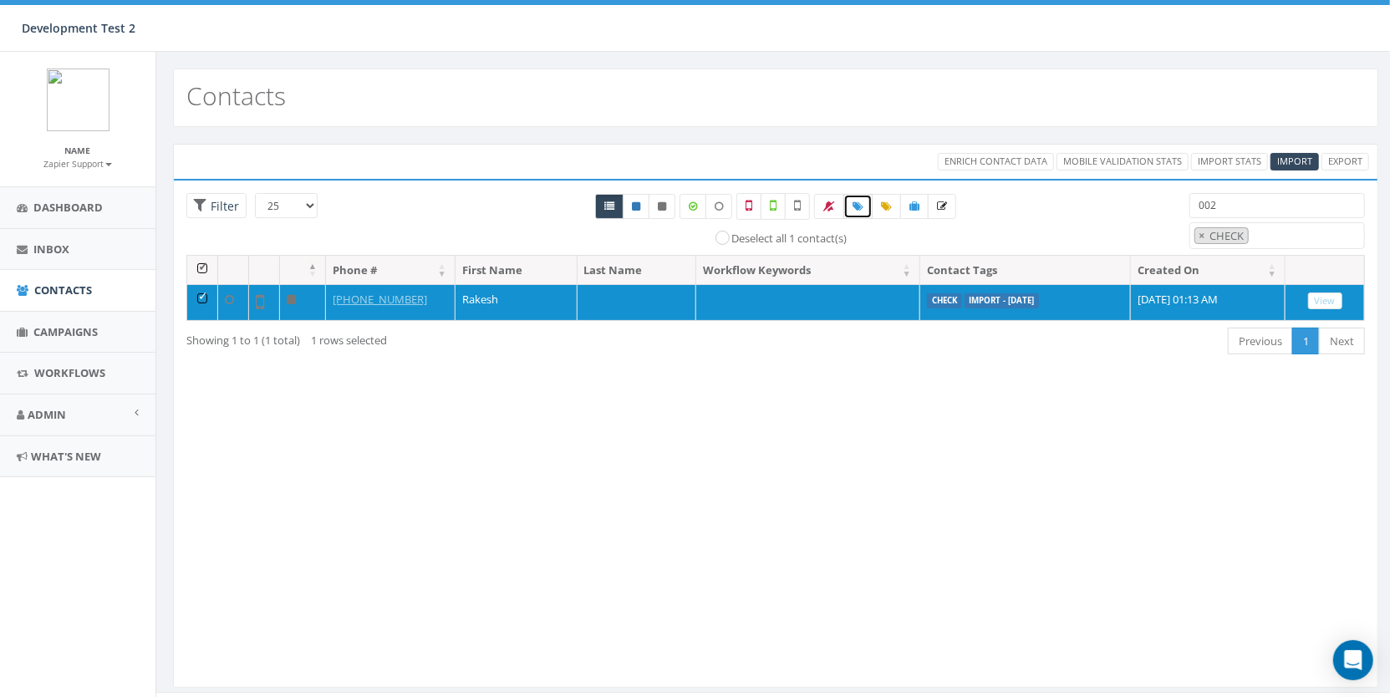
click at [852, 210] on span at bounding box center [857, 206] width 11 height 14
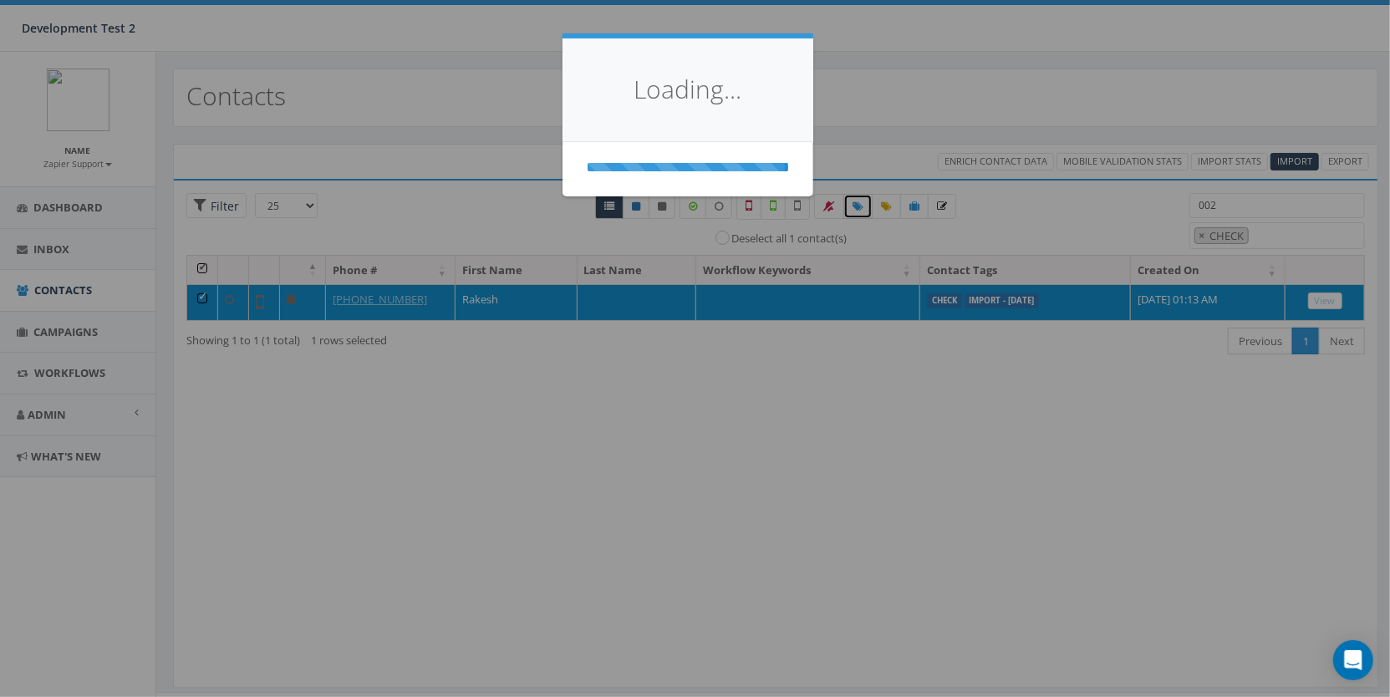
select select
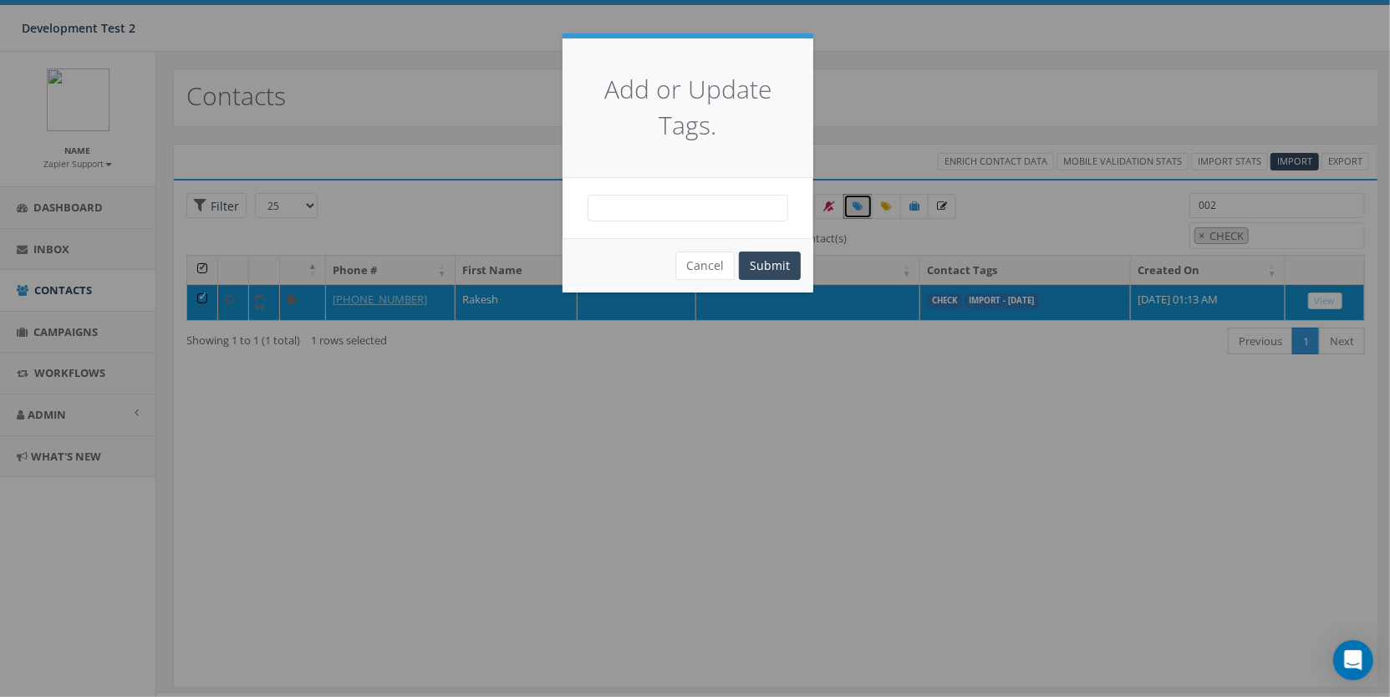
click at [675, 206] on span at bounding box center [687, 208] width 201 height 27
type textarea "002"
select select "002"
click at [762, 260] on button "Submit" at bounding box center [770, 265] width 62 height 28
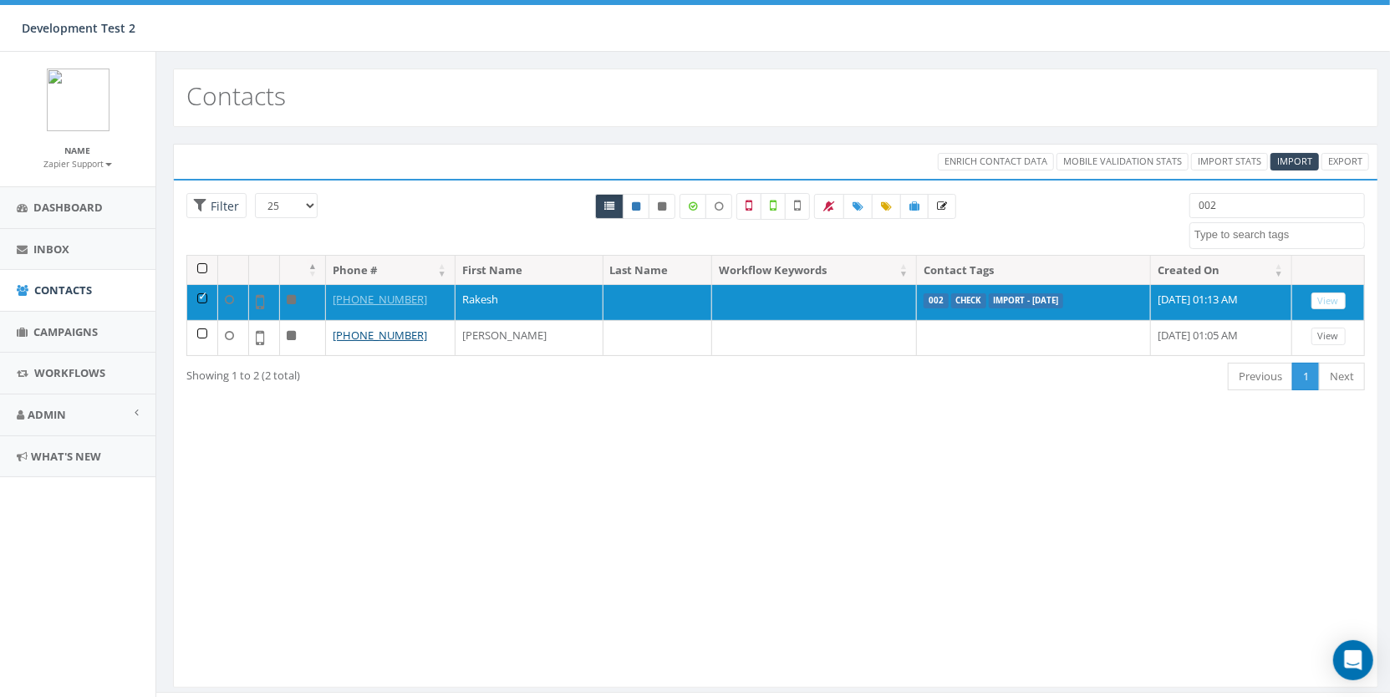
click at [1237, 245] on span at bounding box center [1276, 235] width 175 height 27
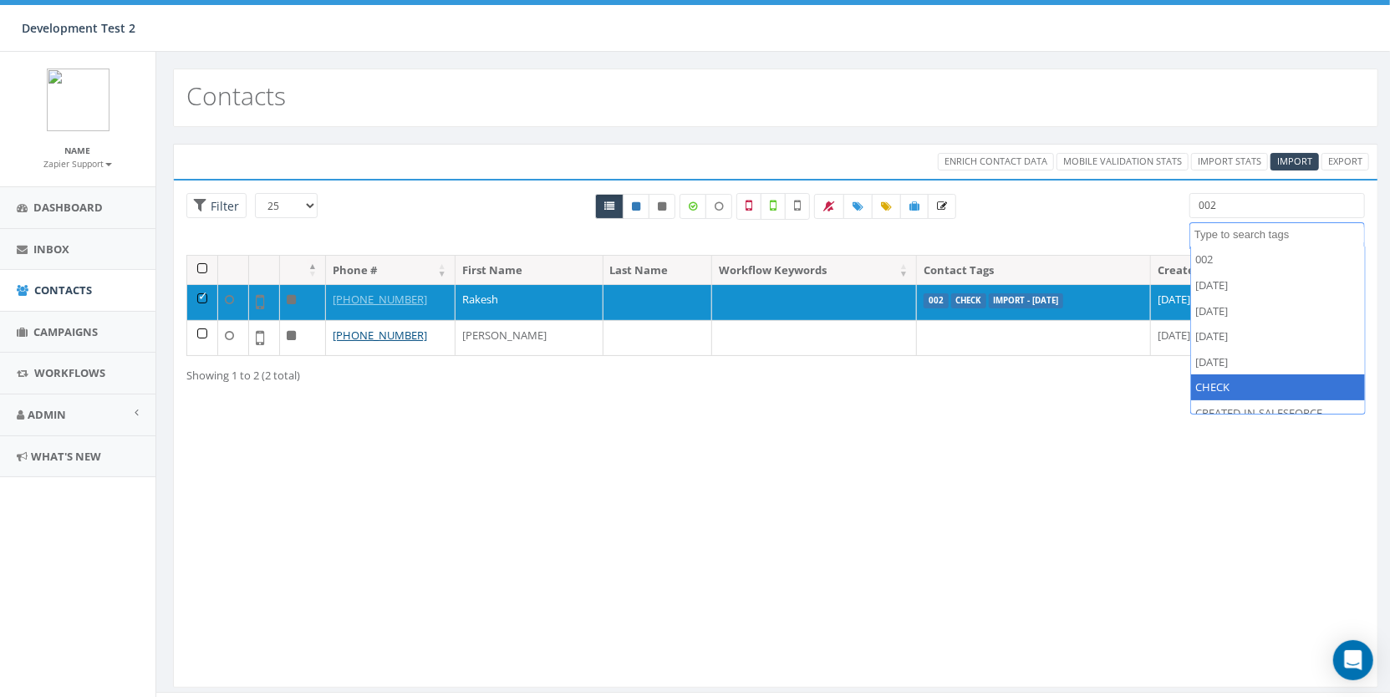
select select "CHECK"
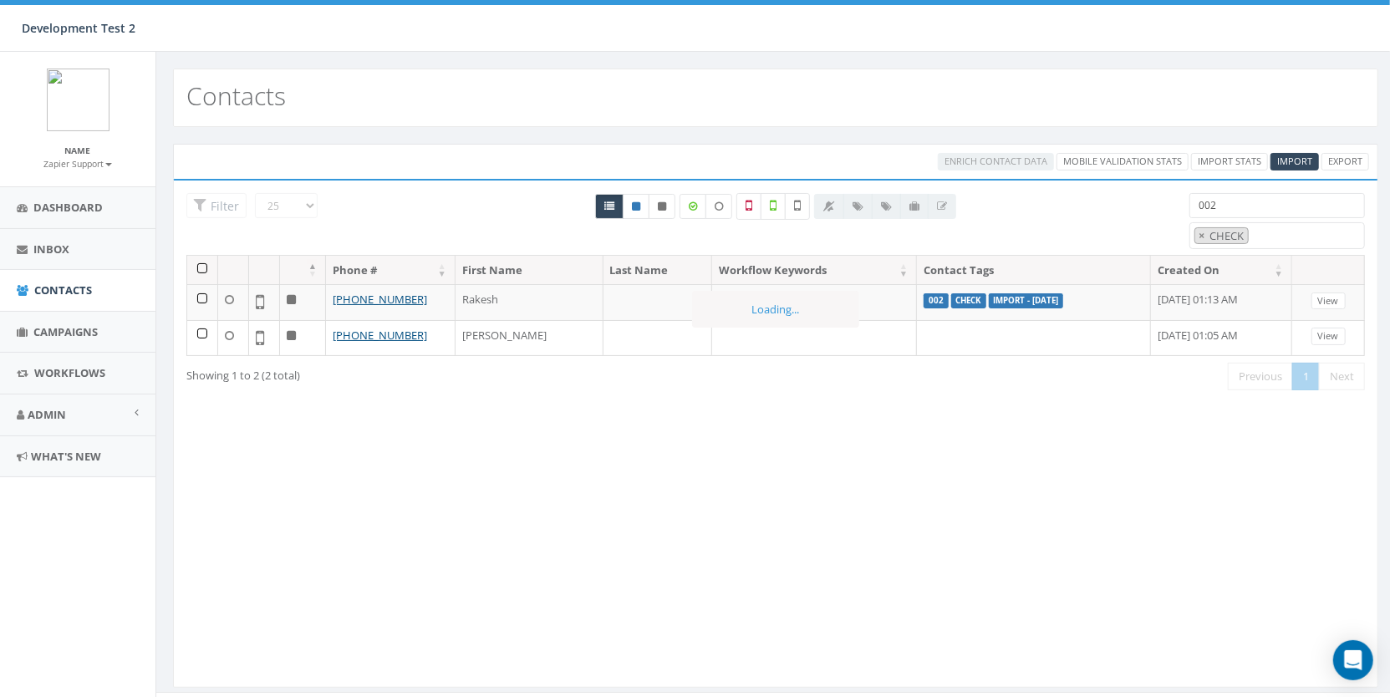
scroll to position [71, 0]
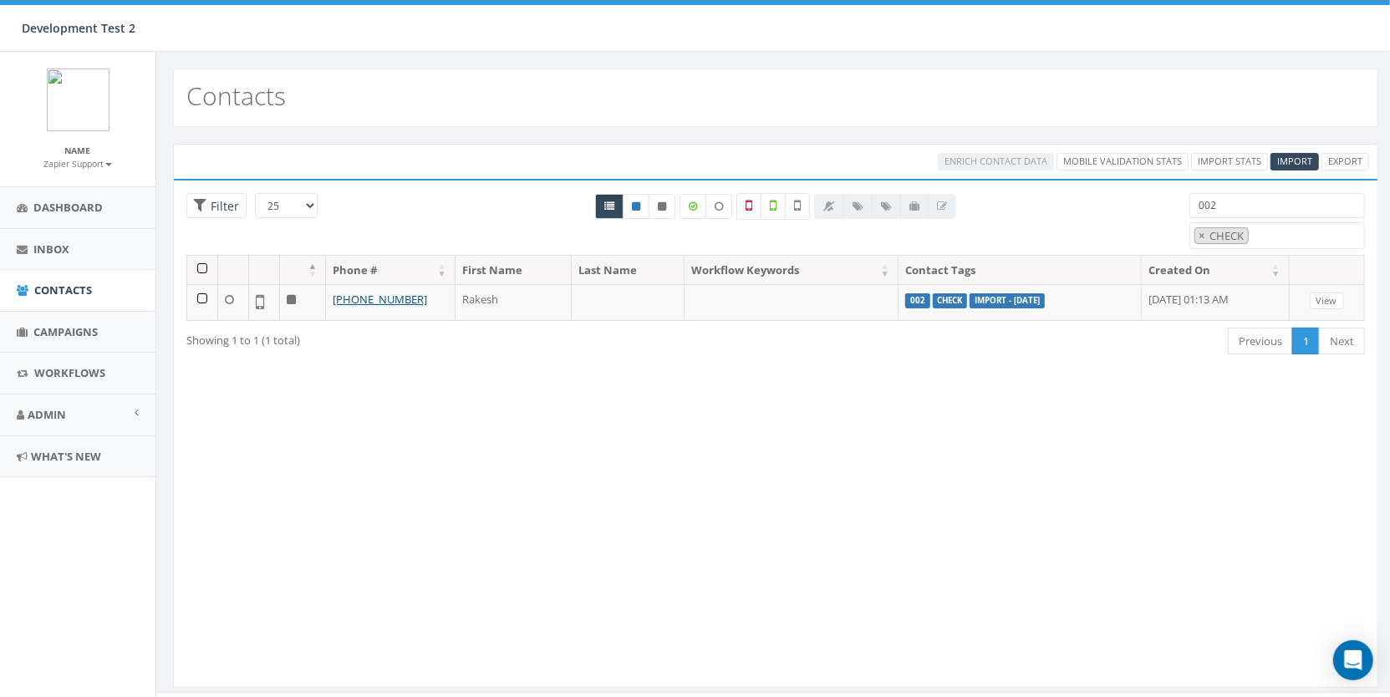
click at [1211, 196] on input "002" at bounding box center [1276, 205] width 175 height 25
click at [1244, 197] on input "002" at bounding box center [1276, 205] width 175 height 25
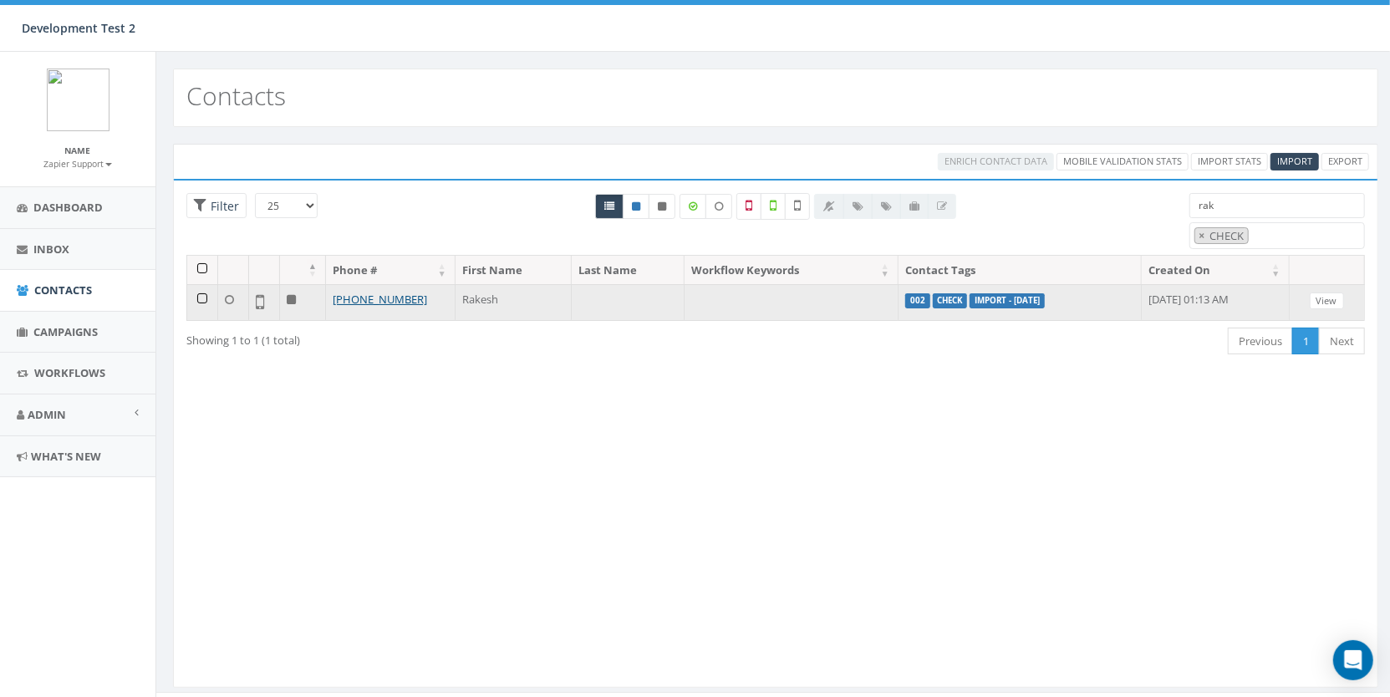
type input "rak"
drag, startPoint x: 201, startPoint y: 294, endPoint x: 240, endPoint y: 287, distance: 39.2
click at [201, 295] on td at bounding box center [202, 302] width 31 height 36
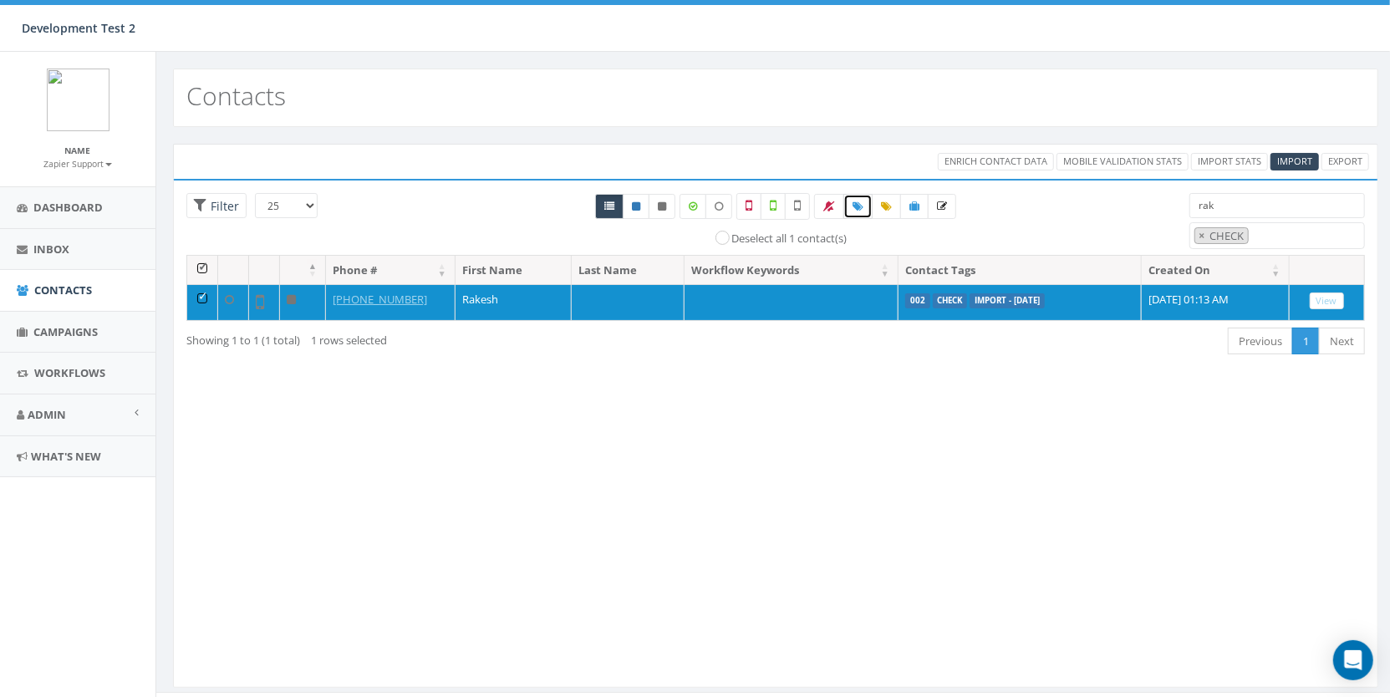
click at [863, 207] on link at bounding box center [857, 206] width 29 height 25
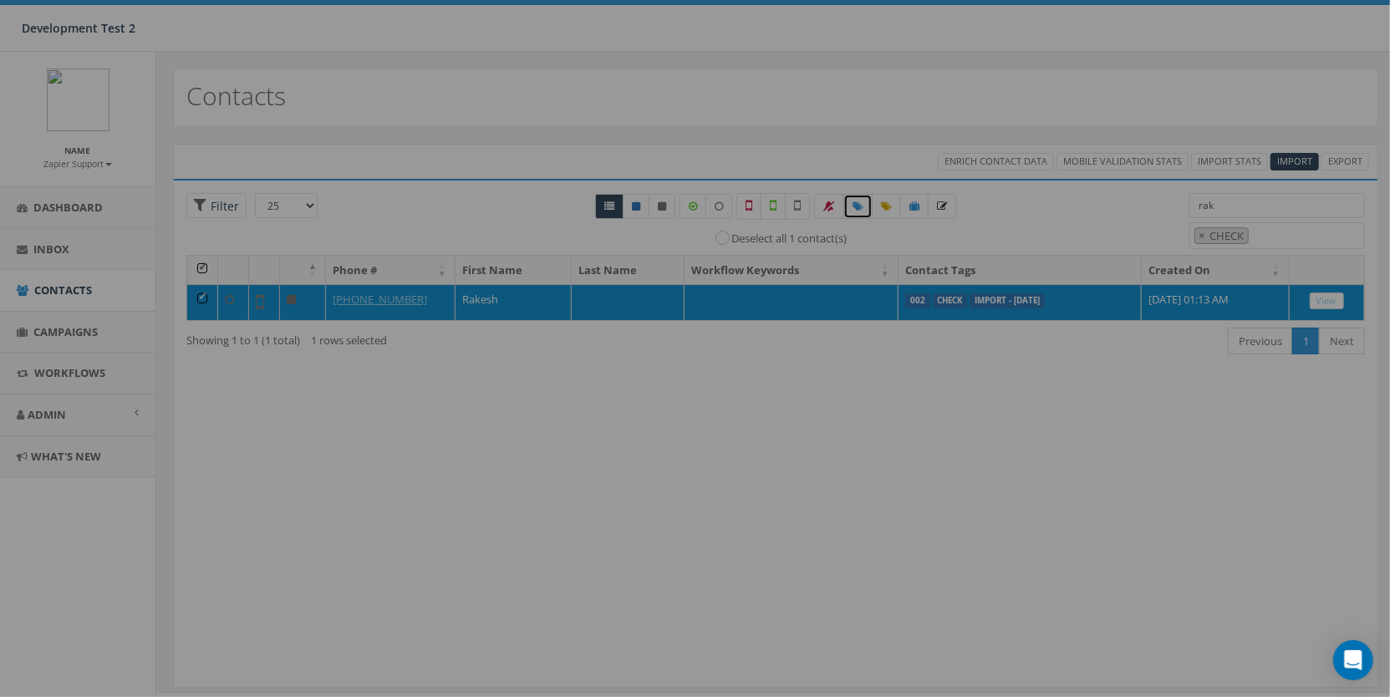
select select
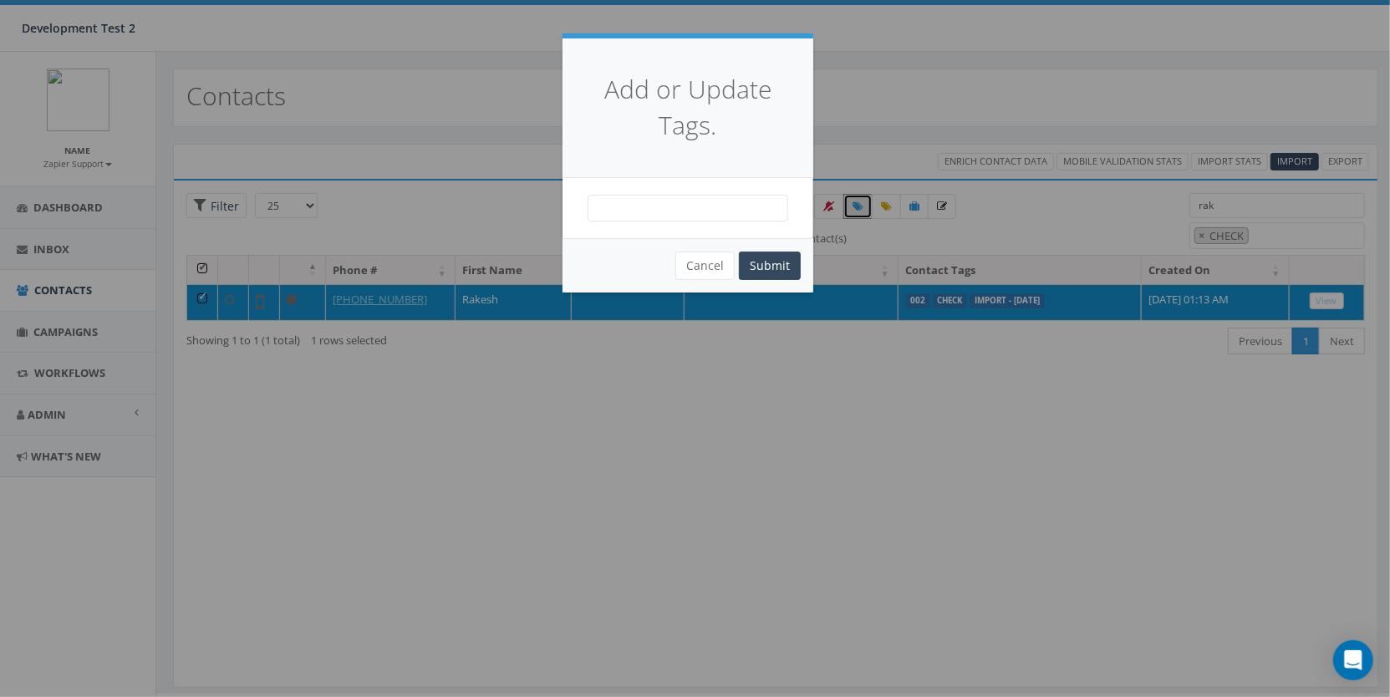
click at [671, 213] on span at bounding box center [687, 208] width 201 height 27
type textarea "rak"
select select "rak"
click at [785, 256] on button "Submit" at bounding box center [770, 265] width 62 height 28
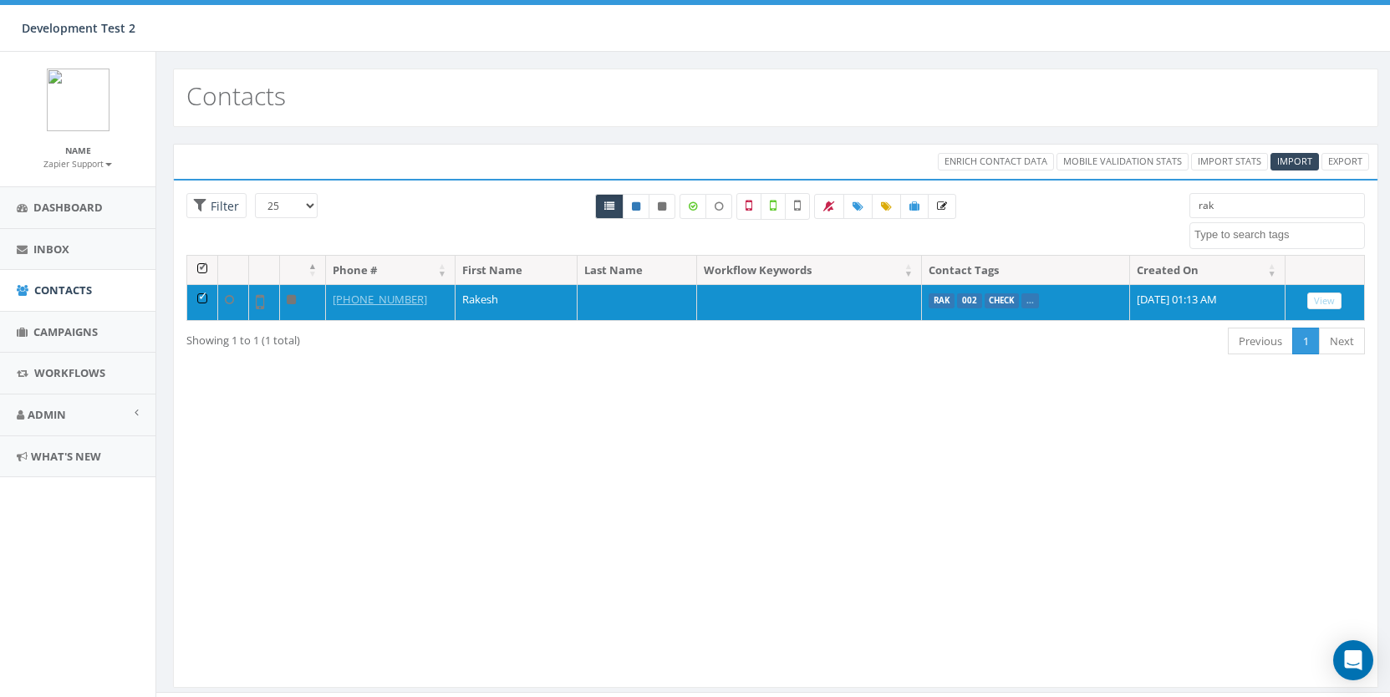
select select
click at [57, 418] on span "Admin" at bounding box center [47, 414] width 38 height 15
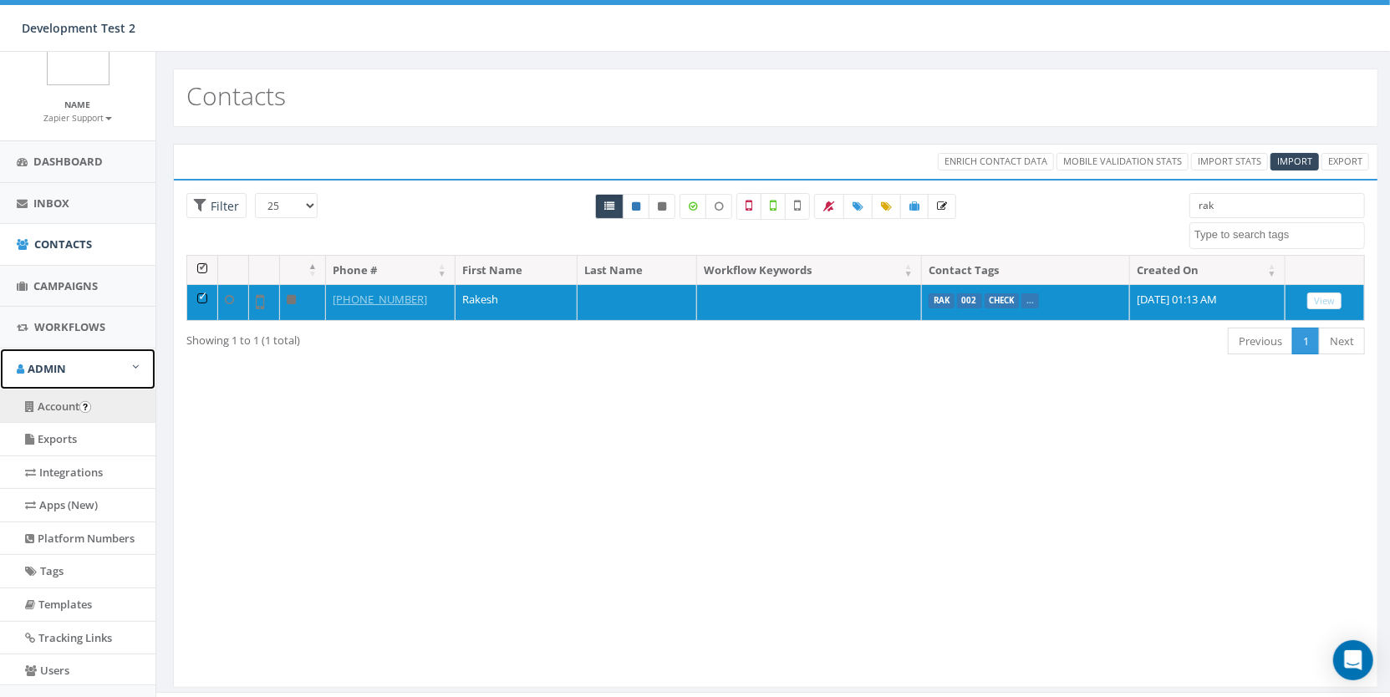
scroll to position [109, 0]
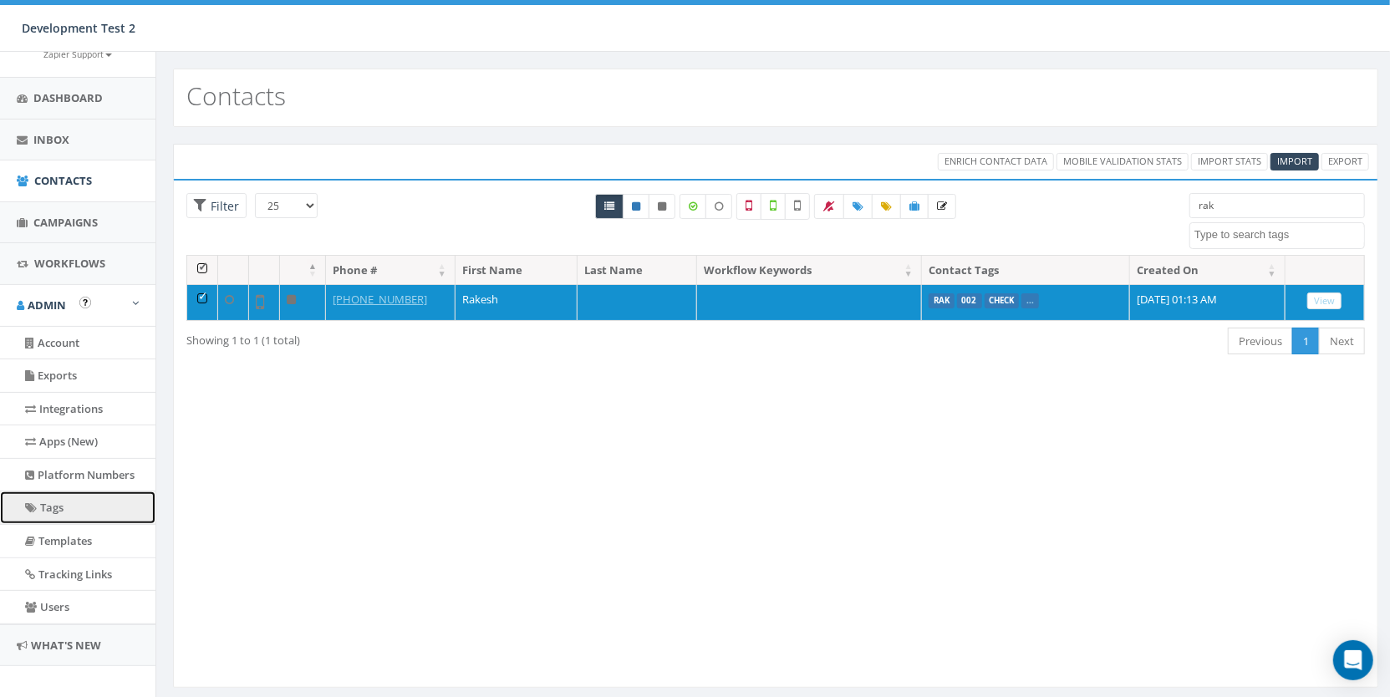
click at [83, 517] on link "Tags" at bounding box center [77, 507] width 155 height 33
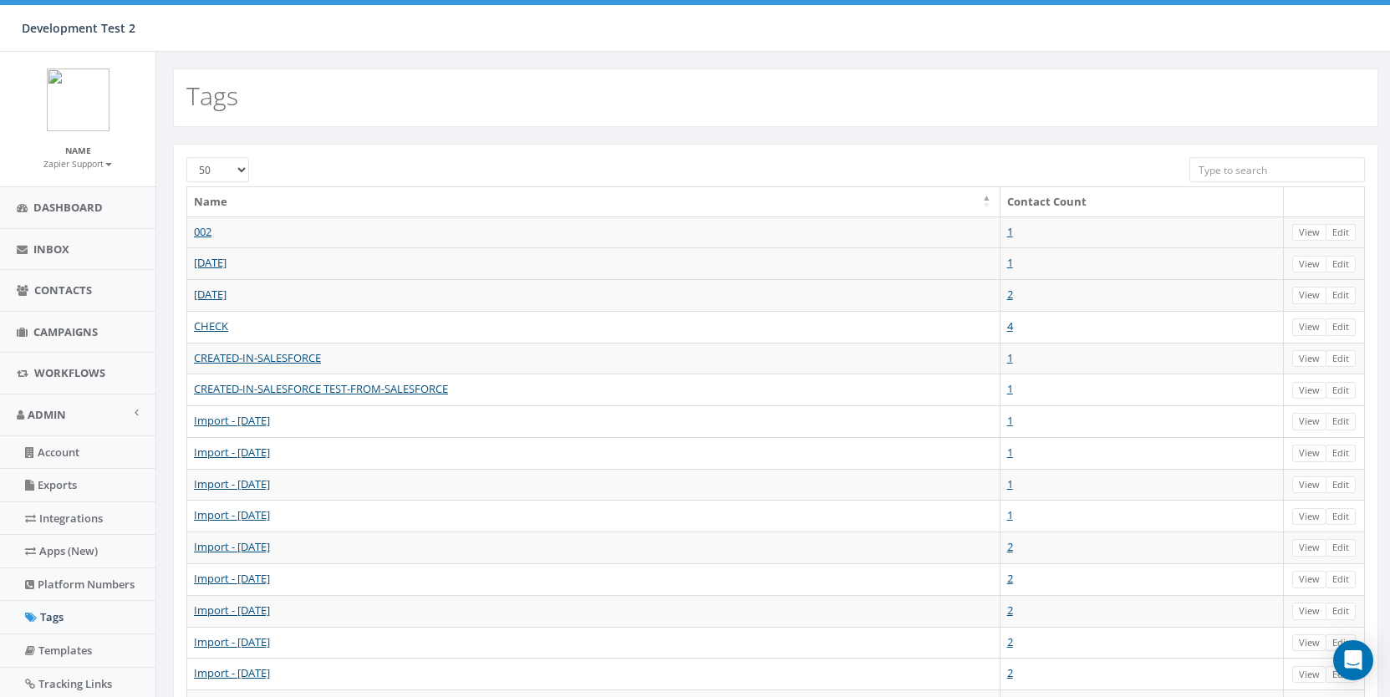
select select "50"
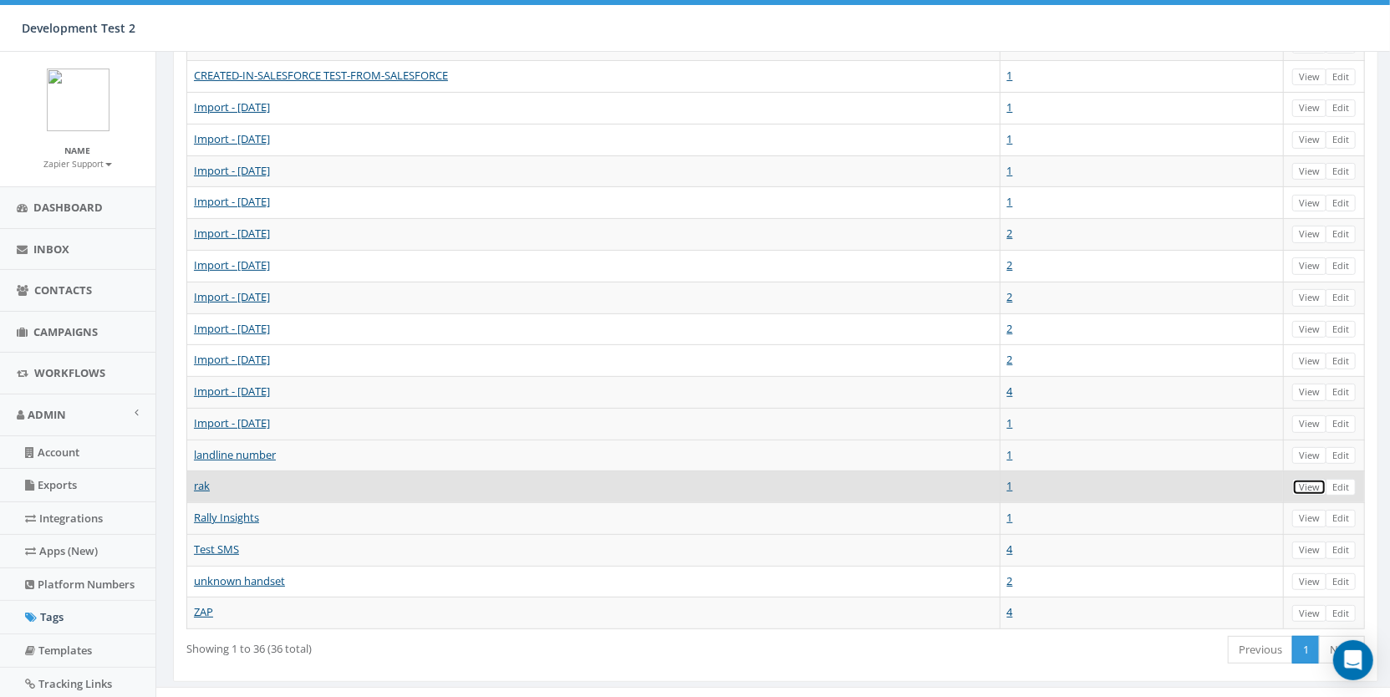
click at [1316, 479] on link "View" at bounding box center [1309, 488] width 34 height 18
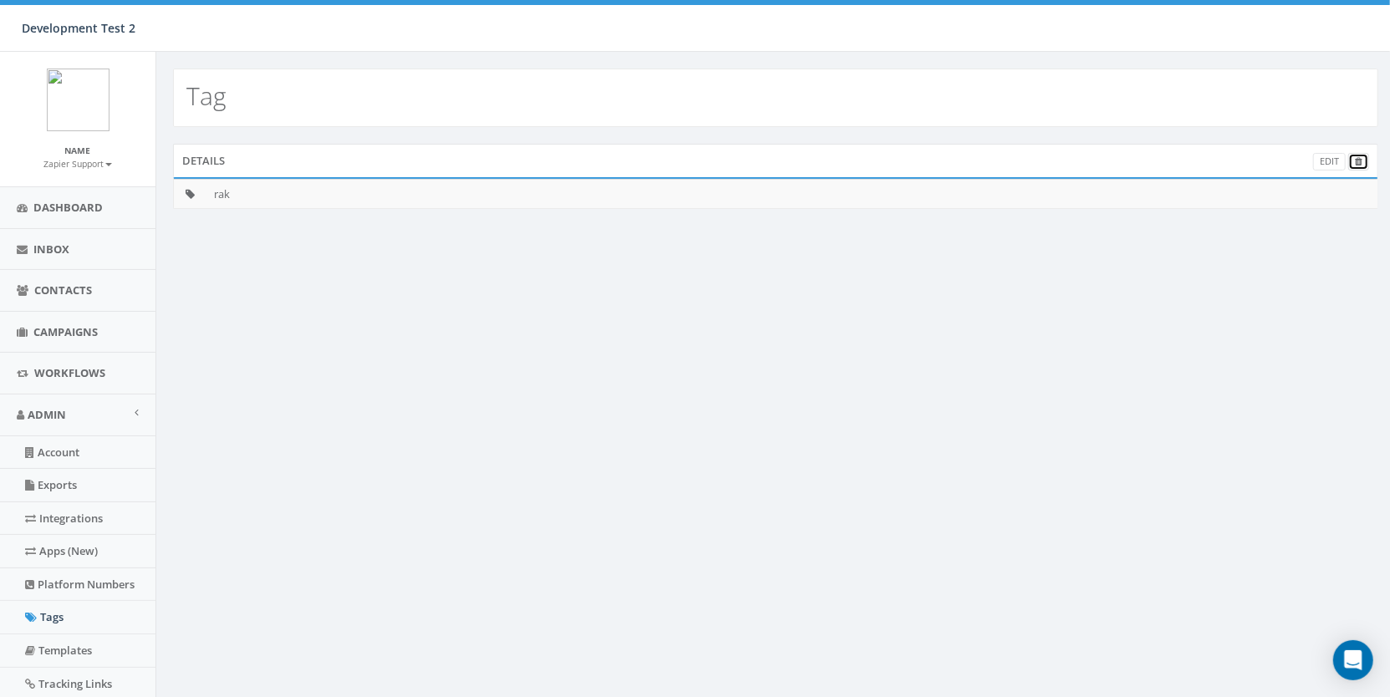
click at [1359, 162] on icon at bounding box center [1358, 161] width 8 height 9
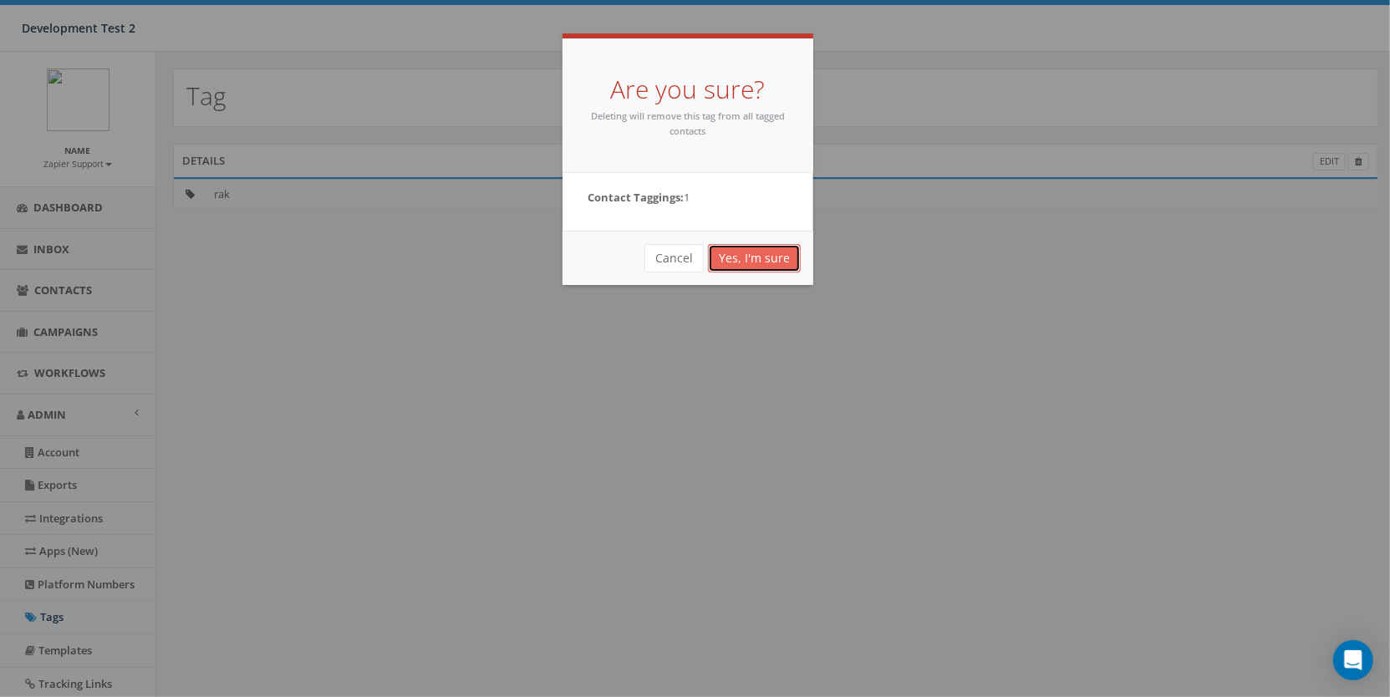
click at [776, 260] on link "Yes, I'm sure" at bounding box center [754, 258] width 93 height 28
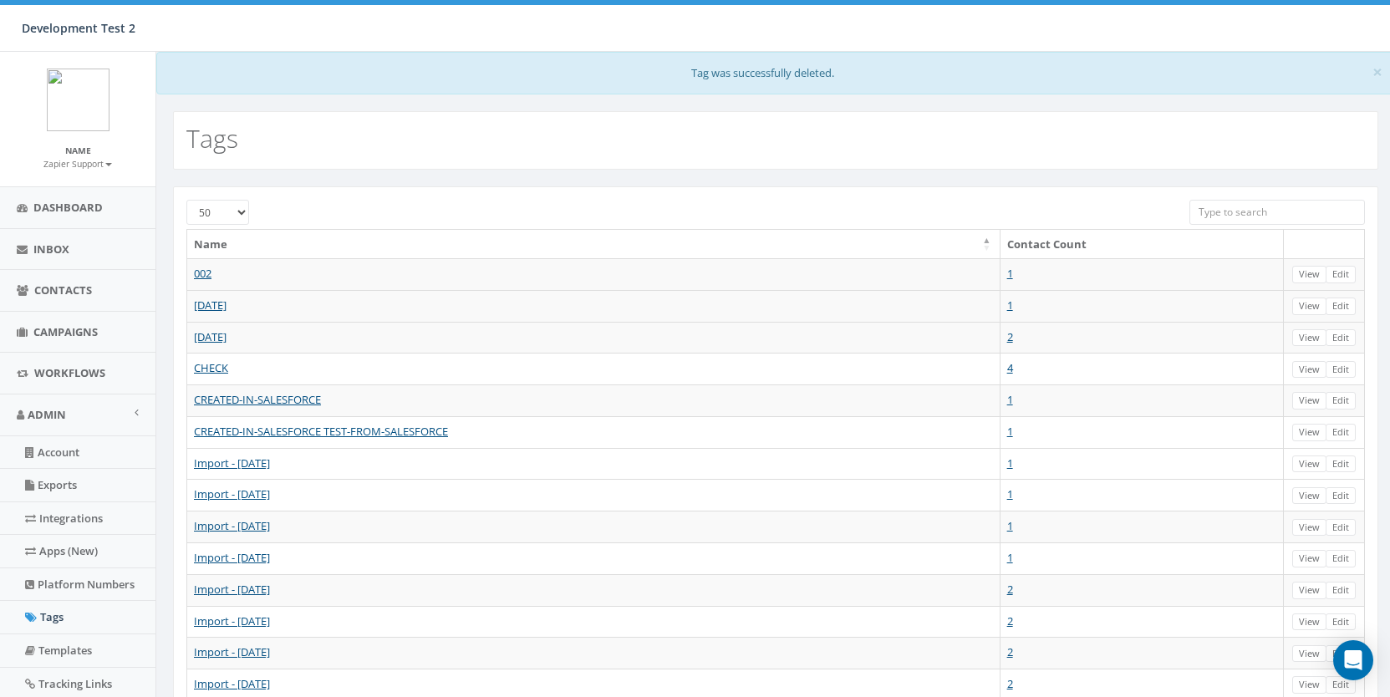
select select "50"
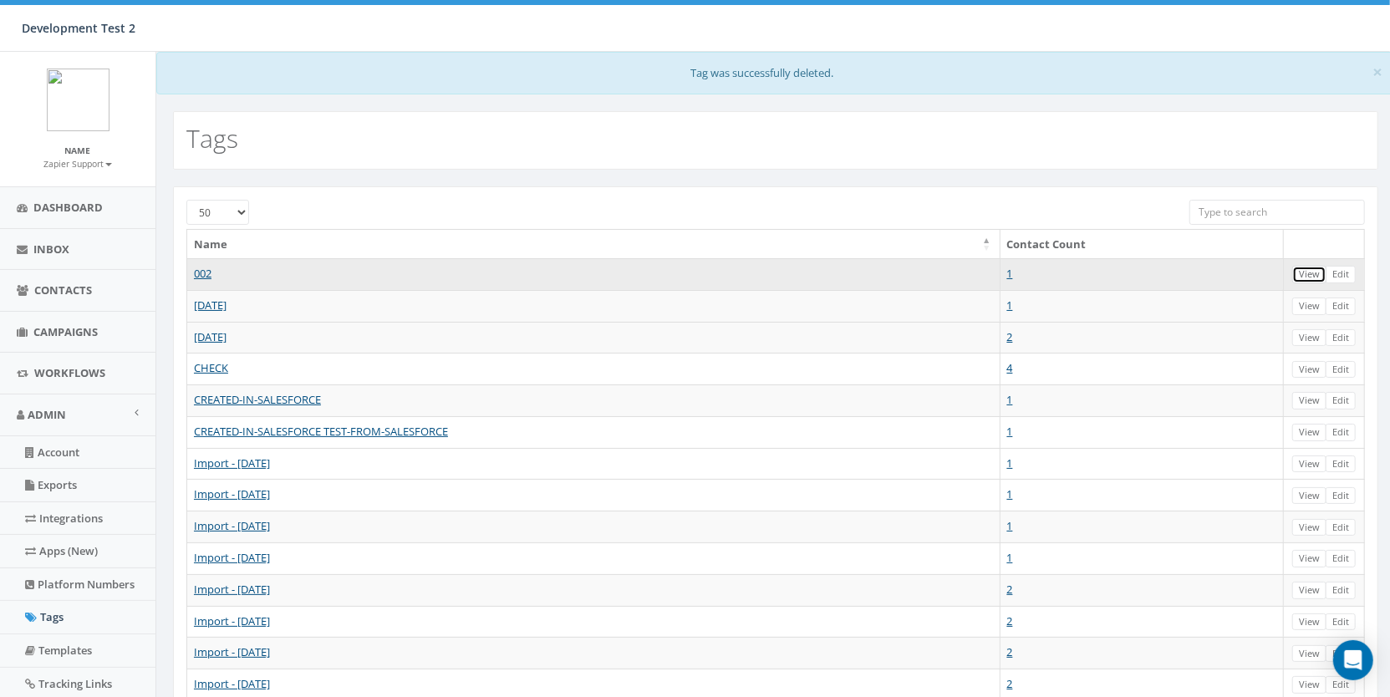
click at [1324, 275] on link "View" at bounding box center [1309, 275] width 34 height 18
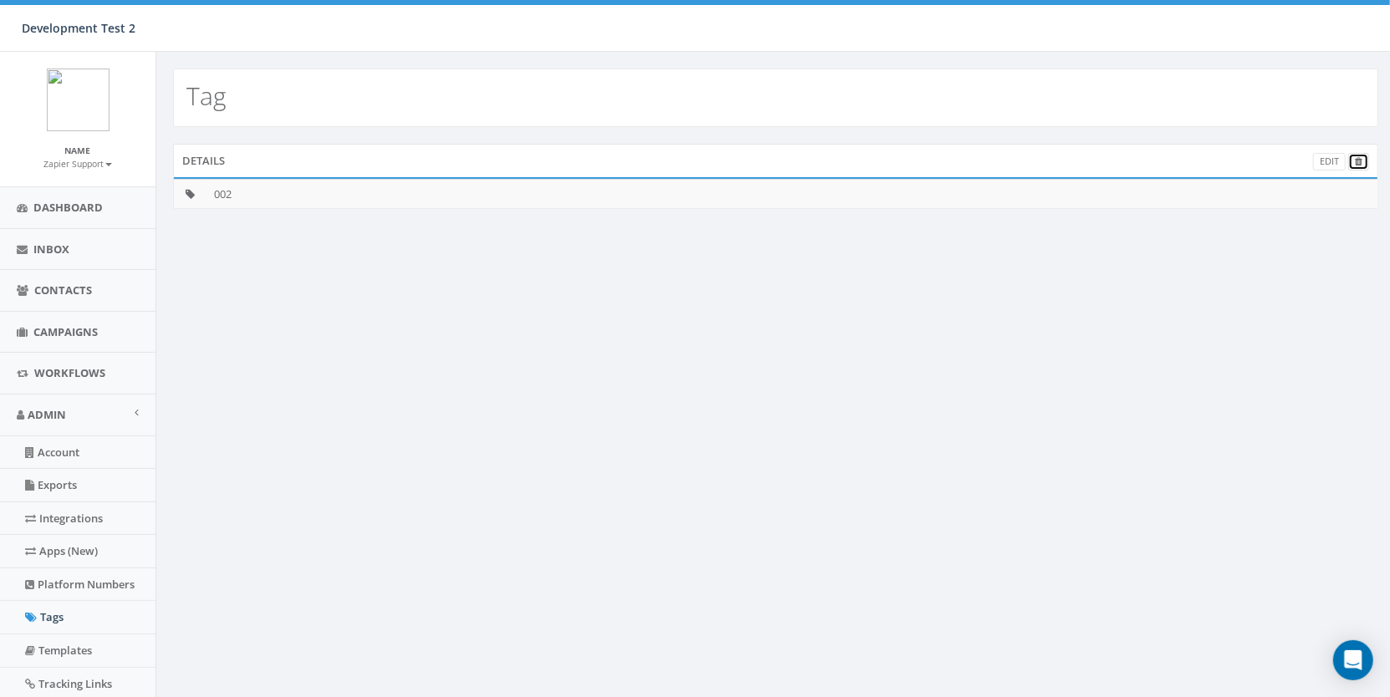
click at [1366, 164] on link at bounding box center [1358, 162] width 21 height 18
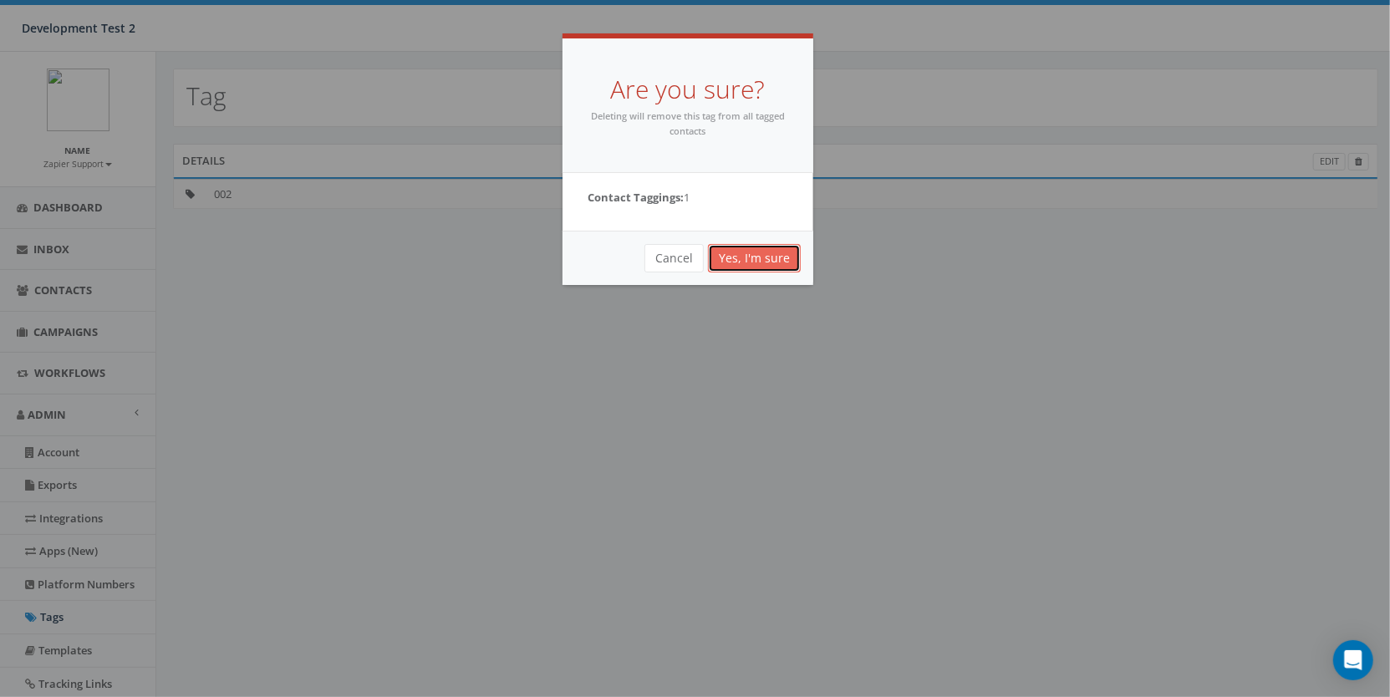
click at [738, 253] on link "Yes, I'm sure" at bounding box center [754, 258] width 93 height 28
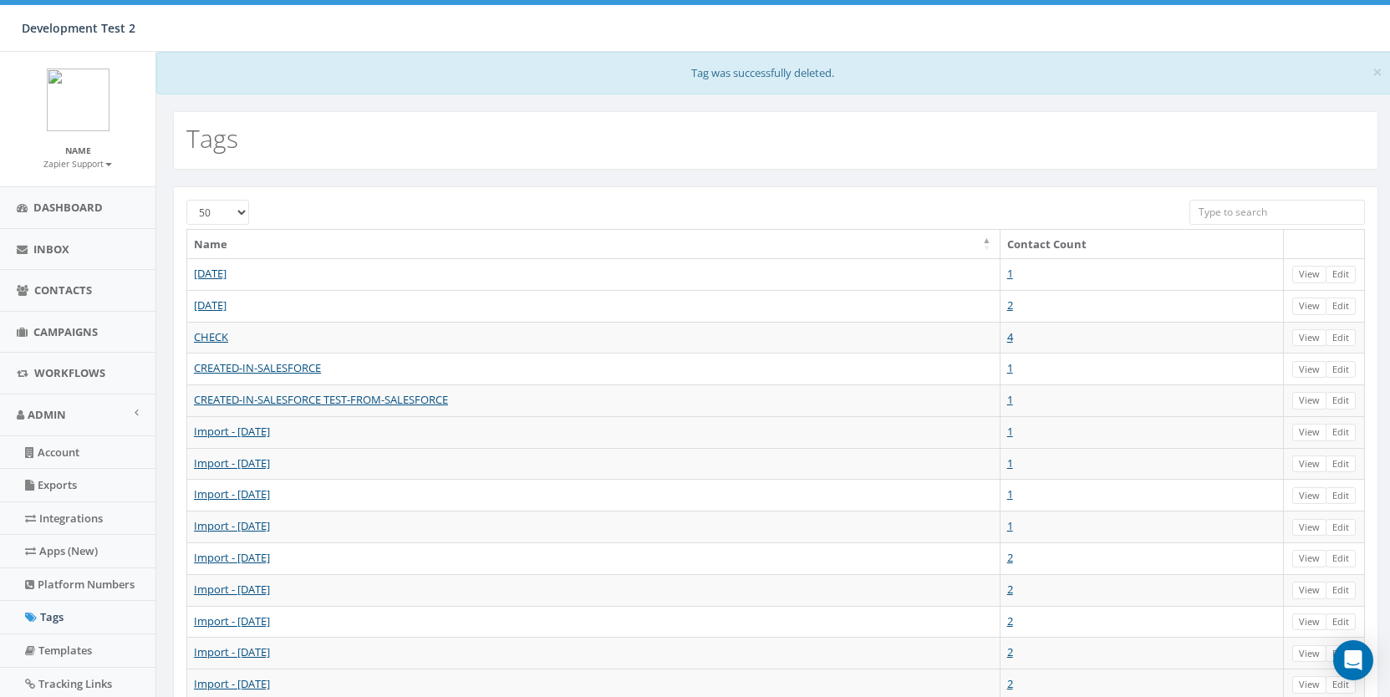
select select "50"
